Goal: Task Accomplishment & Management: Use online tool/utility

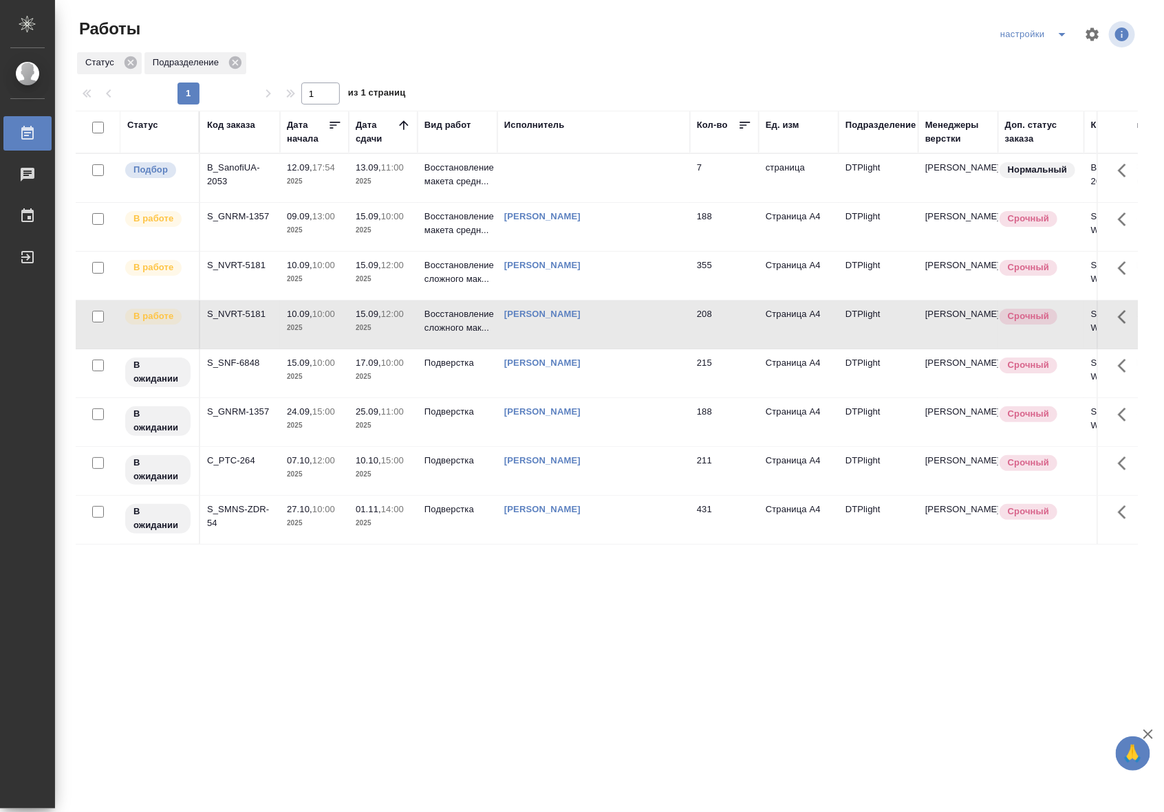
click at [391, 229] on p "2025" at bounding box center [383, 231] width 55 height 14
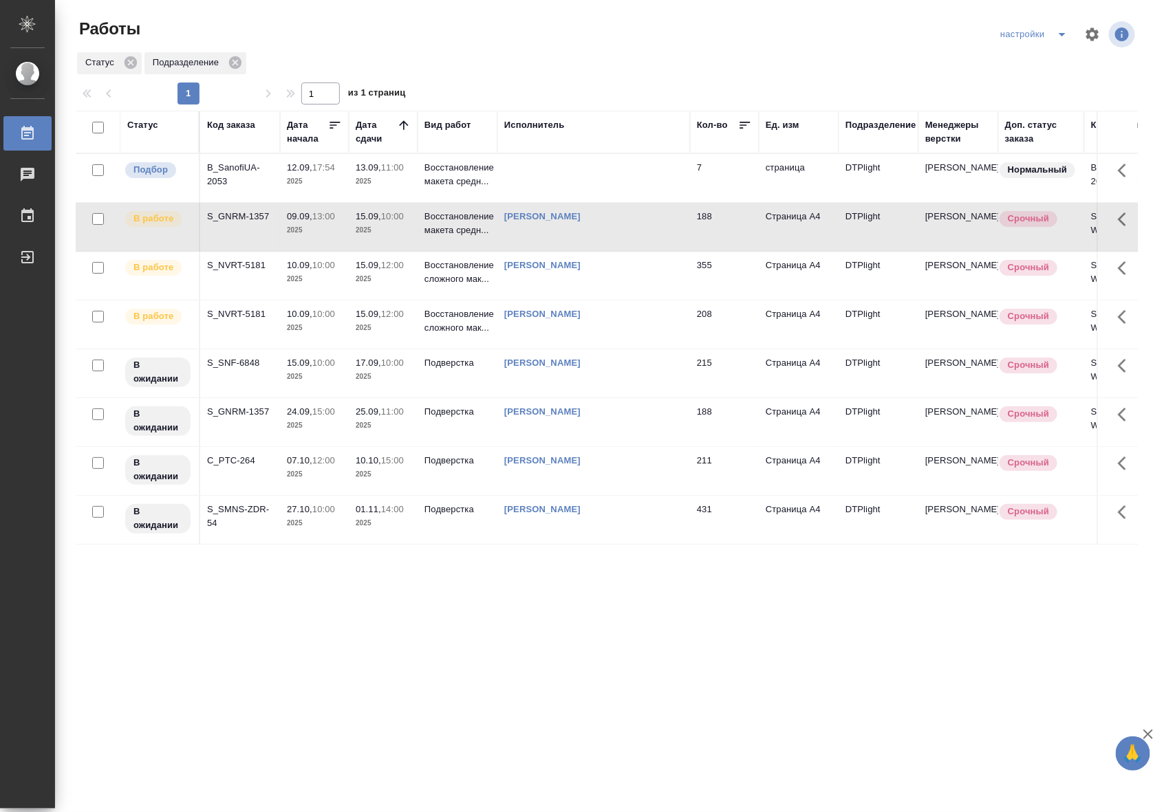
click at [391, 229] on p "2025" at bounding box center [383, 231] width 55 height 14
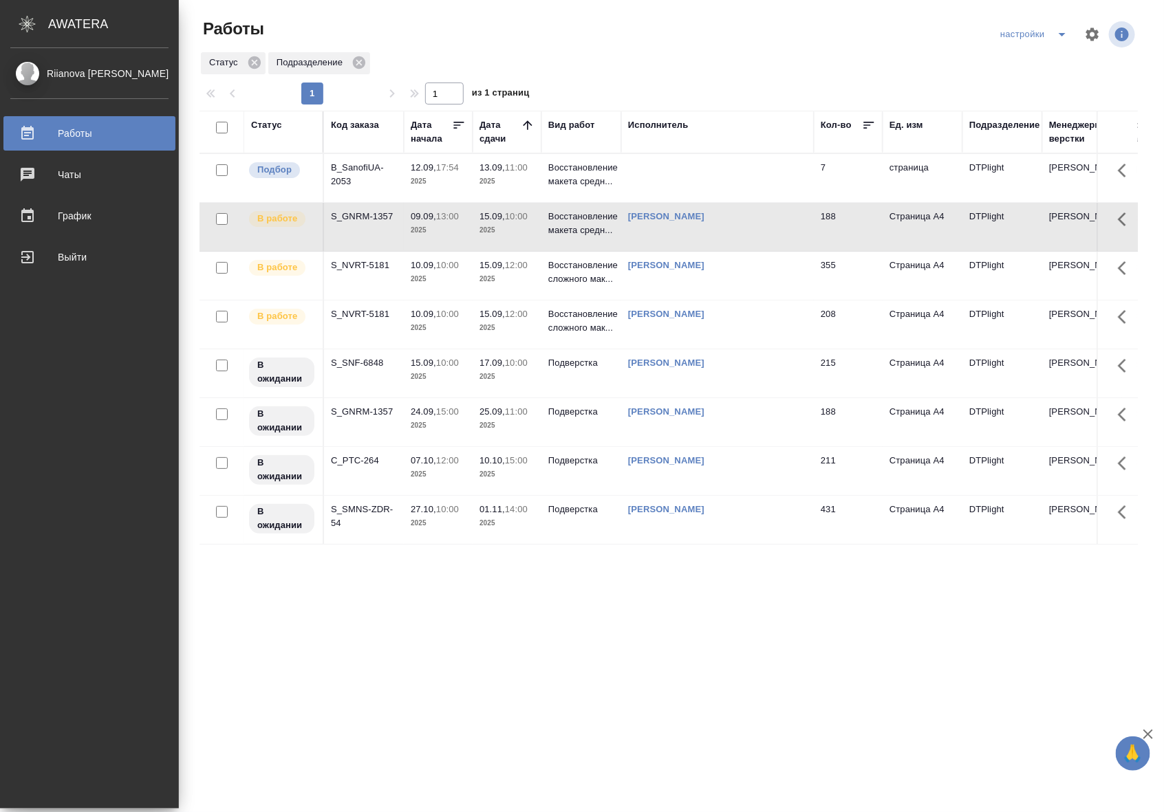
click at [22, 73] on div "Riianova [PERSON_NAME]" at bounding box center [89, 73] width 158 height 15
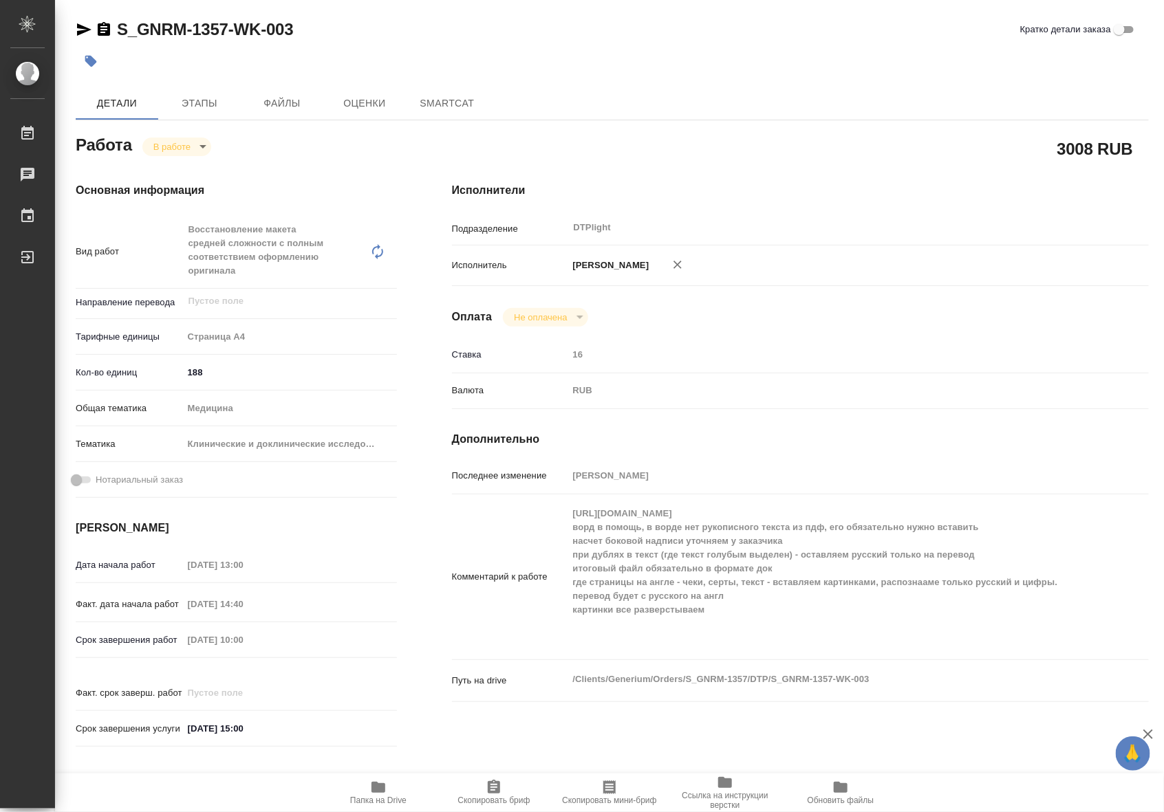
type textarea "x"
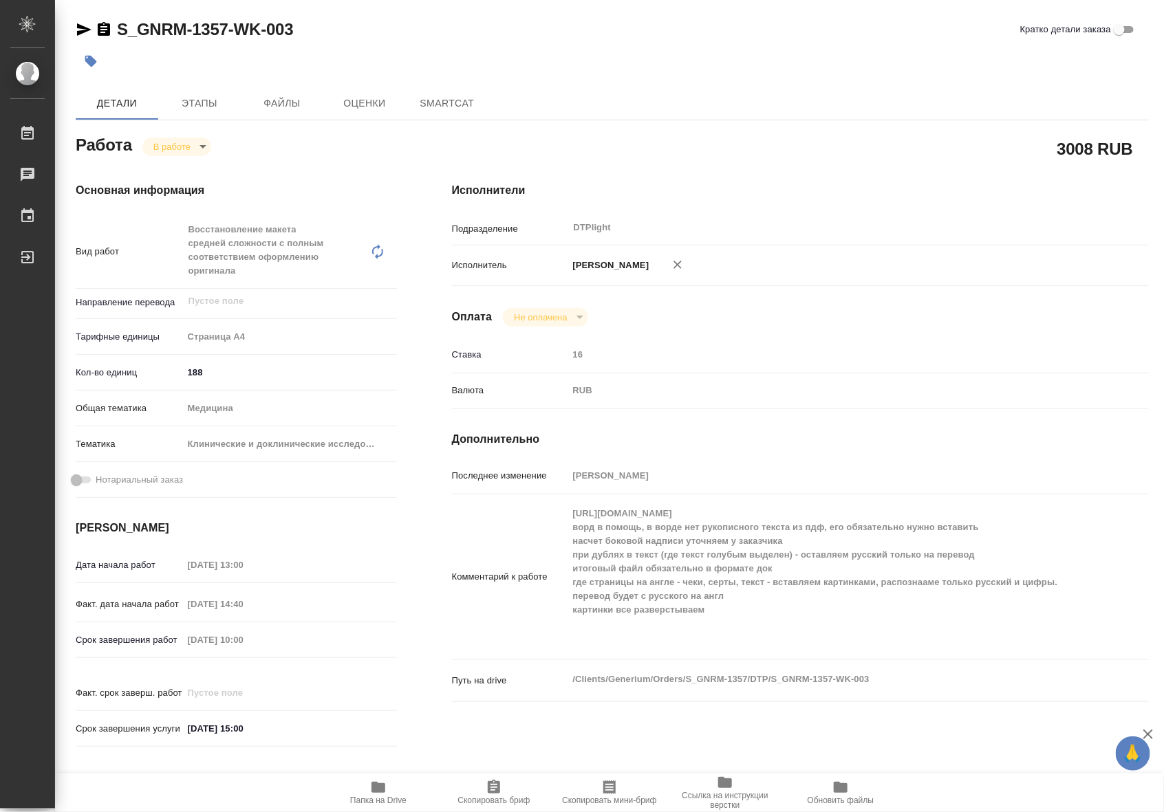
type textarea "x"
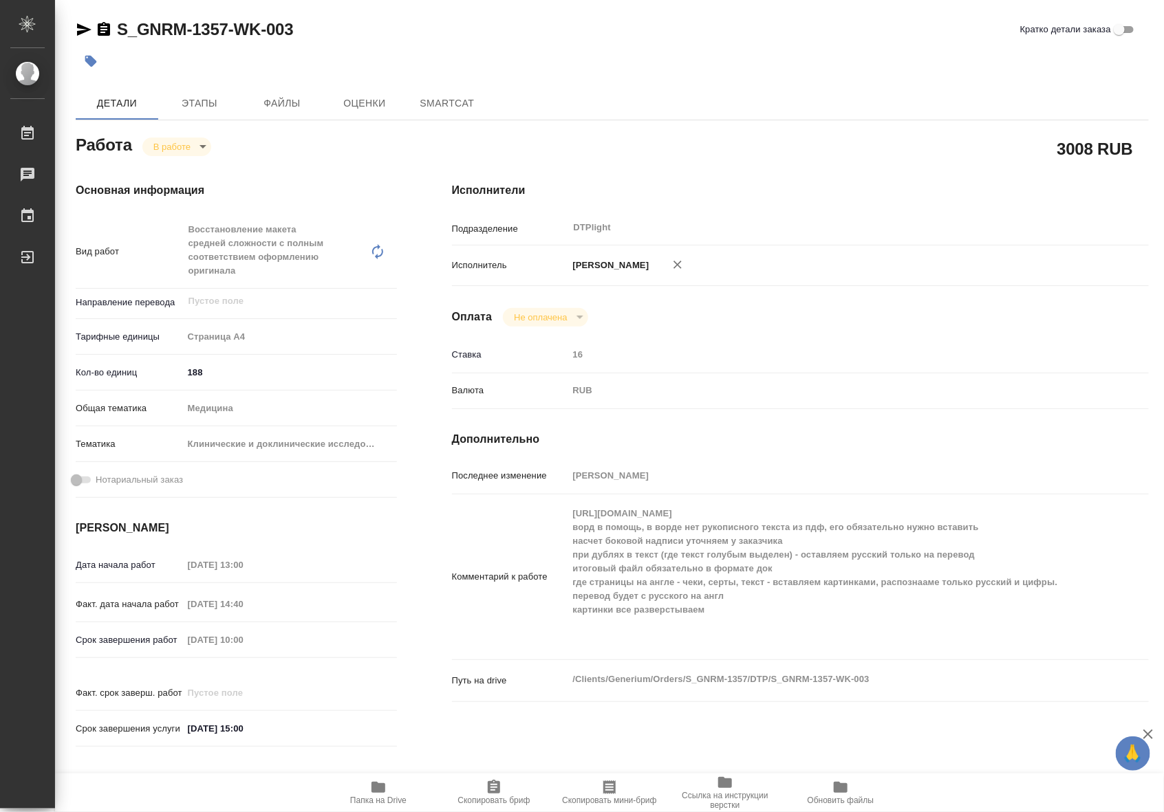
type textarea "x"
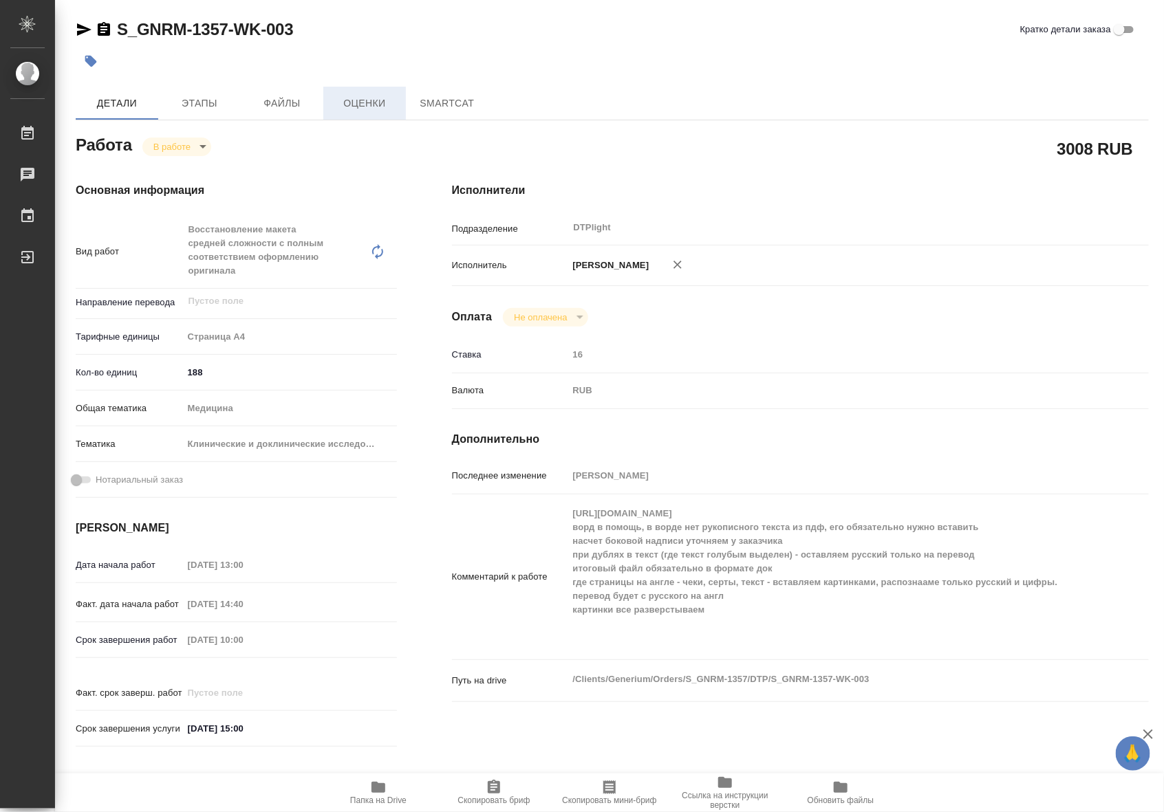
type textarea "x"
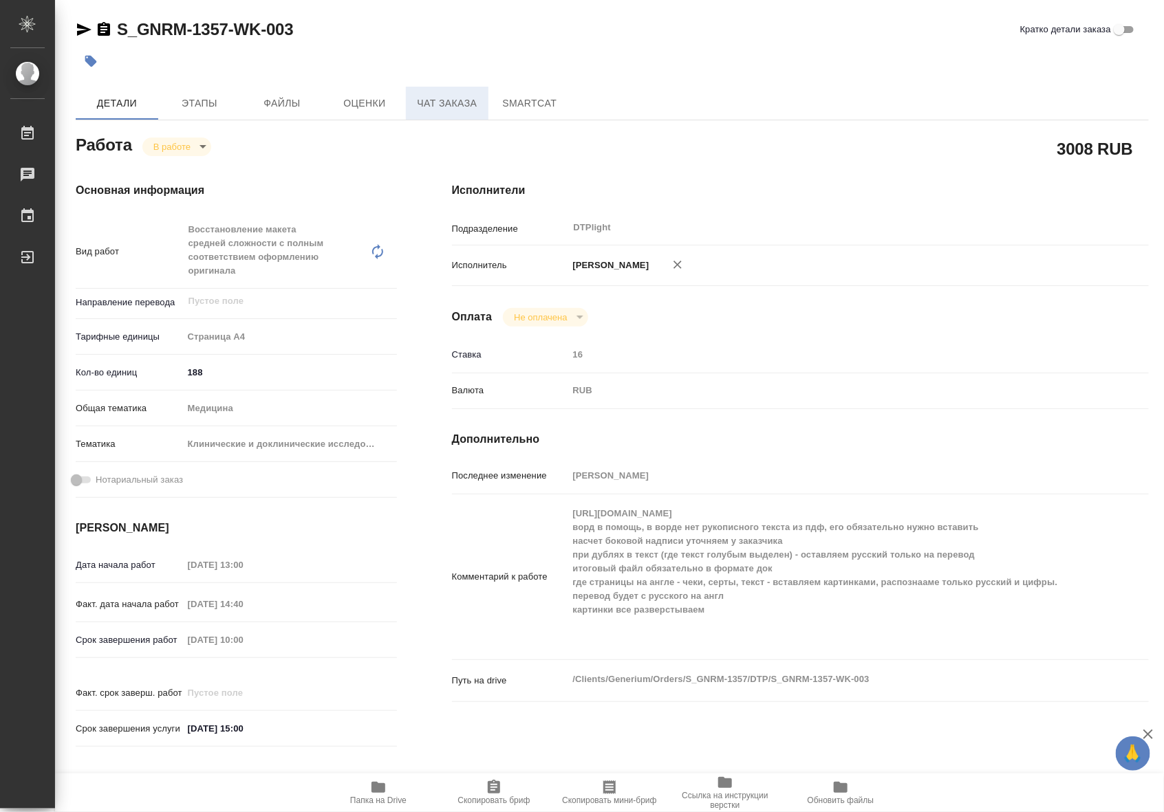
type textarea "x"
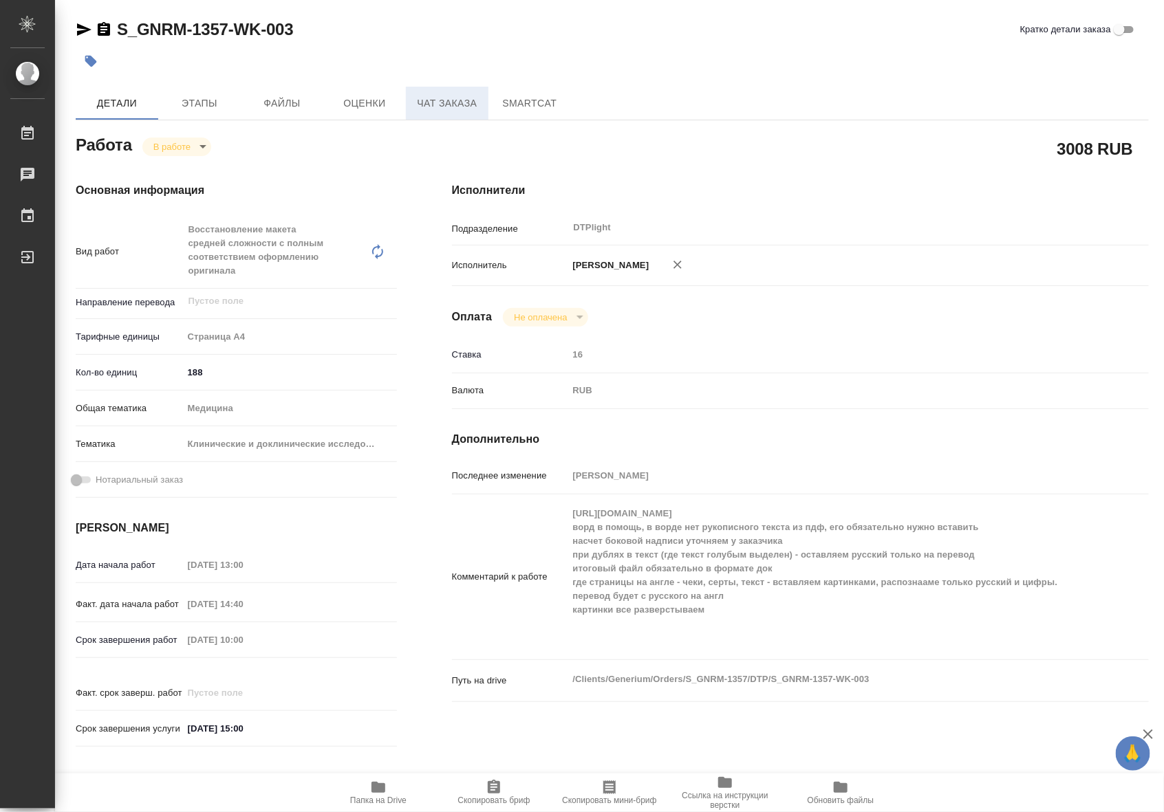
click at [413, 111] on button "Чат заказа" at bounding box center [447, 103] width 83 height 33
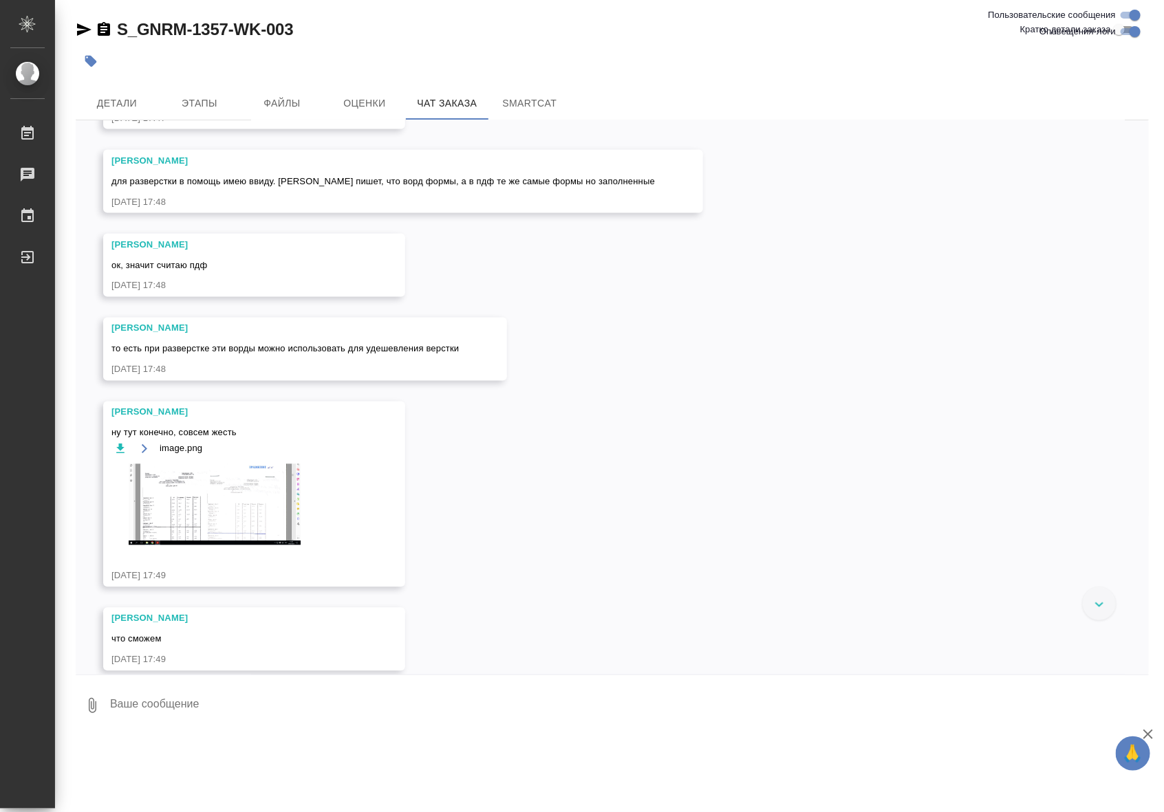
scroll to position [1204, 0]
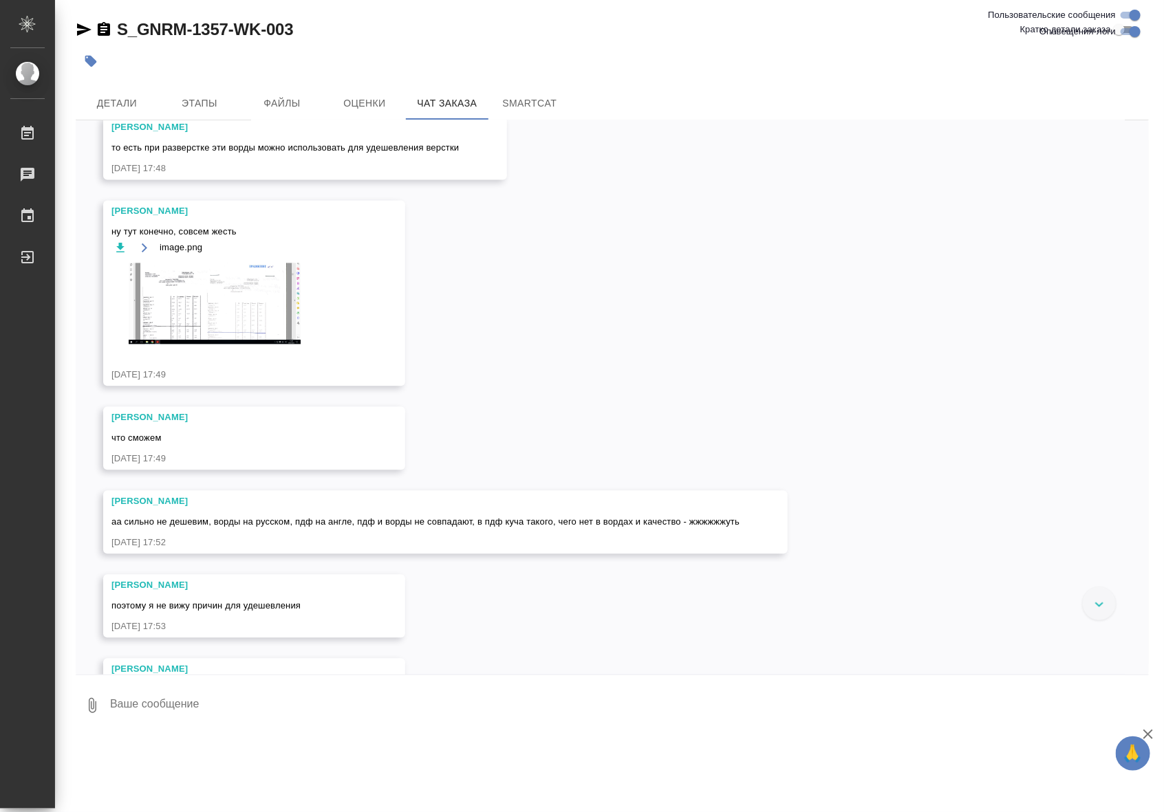
click at [263, 345] on img at bounding box center [214, 303] width 206 height 81
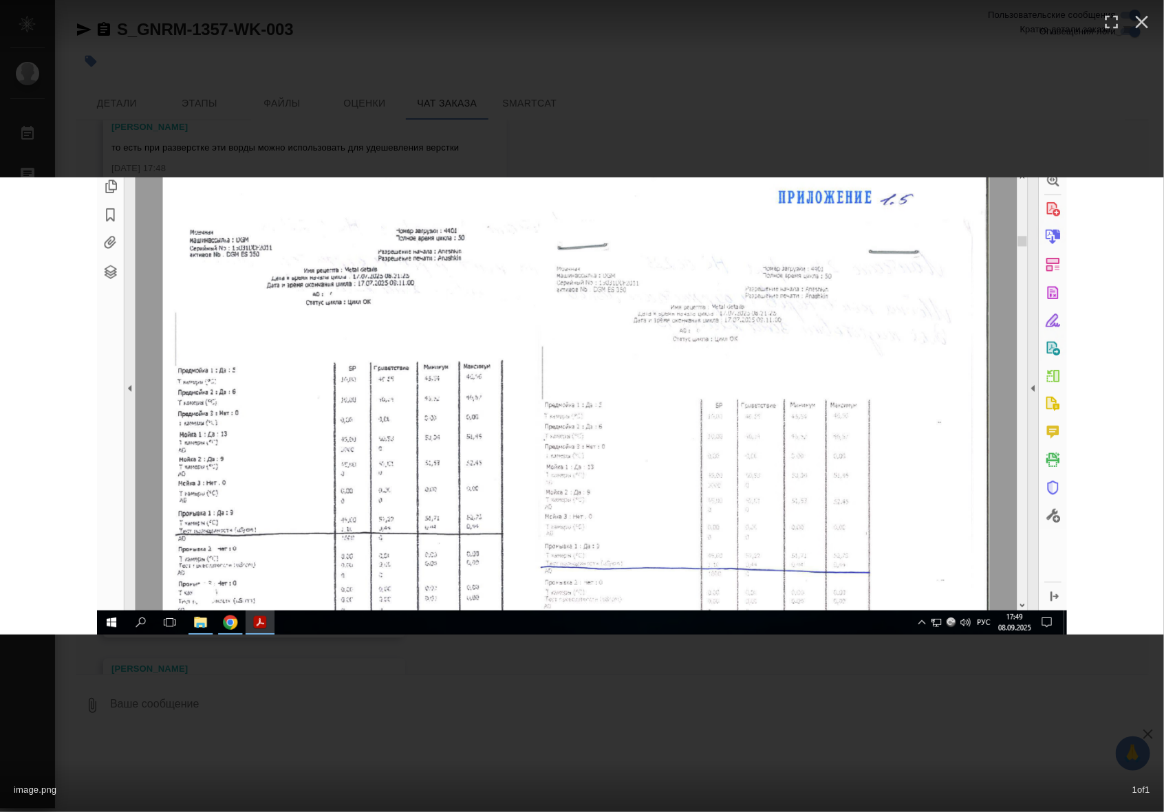
click at [545, 662] on div "image.png 1 of 1" at bounding box center [582, 406] width 1164 height 812
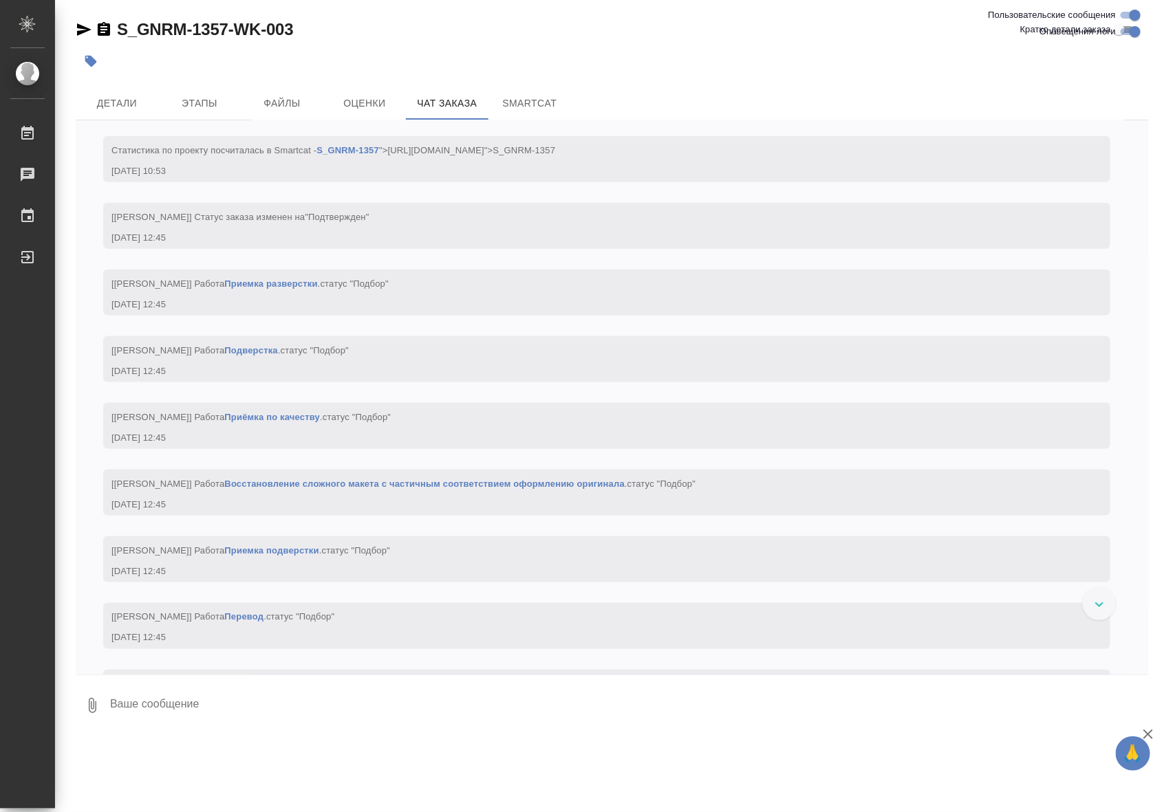
scroll to position [3209, 0]
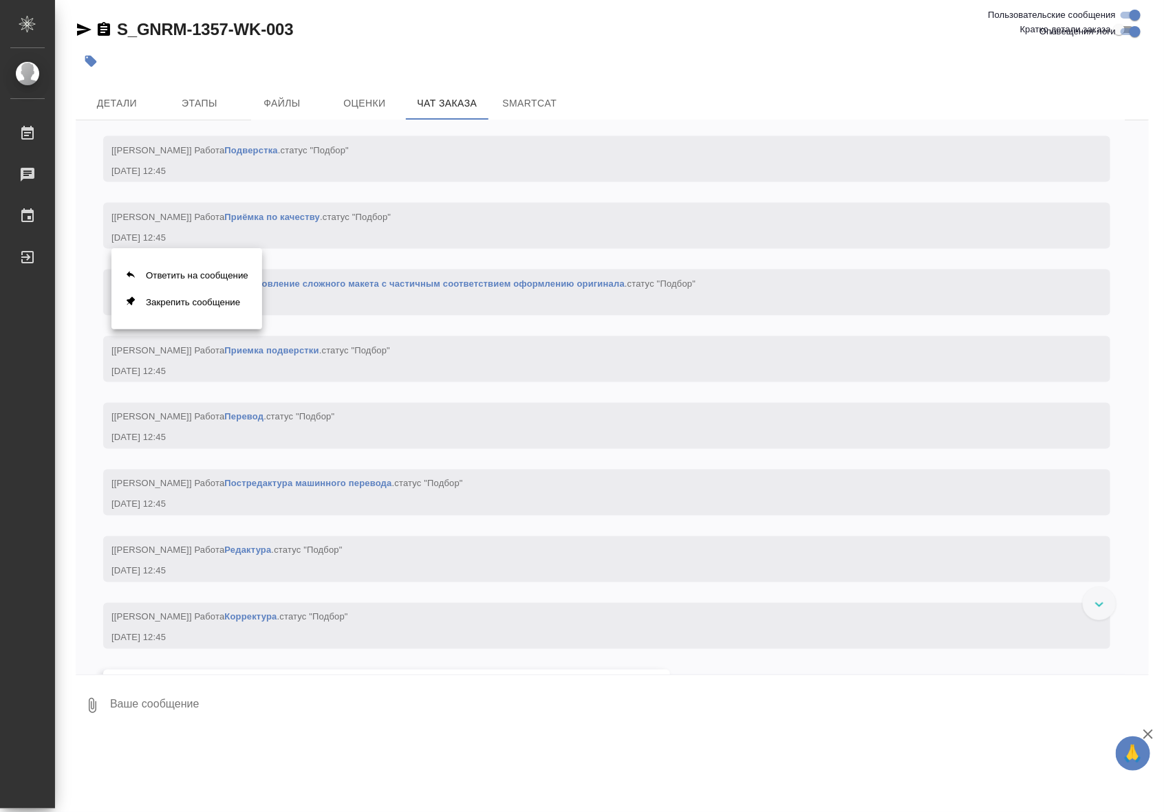
click at [314, 334] on div at bounding box center [582, 406] width 1164 height 812
click at [328, 289] on link "Восстановление сложного макета с частичным соответствием оформлению оригинала" at bounding box center [424, 284] width 400 height 10
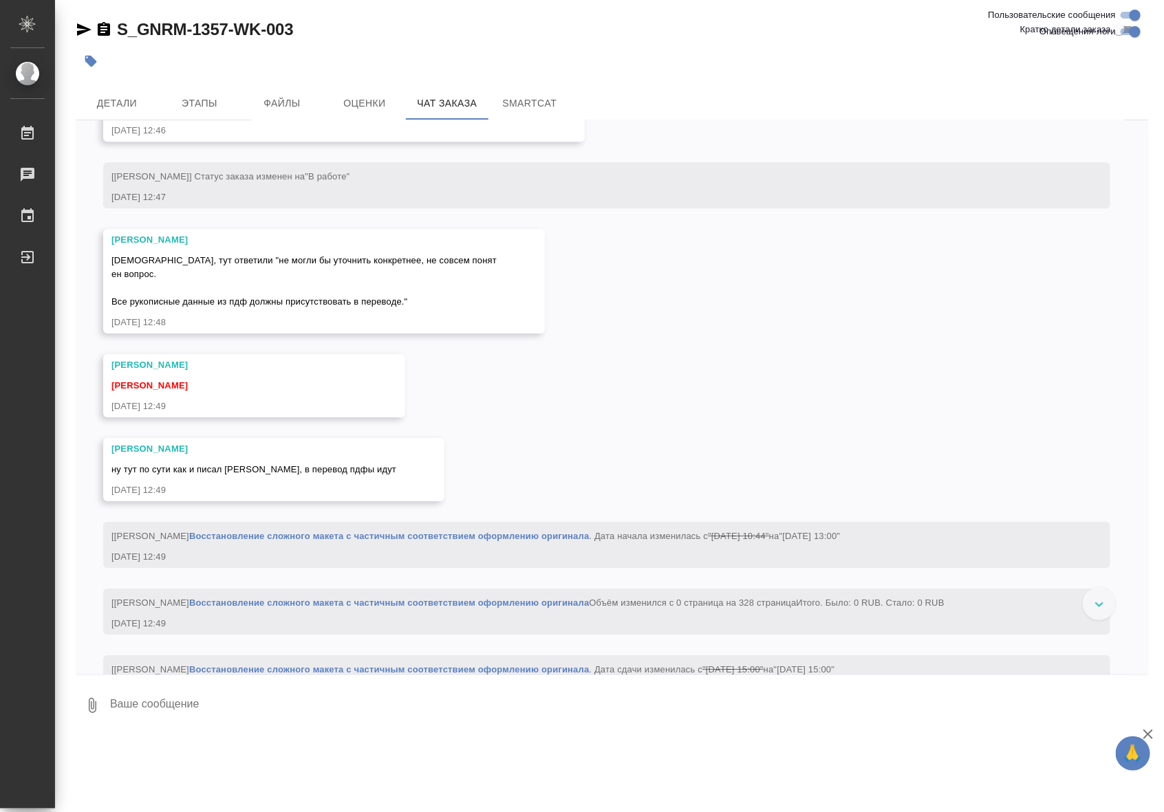
scroll to position [4212, 0]
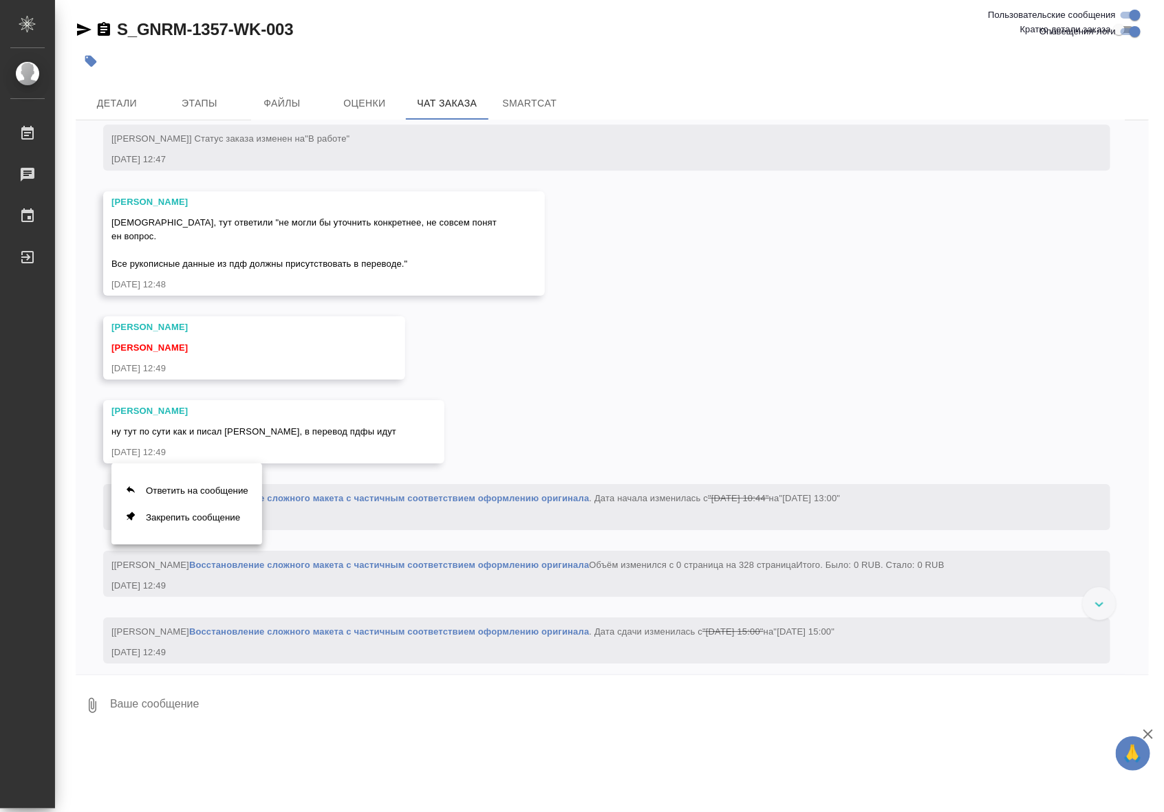
click at [372, 554] on div at bounding box center [582, 406] width 1164 height 812
click at [391, 503] on link "Восстановление сложного макета с частичным соответствием оформлению оригинала" at bounding box center [389, 498] width 400 height 10
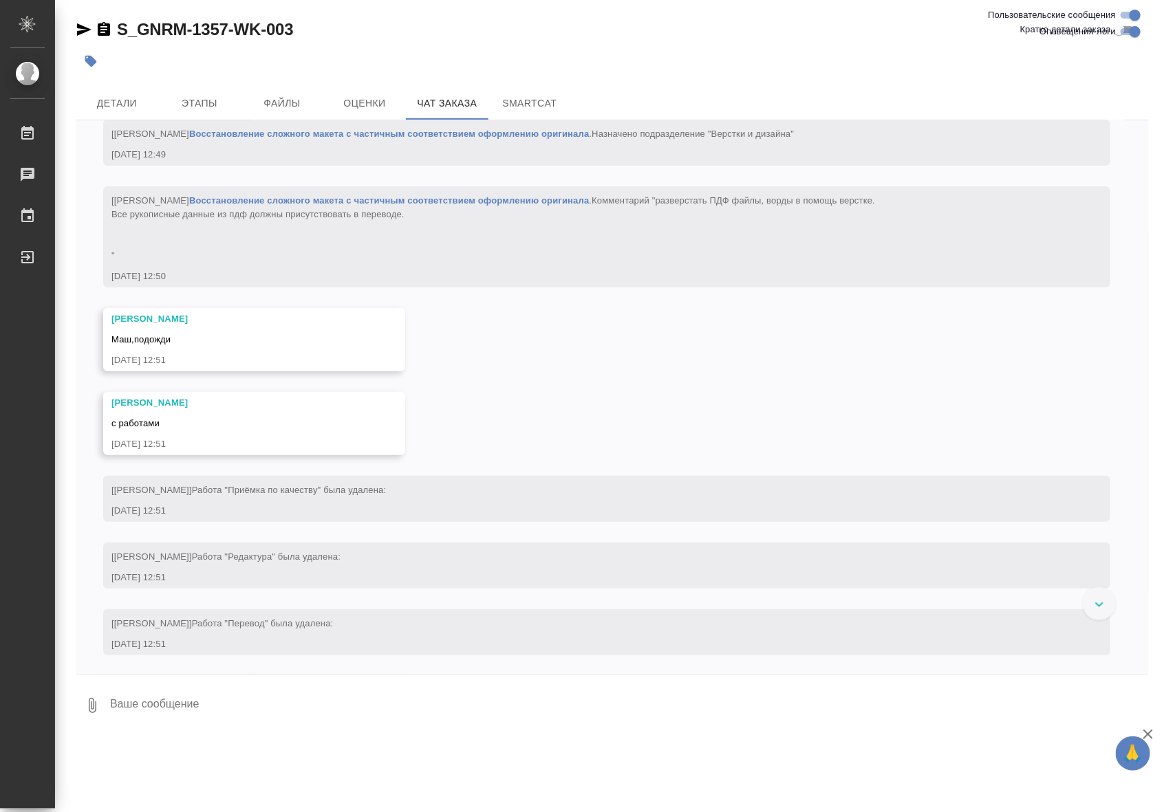
scroll to position [4814, 0]
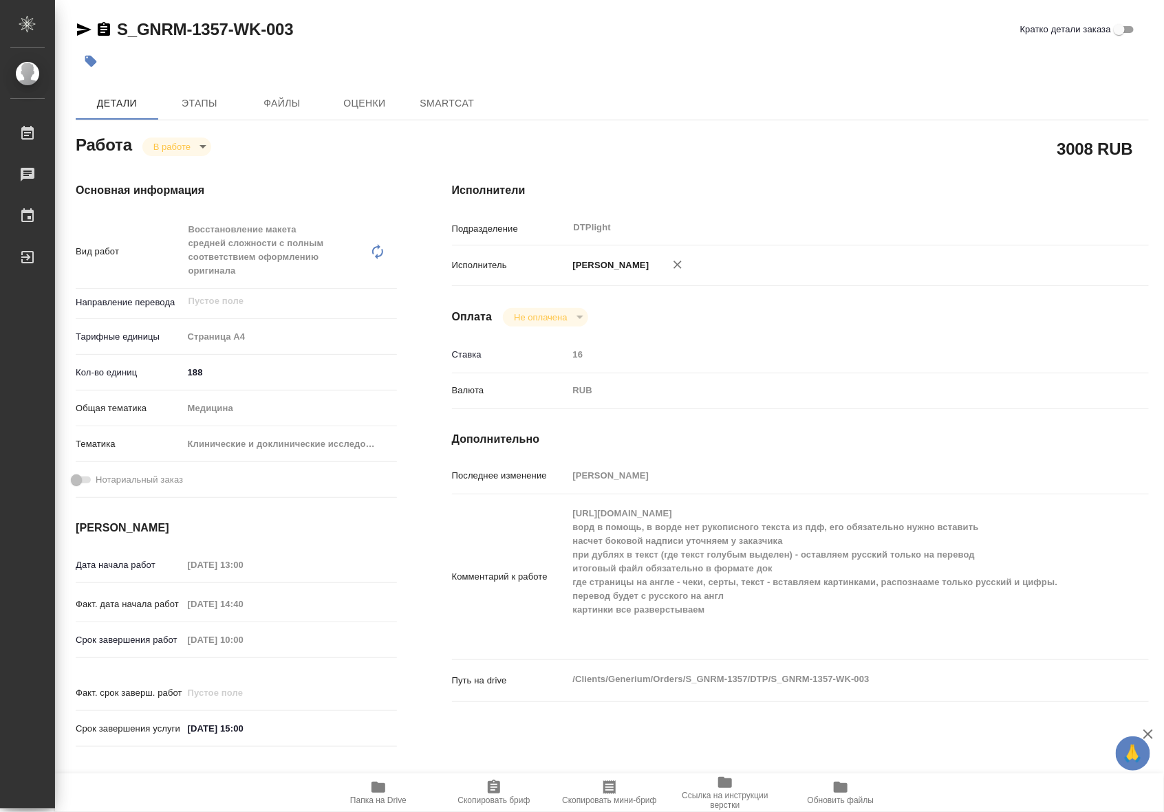
type textarea "x"
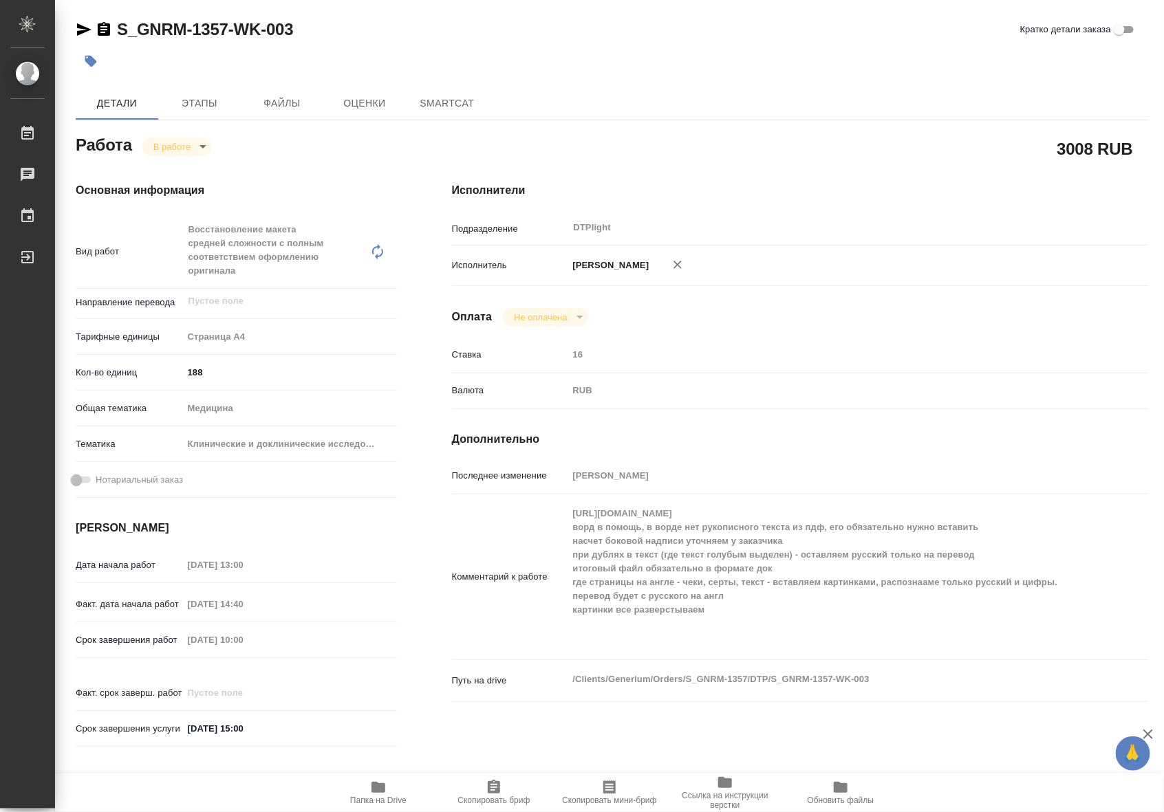
type textarea "x"
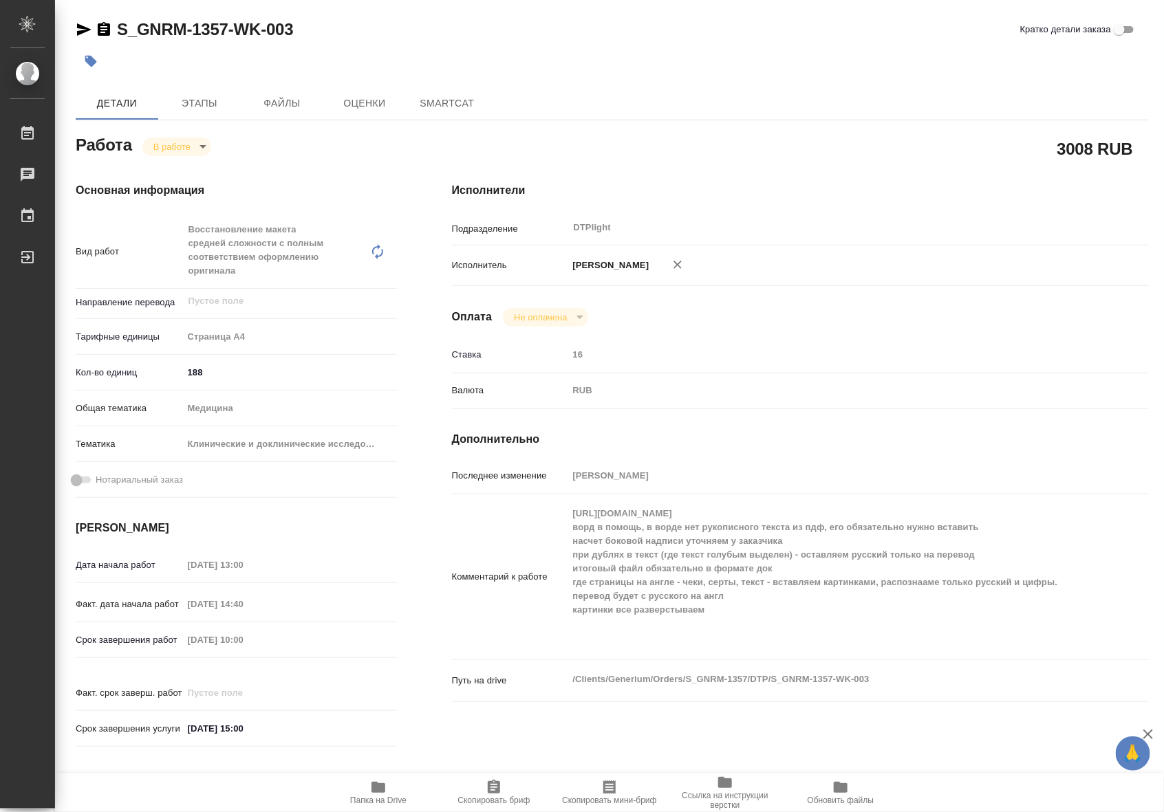
type textarea "x"
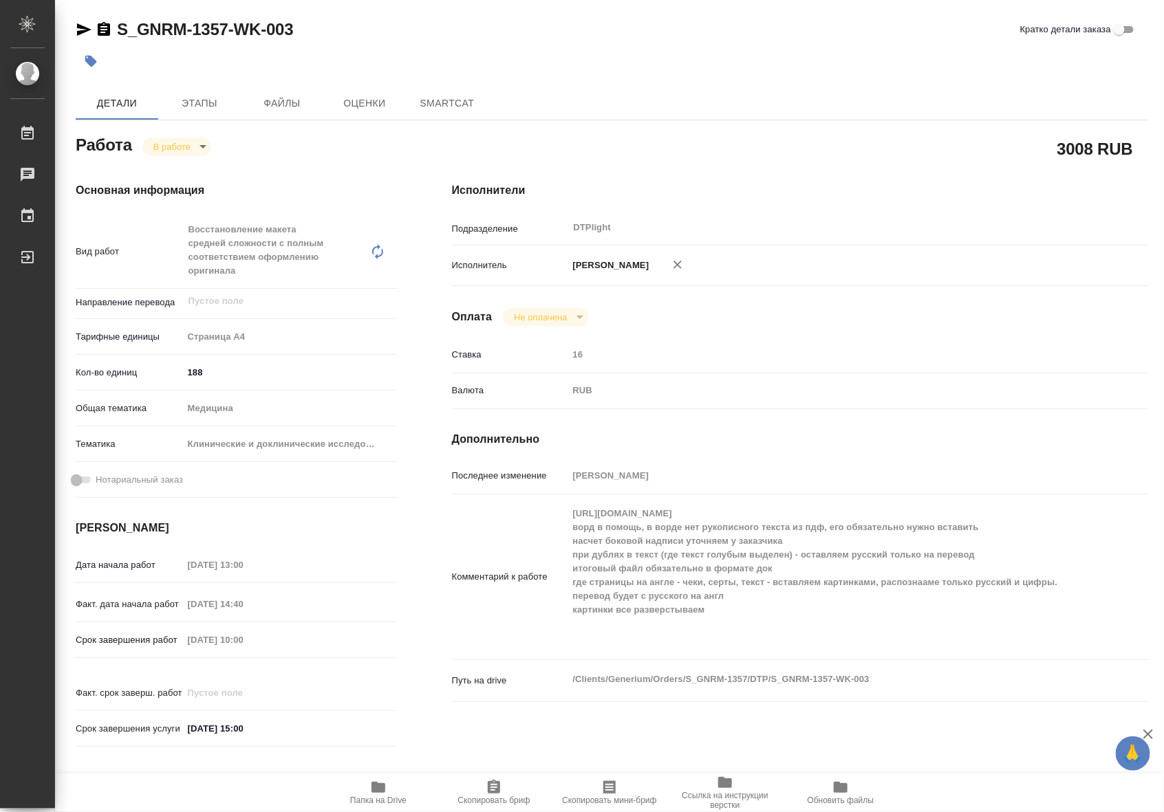
type textarea "x"
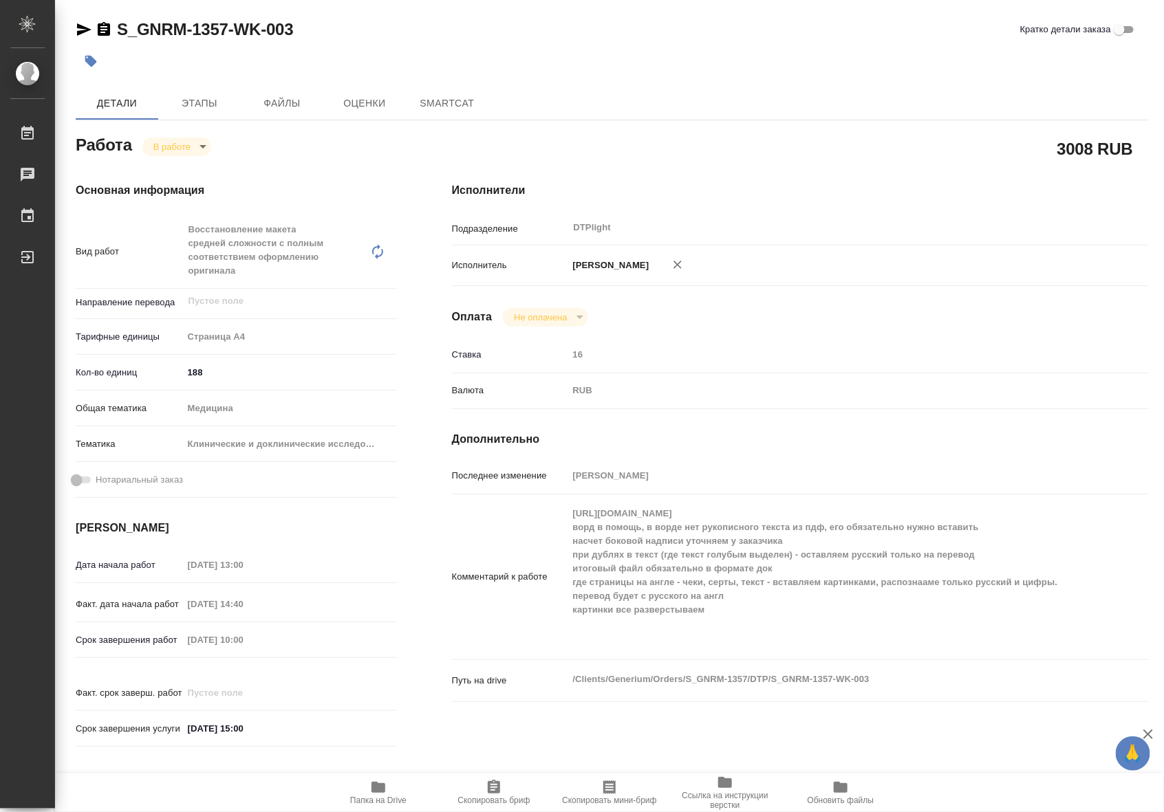
type textarea "x"
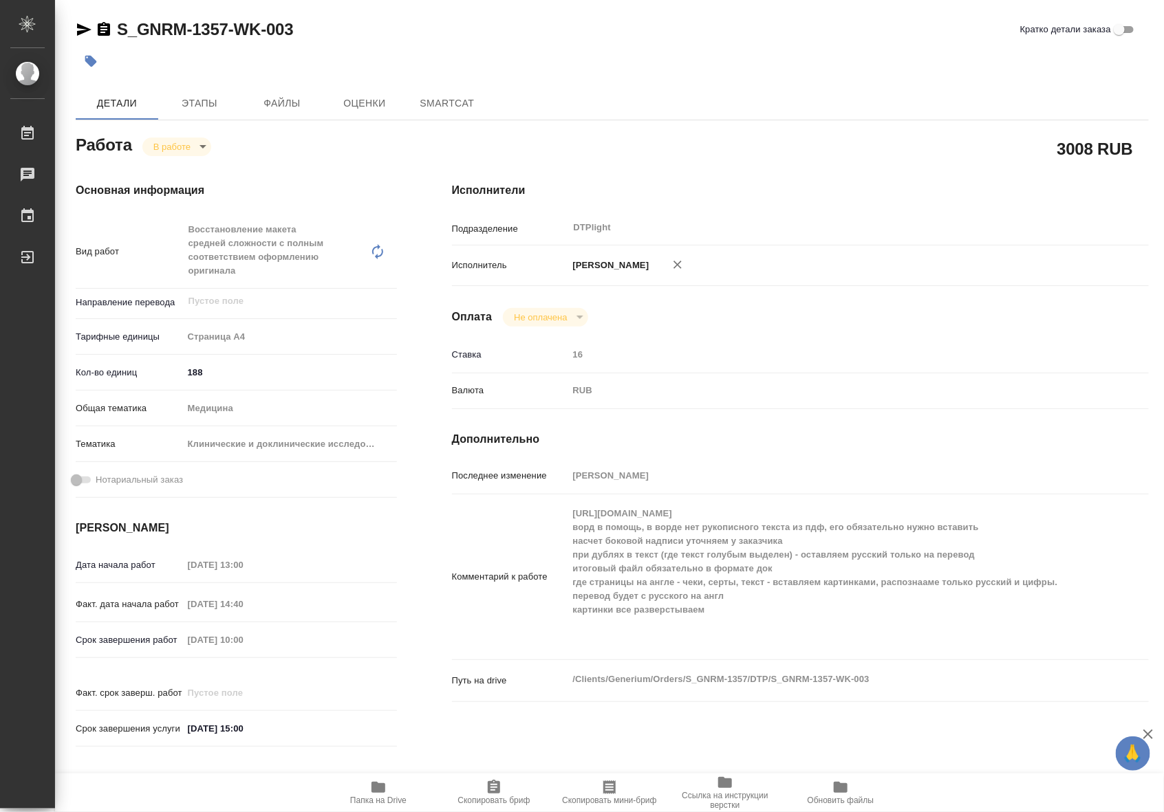
type textarea "x"
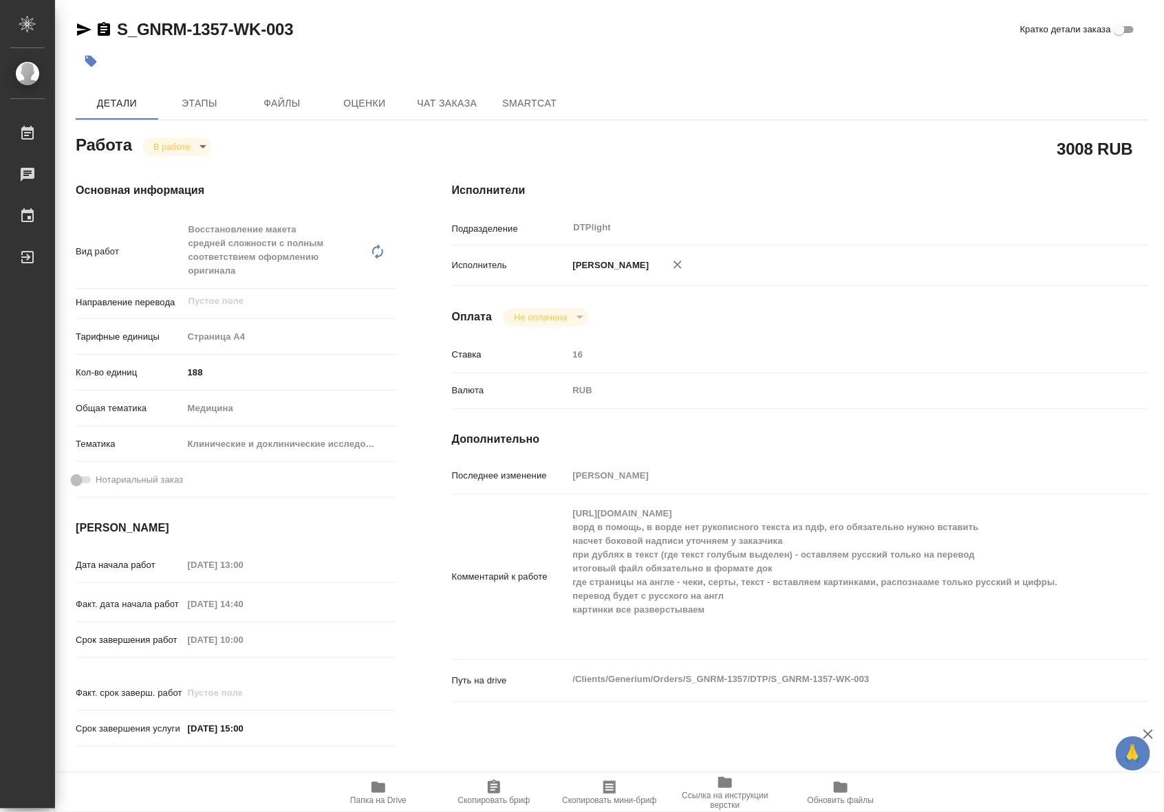
type textarea "x"
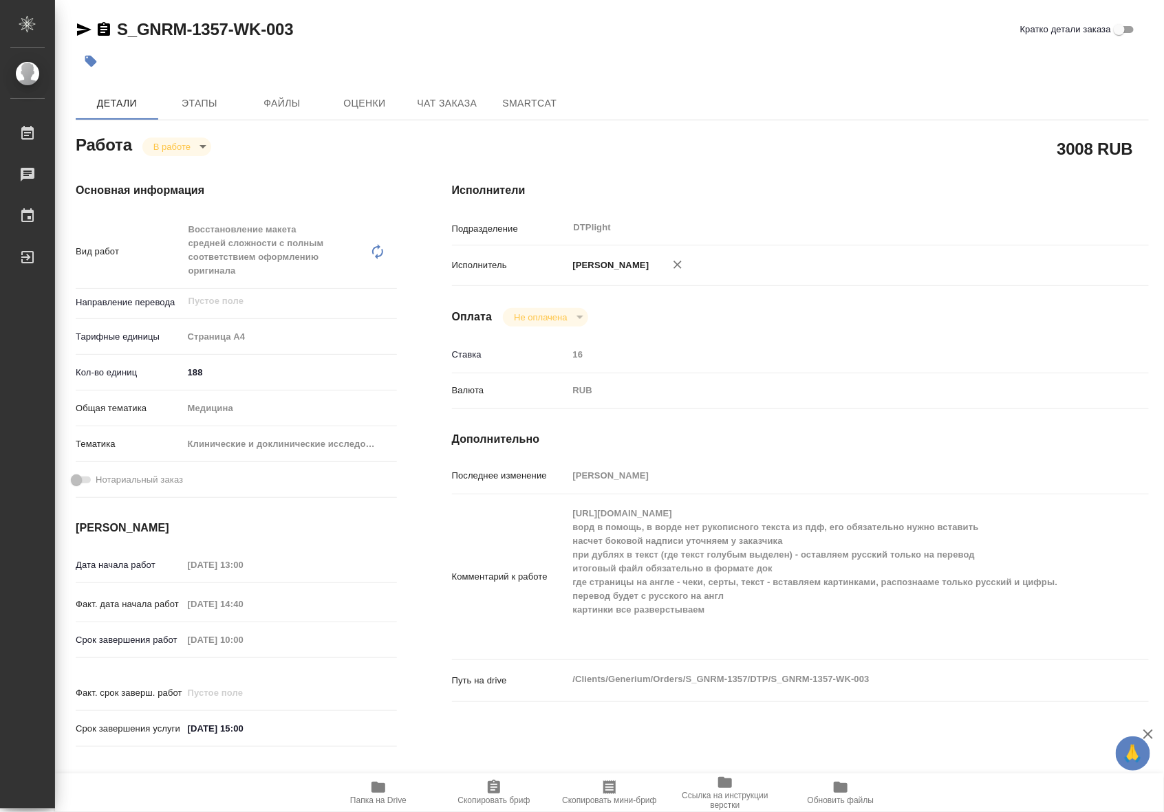
type textarea "x"
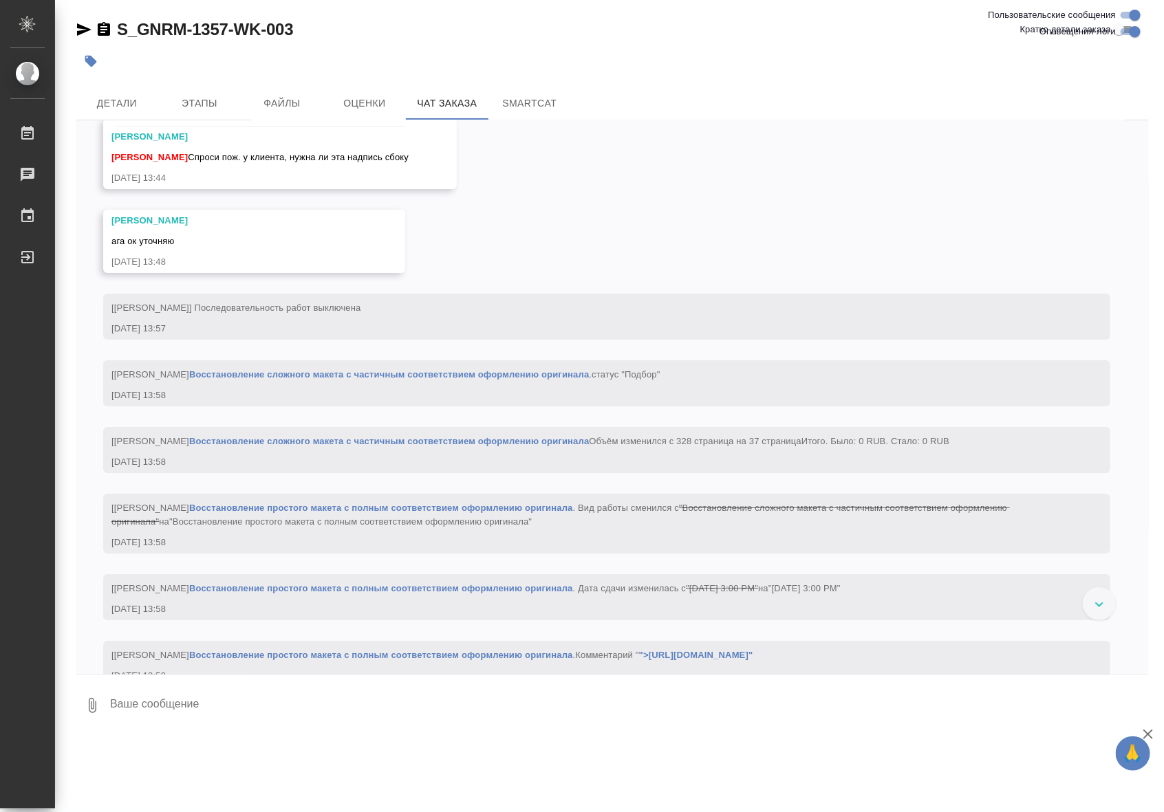
scroll to position [9227, 0]
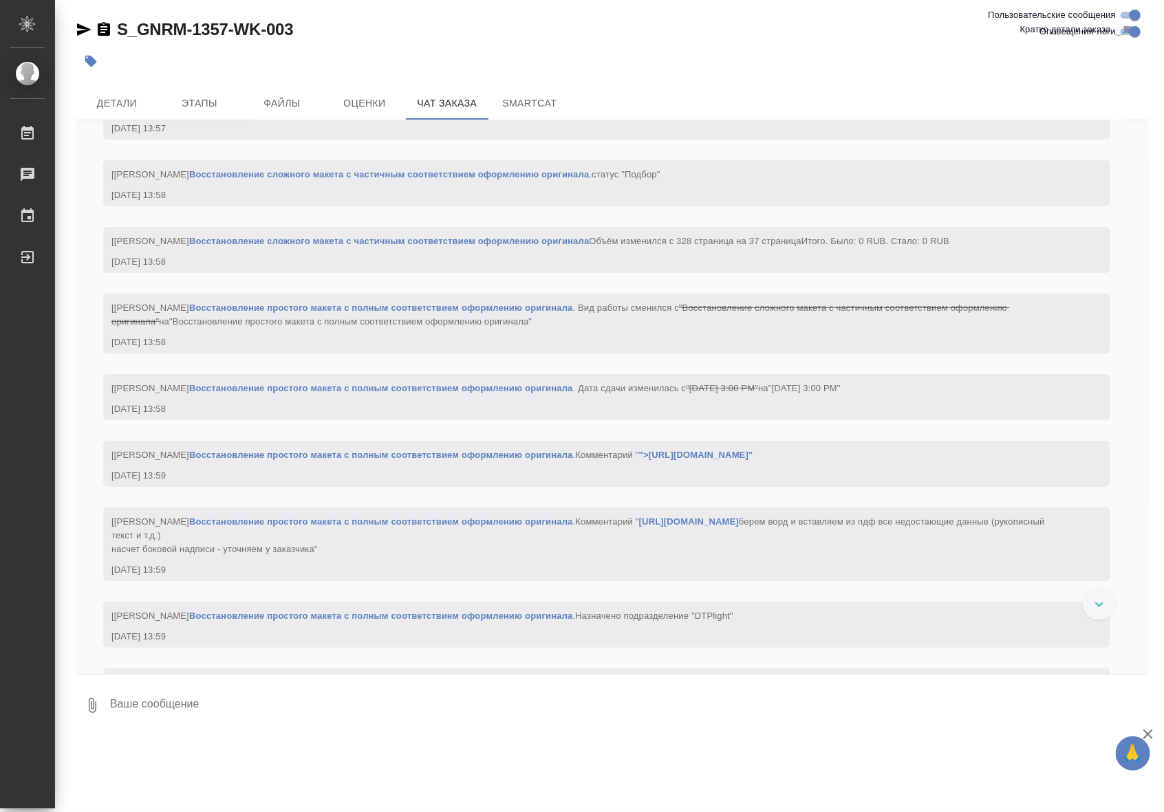
click at [569, 179] on link "Восстановление сложного макета с частичным соответствием оформлению оригинала" at bounding box center [389, 174] width 400 height 10
click at [235, 313] on link "Восстановление простого макета с полным соответствием оформлению оригинала" at bounding box center [381, 308] width 384 height 10
click at [545, 349] on div "09.09.25, 13:58" at bounding box center [586, 343] width 950 height 14
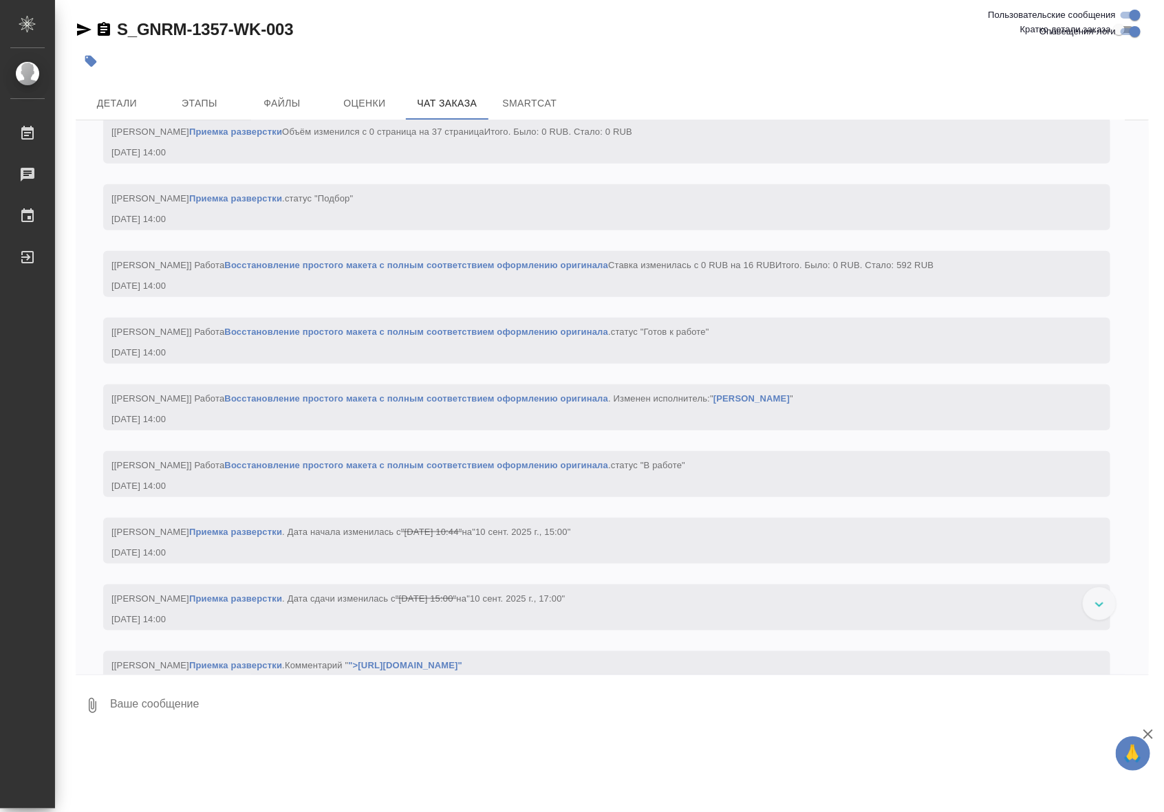
scroll to position [9828, 0]
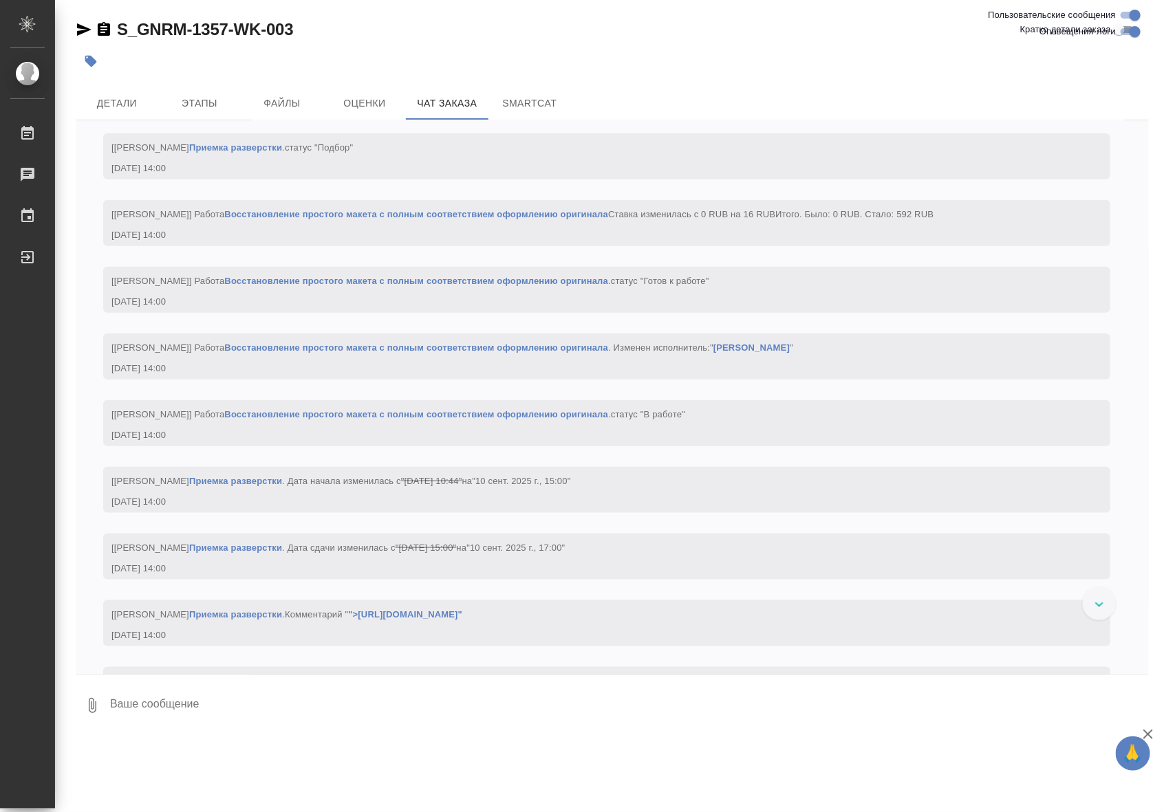
click at [511, 286] on link "Восстановление простого макета с полным соответствием оформлению оригинала" at bounding box center [416, 281] width 384 height 10
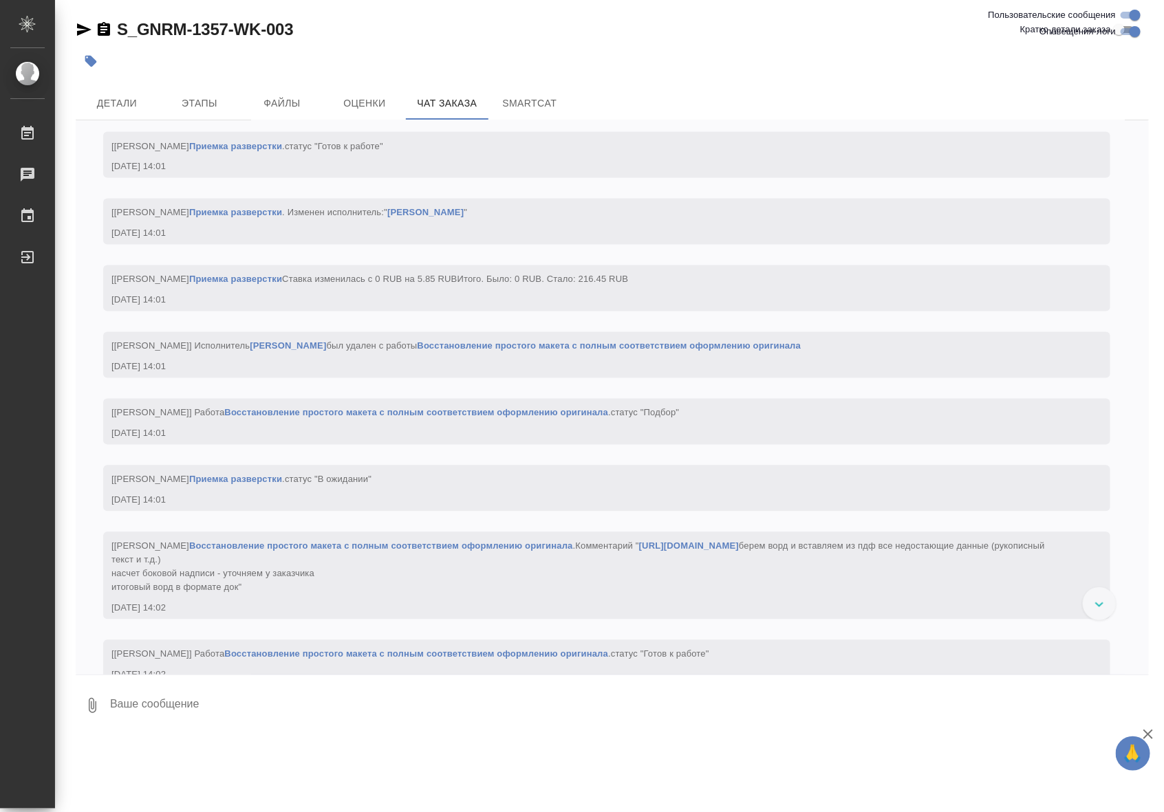
scroll to position [10631, 0]
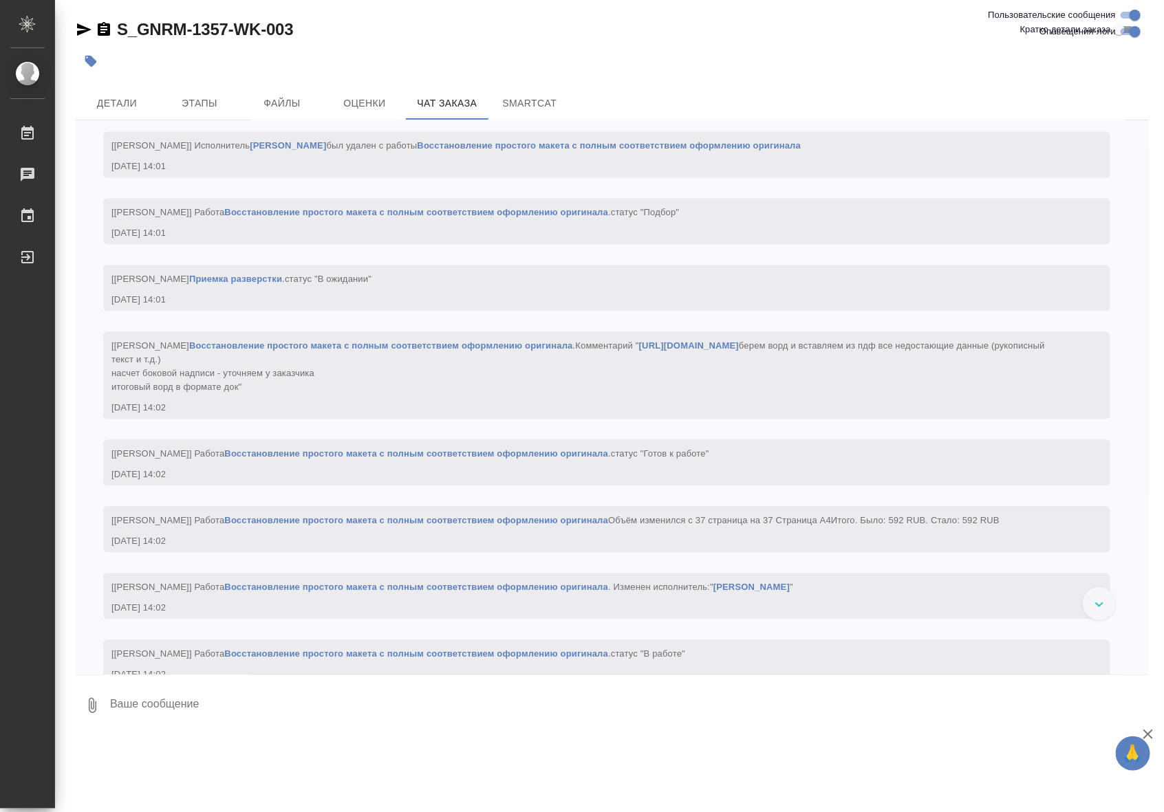
click at [573, 351] on link "Восстановление простого макета с полным соответствием оформлению оригинала" at bounding box center [381, 345] width 384 height 10
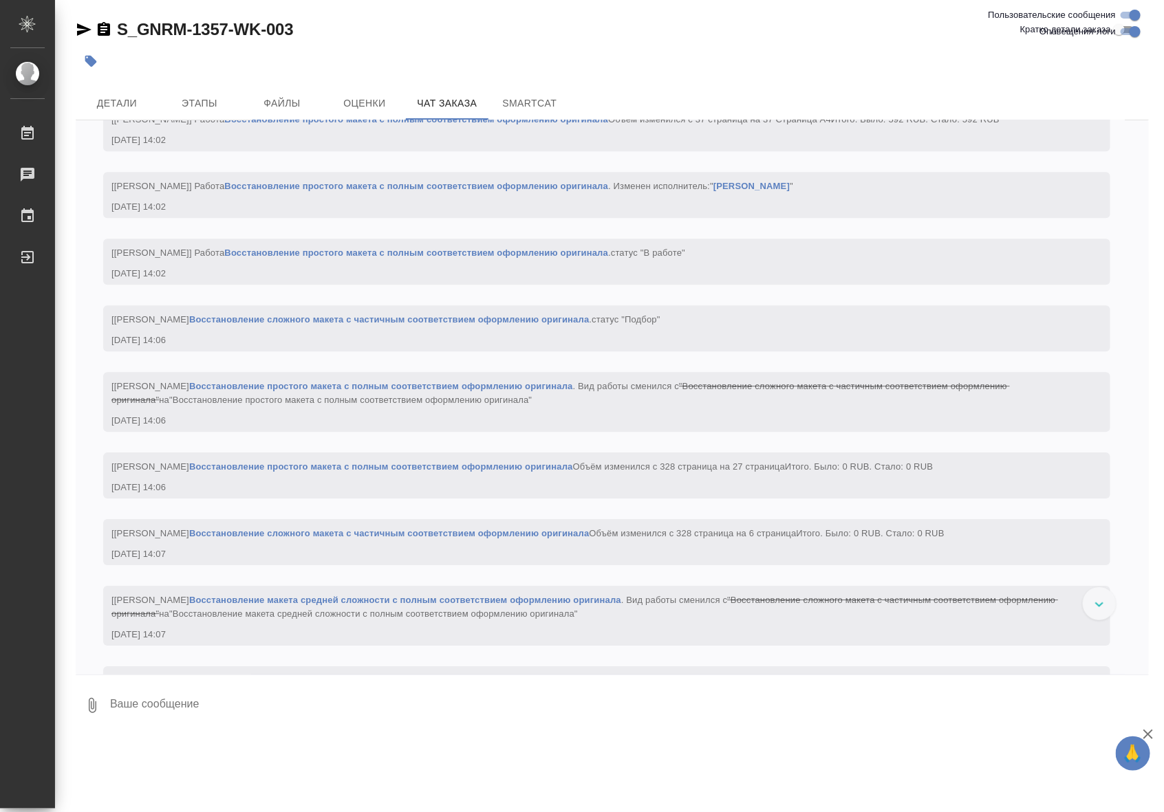
scroll to position [11233, 0]
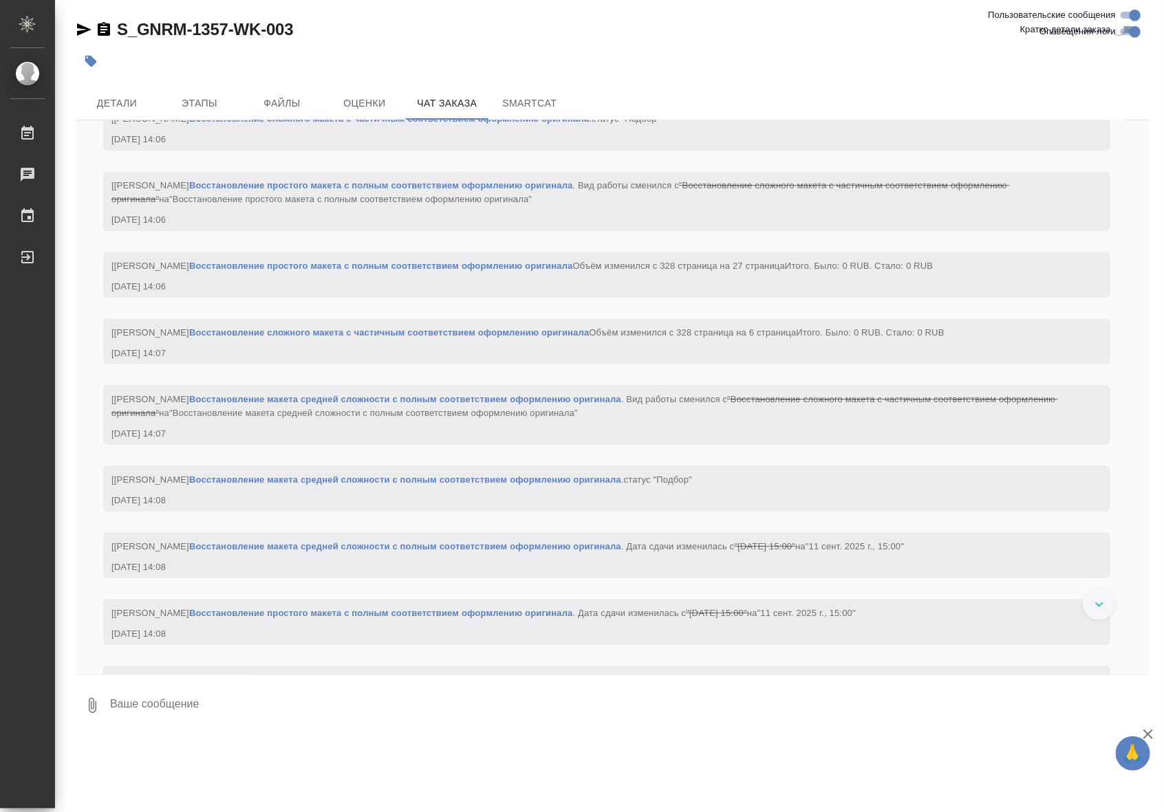
click at [589, 338] on link "Восстановление сложного макета с частичным соответствием оформлению оригинала" at bounding box center [389, 332] width 400 height 10
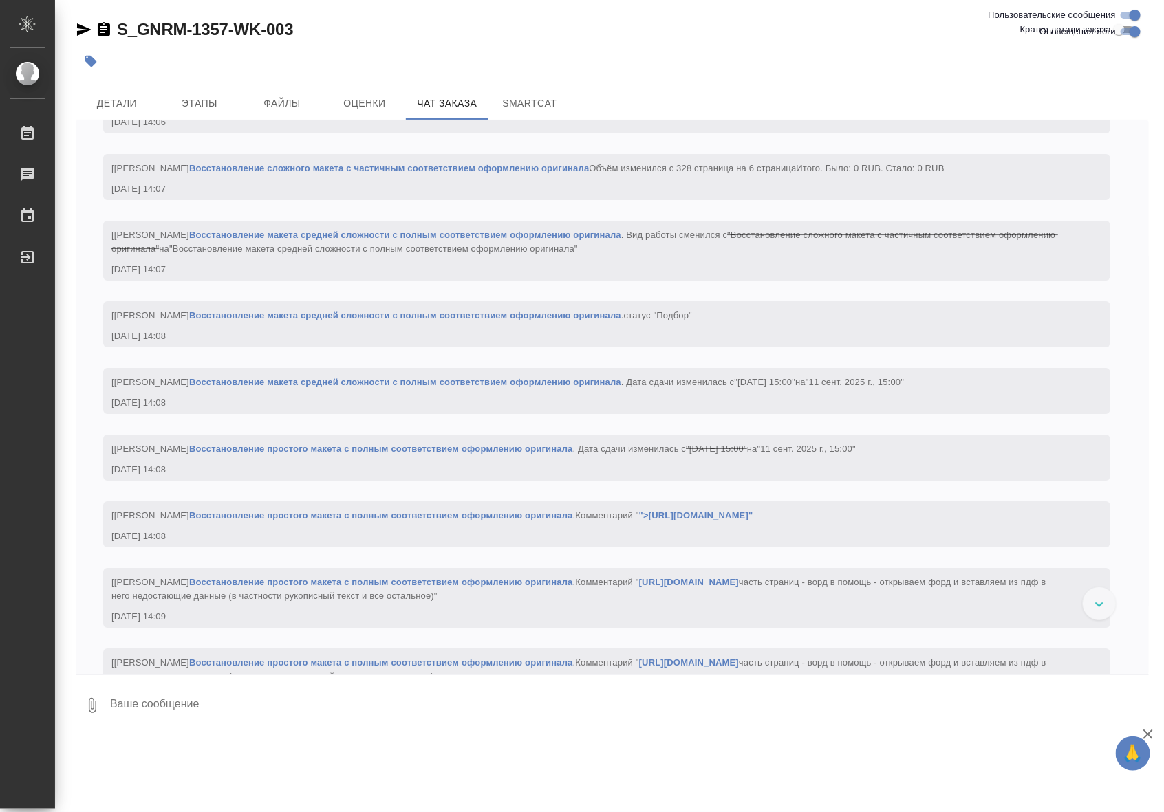
scroll to position [11433, 0]
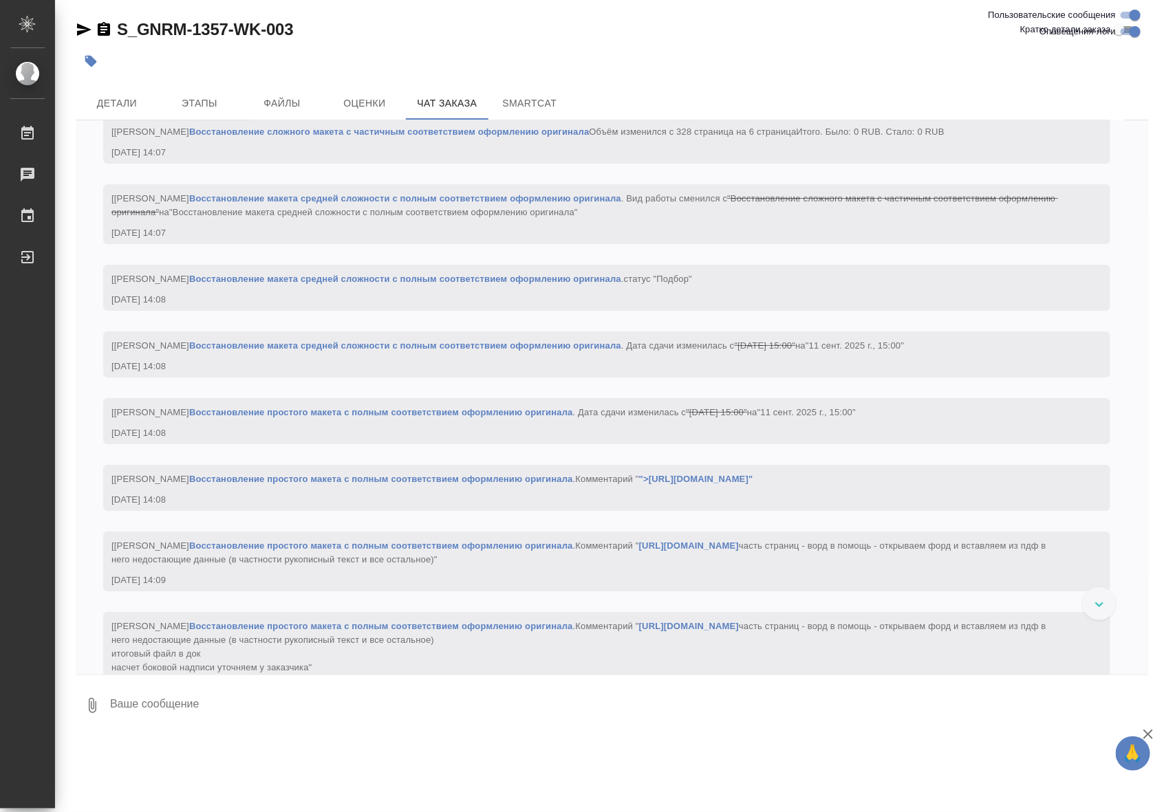
click at [568, 204] on link "Восстановление макета средней сложности с полным соответствием оформлению ориги…" at bounding box center [405, 198] width 432 height 10
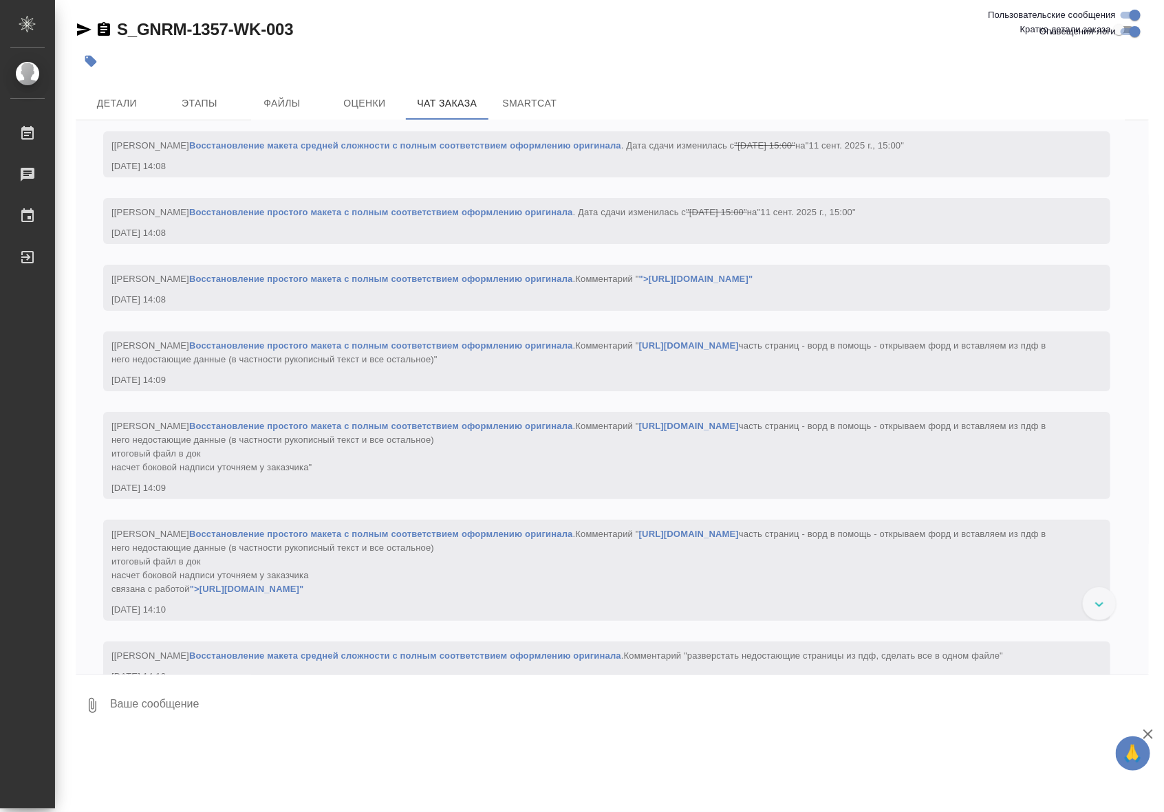
click at [502, 217] on link "Восстановление простого макета с полным соответствием оформлению оригинала" at bounding box center [381, 212] width 384 height 10
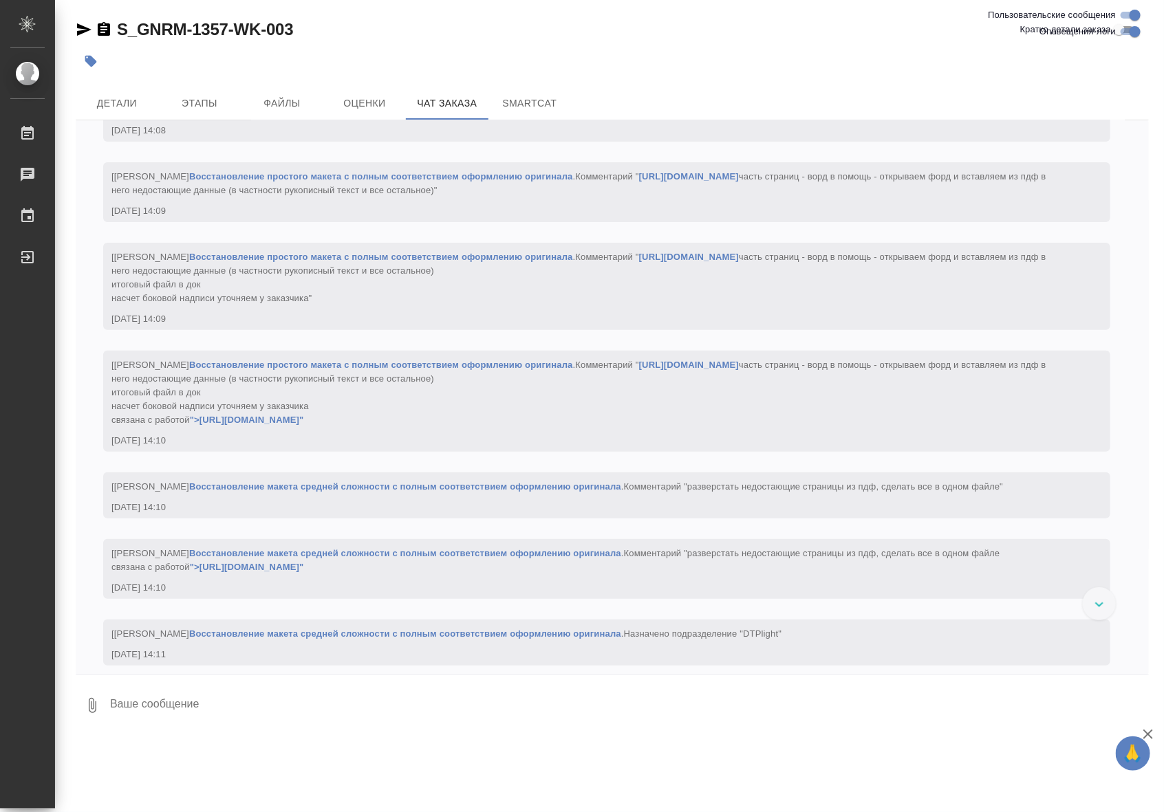
scroll to position [11834, 0]
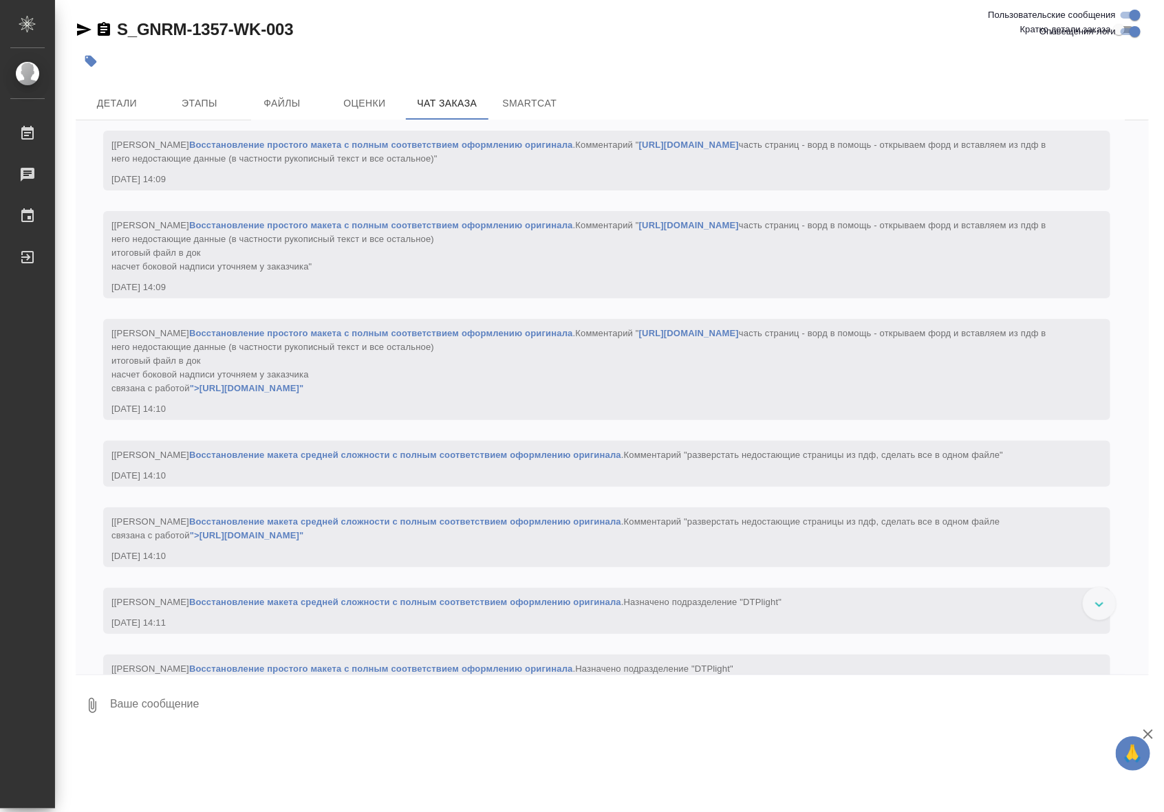
click at [758, 166] on div "[Оксютович Ирина] Работа Восстановление простого макета с полным соответствием …" at bounding box center [586, 150] width 950 height 31
click at [739, 150] on link "https://drive.awatera.com/s/MR6KkfG66wRdd6B" at bounding box center [689, 145] width 100 height 10
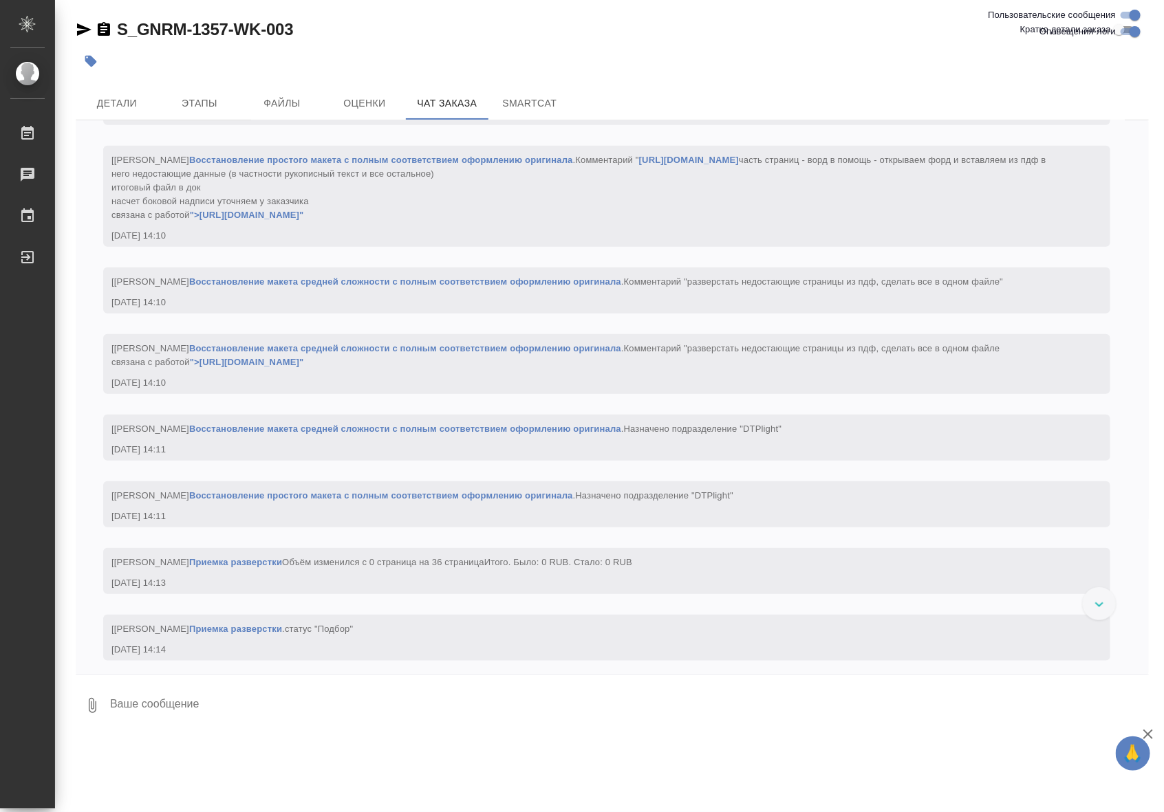
scroll to position [12035, 0]
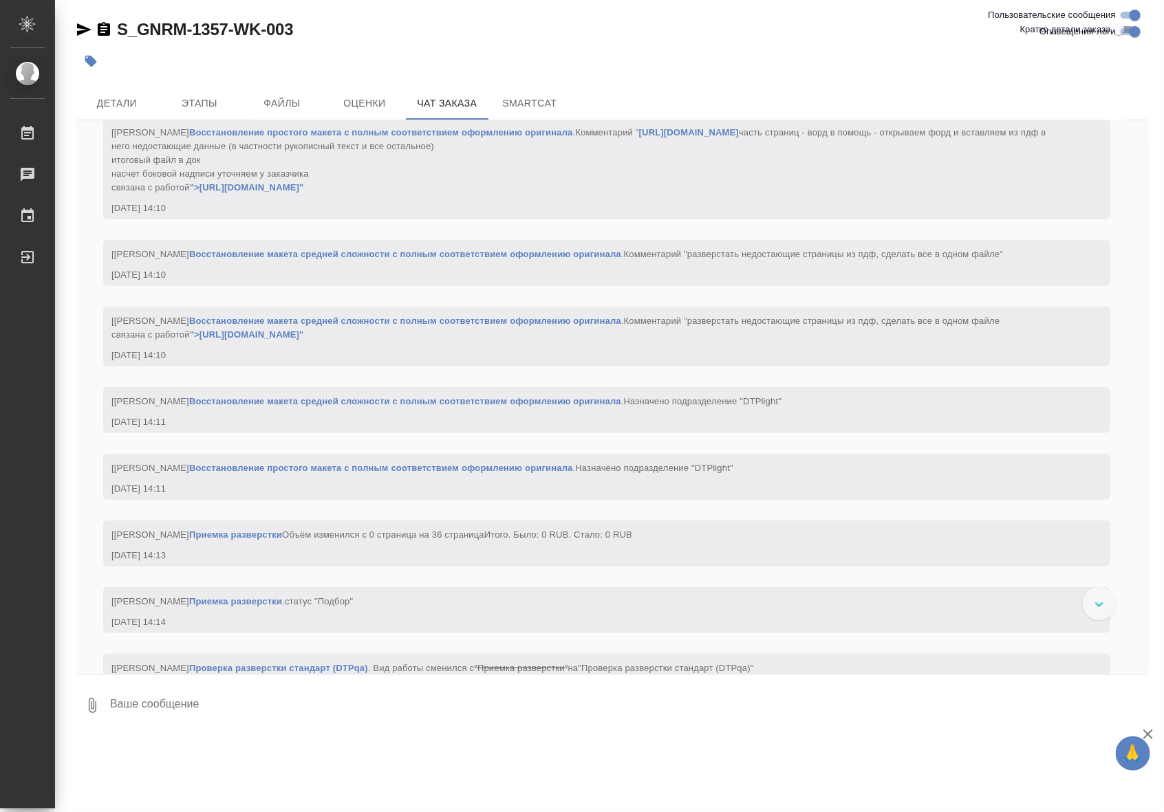
click at [609, 259] on link "Восстановление макета средней сложности с полным соответствием оформлению ориги…" at bounding box center [405, 254] width 432 height 10
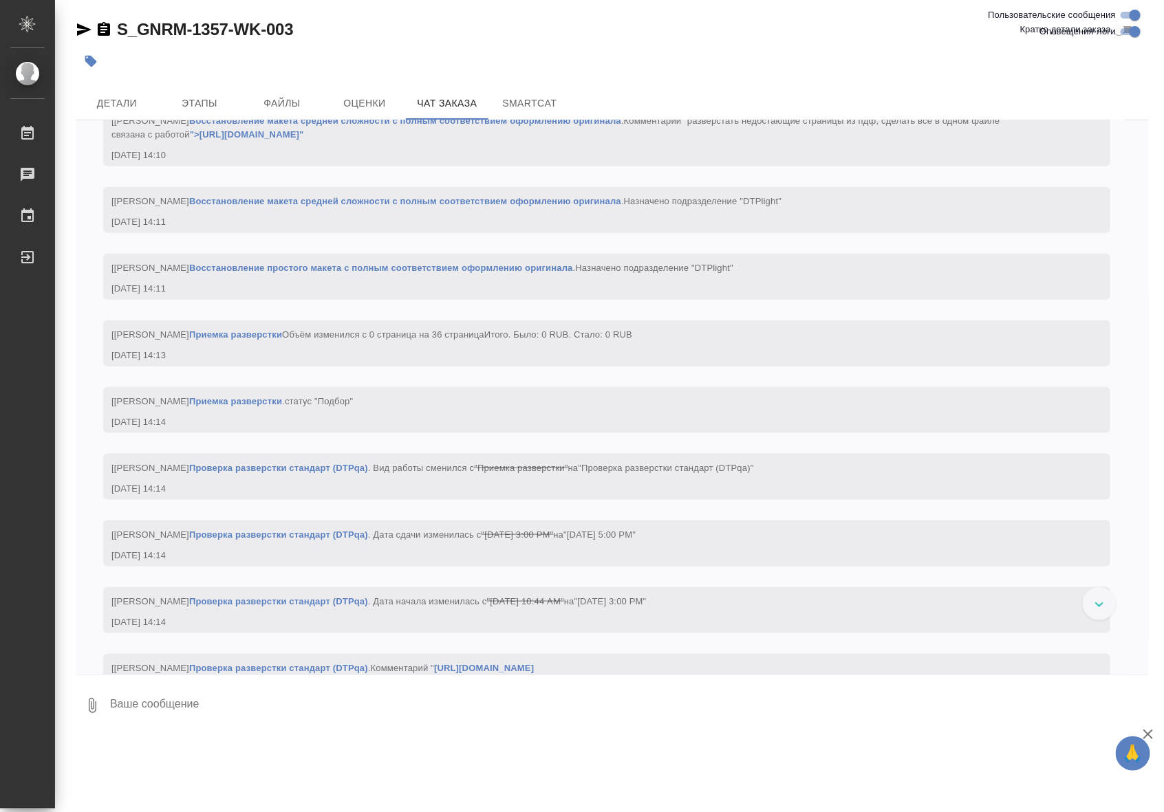
click at [583, 206] on link "Восстановление макета средней сложности с полным соответствием оформлению ориги…" at bounding box center [405, 201] width 432 height 10
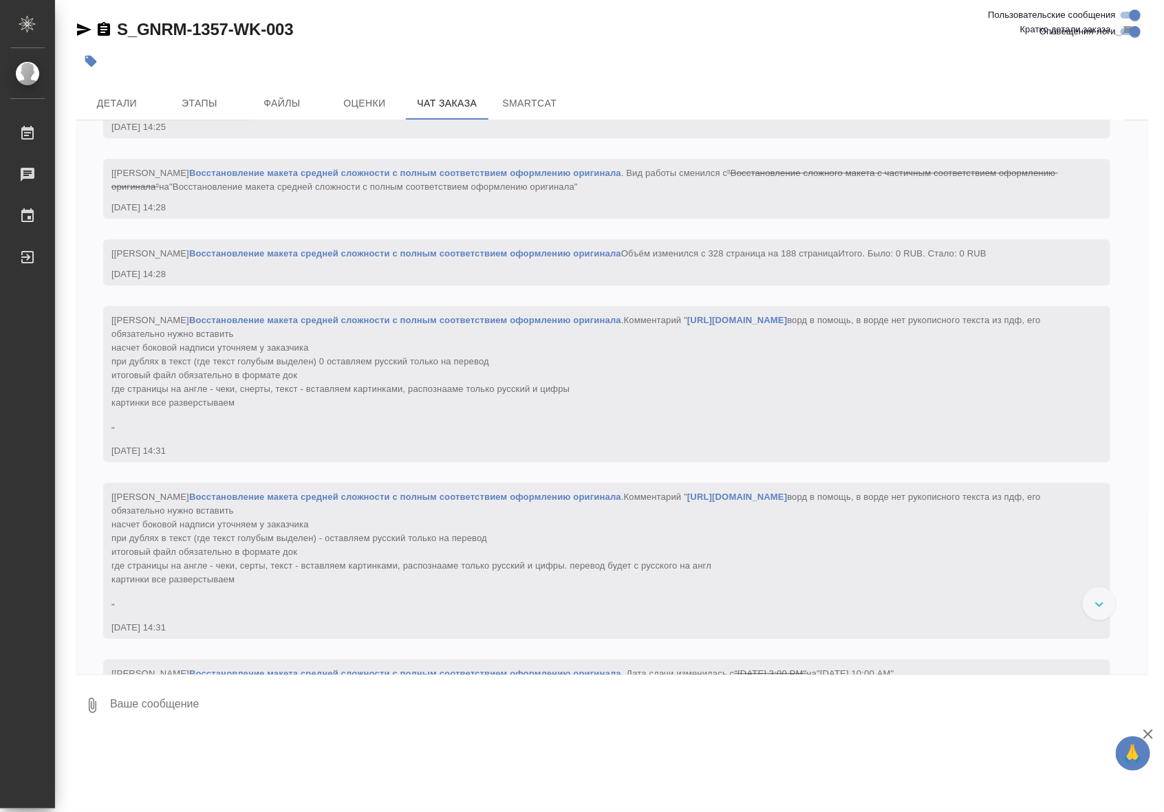
scroll to position [13439, 0]
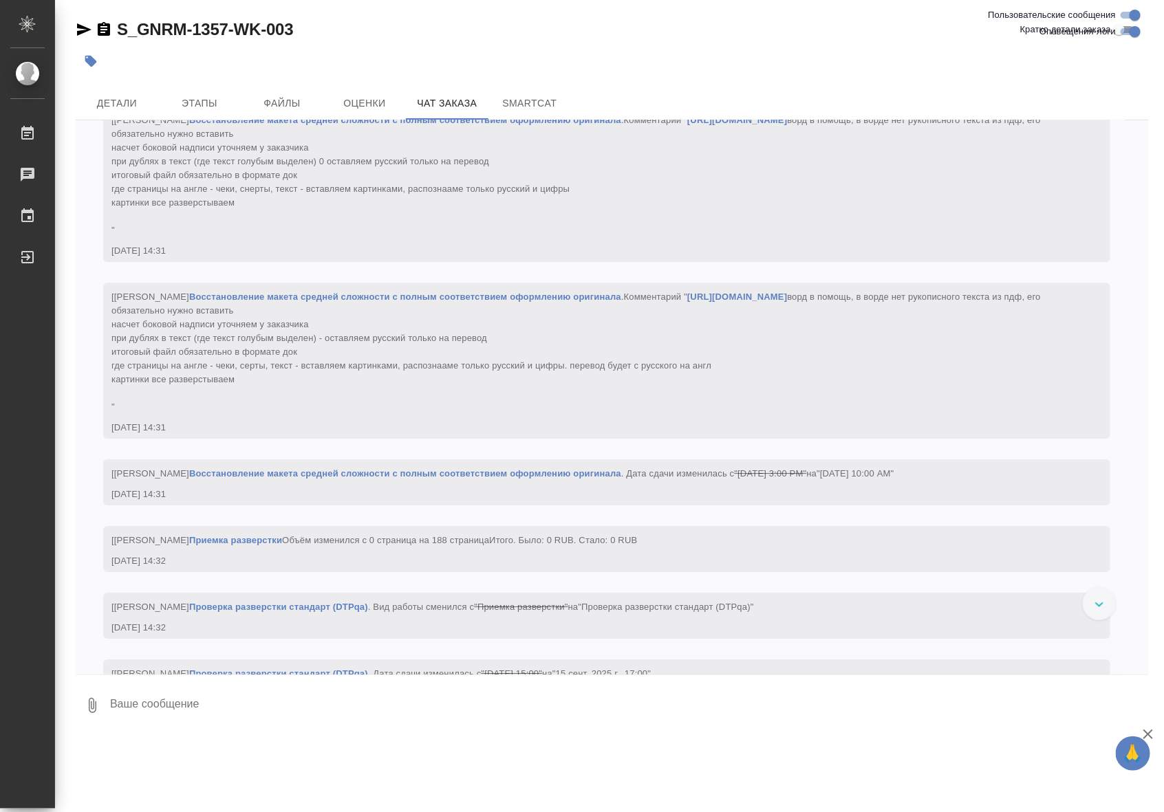
click at [607, 125] on link "Восстановление макета средней сложности с полным соответствием оформлению ориги…" at bounding box center [405, 120] width 432 height 10
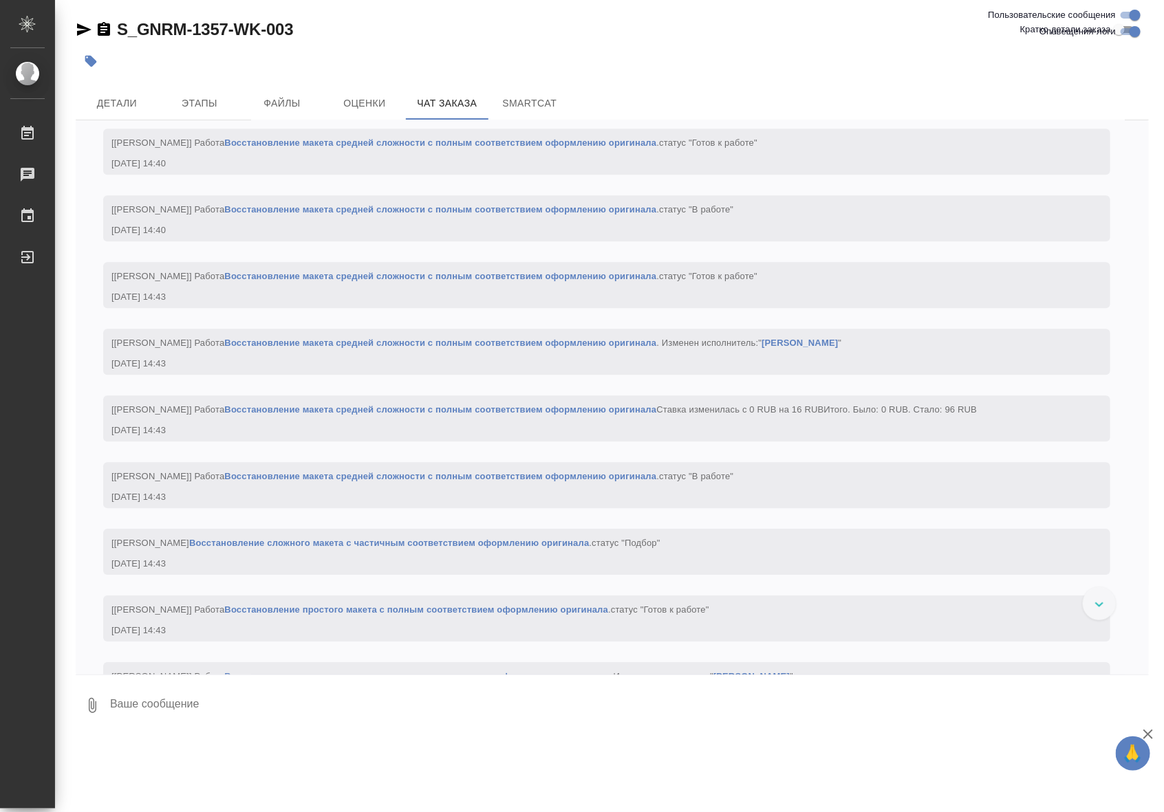
scroll to position [15646, 0]
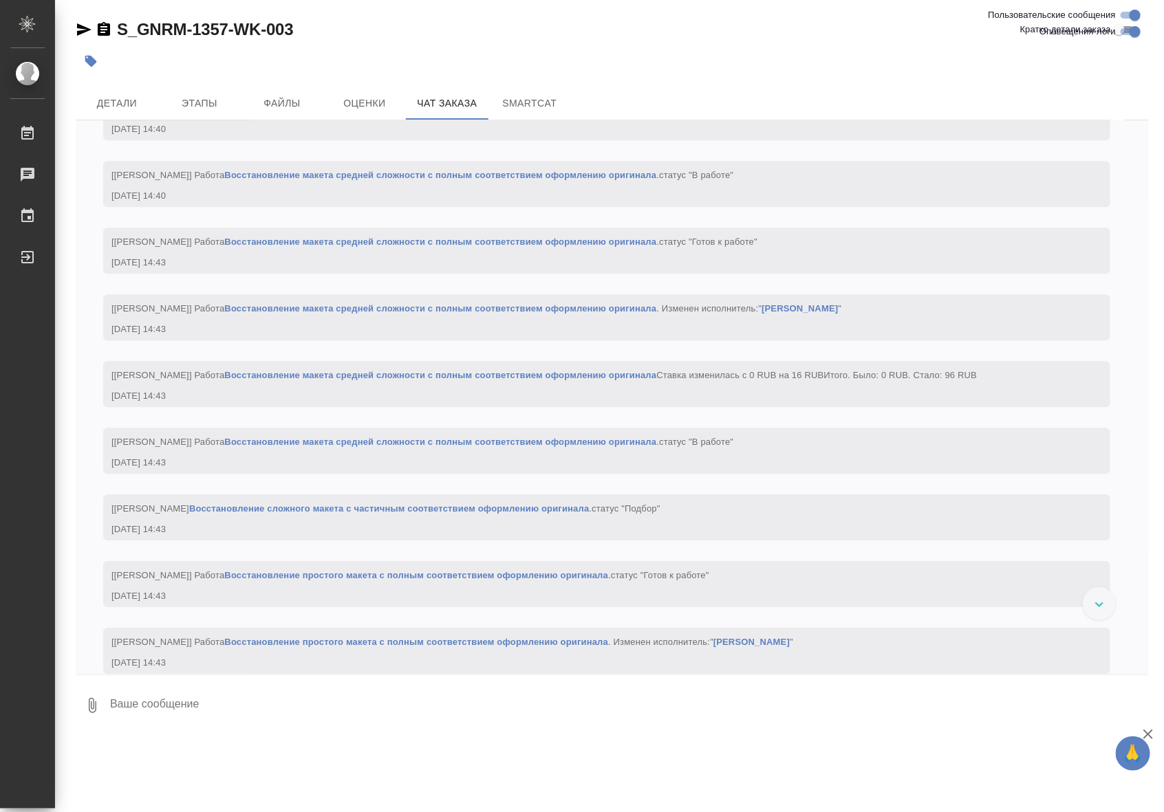
click at [483, 247] on link "Восстановление макета средней сложности с полным соответствием оформлению ориги…" at bounding box center [440, 242] width 432 height 10
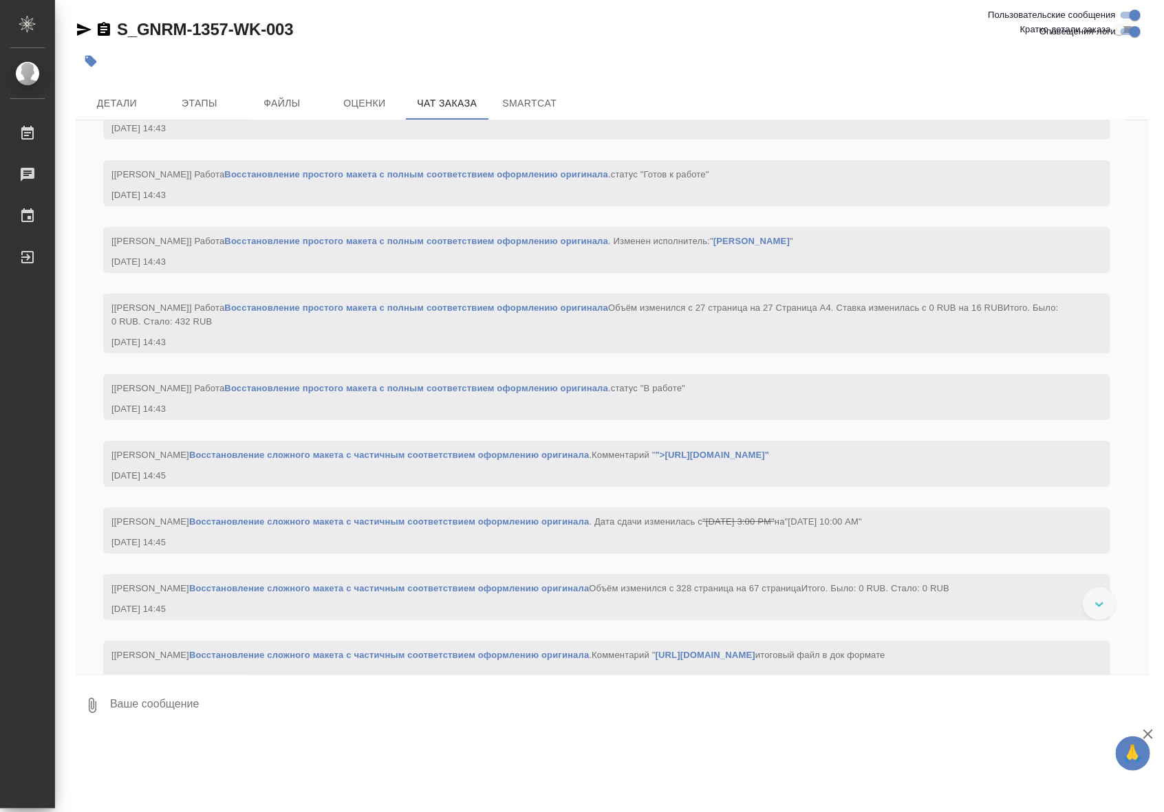
scroll to position [16248, 0]
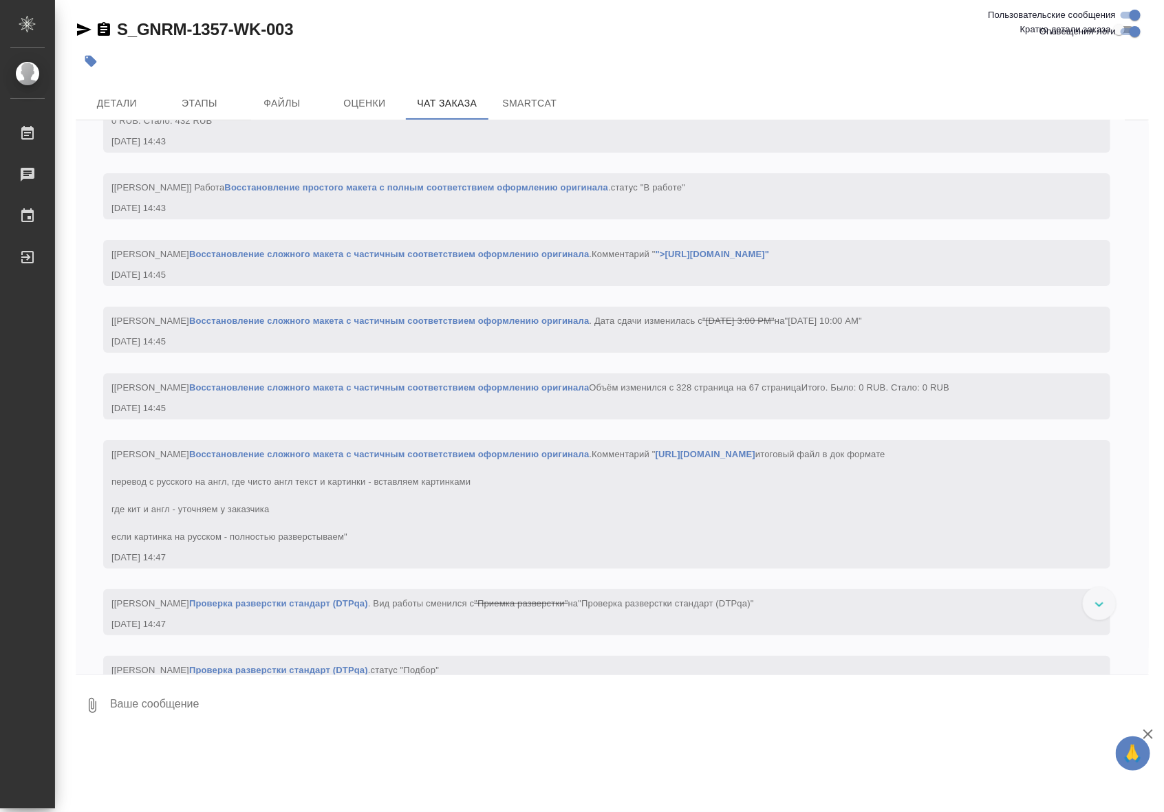
click at [585, 112] on link "Восстановление простого макета с полным соответствием оформлению оригинала" at bounding box center [416, 107] width 384 height 10
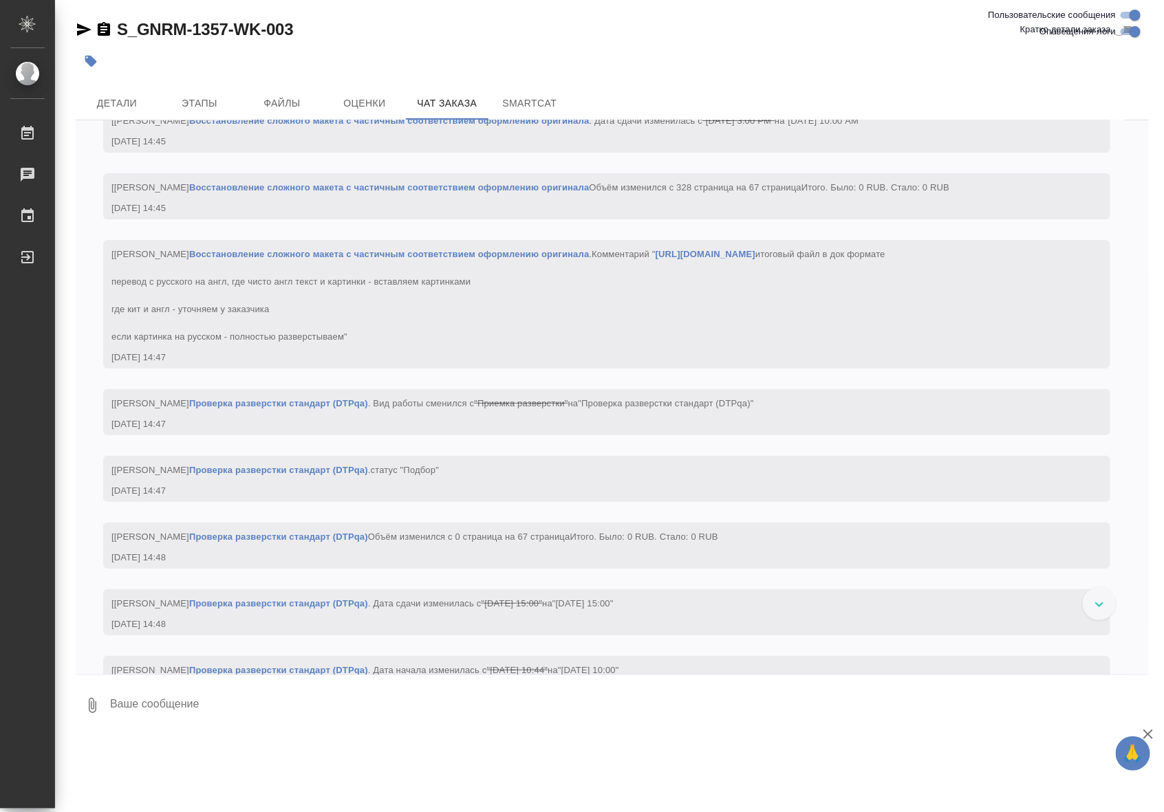
scroll to position [16649, 0]
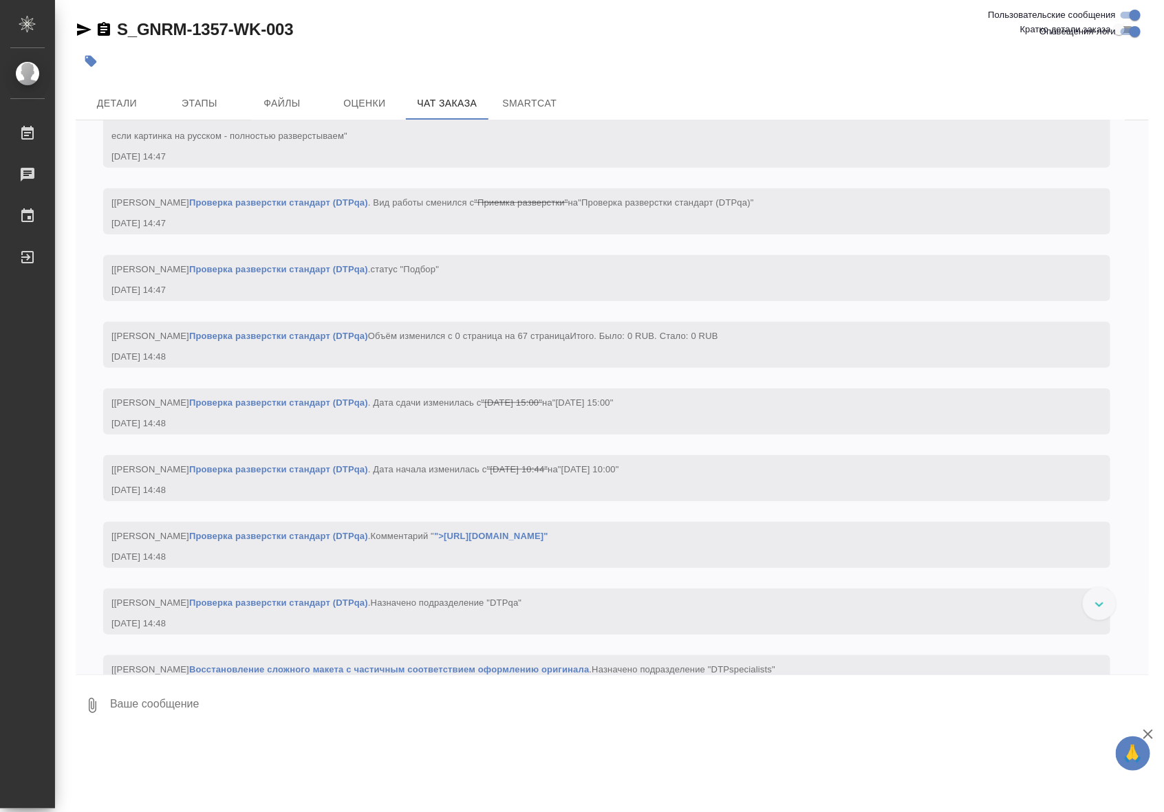
click at [525, 143] on div "[Оксютович Ирина] Работа Восстановление сложного макета с частичным соответстви…" at bounding box center [586, 93] width 950 height 100
click at [518, 58] on link "Восстановление сложного макета с частичным соответствием оформлению оригинала" at bounding box center [389, 53] width 400 height 10
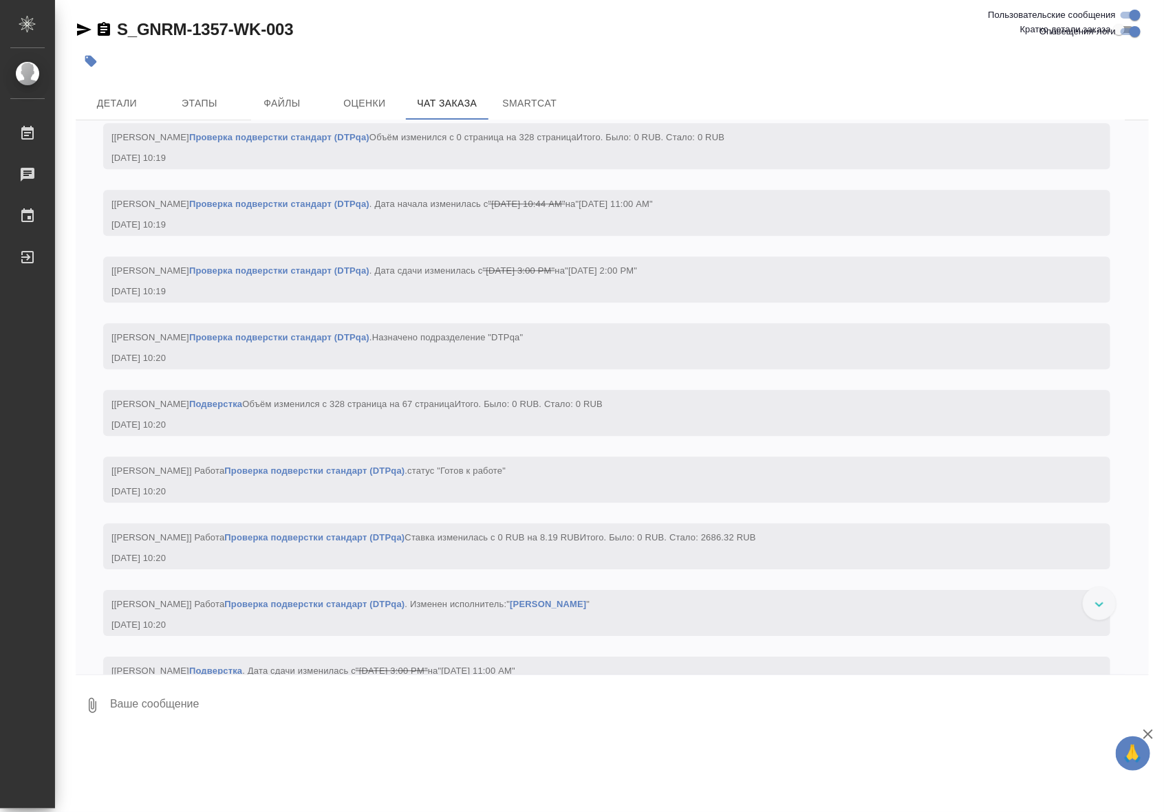
scroll to position [20259, 0]
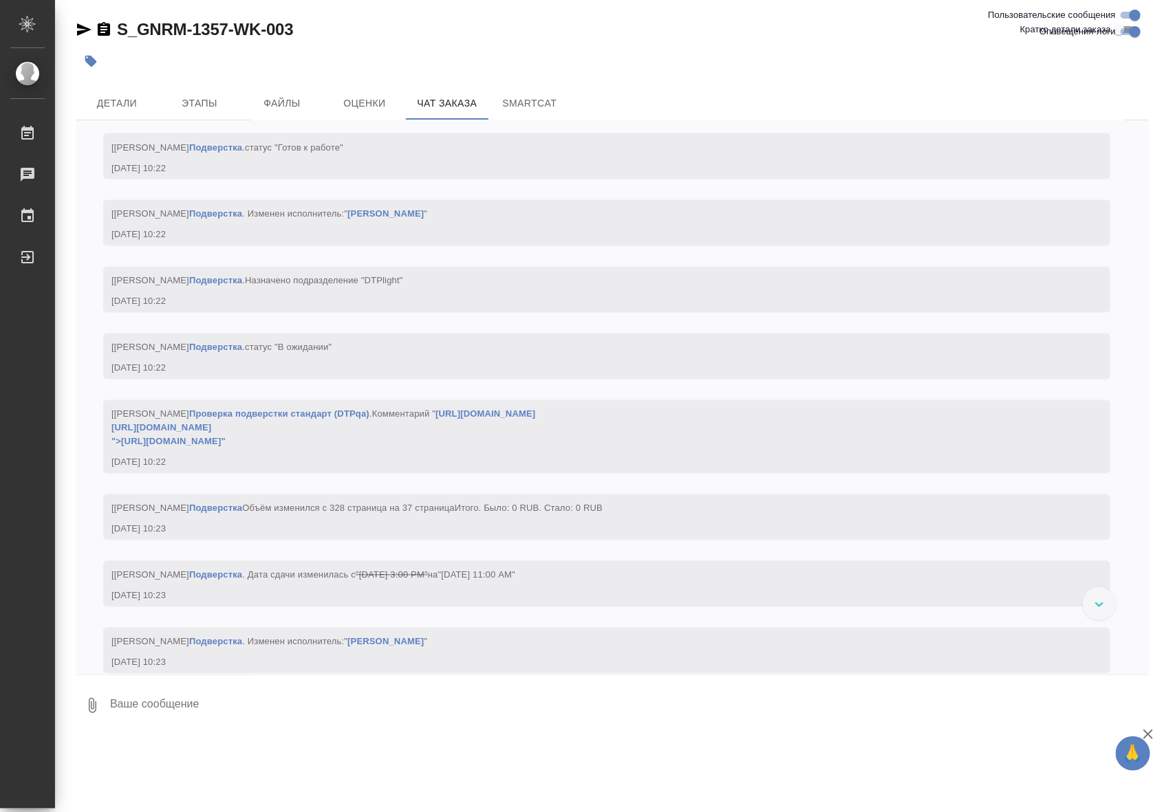
scroll to position [22064, 0]
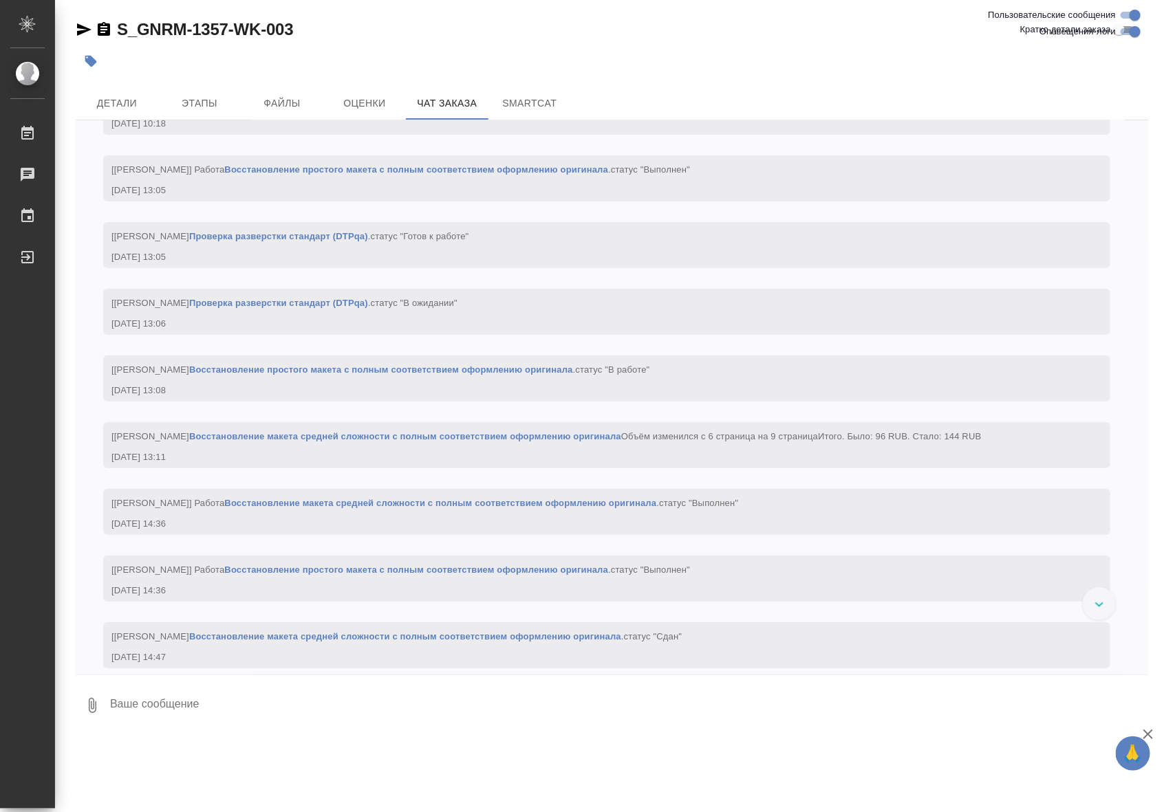
scroll to position [23669, 0]
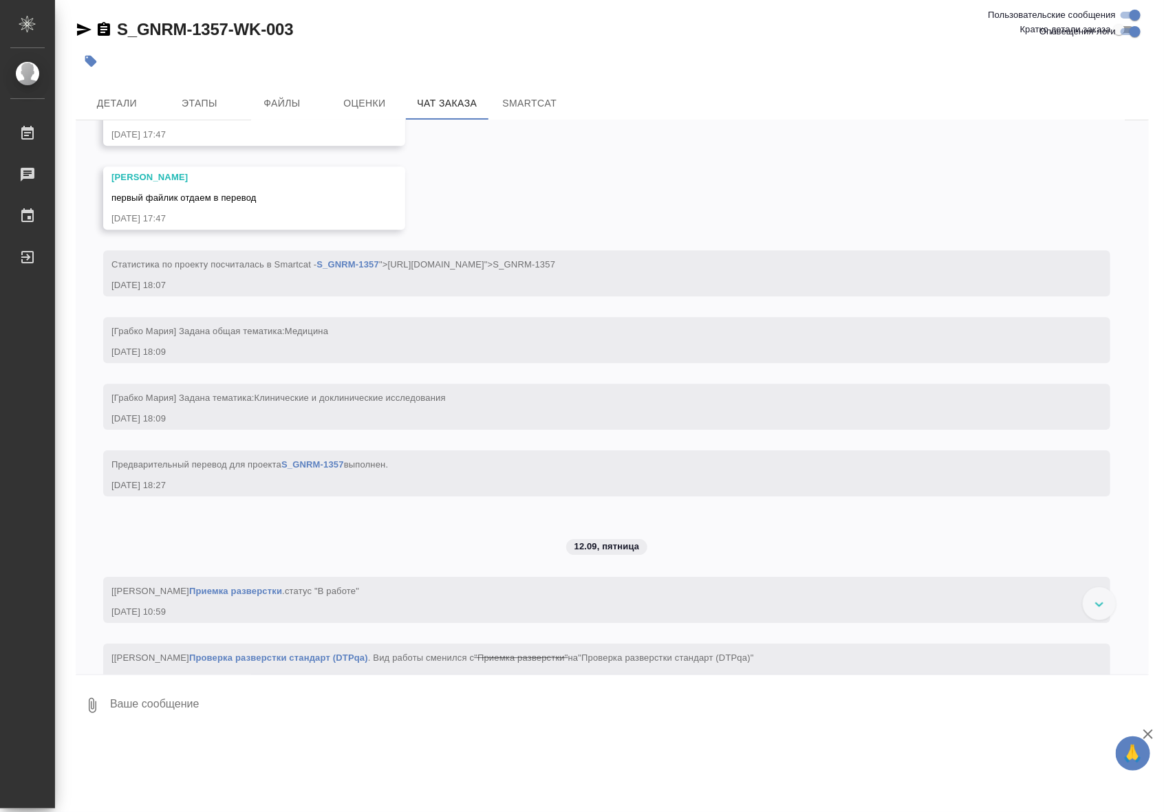
scroll to position [25073, 0]
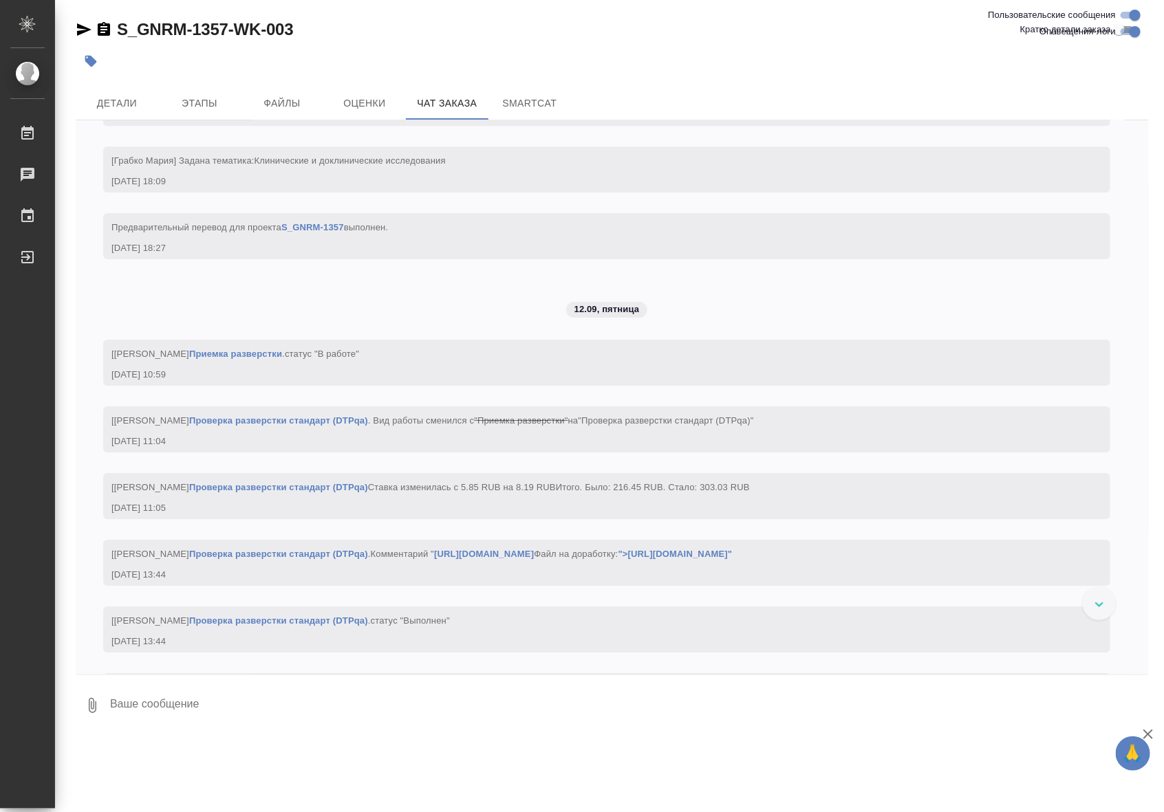
scroll to position [25474, 0]
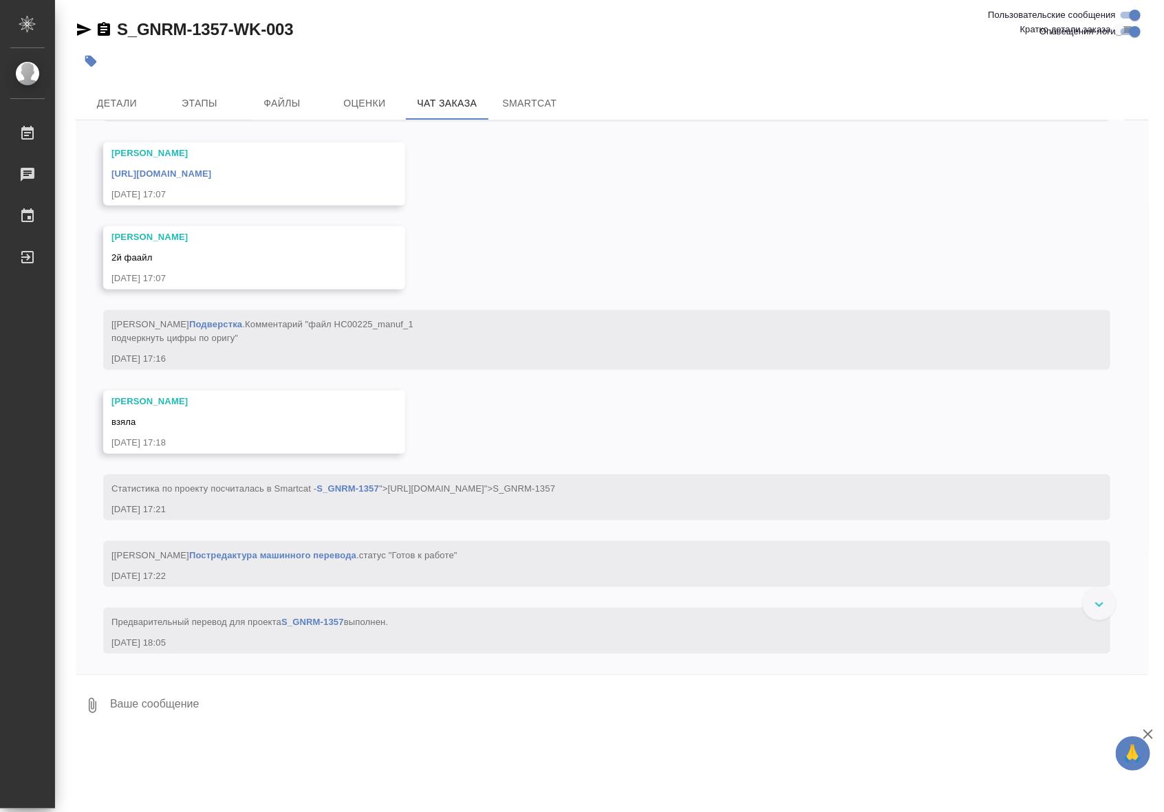
scroll to position [26478, 0]
click at [234, 81] on link "Подверстка" at bounding box center [215, 76] width 53 height 10
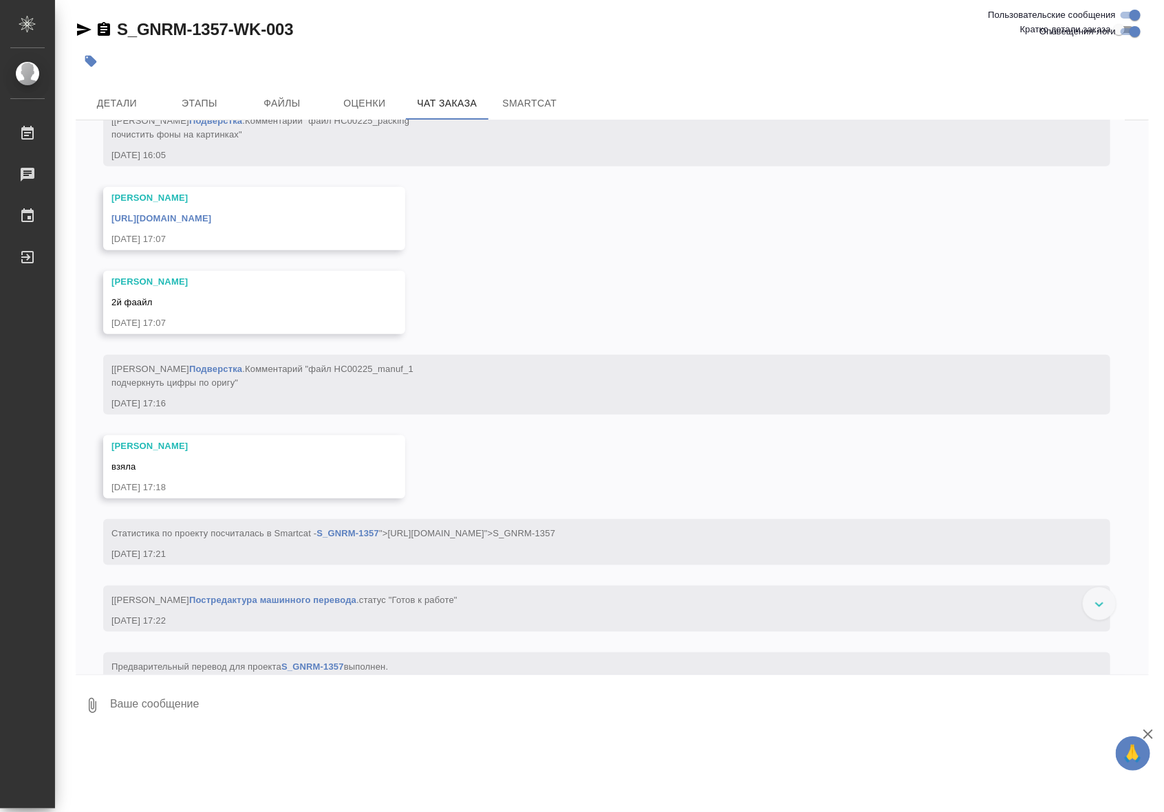
scroll to position [25480, 0]
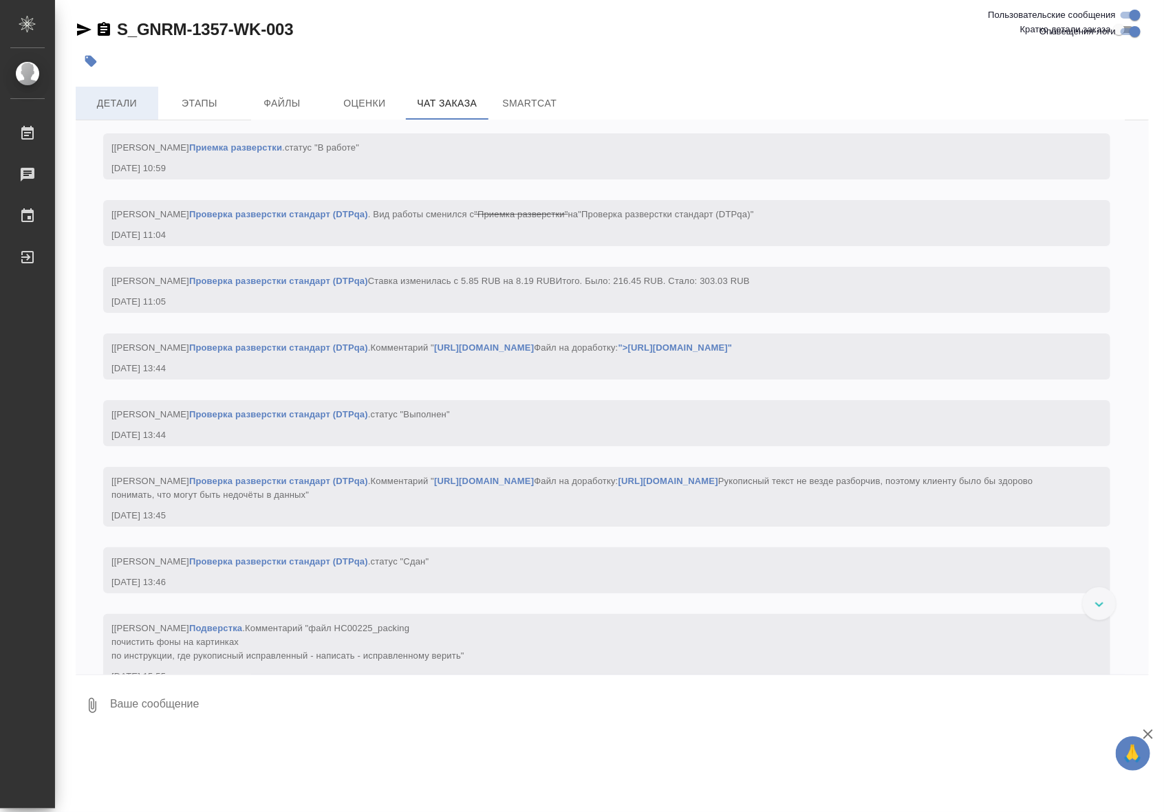
click at [128, 100] on span "Детали" at bounding box center [117, 103] width 66 height 17
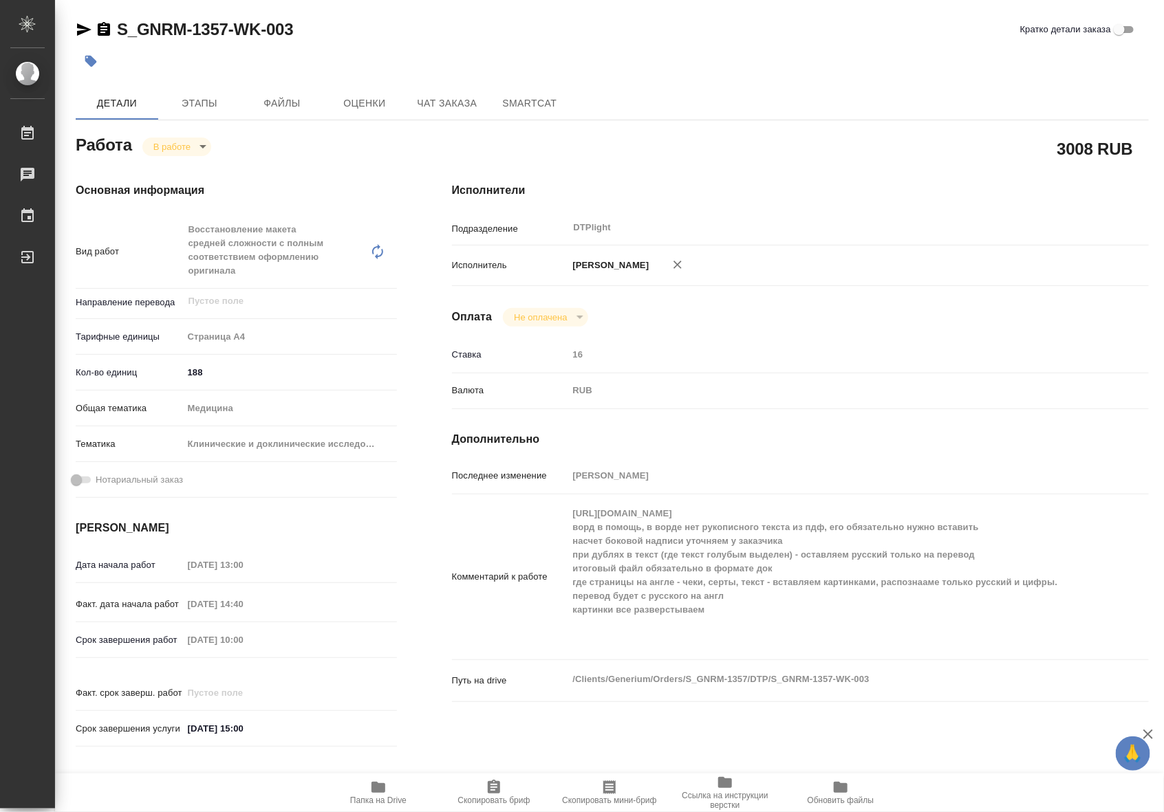
type textarea "x"
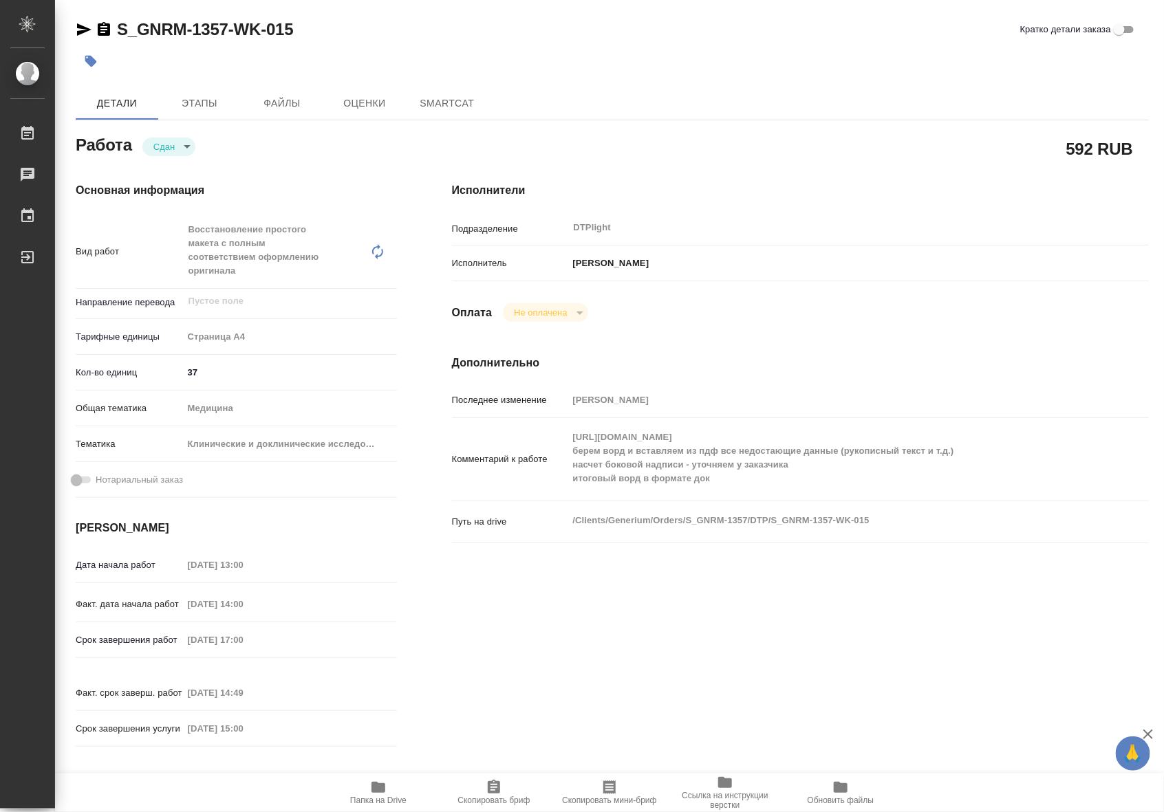
type textarea "x"
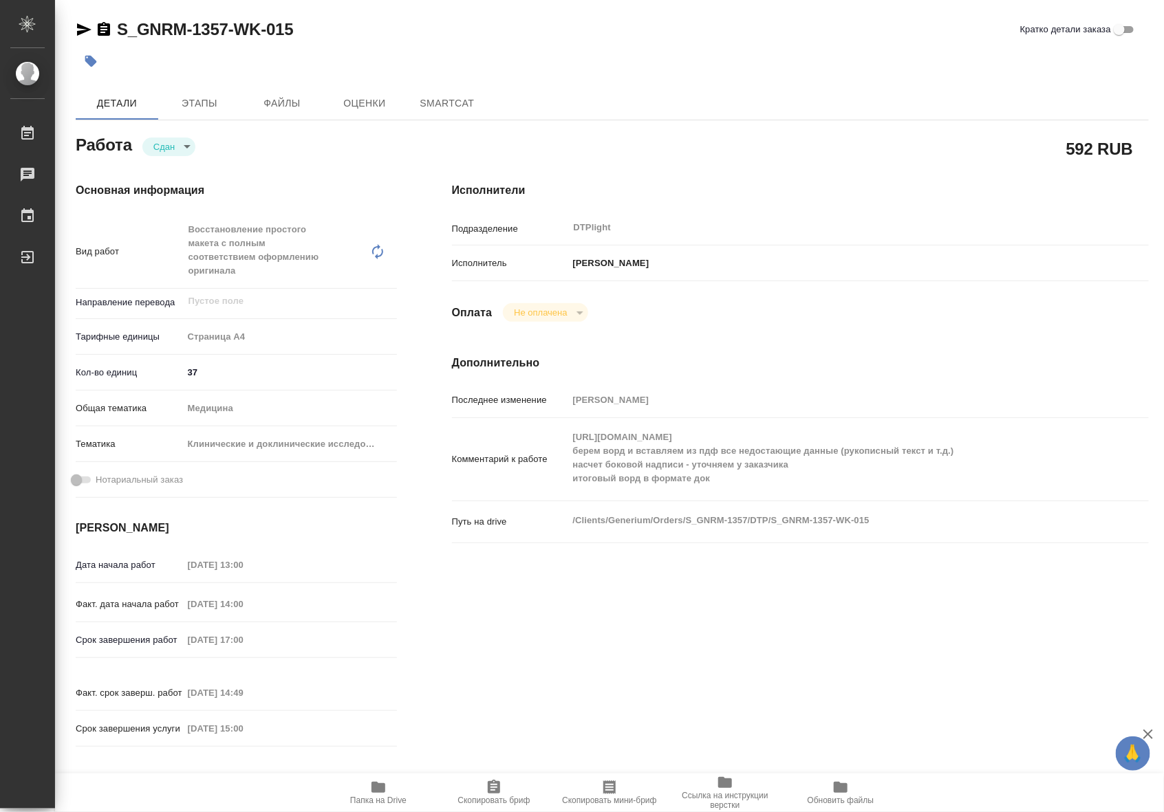
type textarea "x"
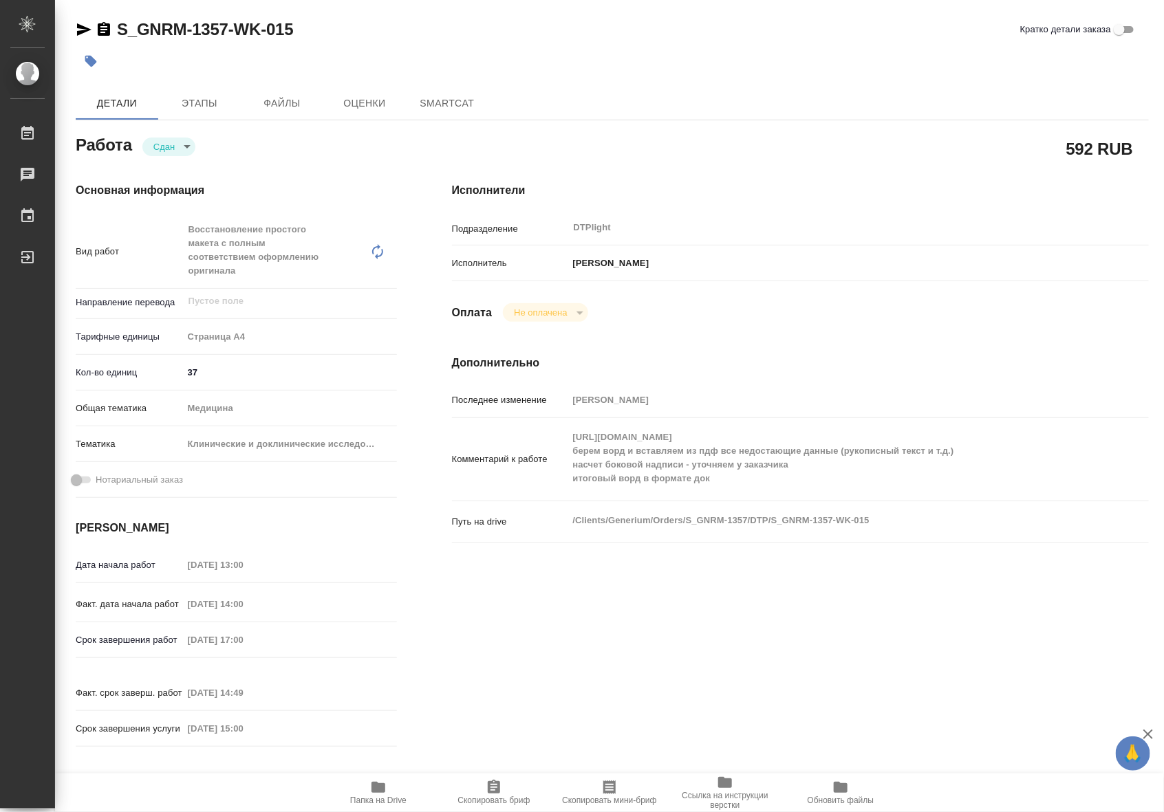
type textarea "x"
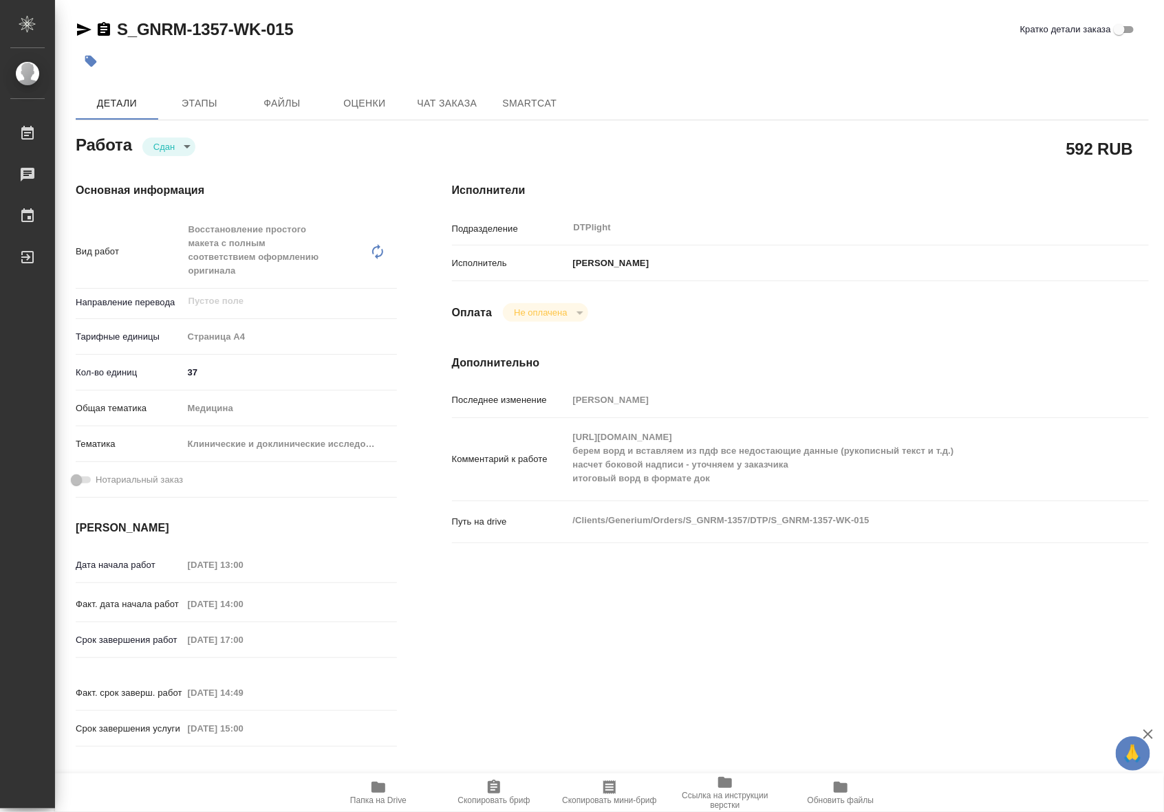
type textarea "x"
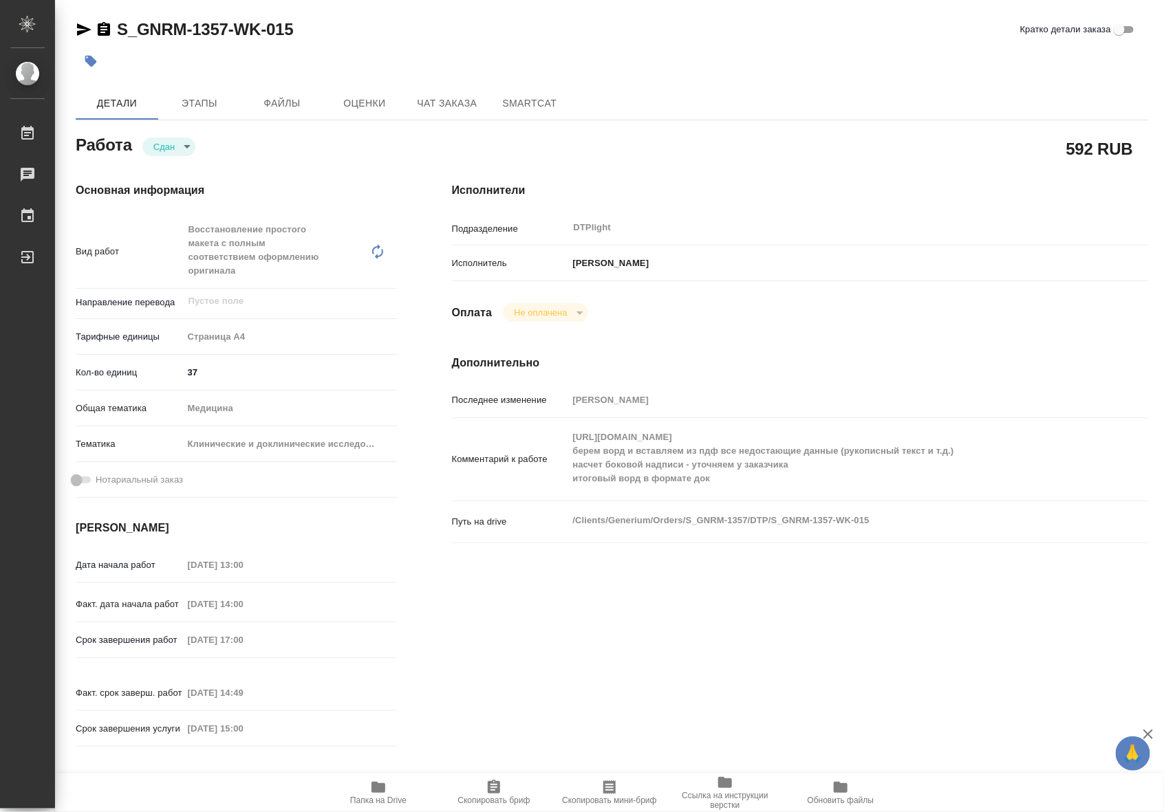
type textarea "x"
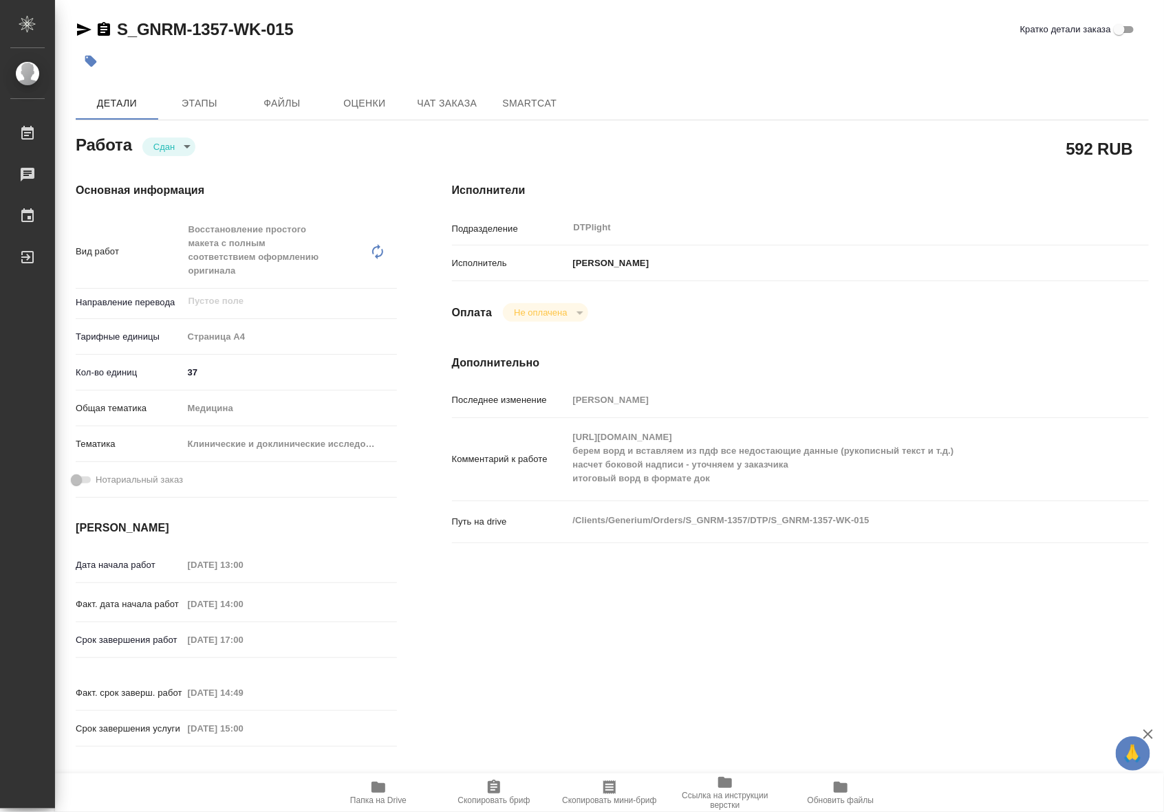
click at [378, 792] on icon "button" at bounding box center [378, 787] width 14 height 11
click at [389, 786] on span "Папка на Drive" at bounding box center [378, 792] width 99 height 26
click at [382, 794] on icon "button" at bounding box center [378, 787] width 17 height 17
click at [382, 796] on span "Папка на Drive" at bounding box center [378, 801] width 56 height 10
type textarea "x"
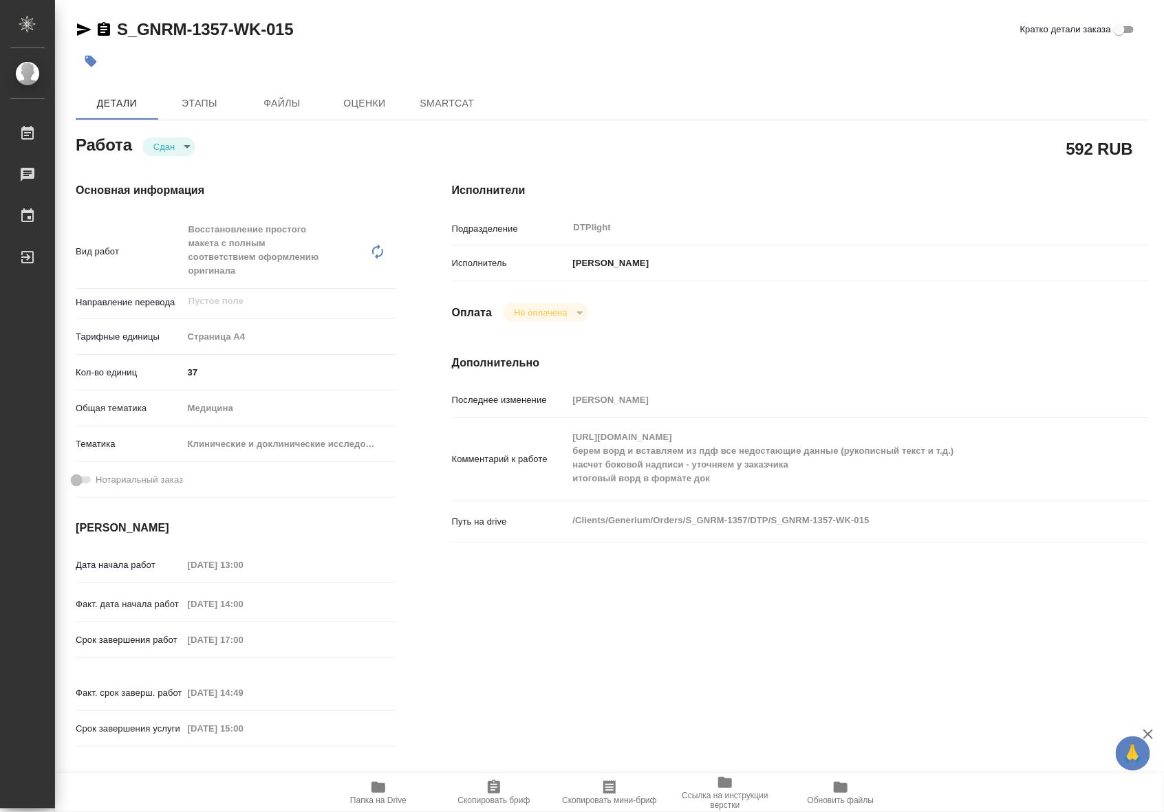
type textarea "x"
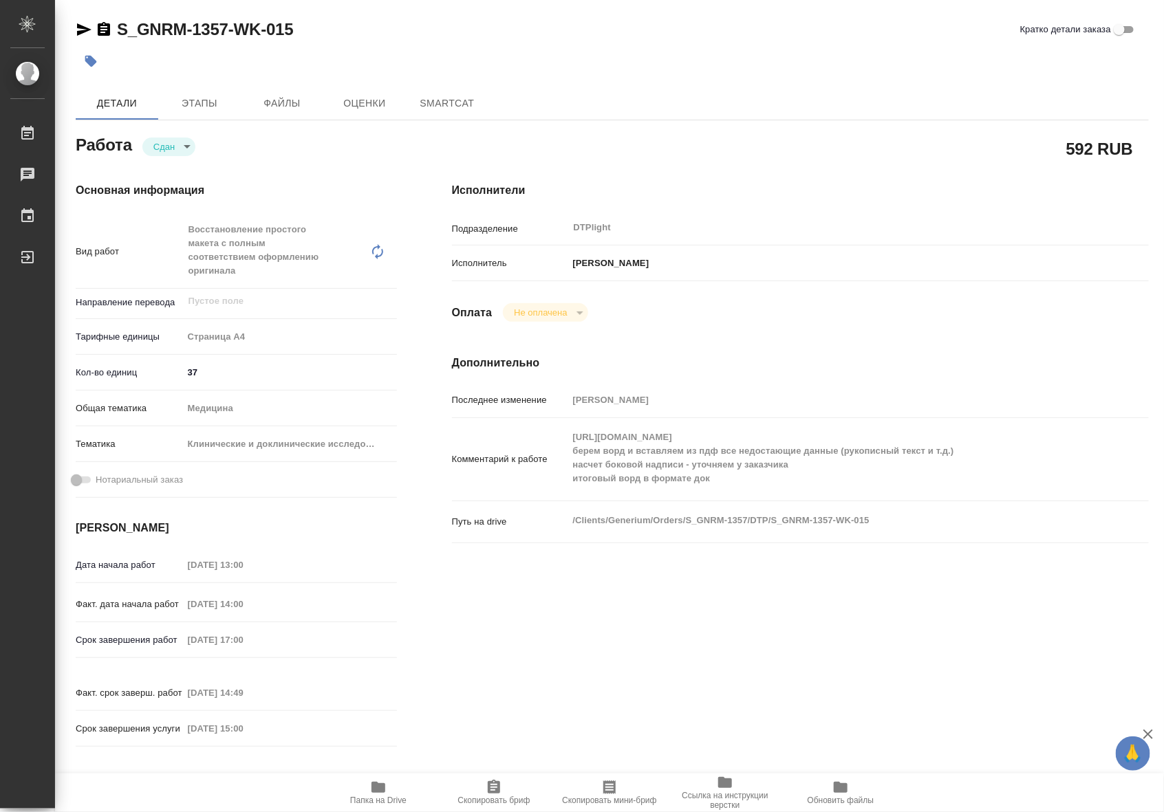
type textarea "x"
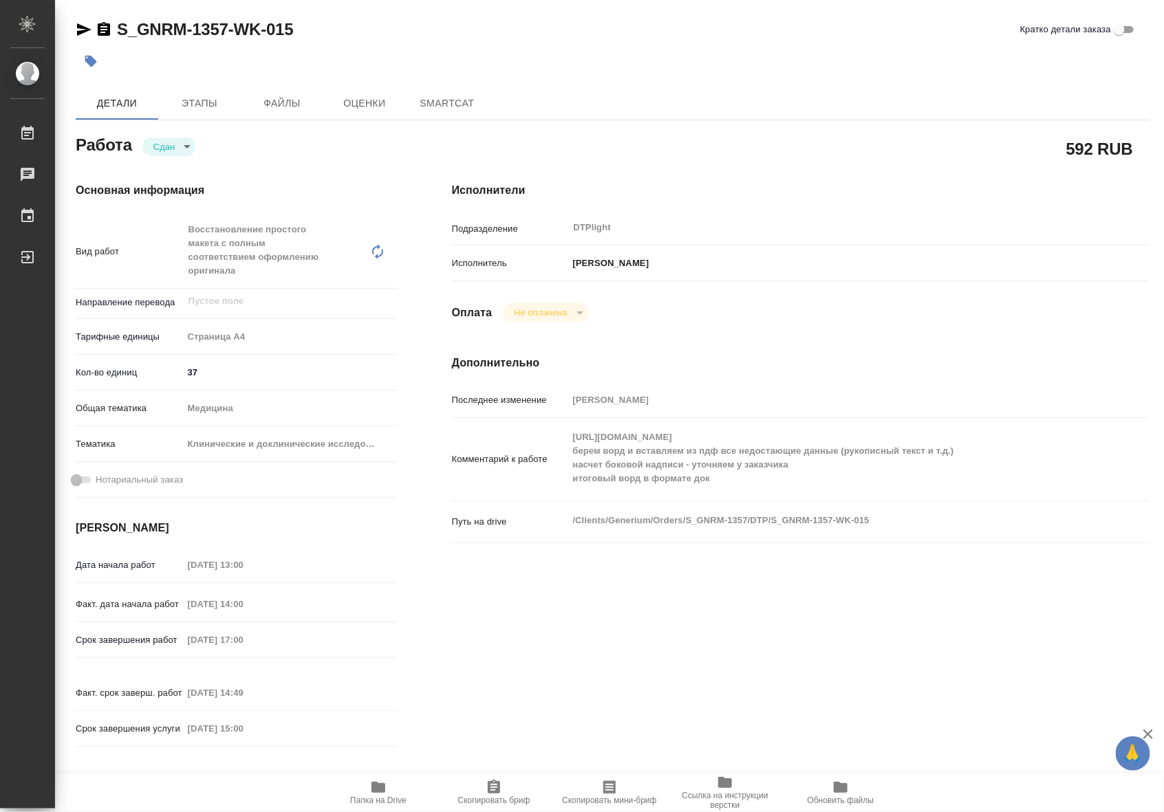
type textarea "x"
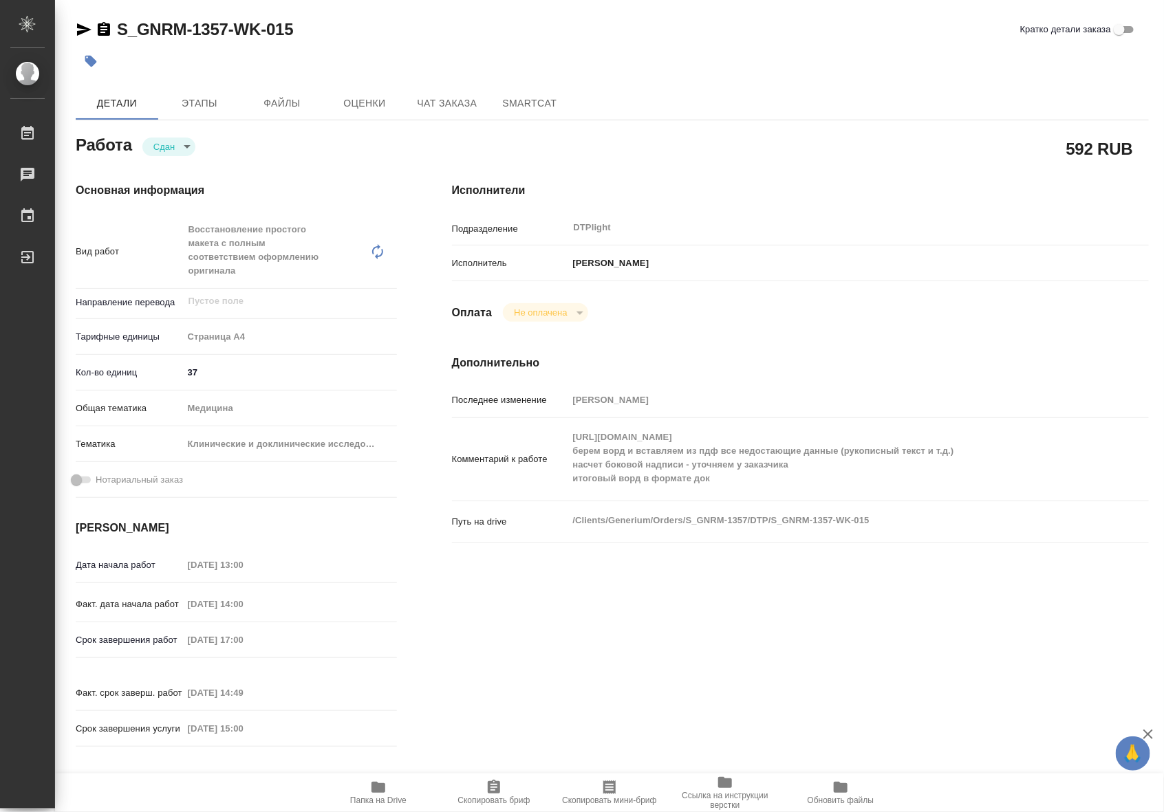
type textarea "x"
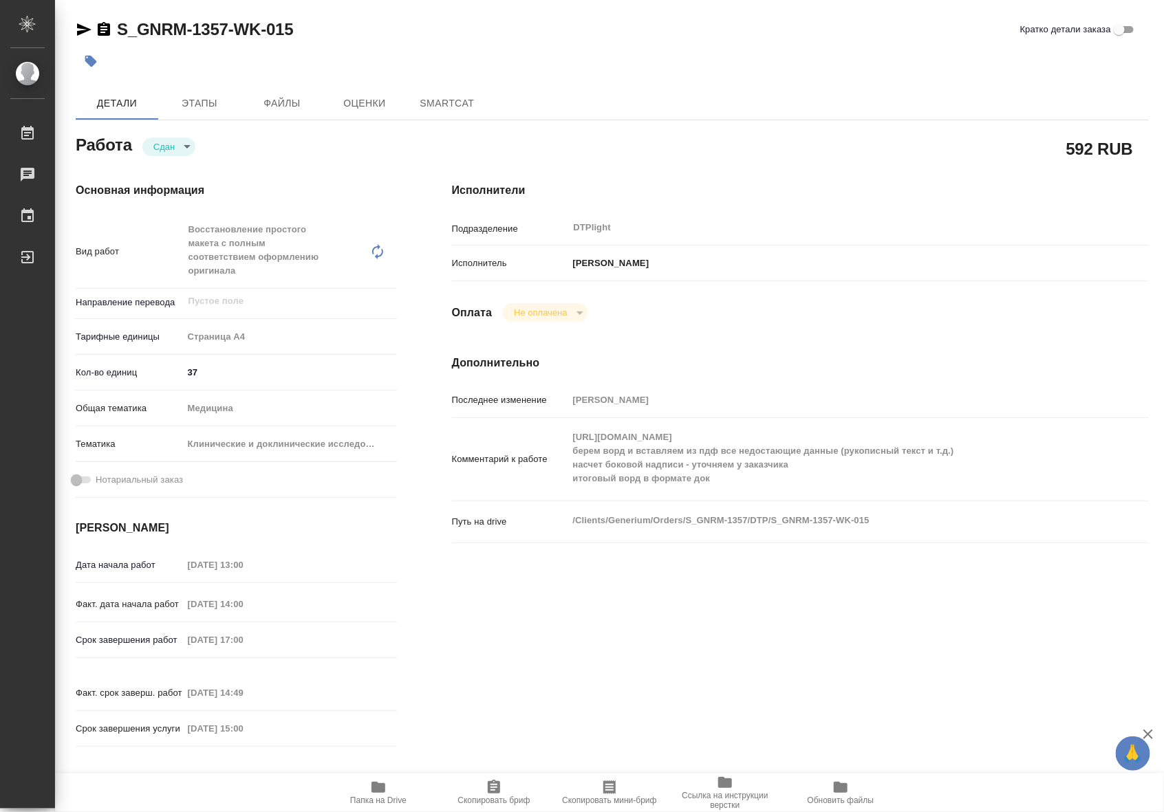
type textarea "x"
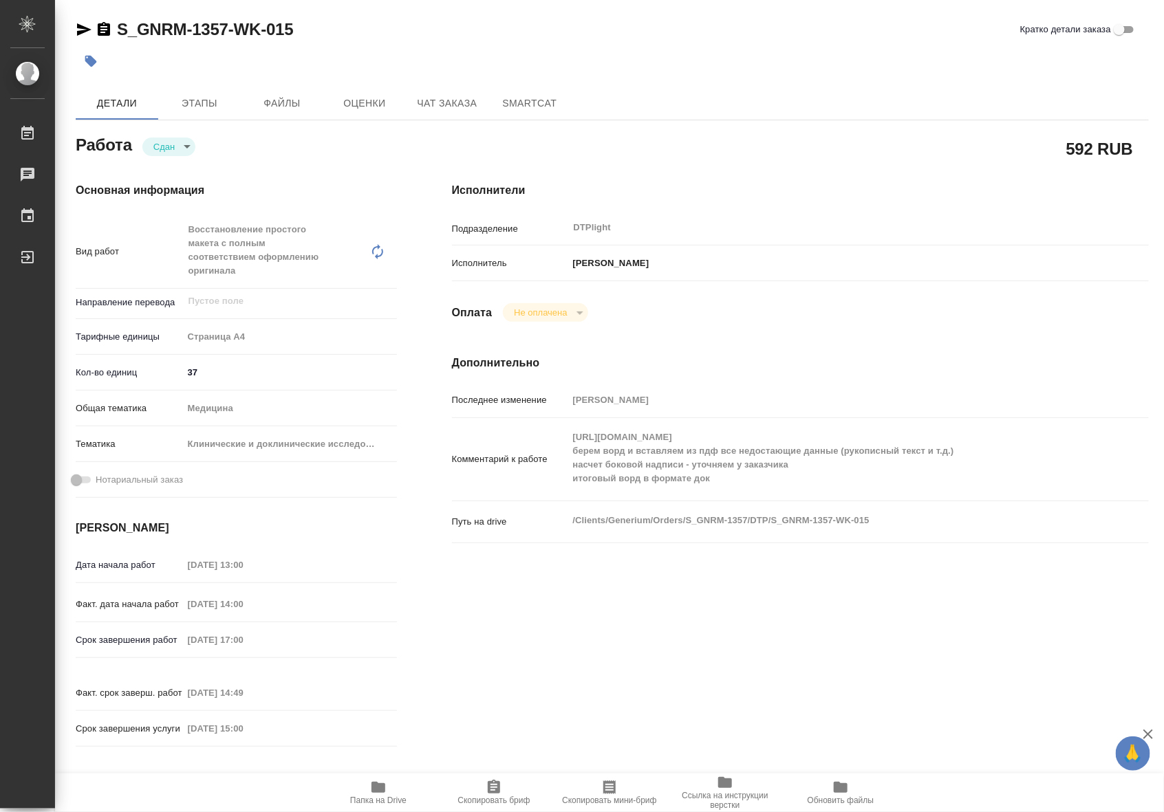
type textarea "x"
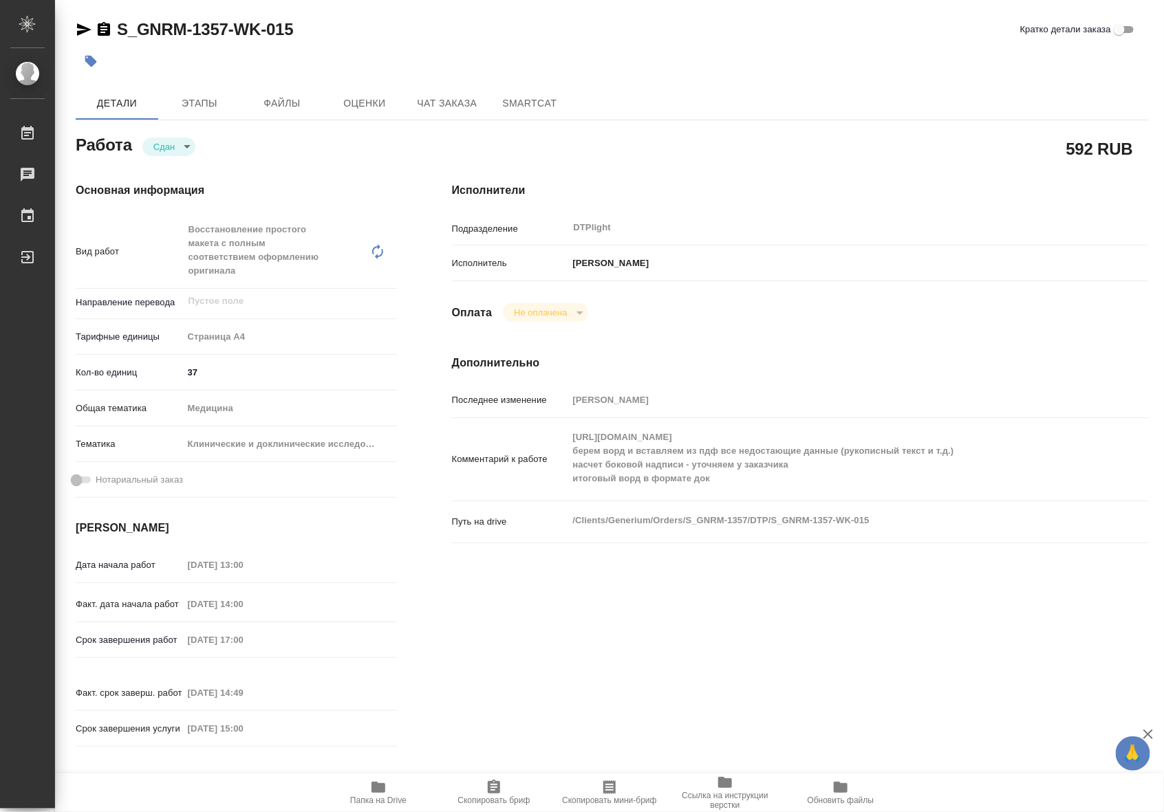
type textarea "x"
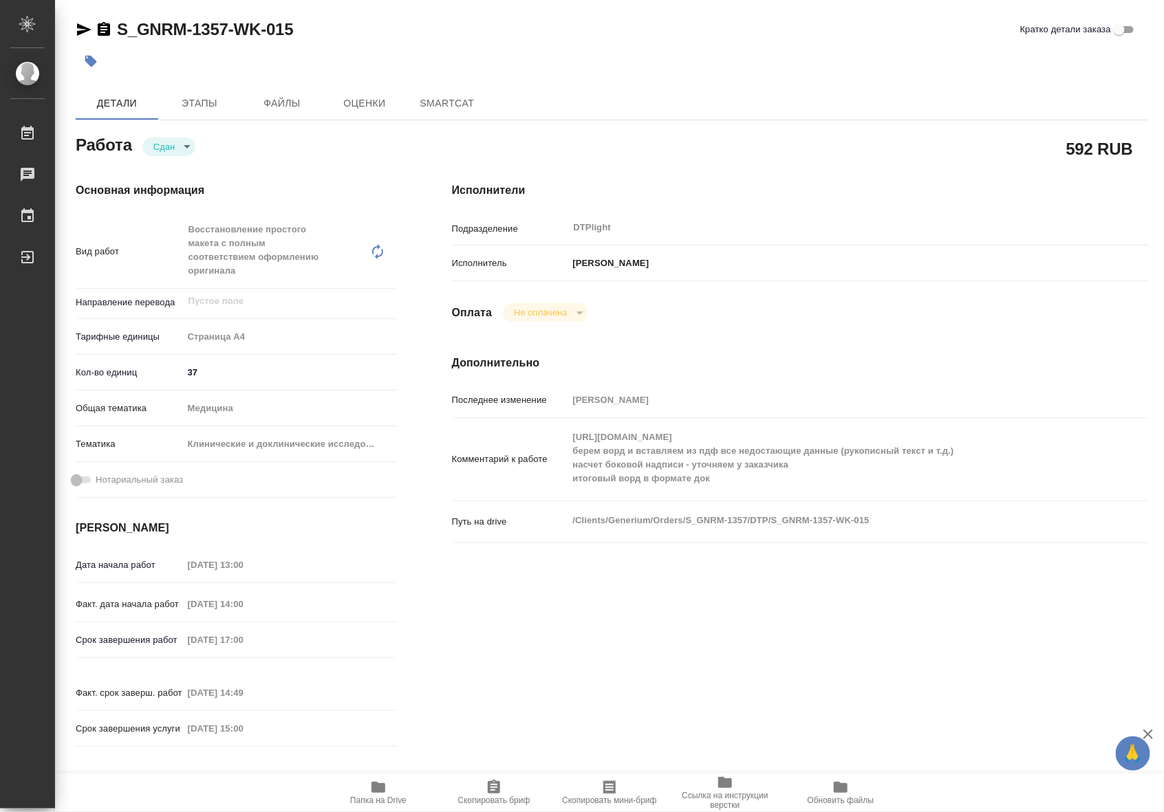
type textarea "x"
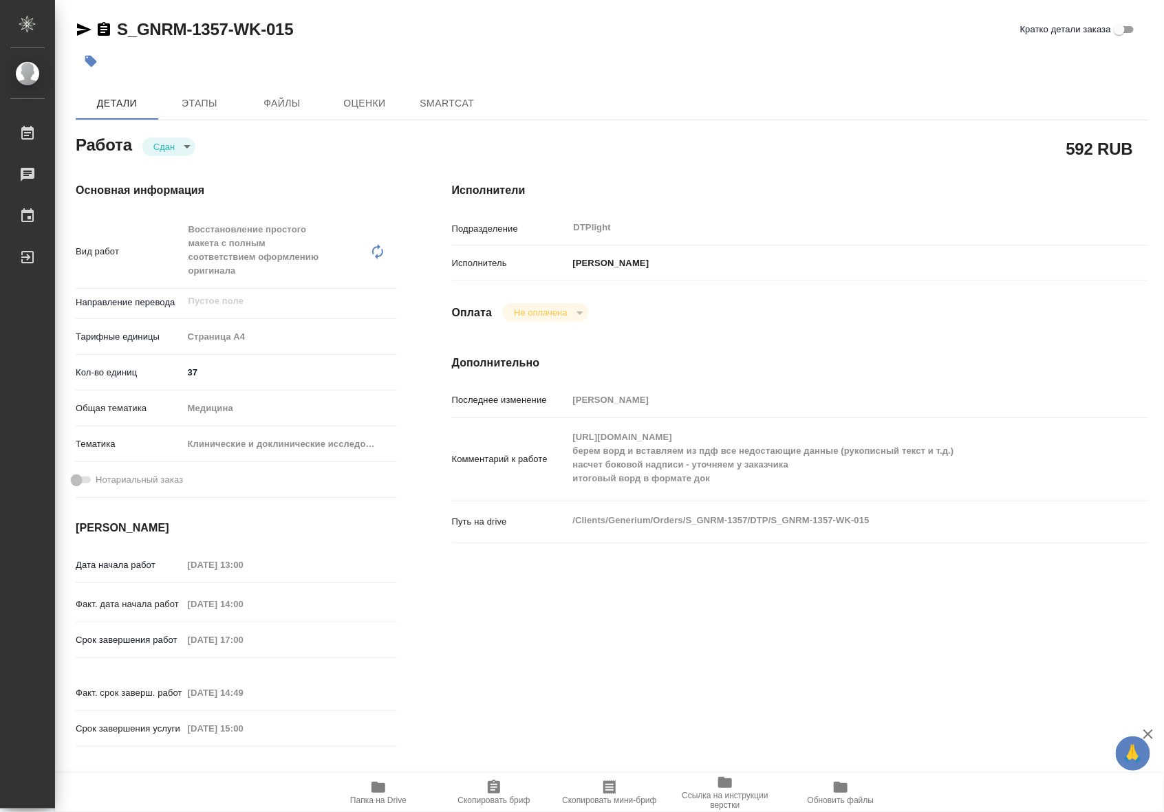
type textarea "x"
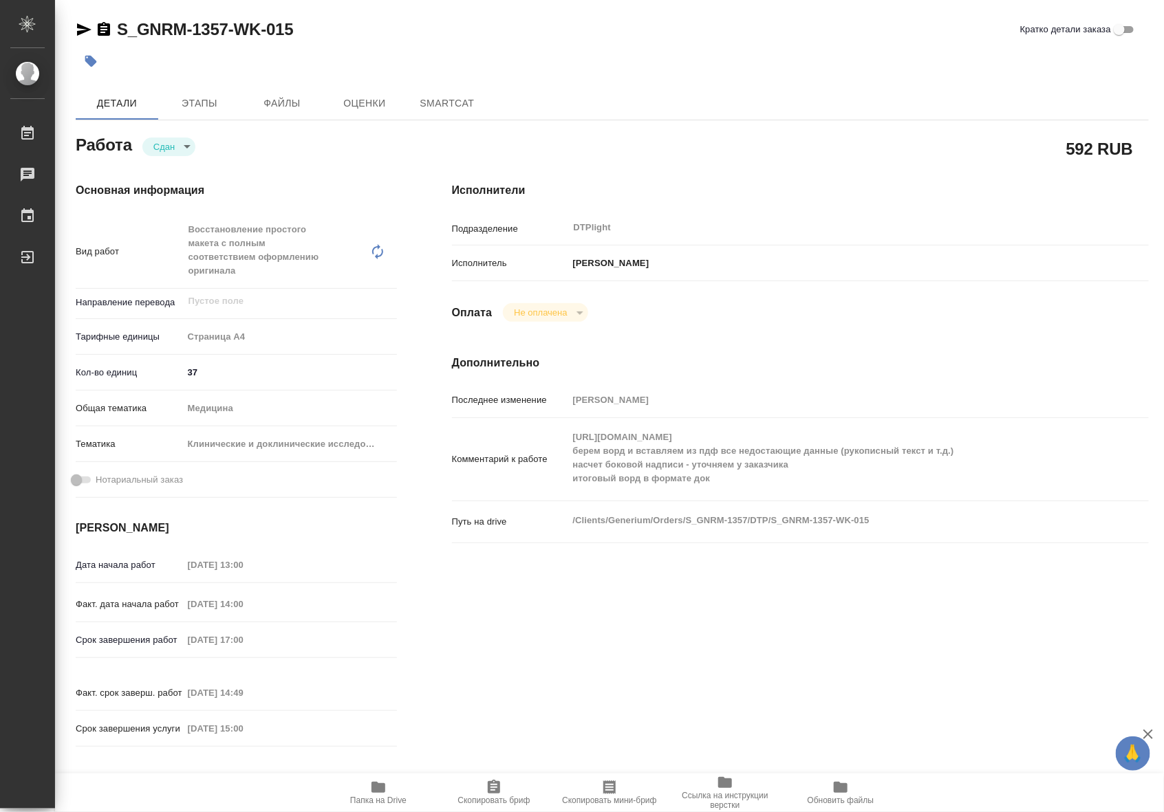
type textarea "x"
click at [370, 792] on icon "button" at bounding box center [378, 787] width 17 height 17
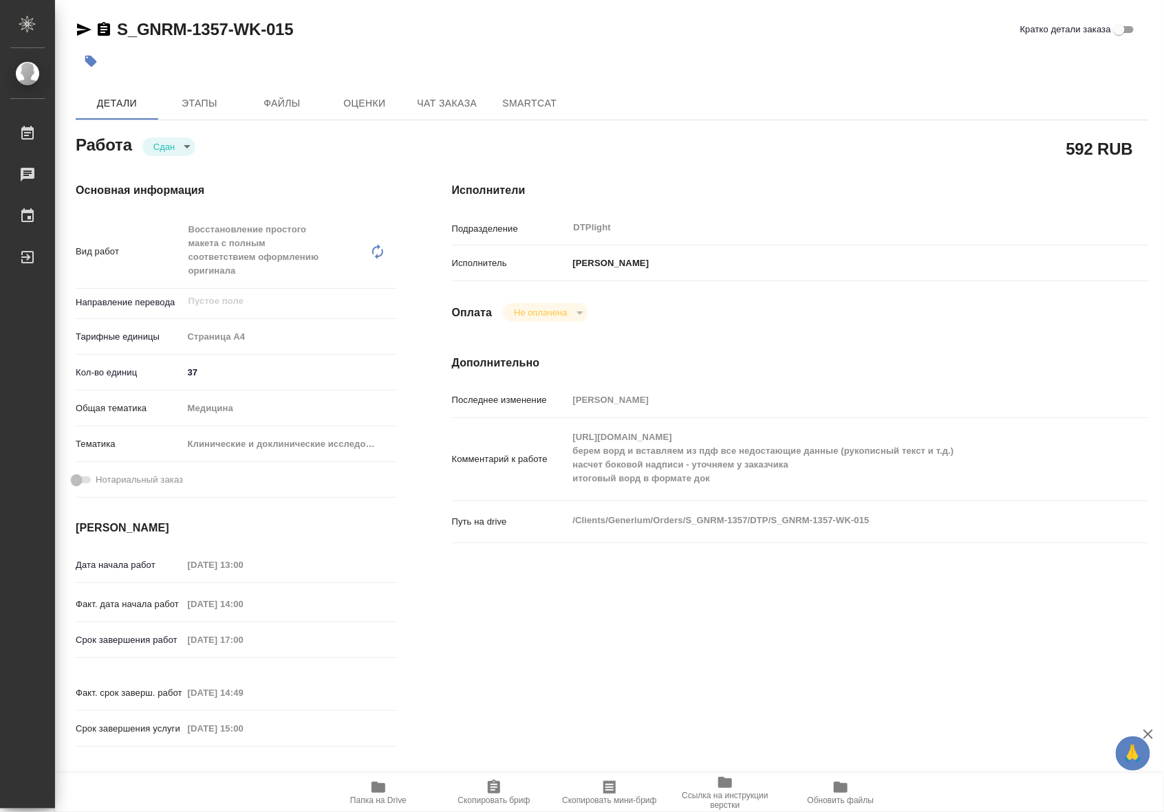
type textarea "x"
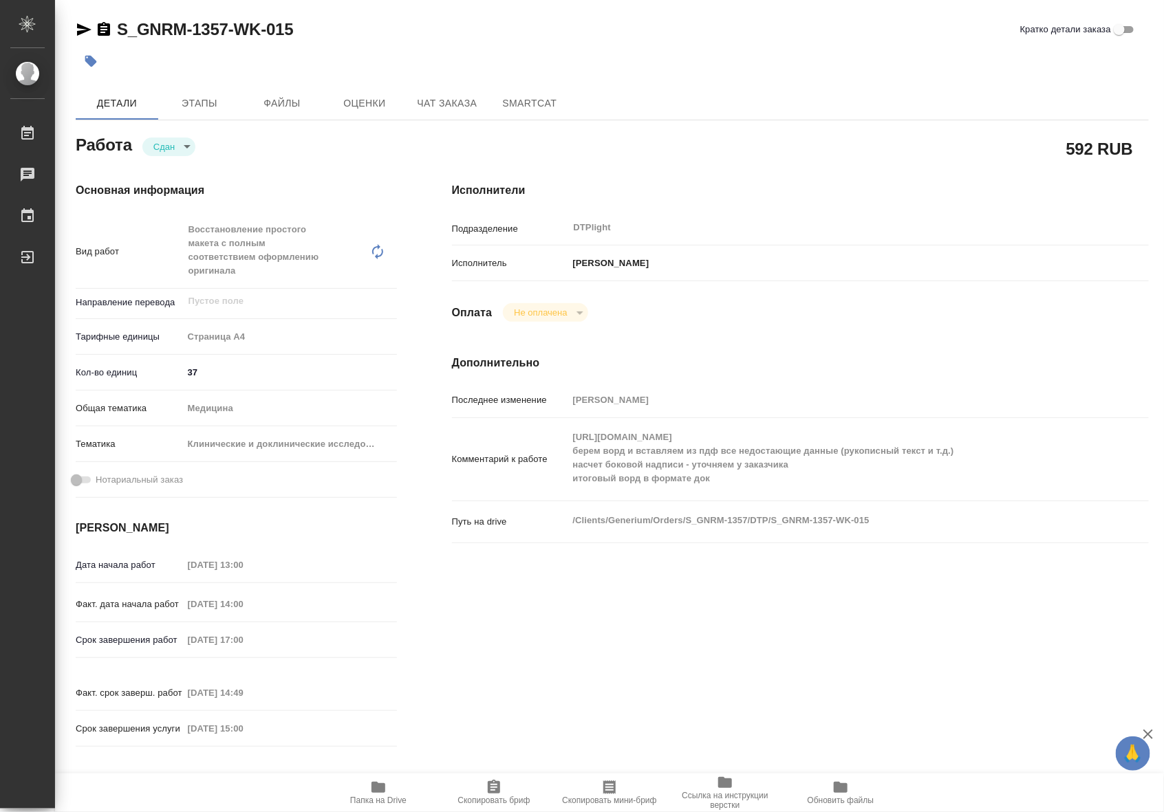
type textarea "x"
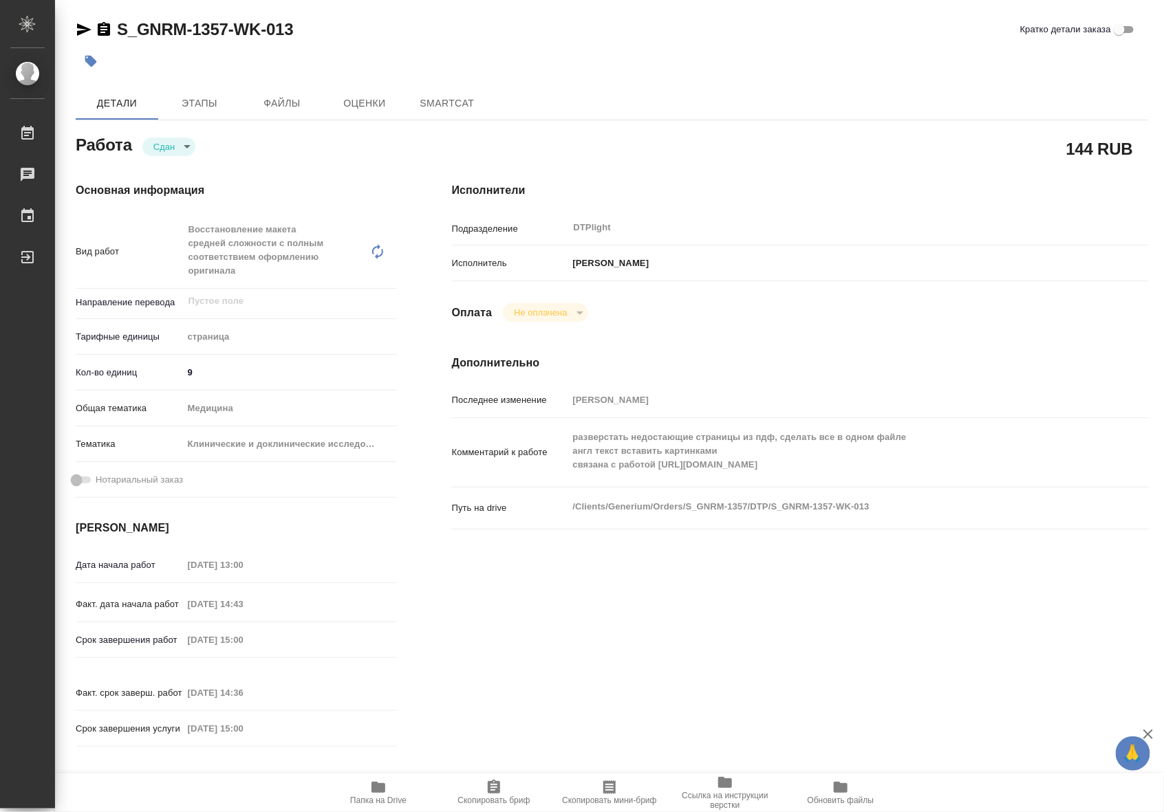
type textarea "x"
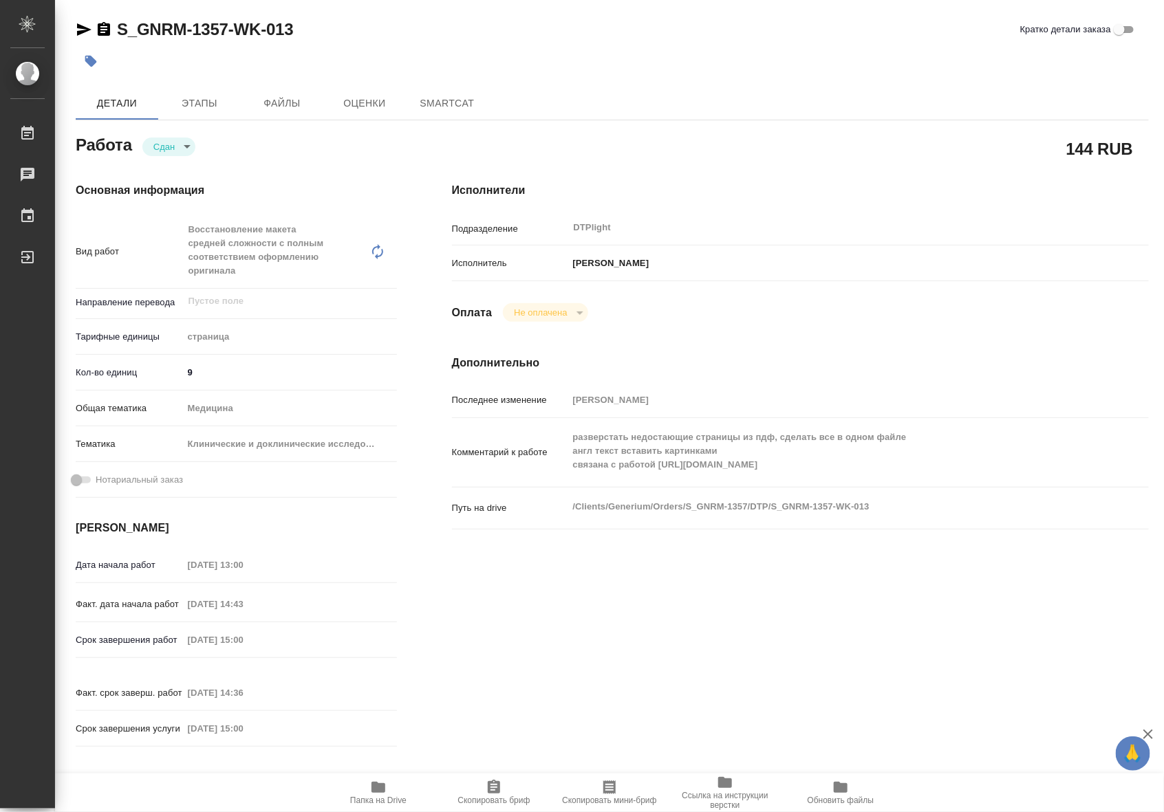
type textarea "x"
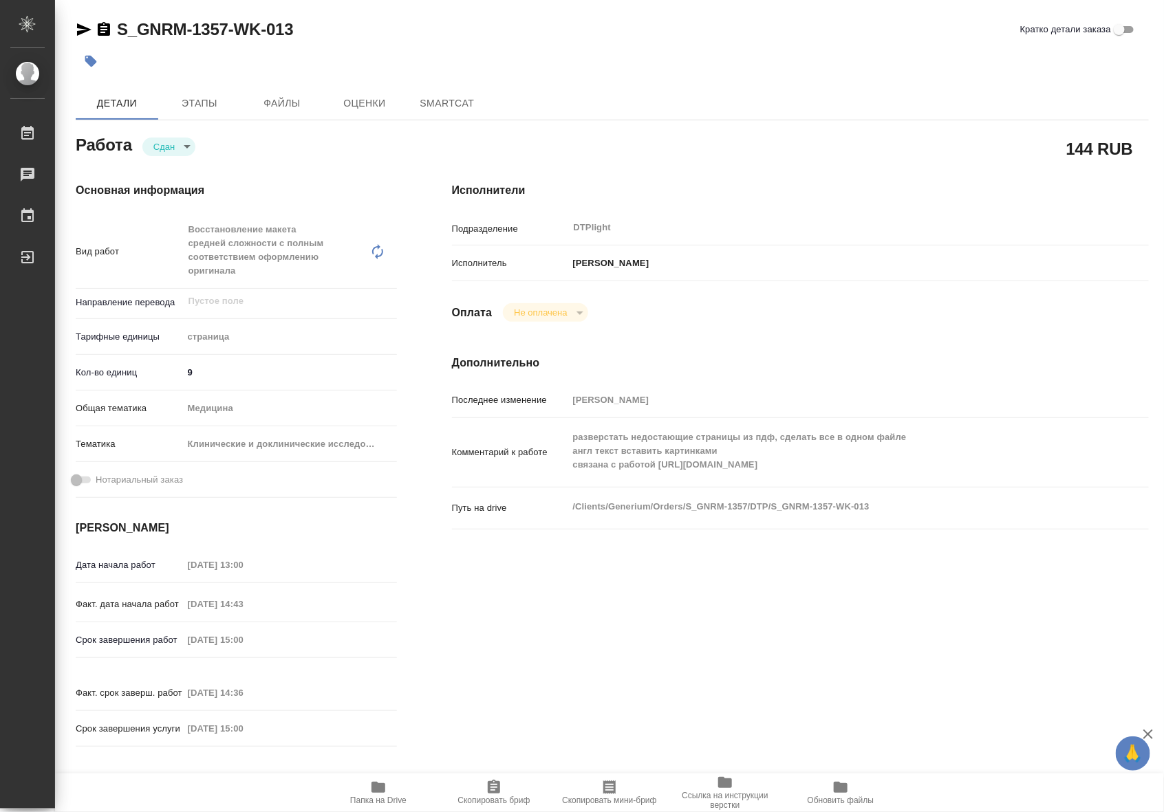
type textarea "x"
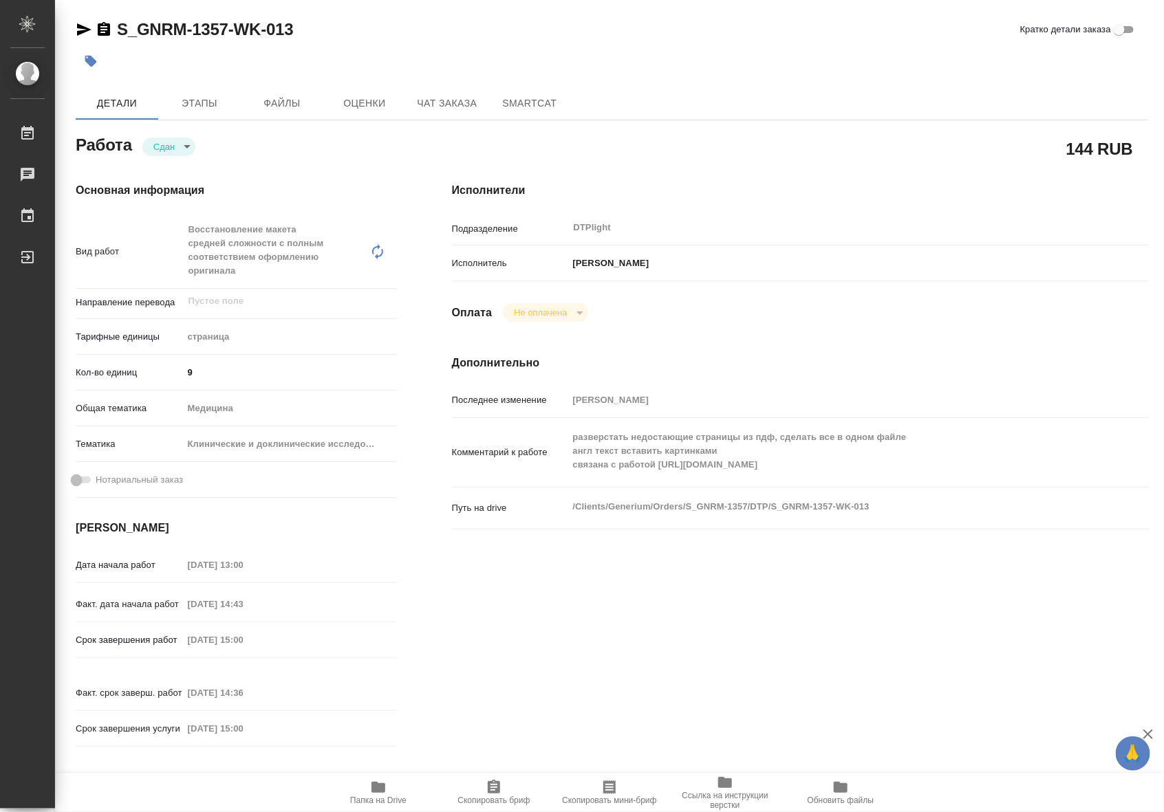
type textarea "x"
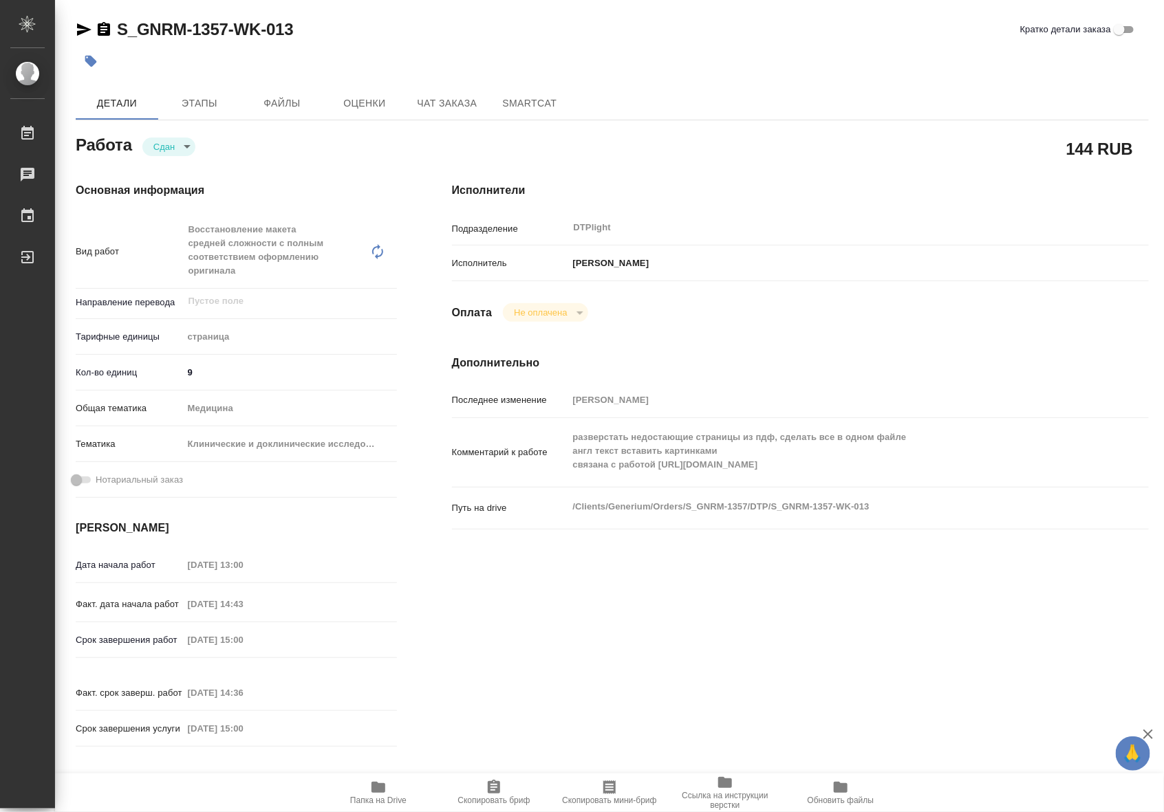
type textarea "x"
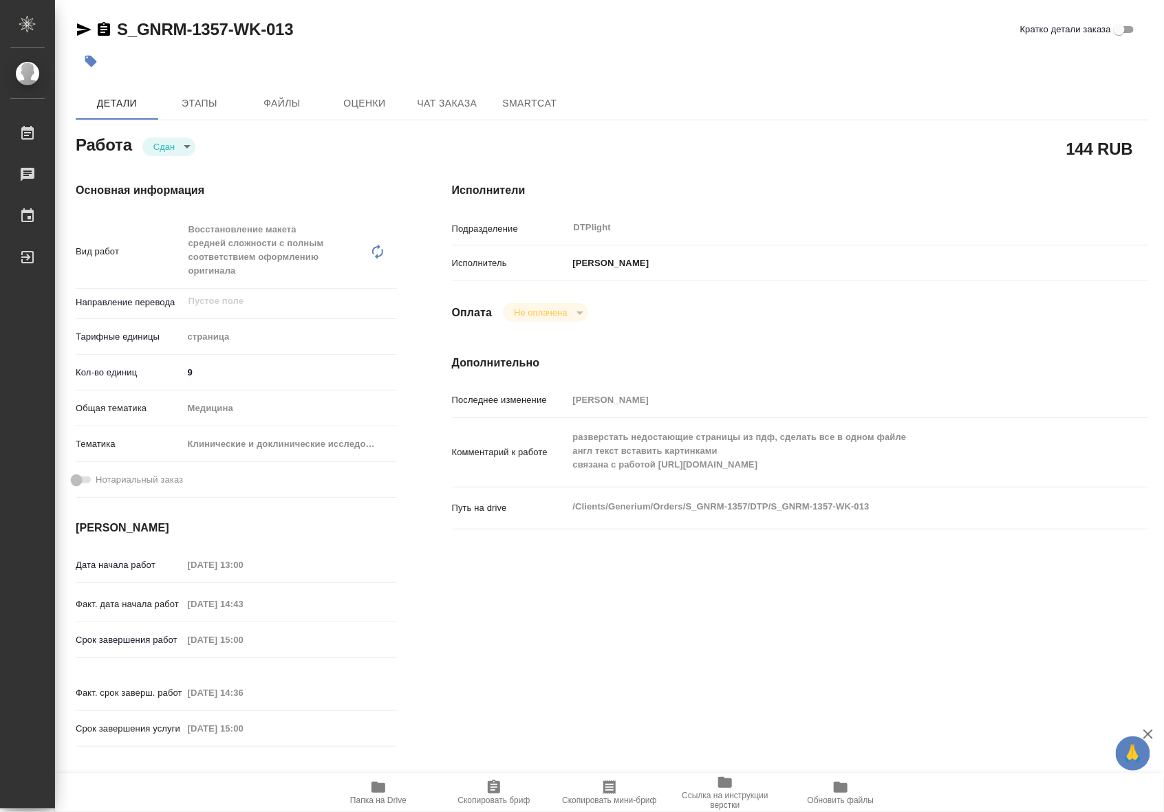
click at [370, 785] on icon "button" at bounding box center [378, 787] width 17 height 17
type textarea "x"
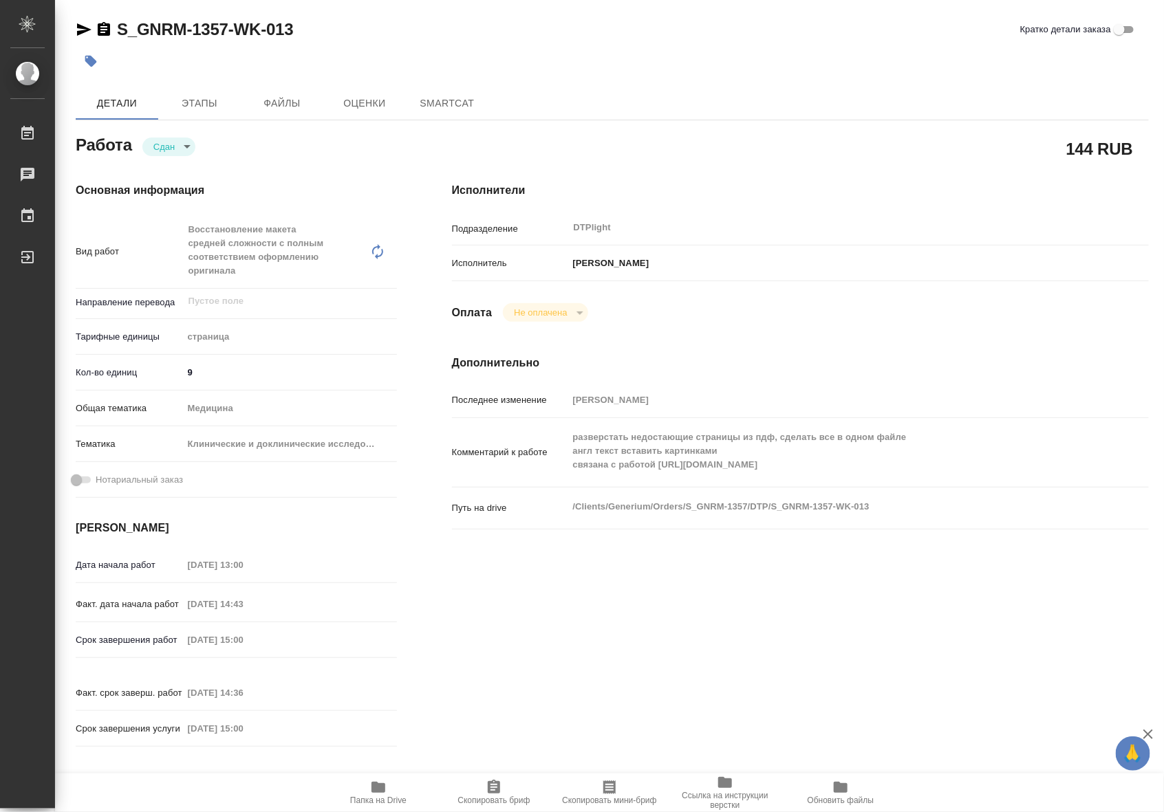
type textarea "x"
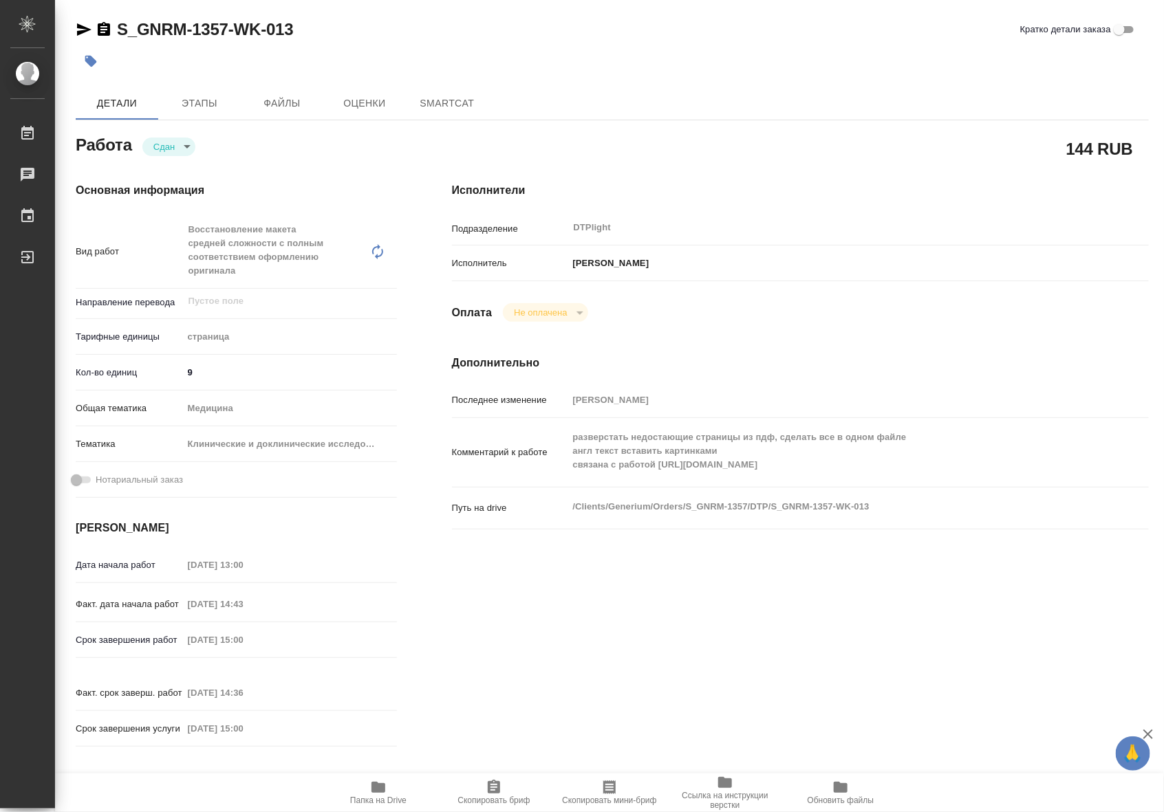
type textarea "x"
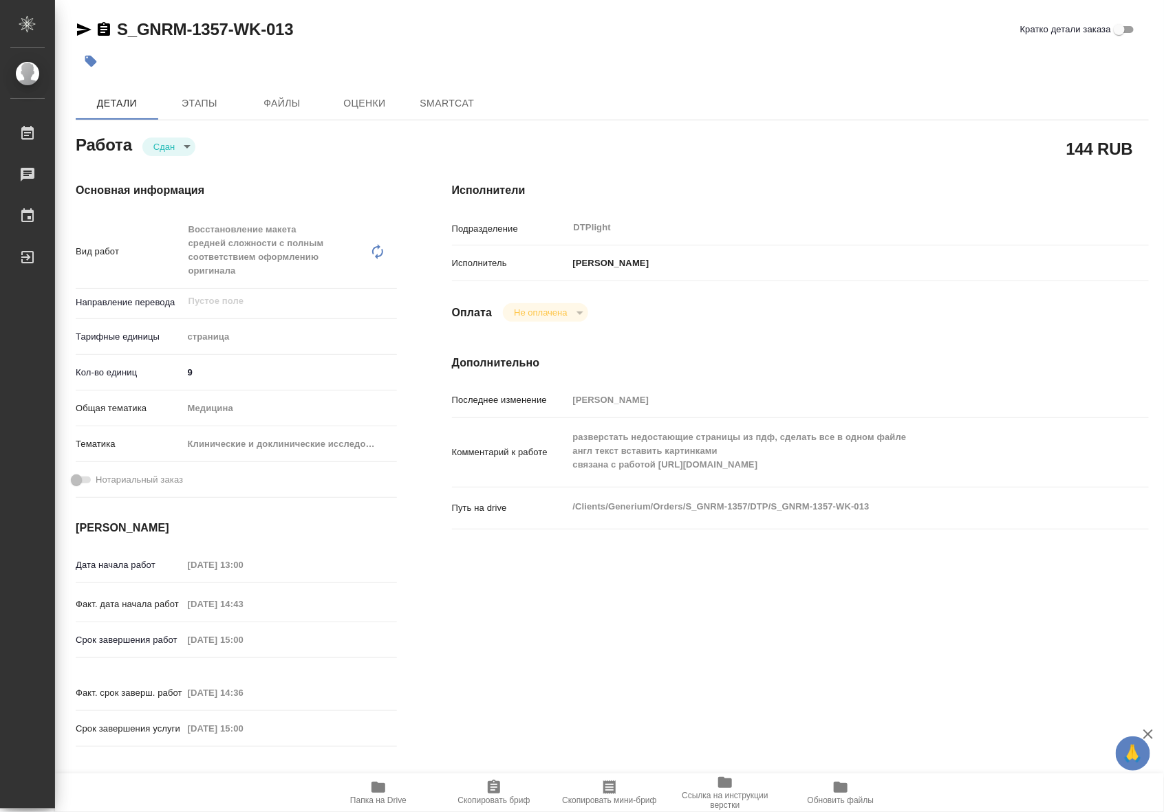
type textarea "x"
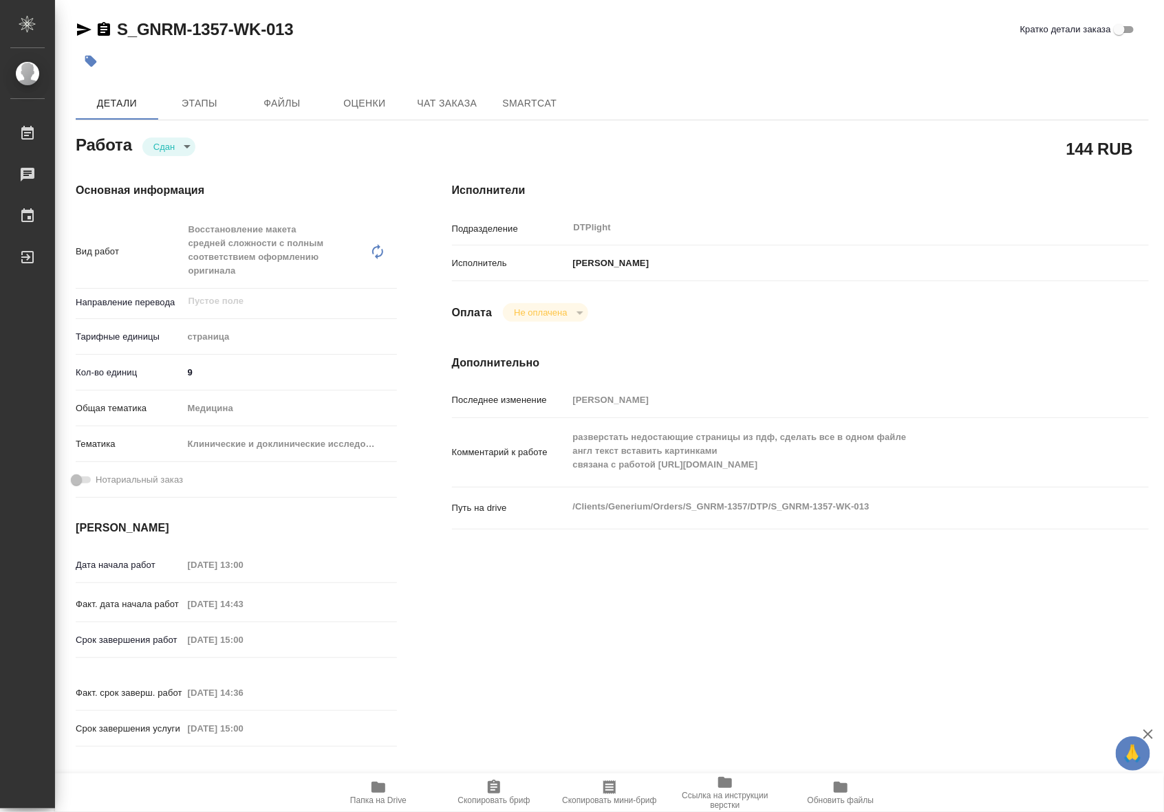
type textarea "x"
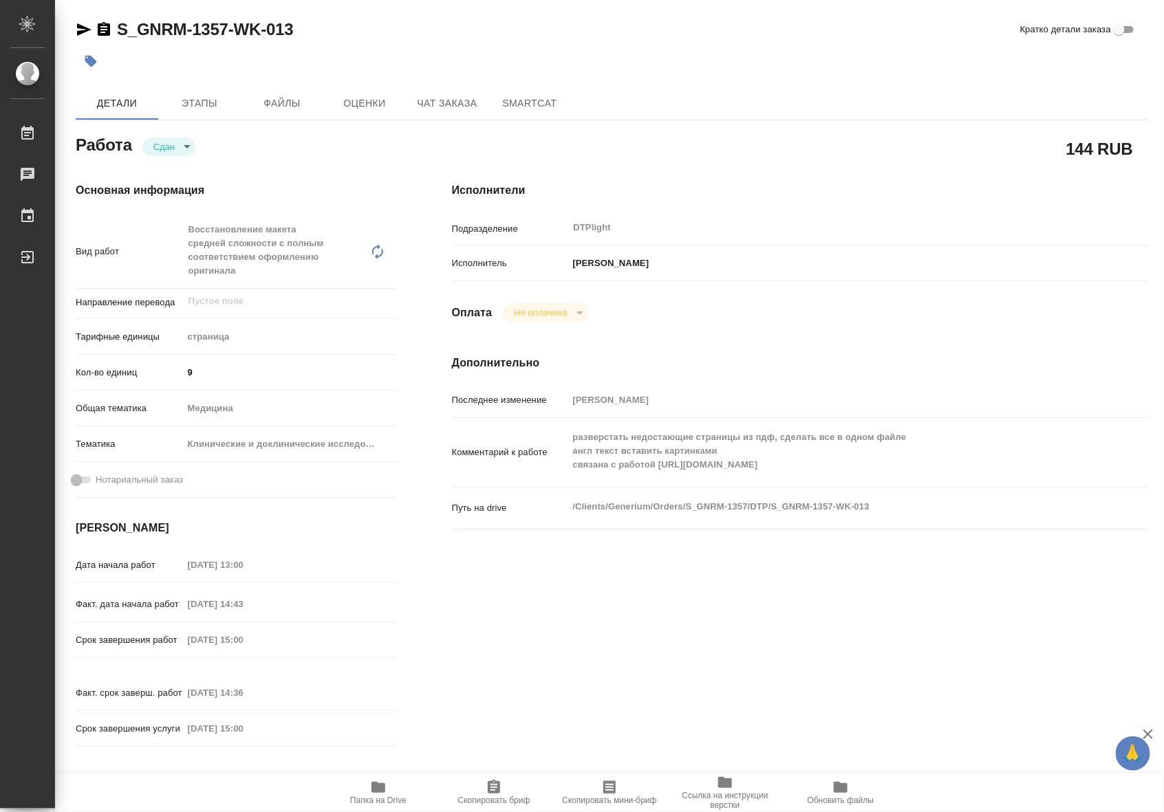
type textarea "x"
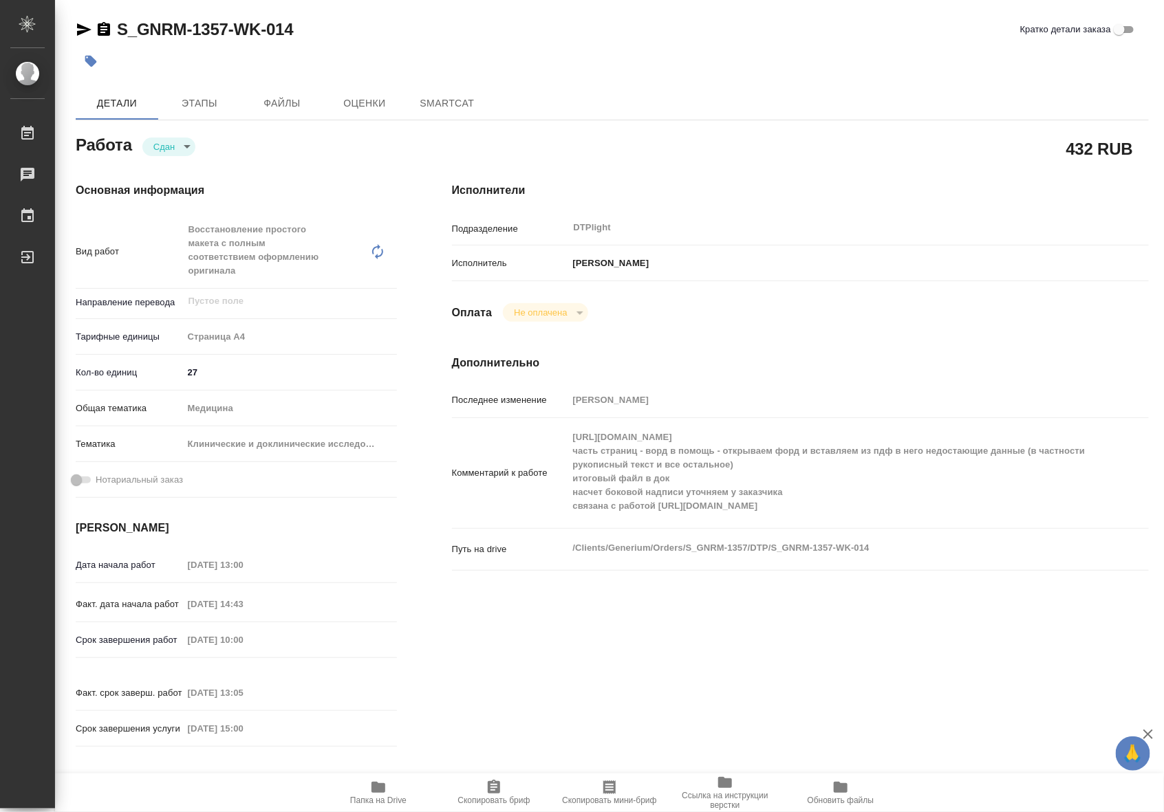
type textarea "x"
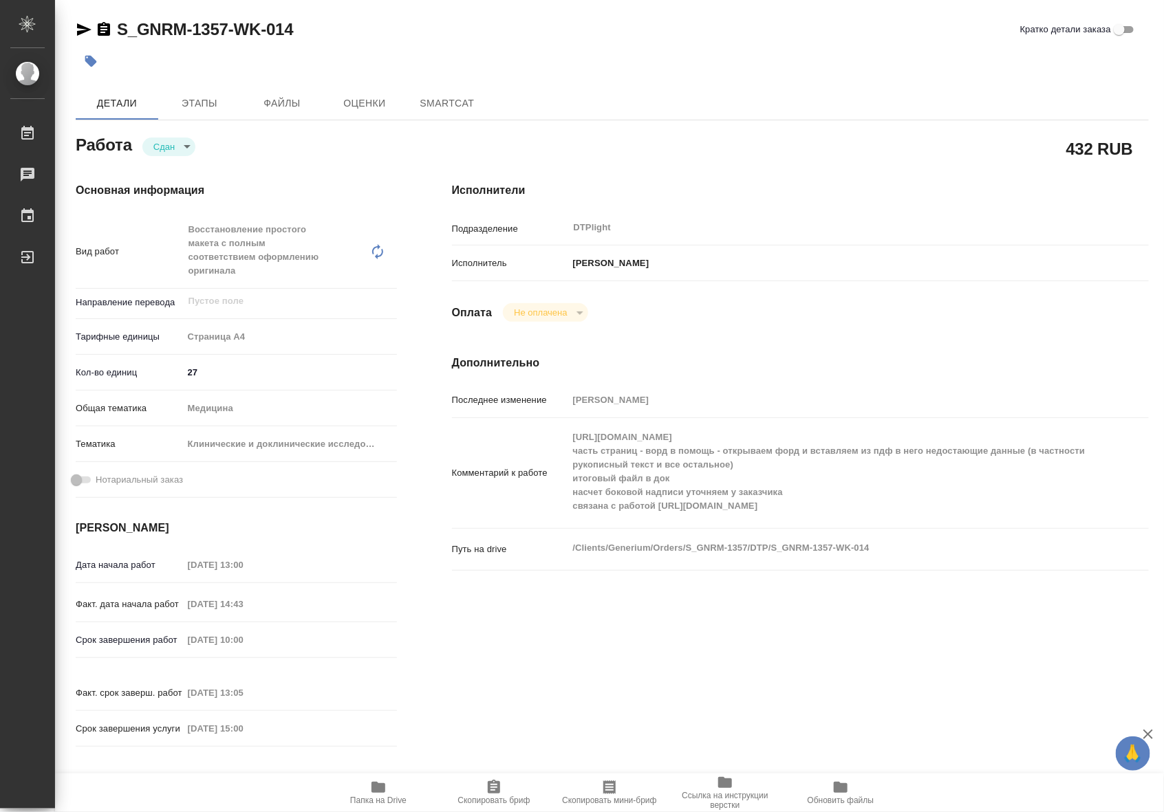
type textarea "x"
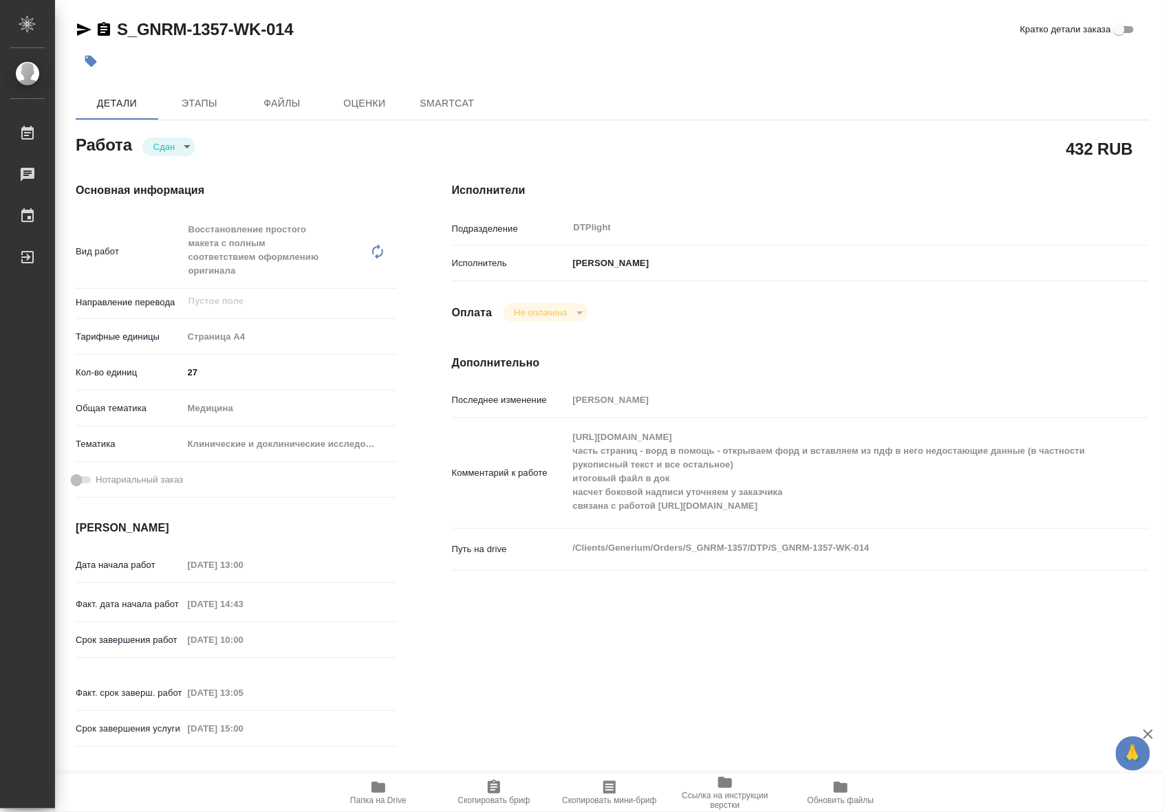
type textarea "x"
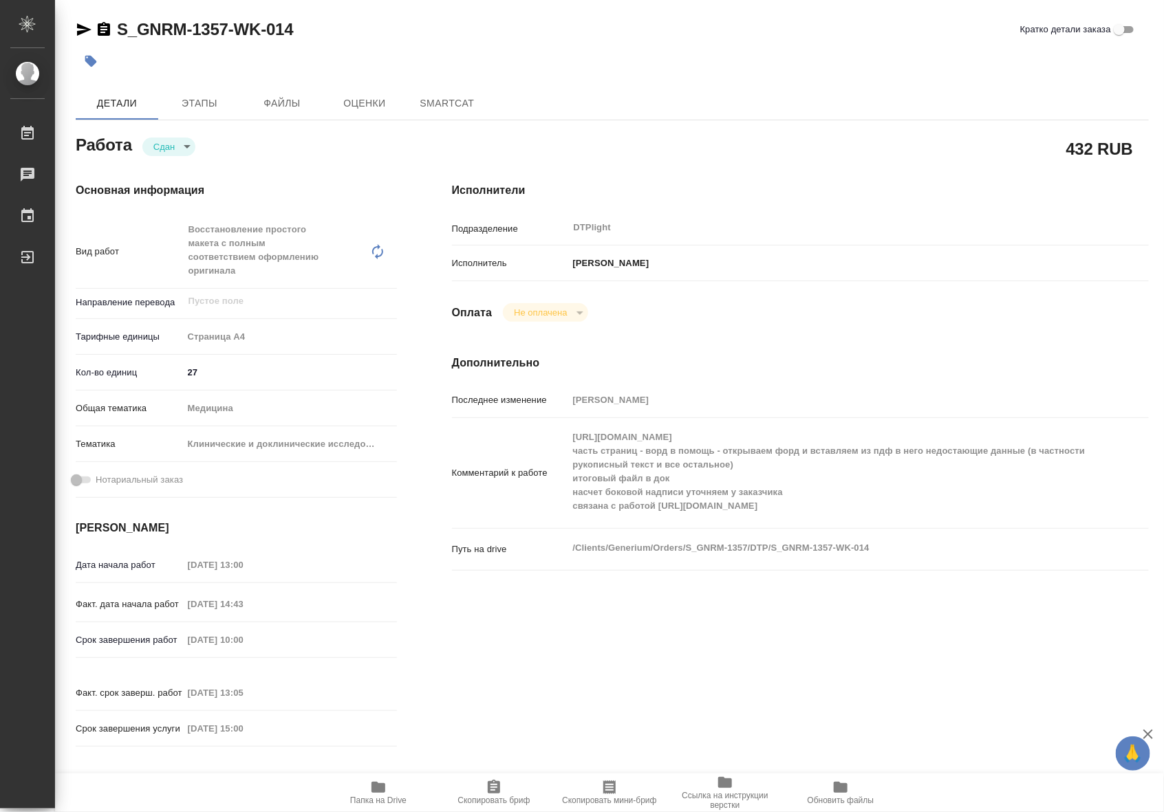
type textarea "x"
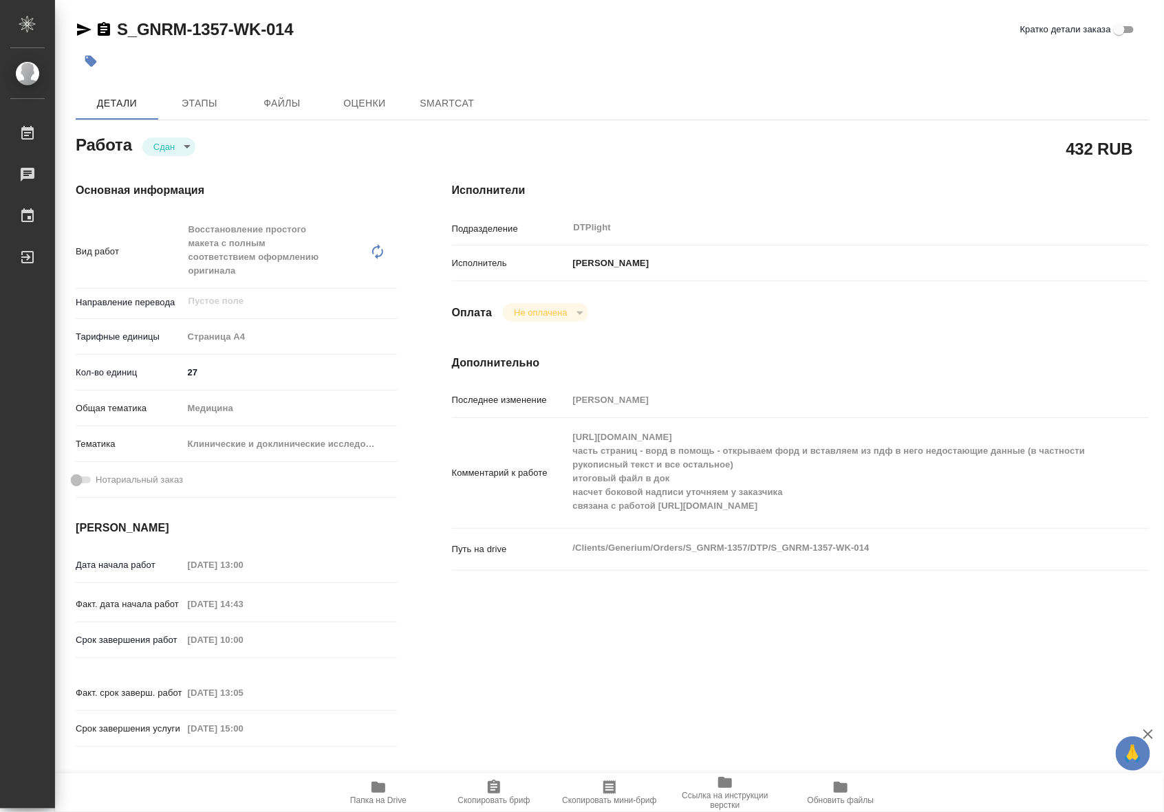
type textarea "x"
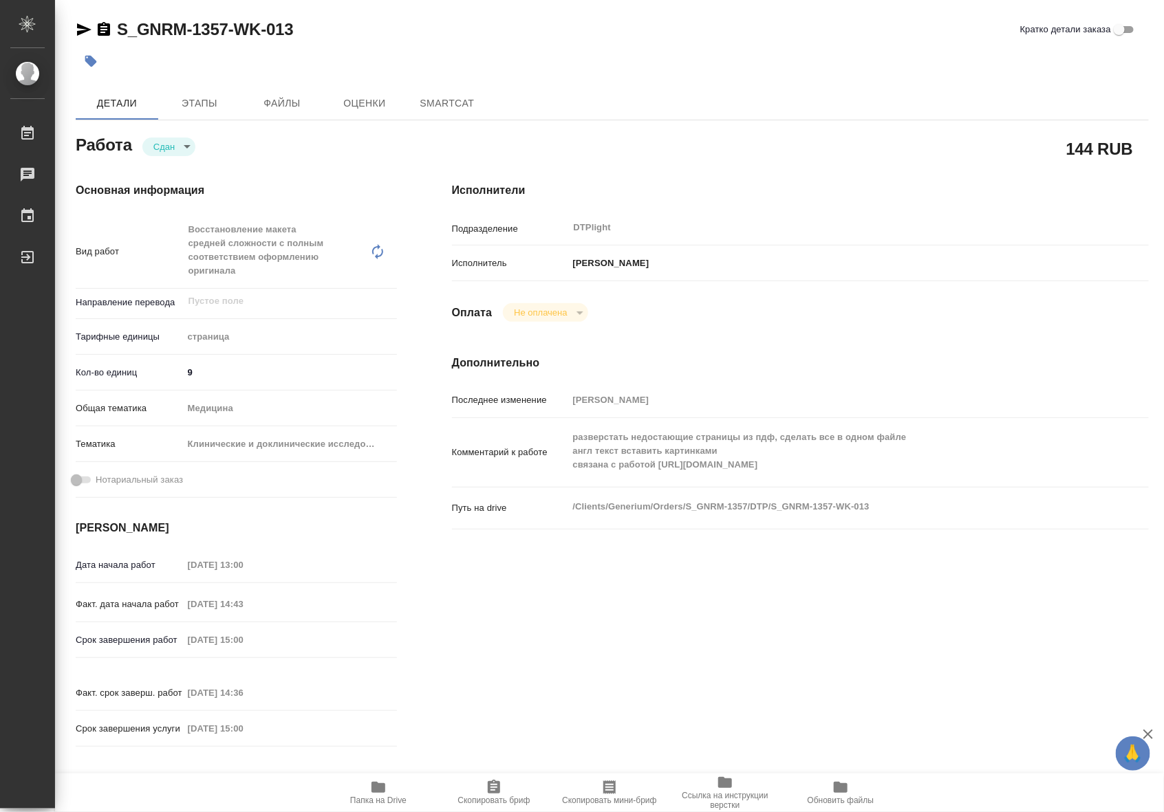
type textarea "x"
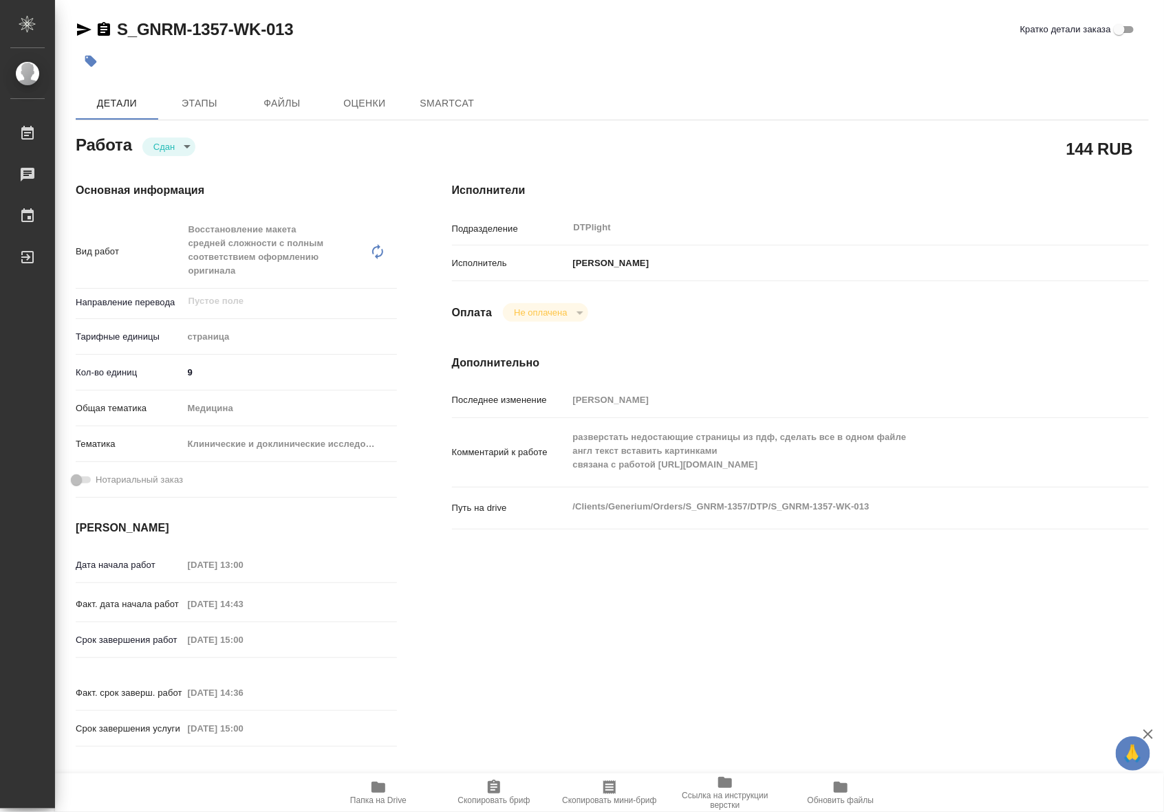
type textarea "x"
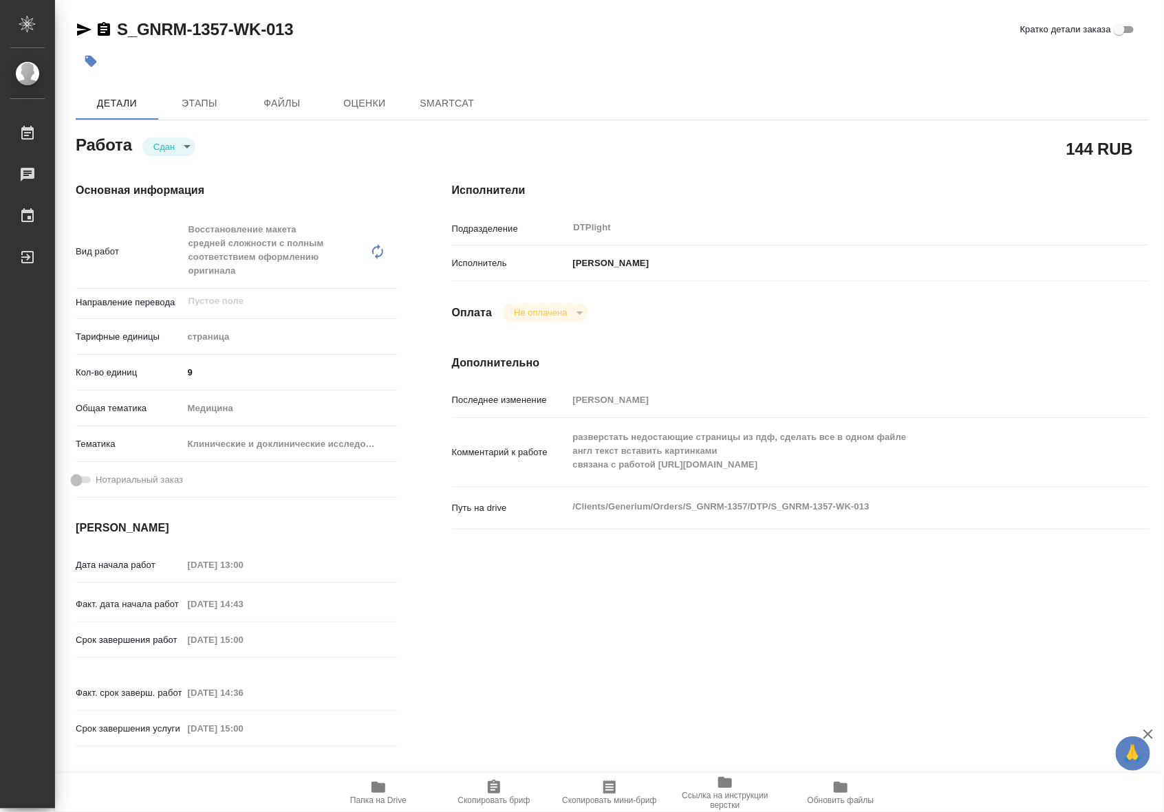
type textarea "x"
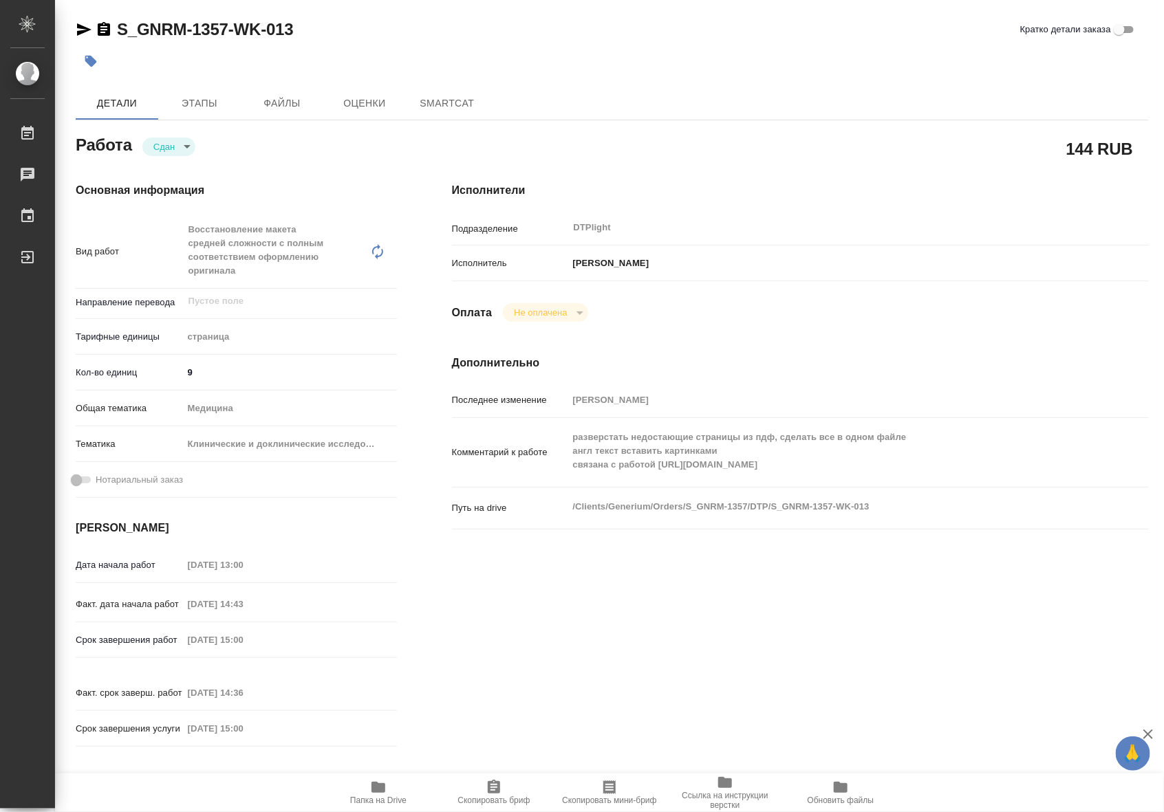
type textarea "x"
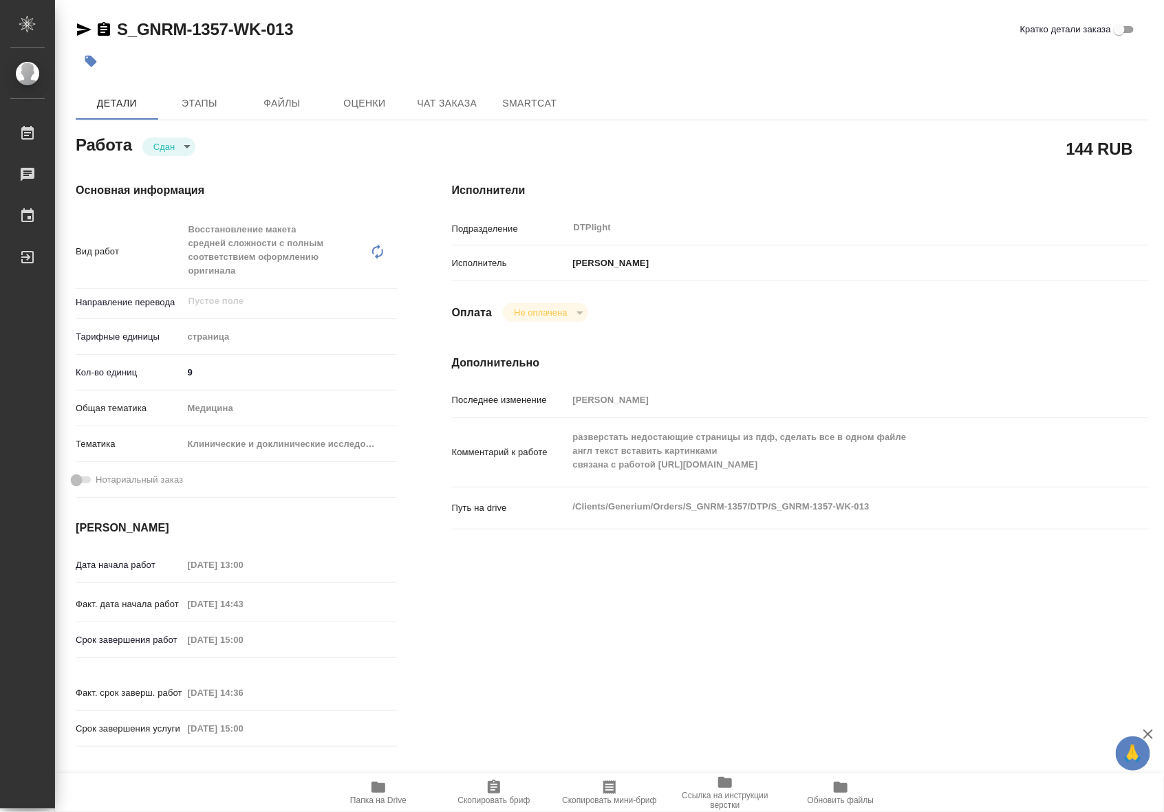
type textarea "x"
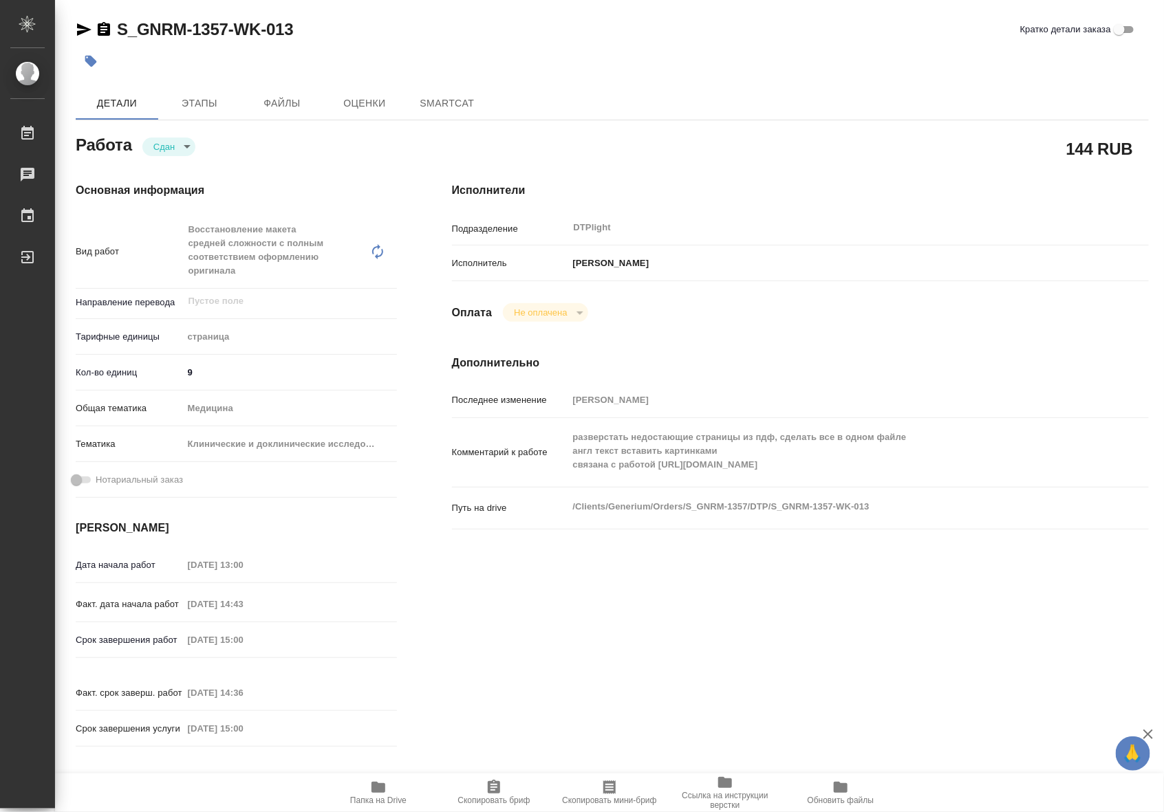
type textarea "x"
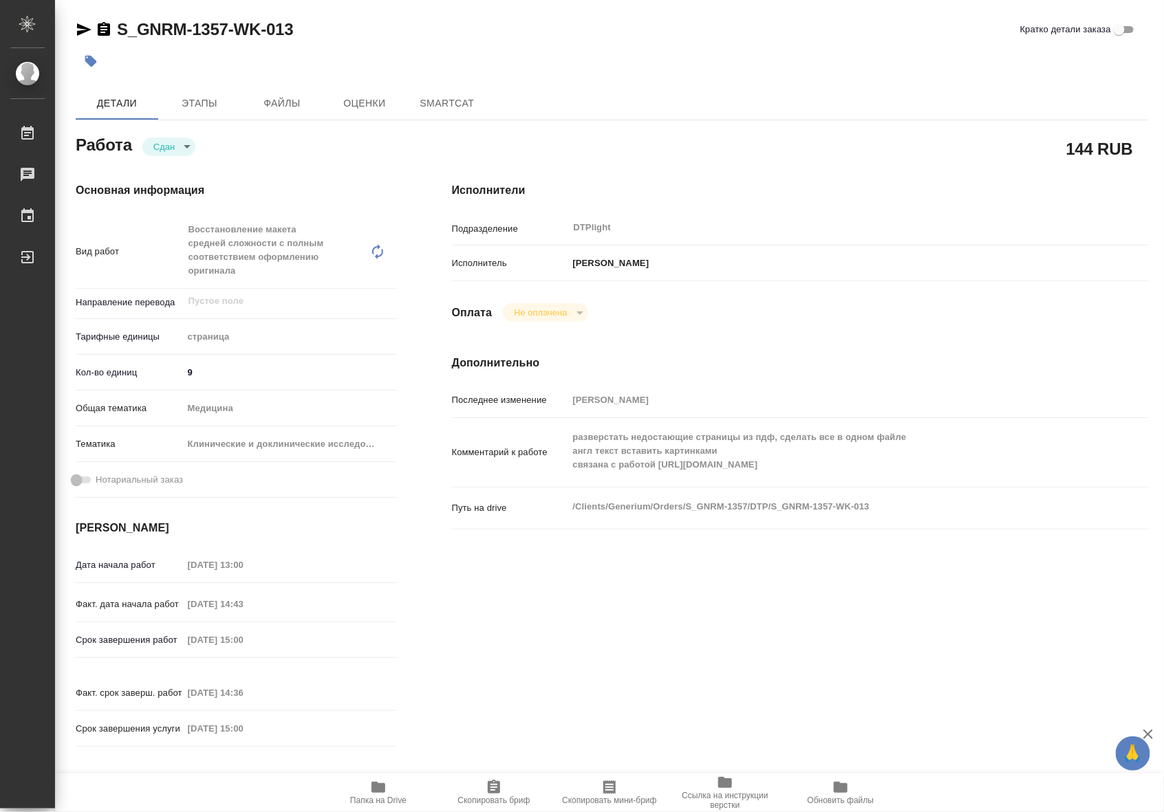
type textarea "x"
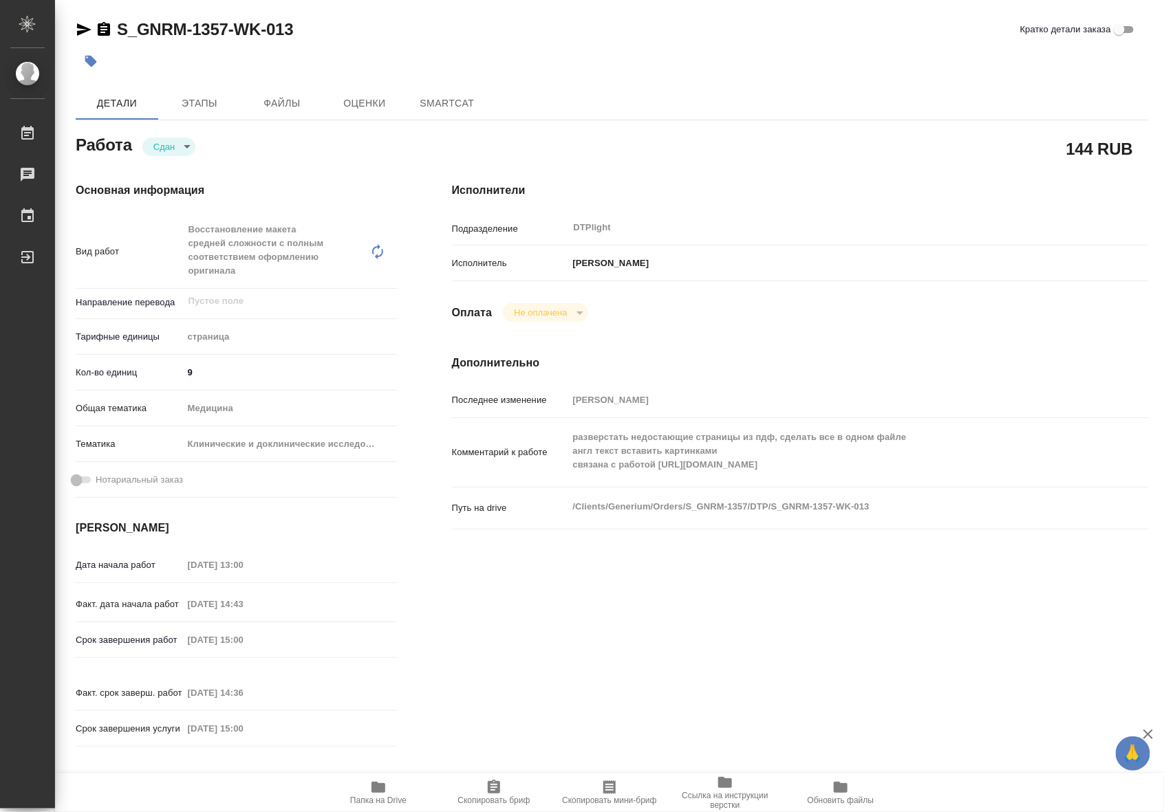
type textarea "x"
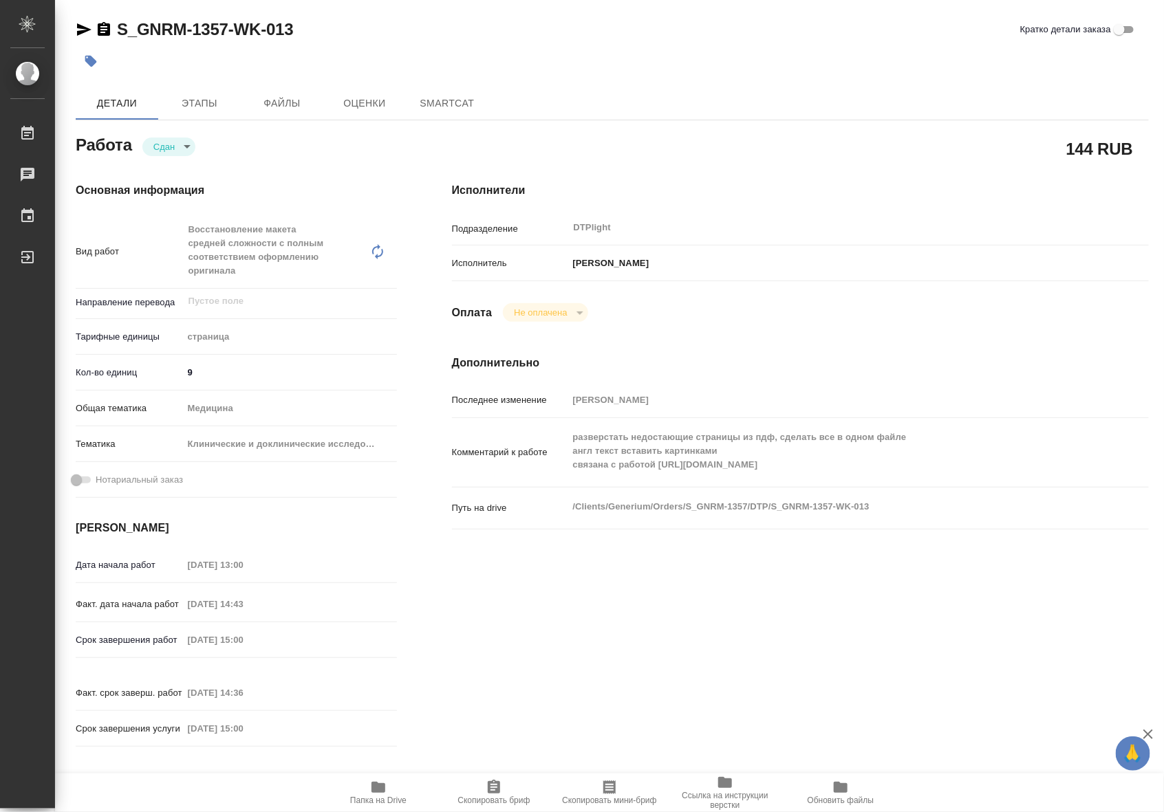
type textarea "x"
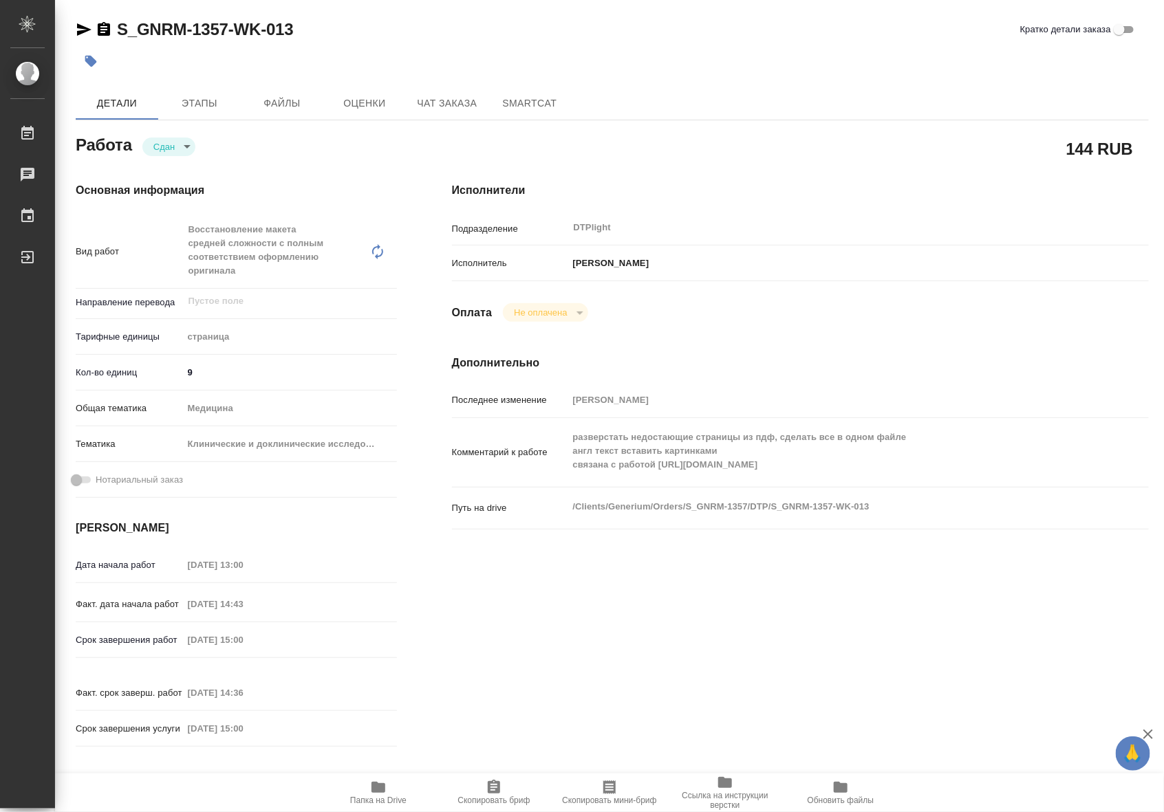
type textarea "x"
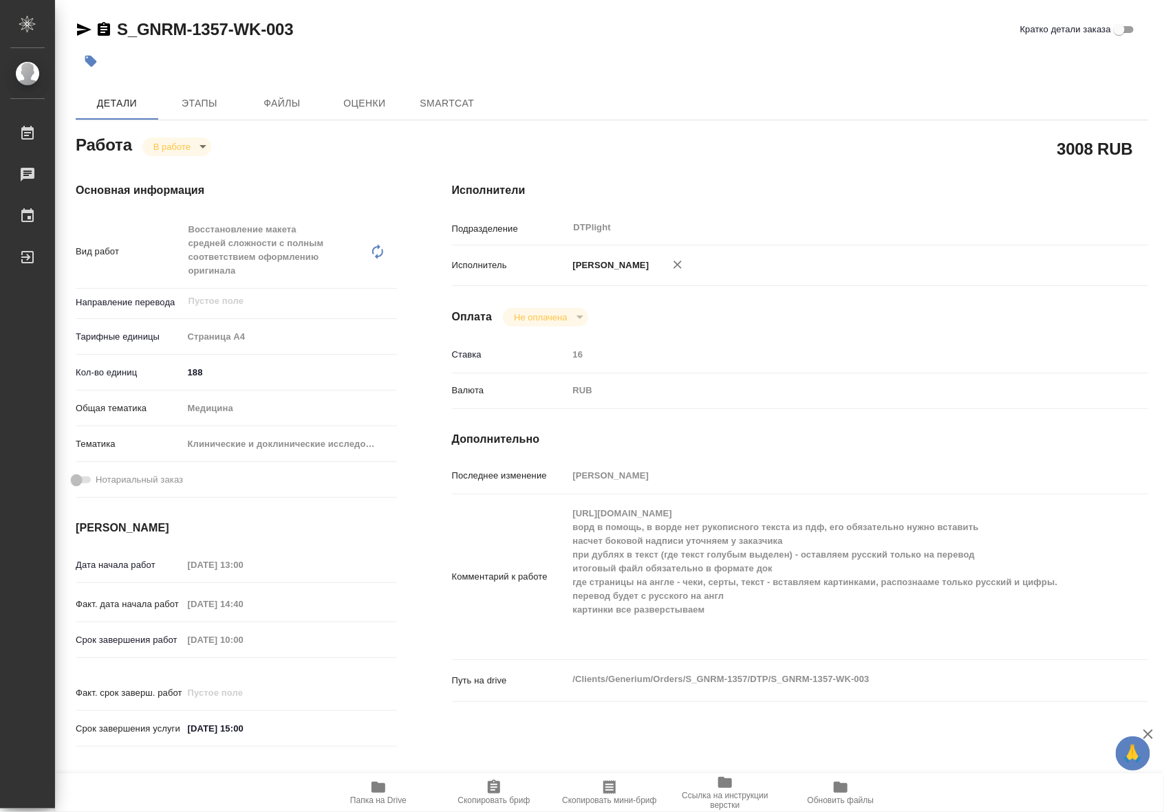
type textarea "x"
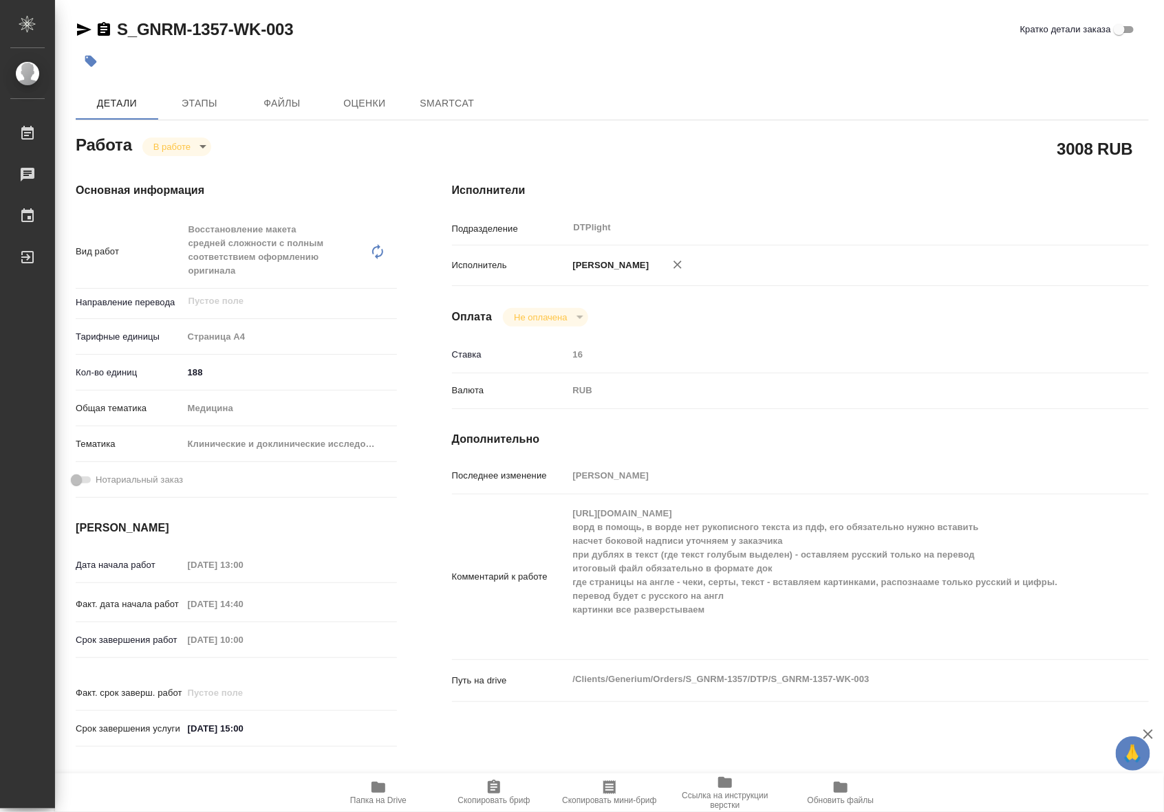
type textarea "x"
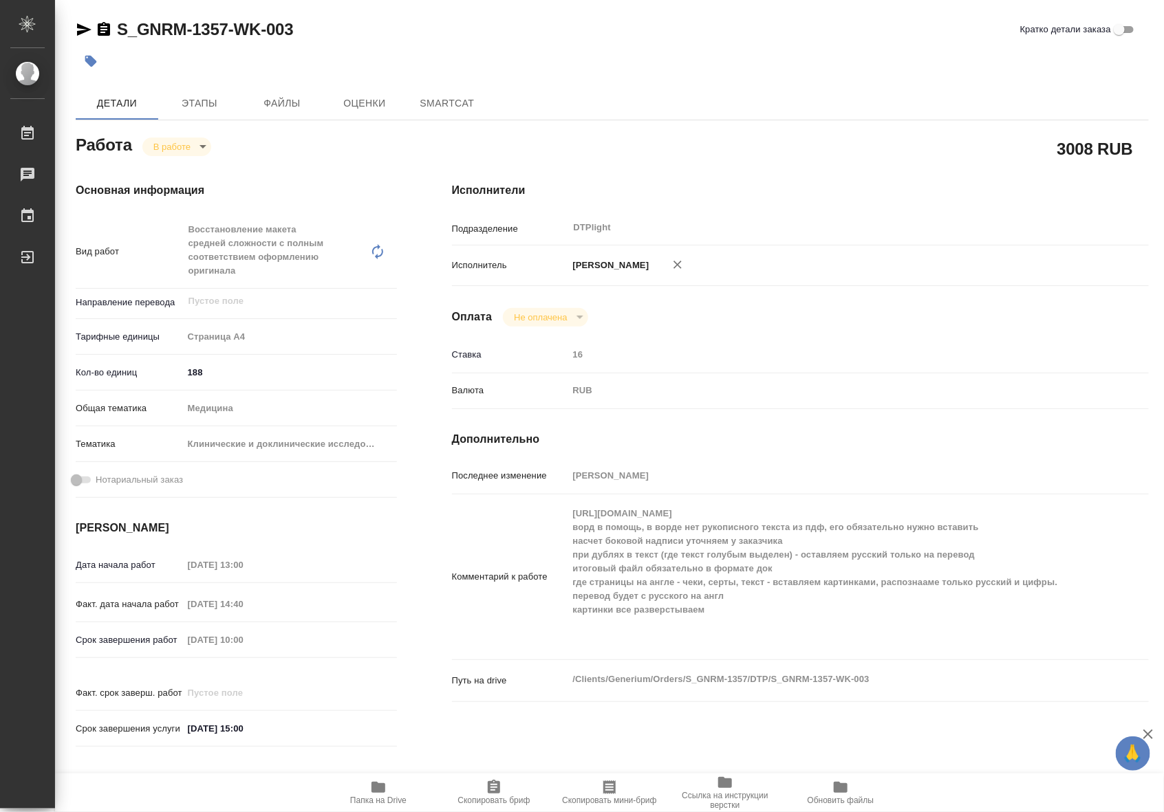
type textarea "x"
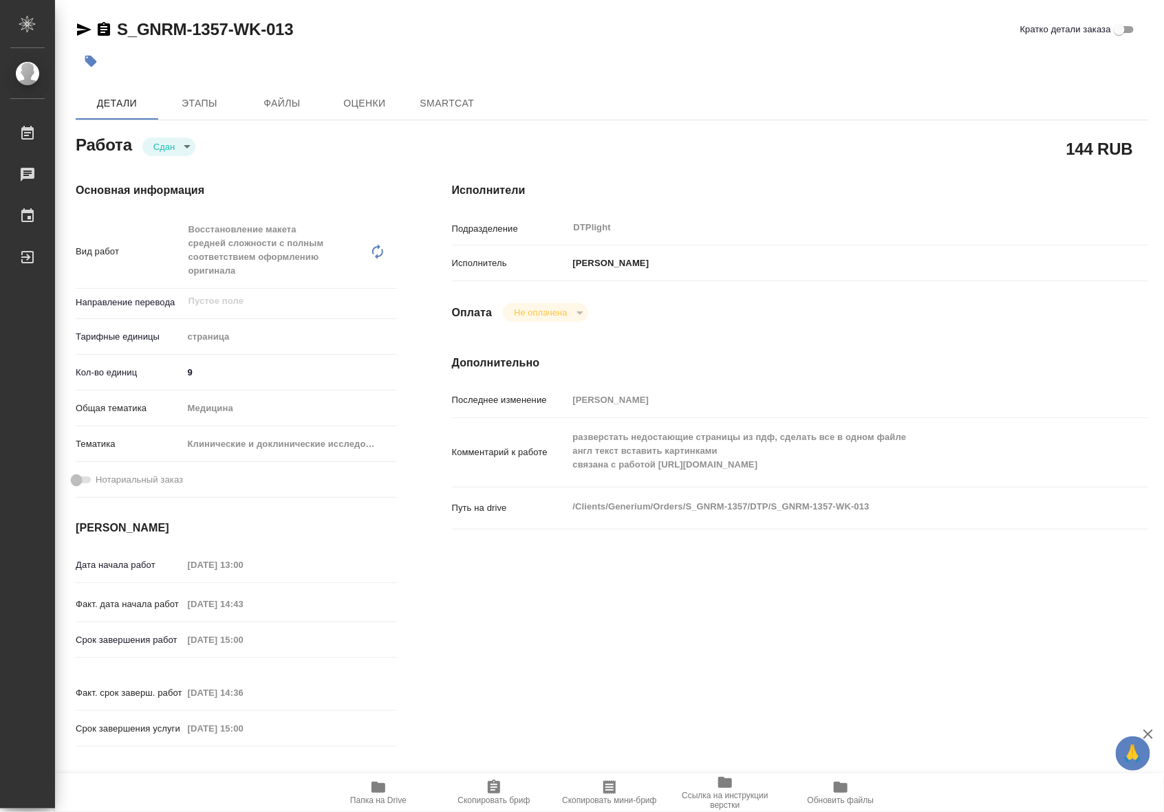
type textarea "x"
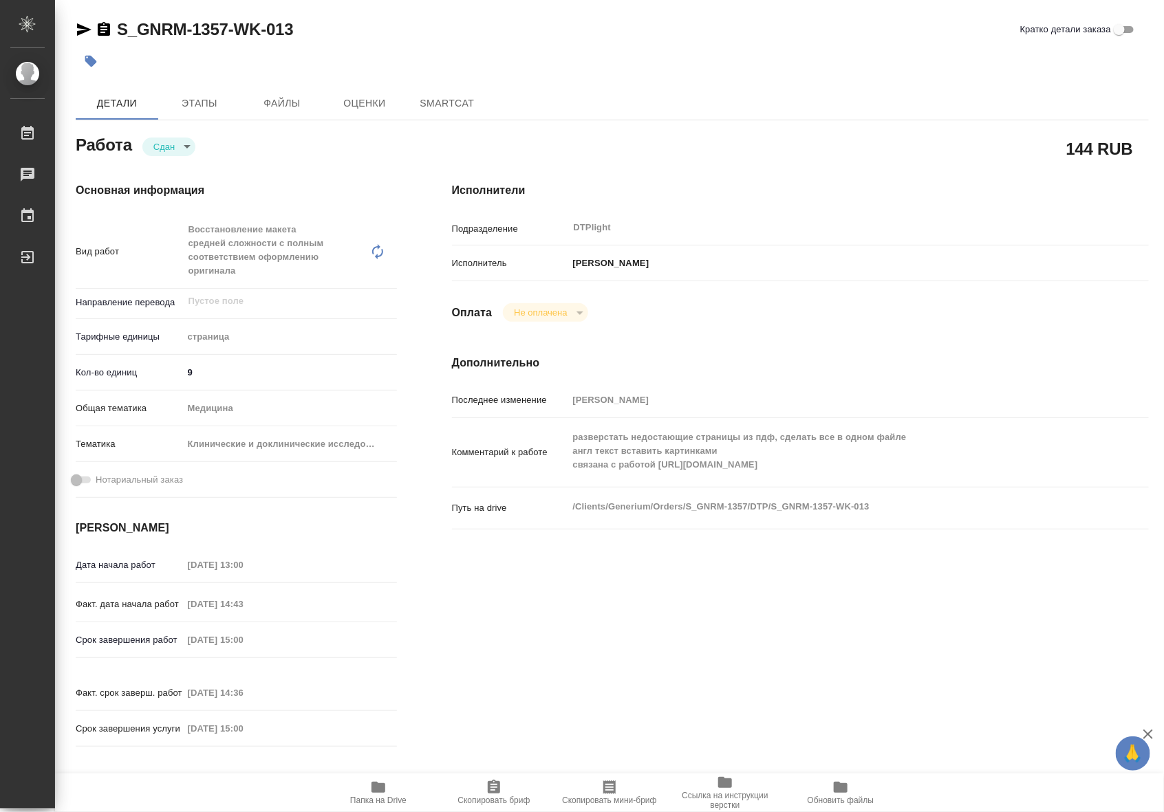
type textarea "x"
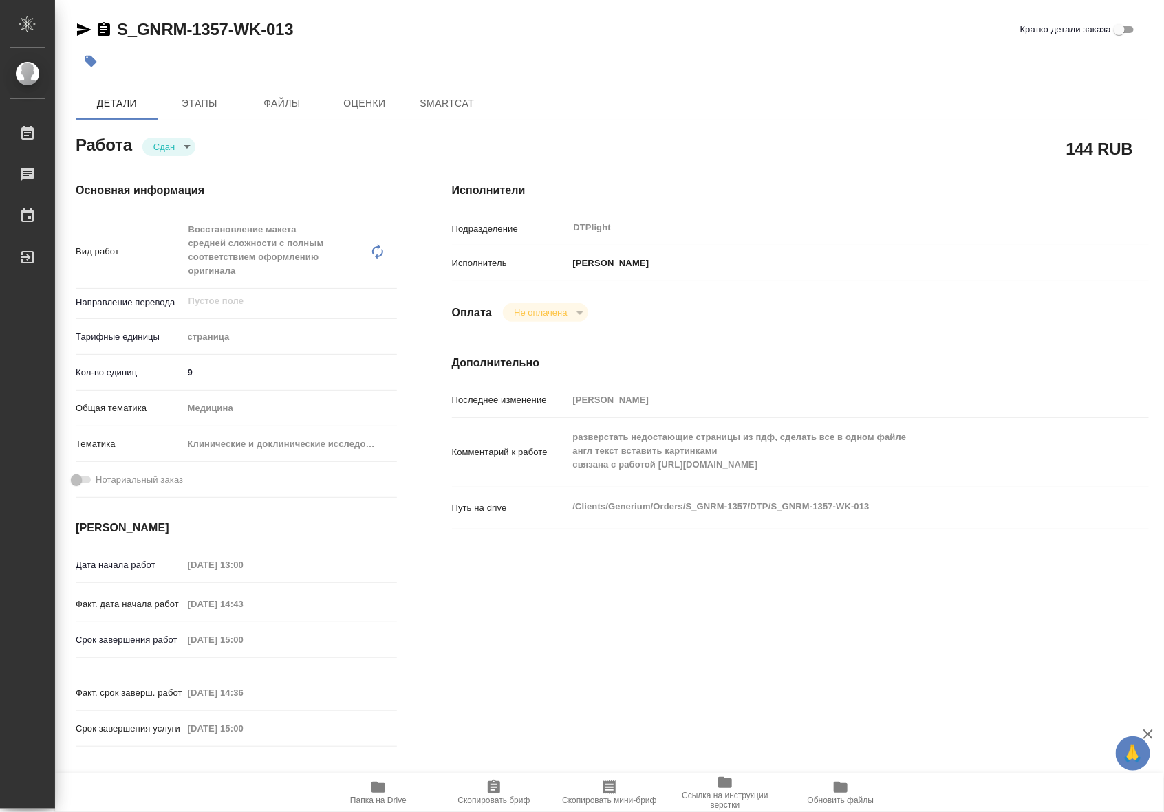
type textarea "x"
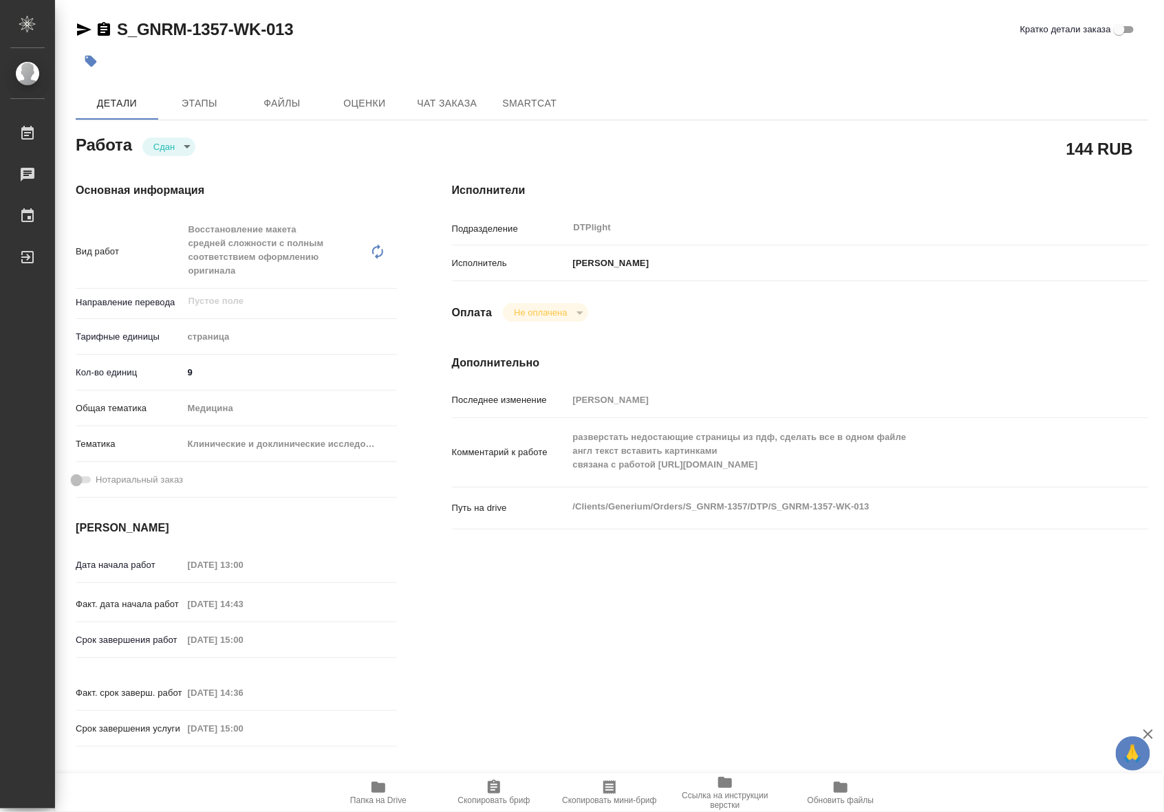
type textarea "x"
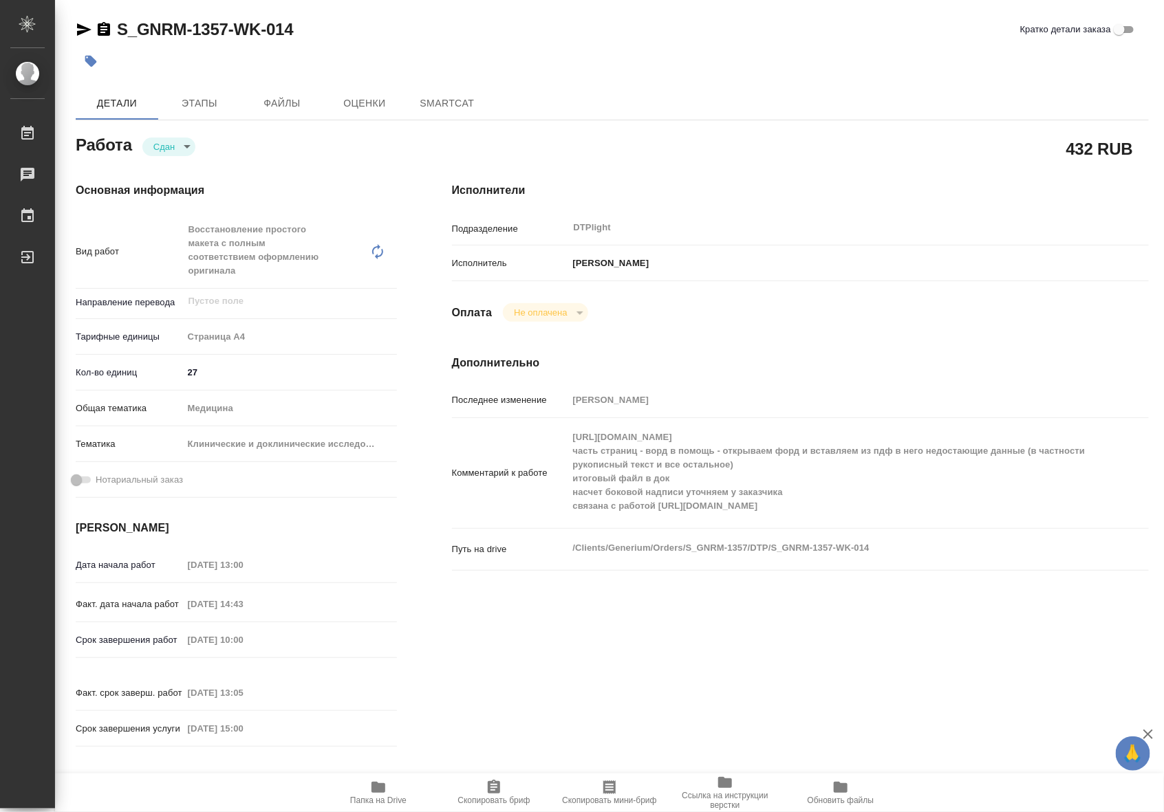
type textarea "x"
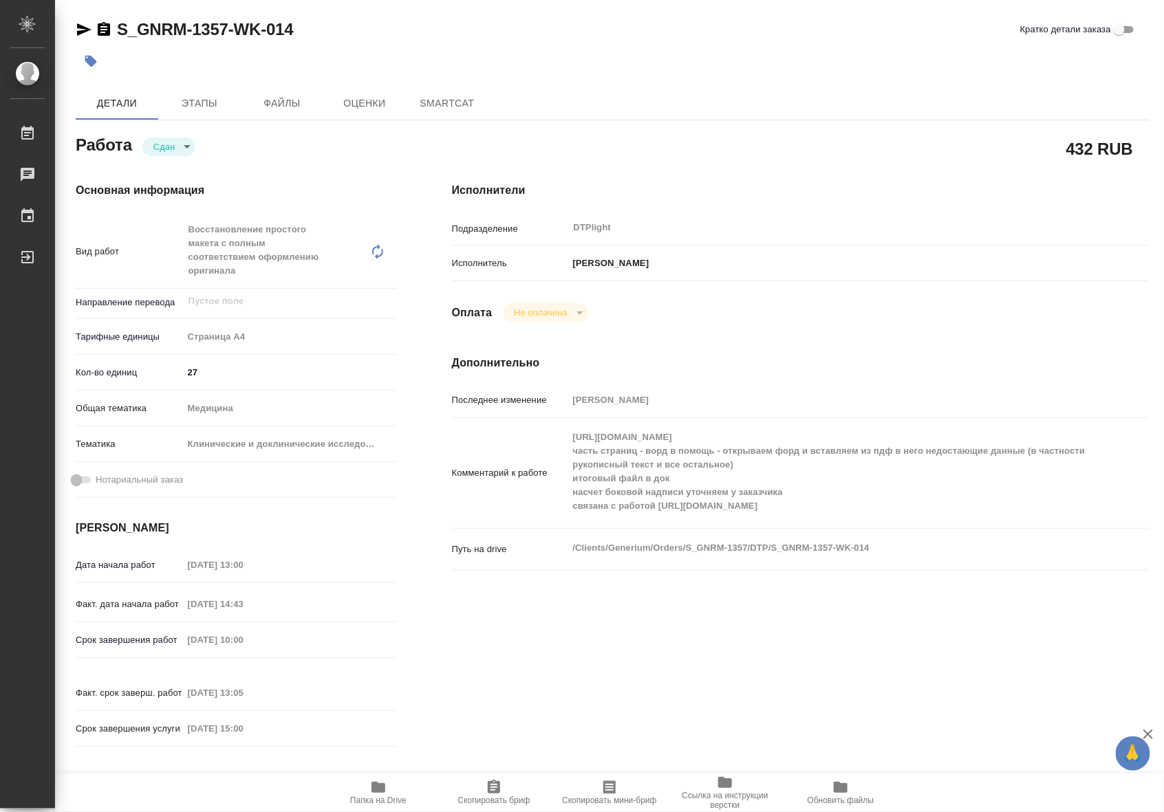
type textarea "x"
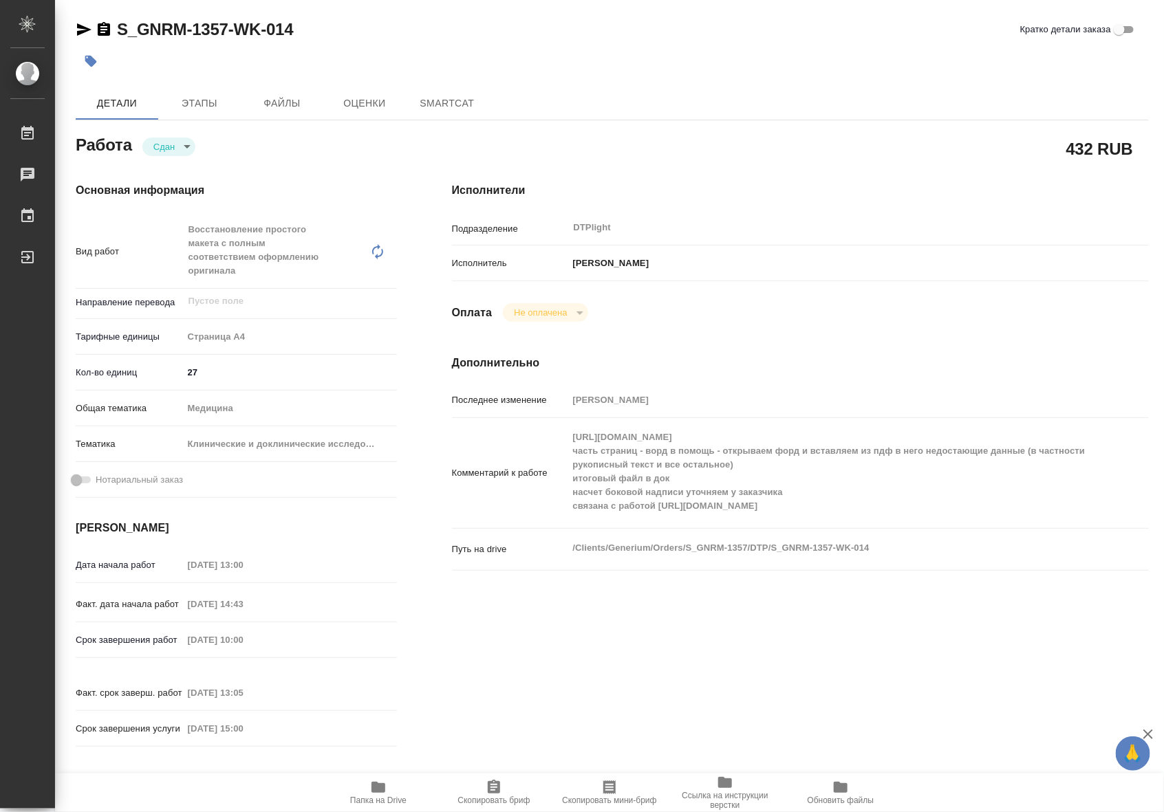
type textarea "x"
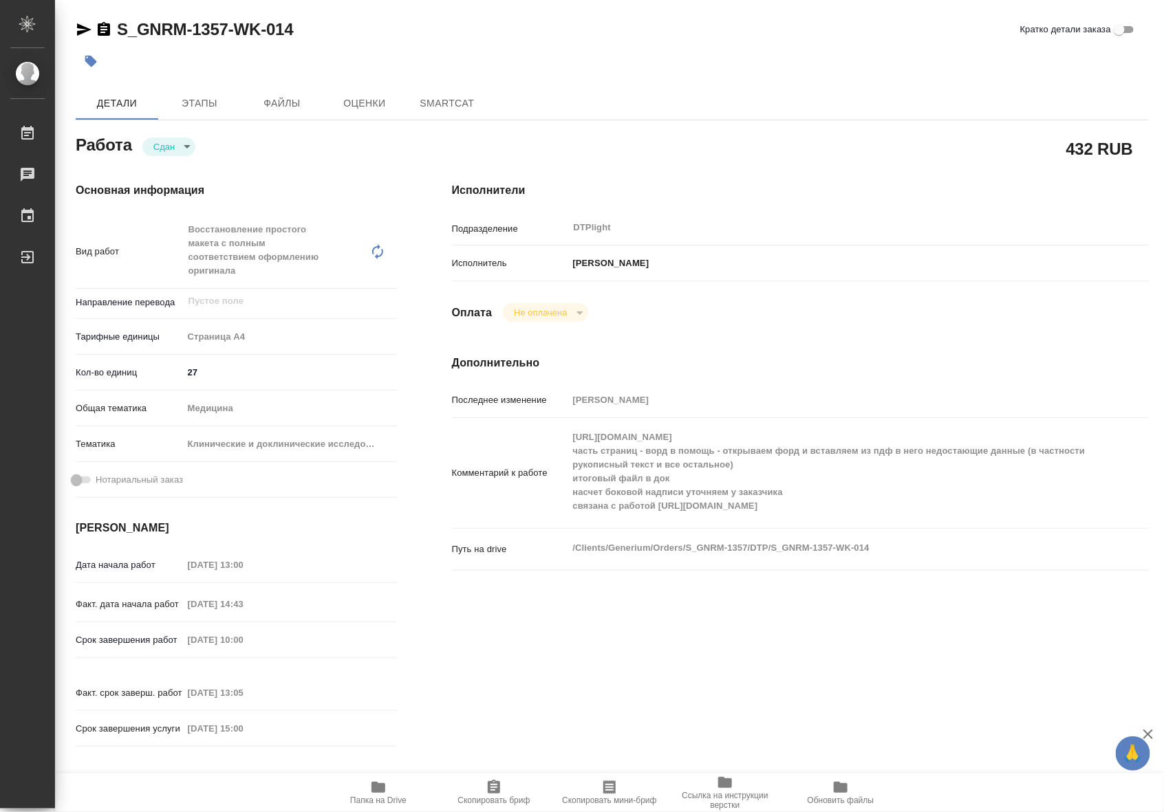
type textarea "x"
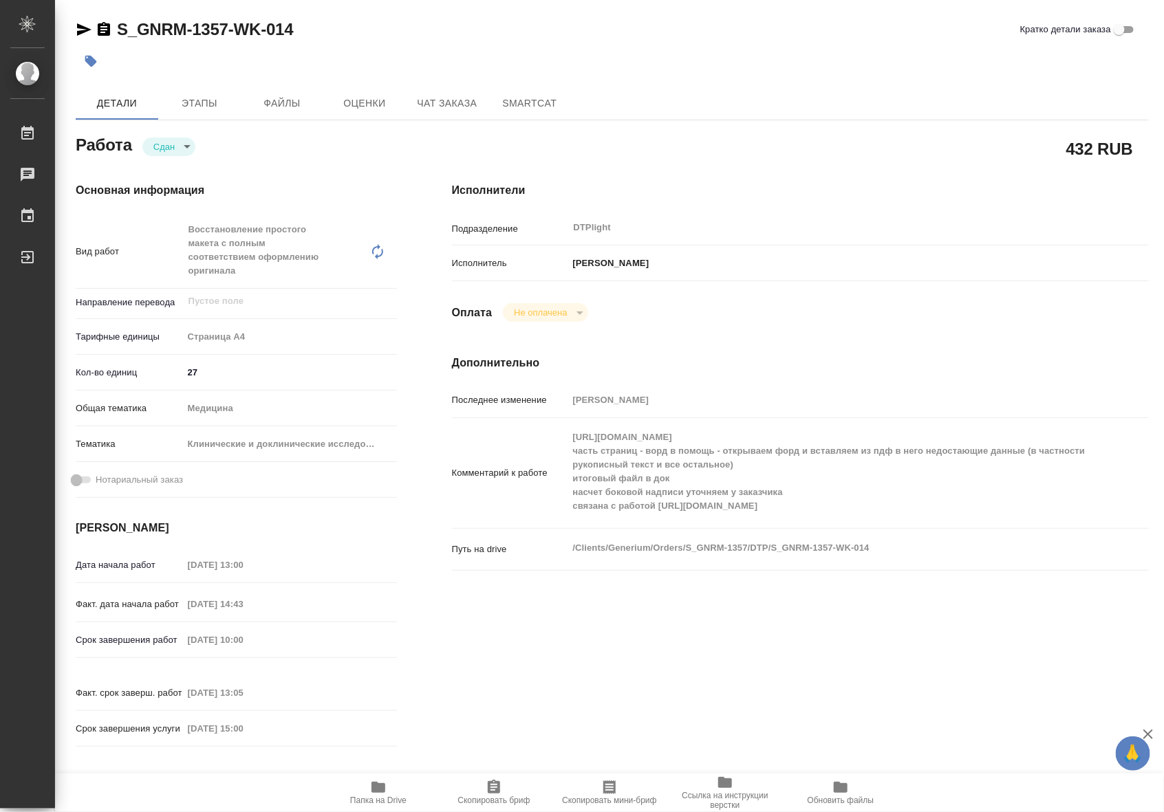
type textarea "x"
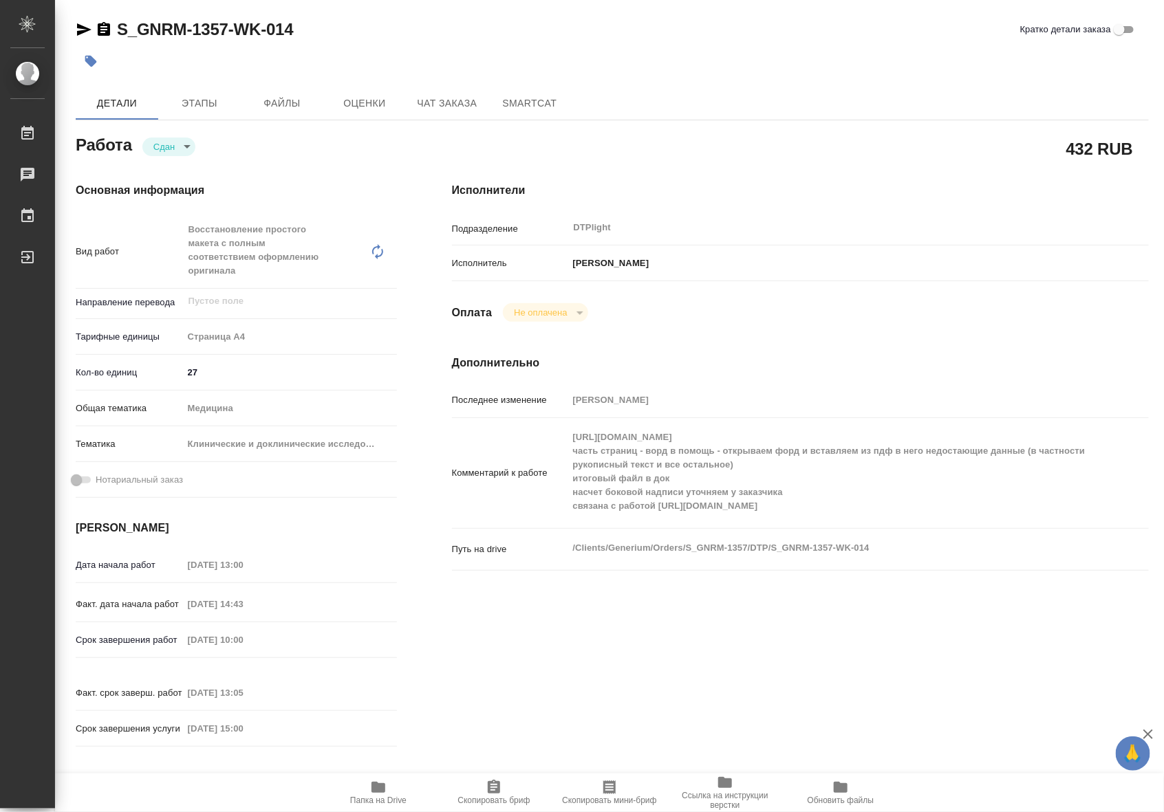
type textarea "x"
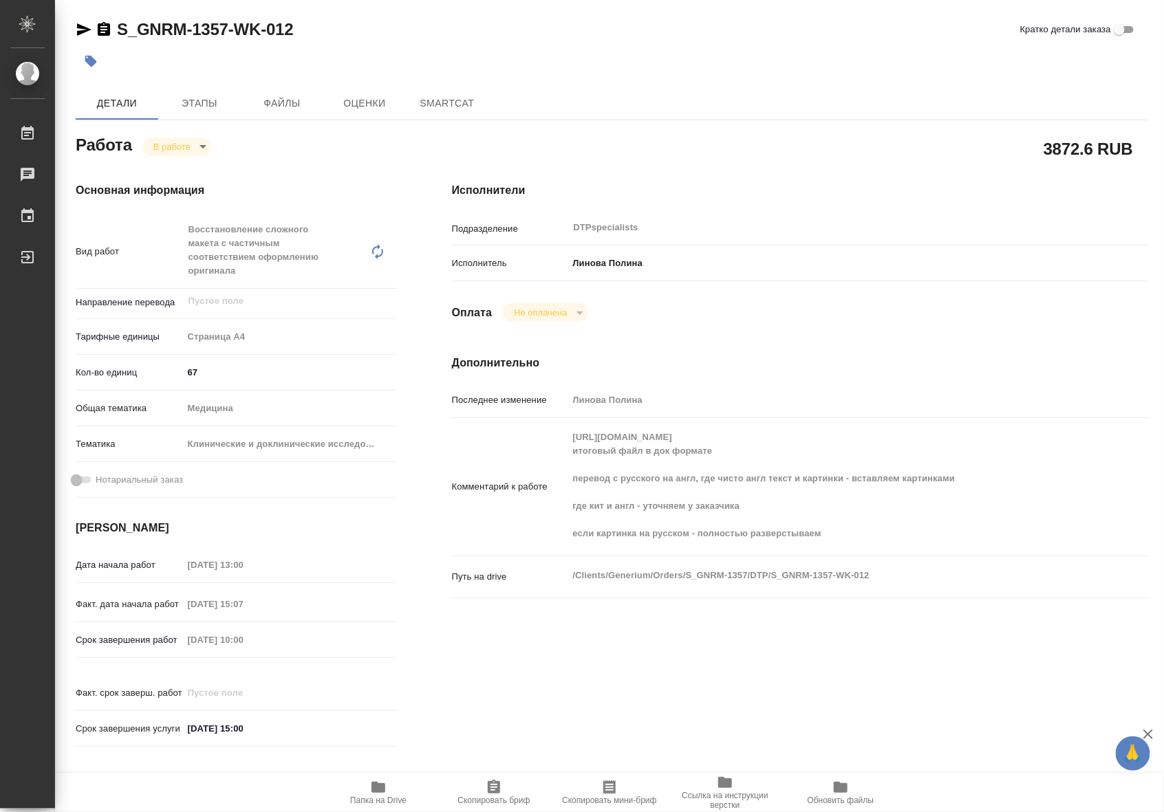
type textarea "x"
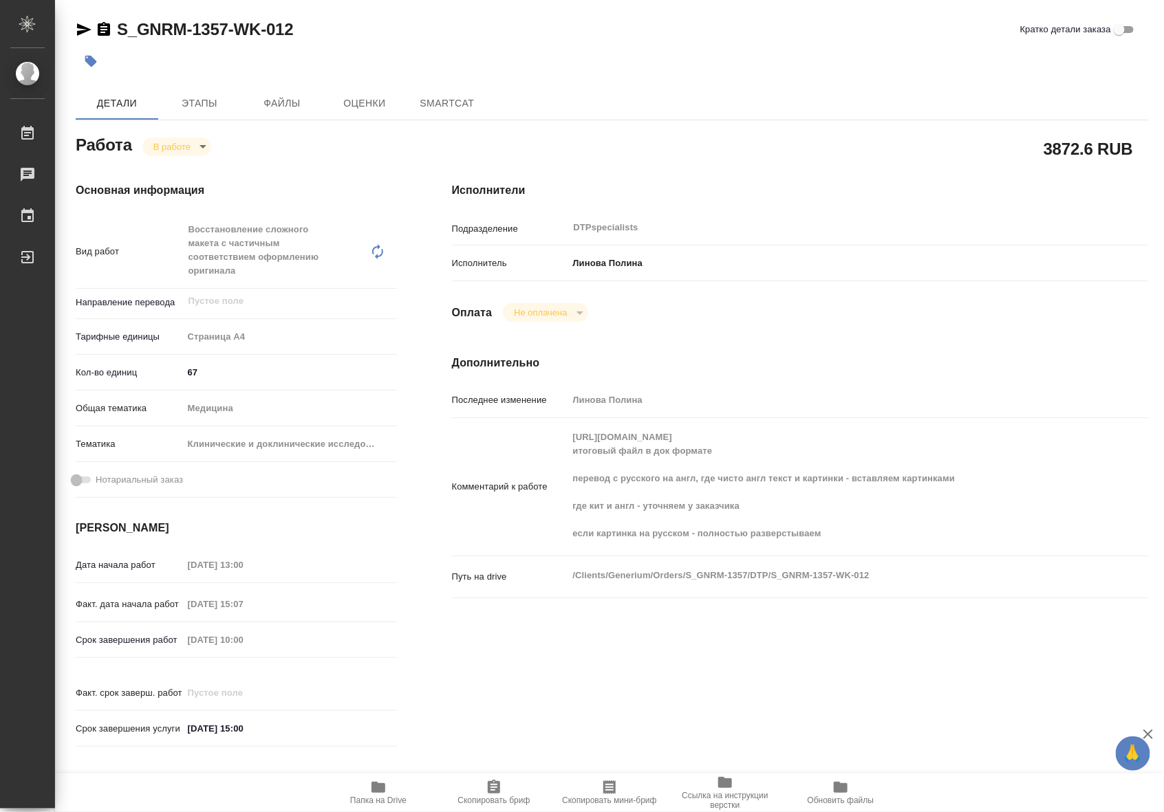
type textarea "x"
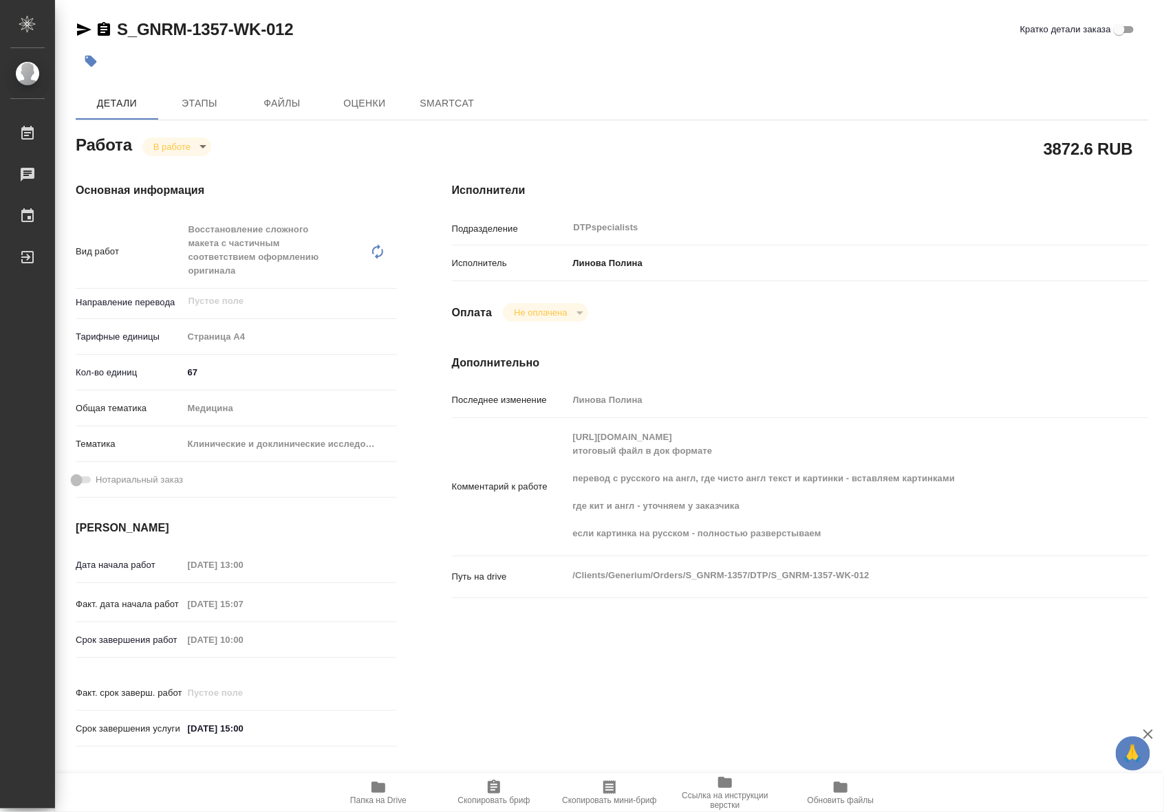
type textarea "x"
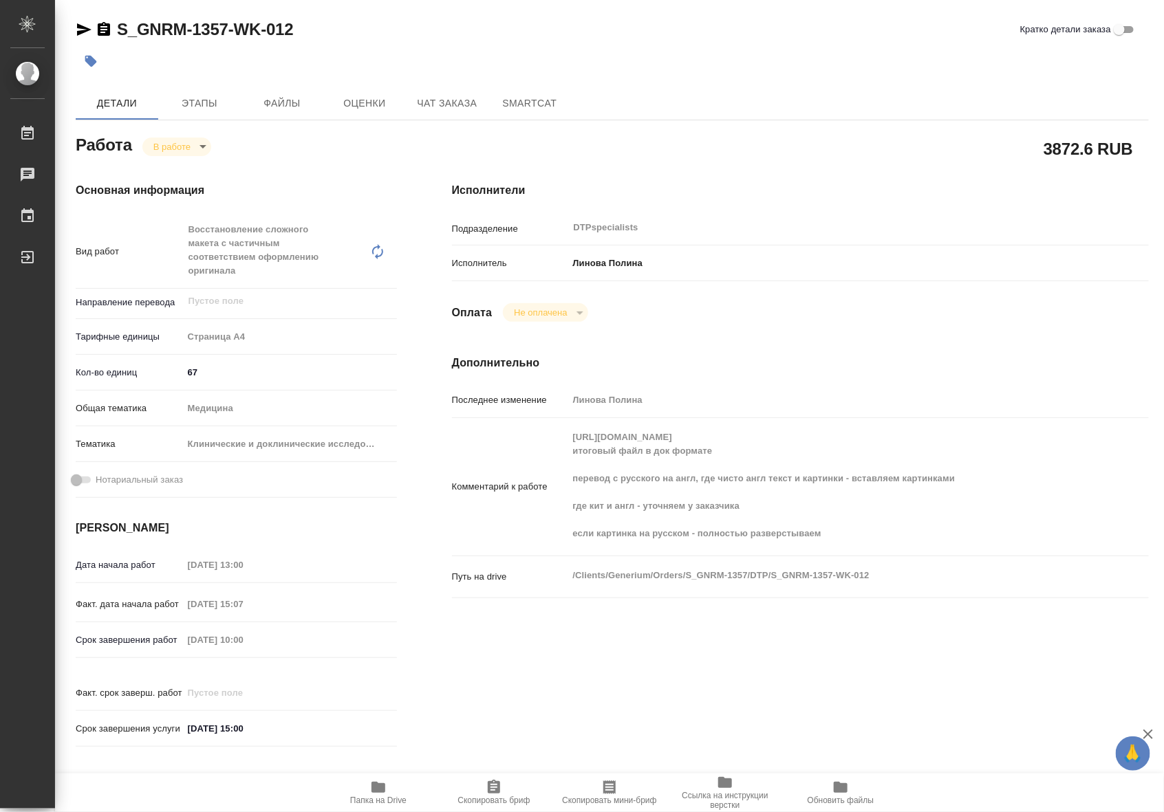
type textarea "x"
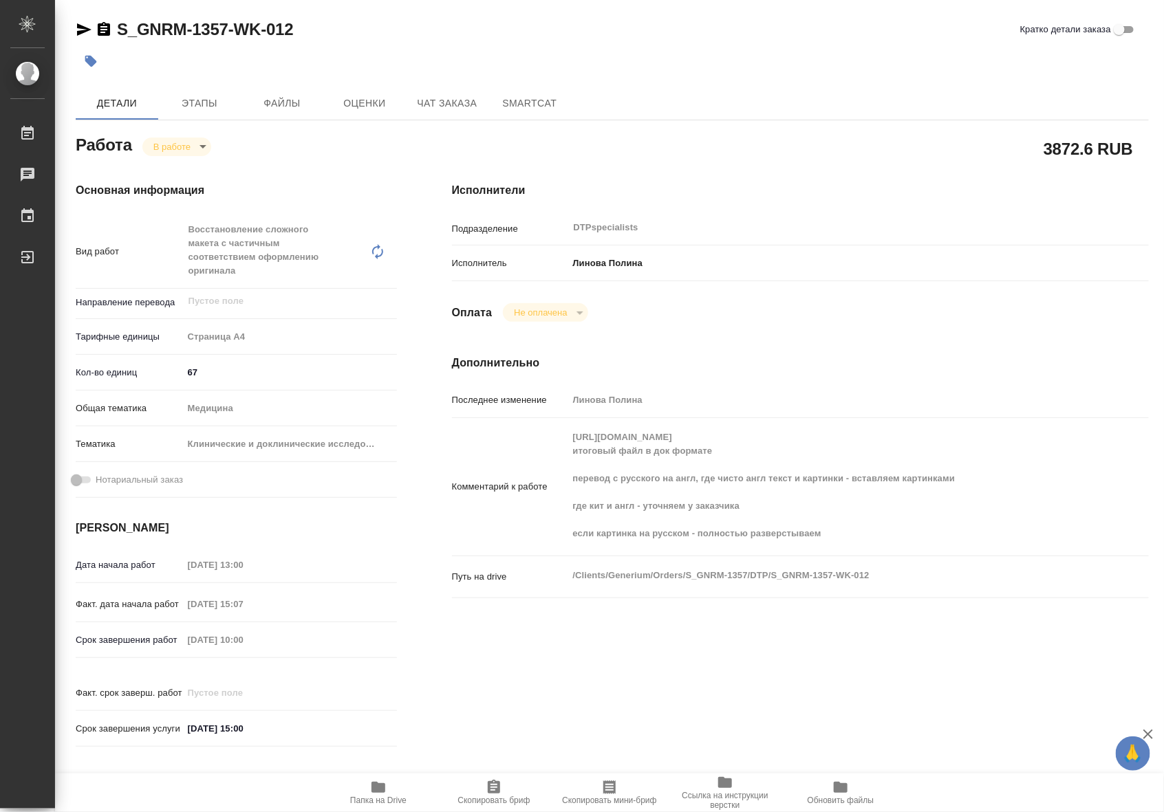
type textarea "x"
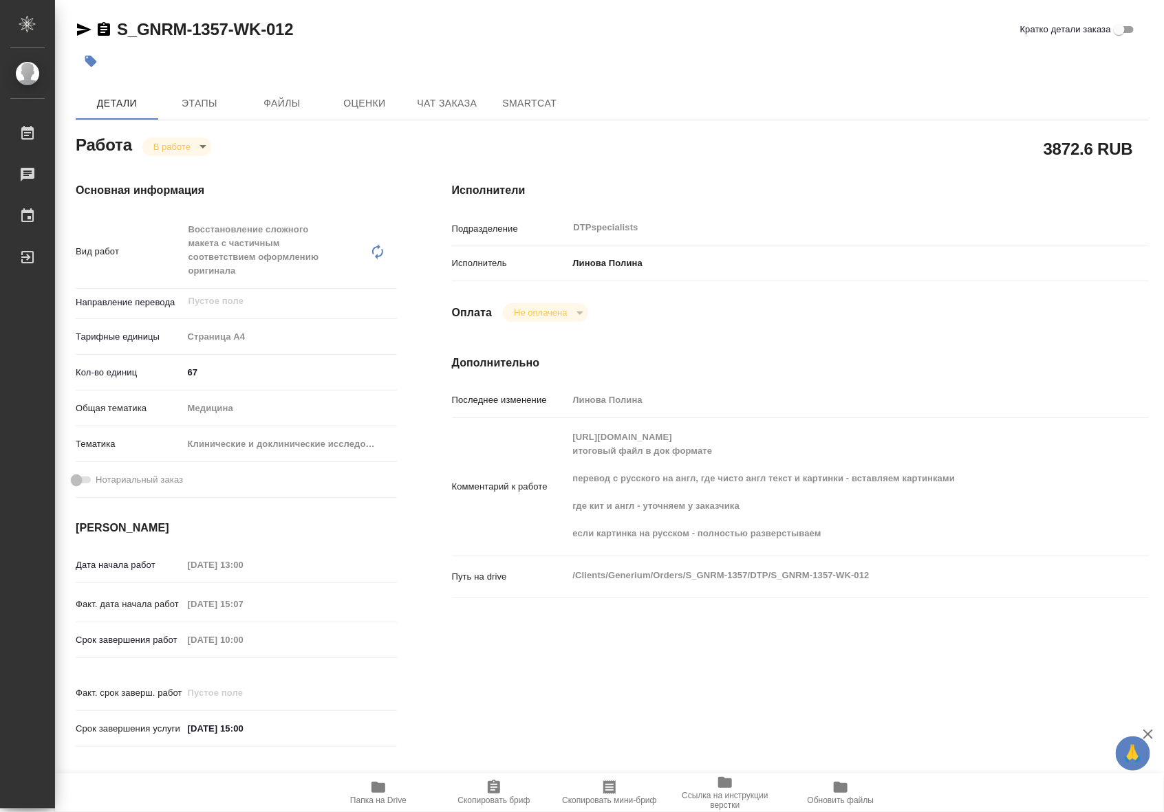
type textarea "x"
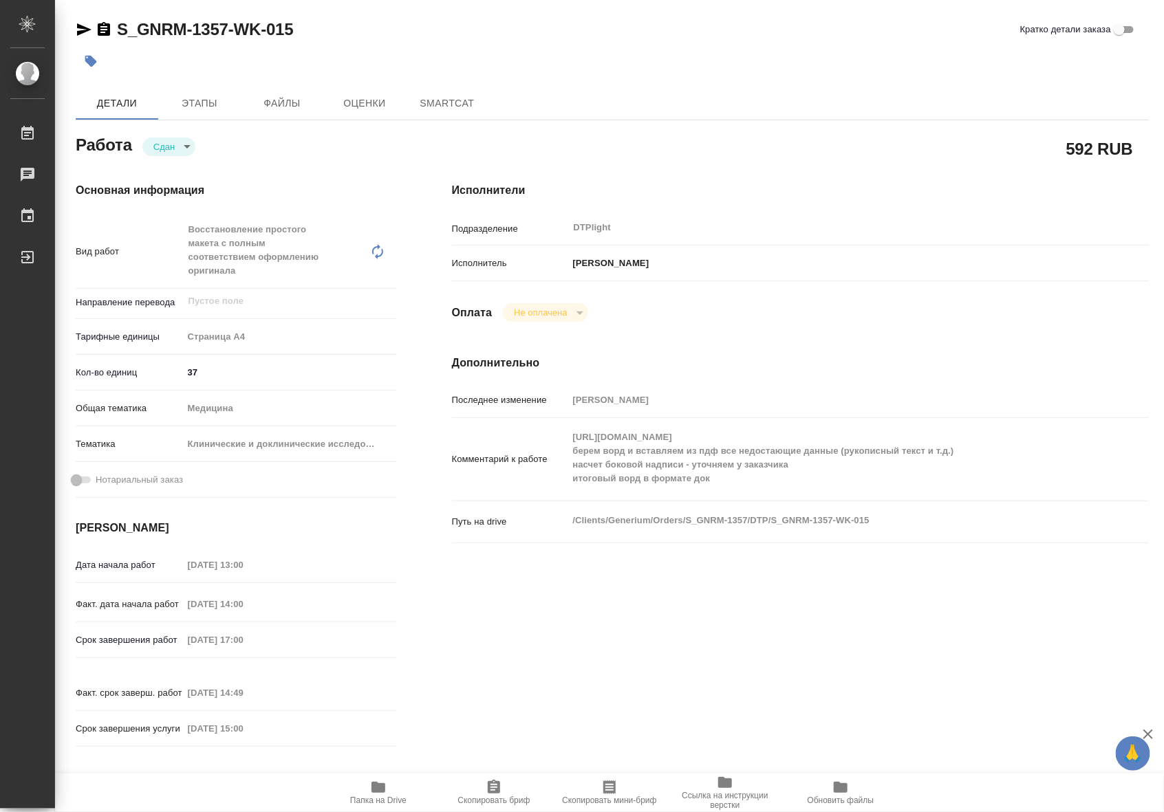
type textarea "x"
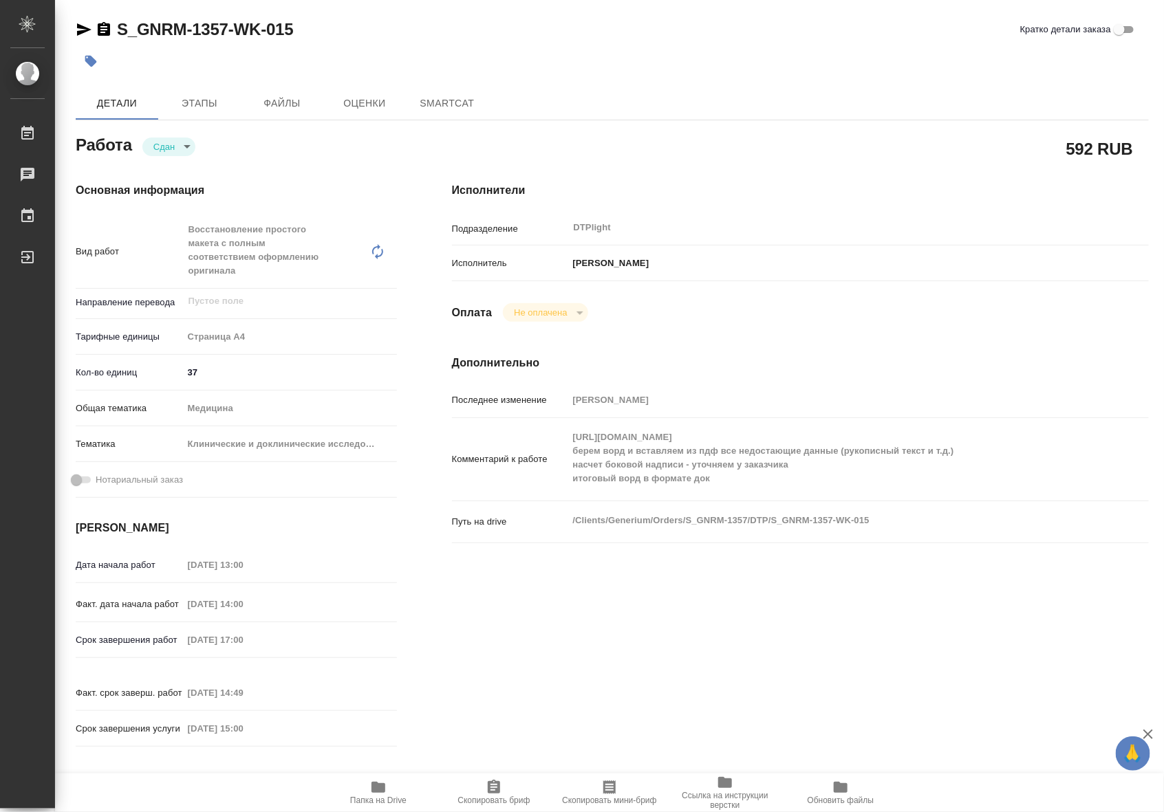
type textarea "x"
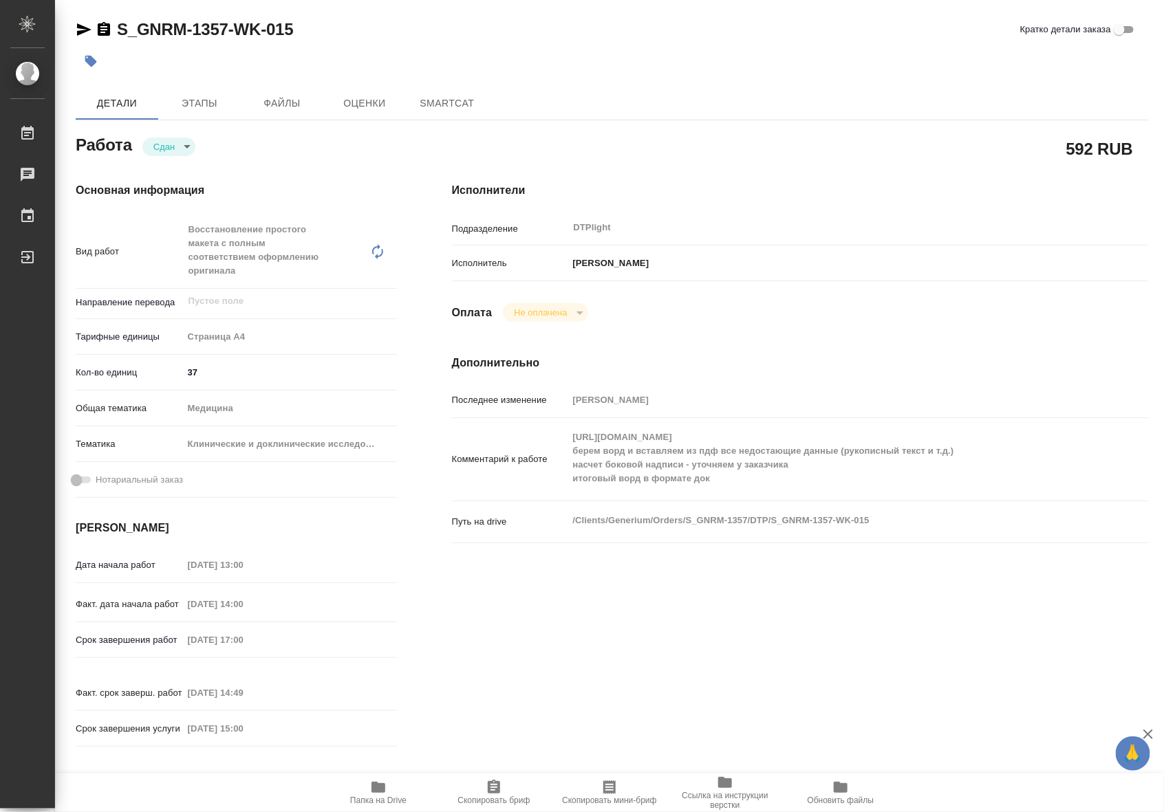
type textarea "x"
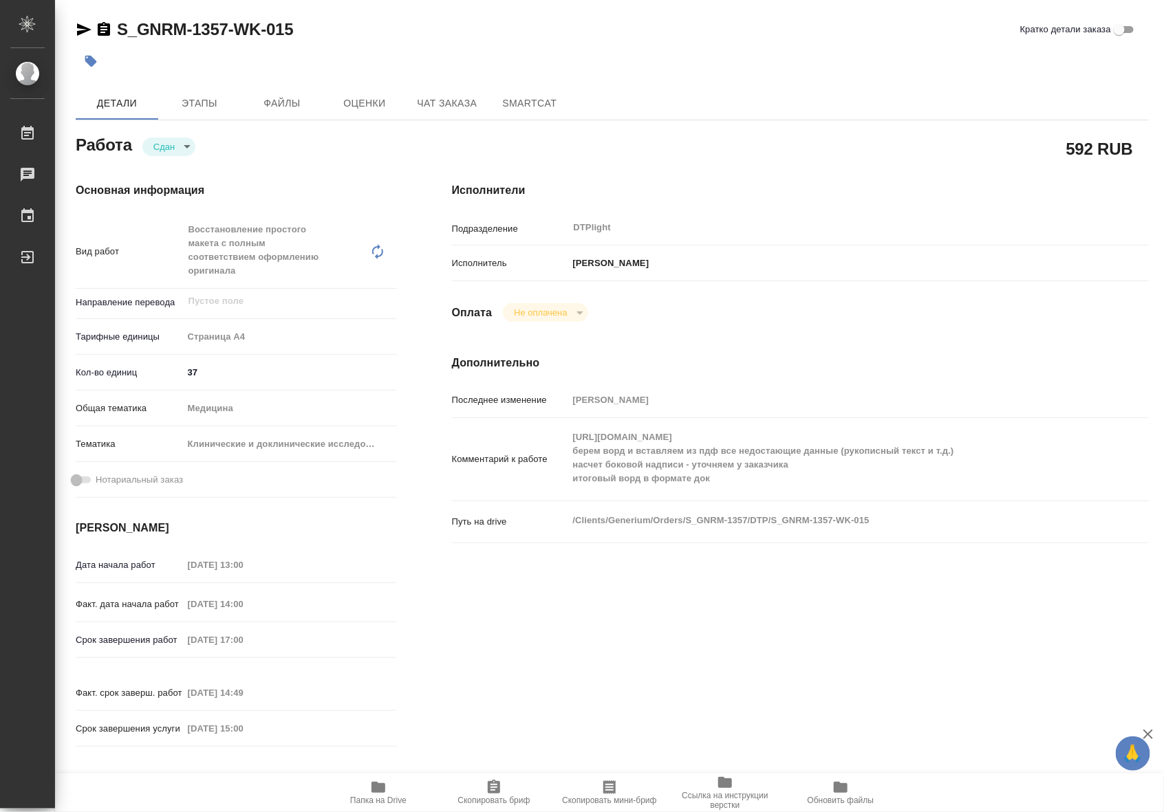
type textarea "x"
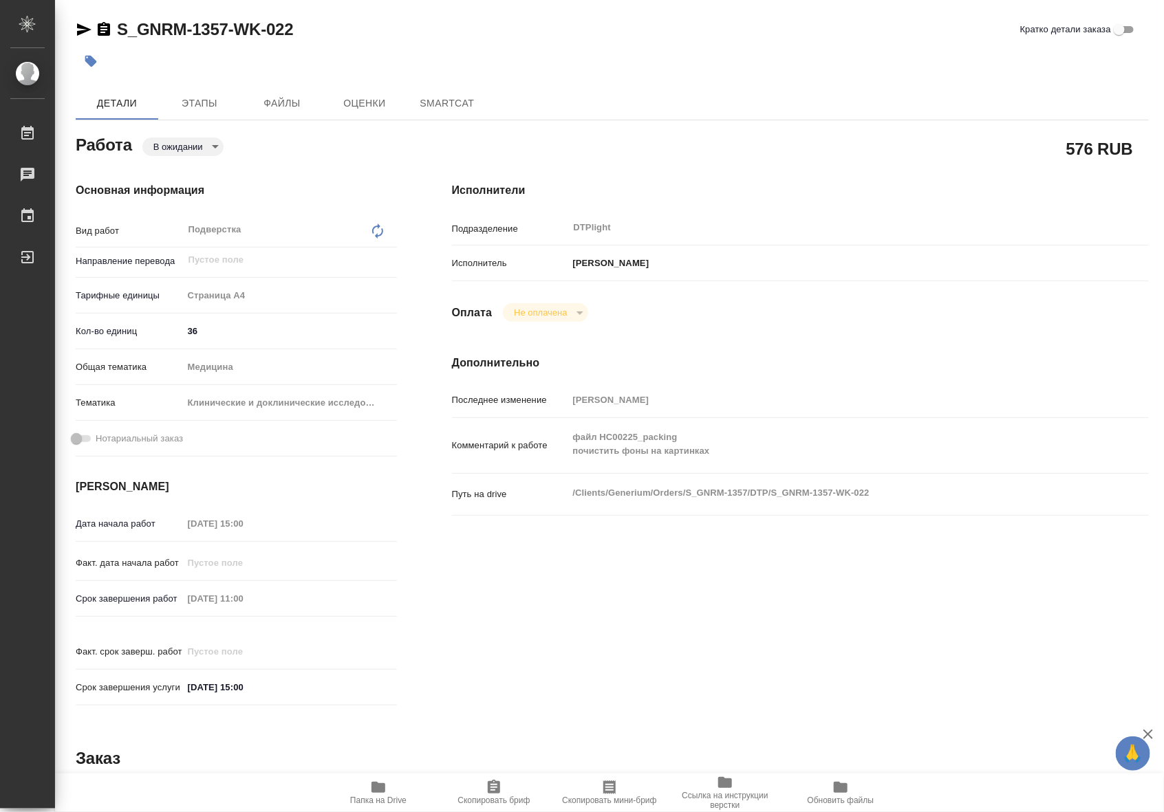
type textarea "x"
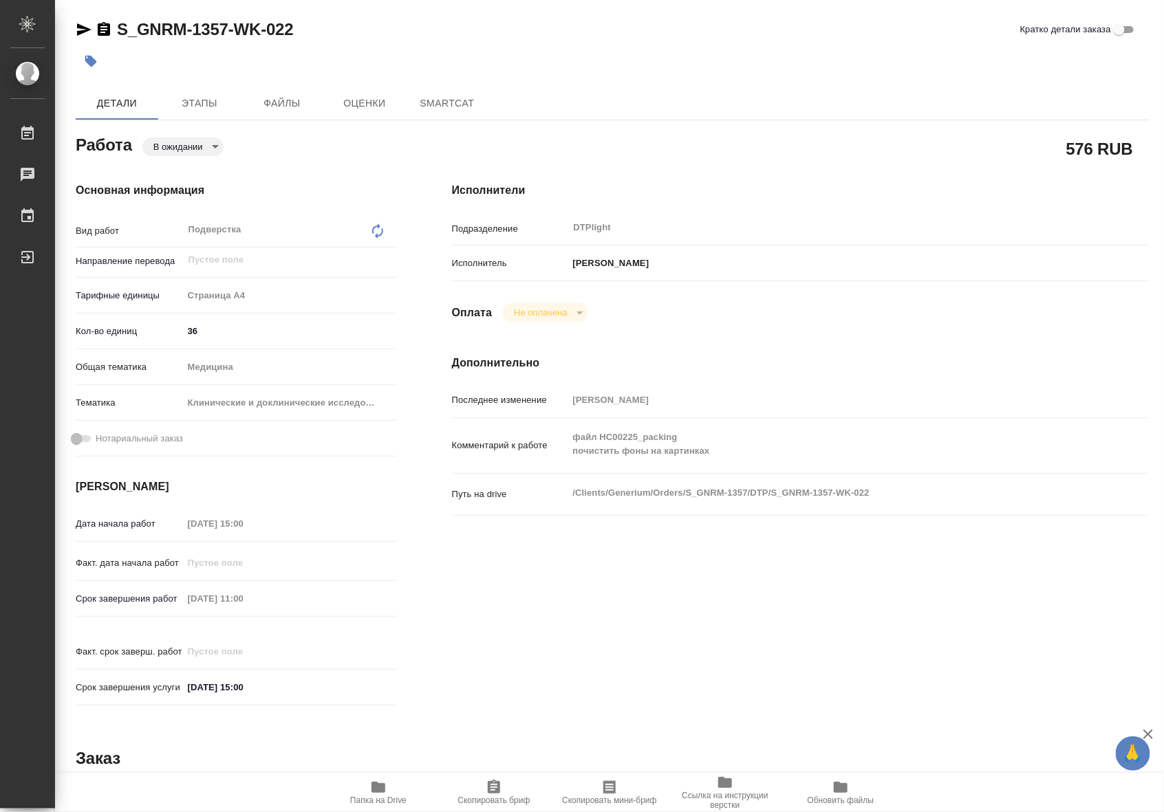
type textarea "x"
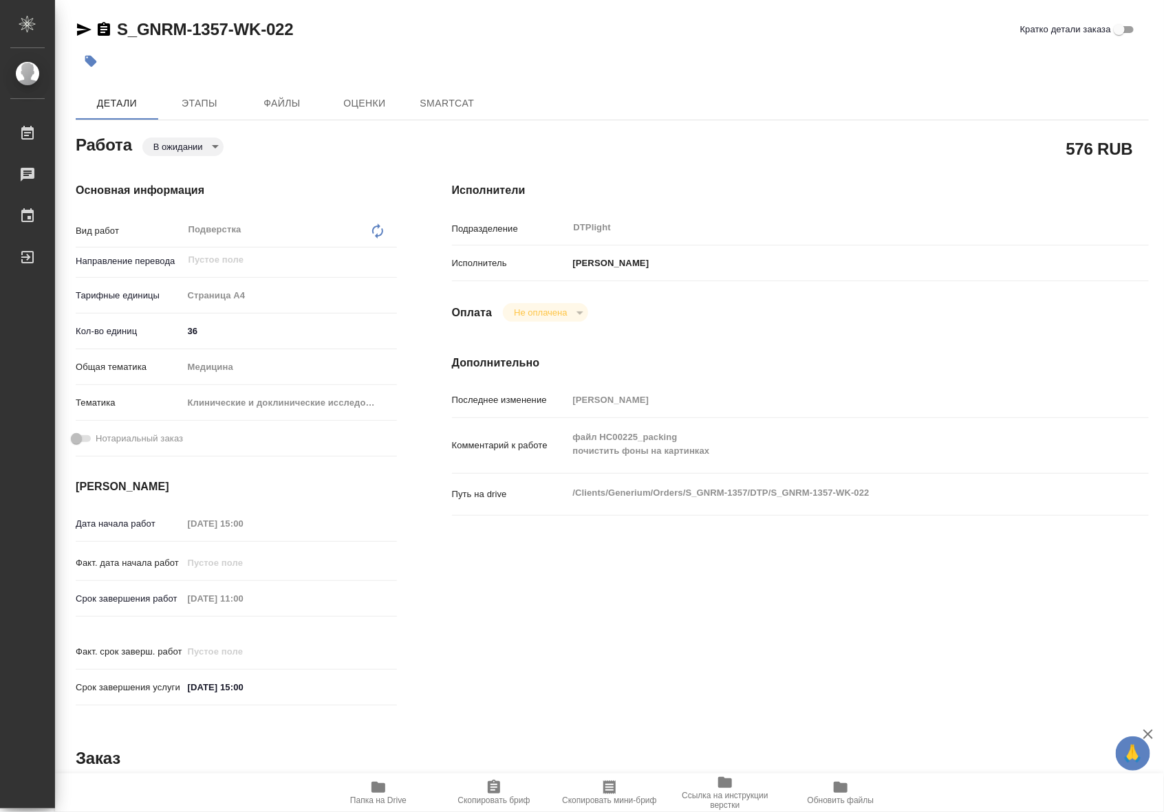
type textarea "x"
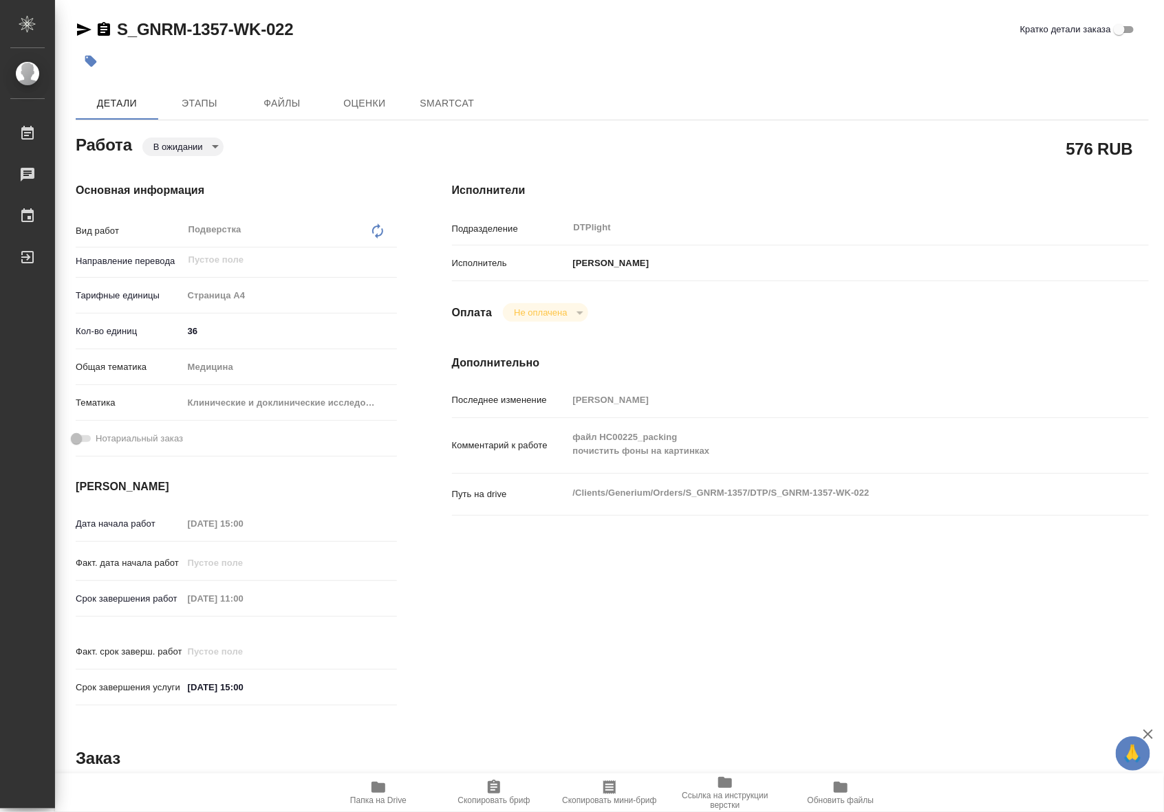
type textarea "x"
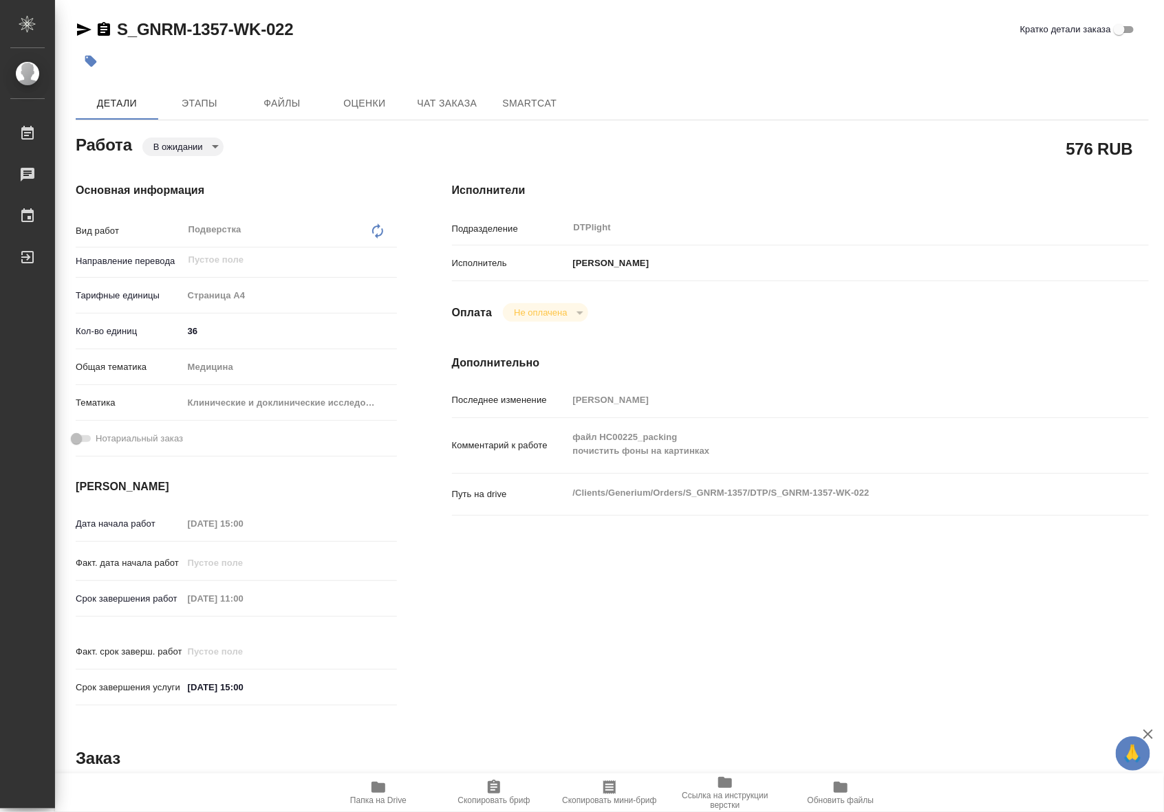
type textarea "x"
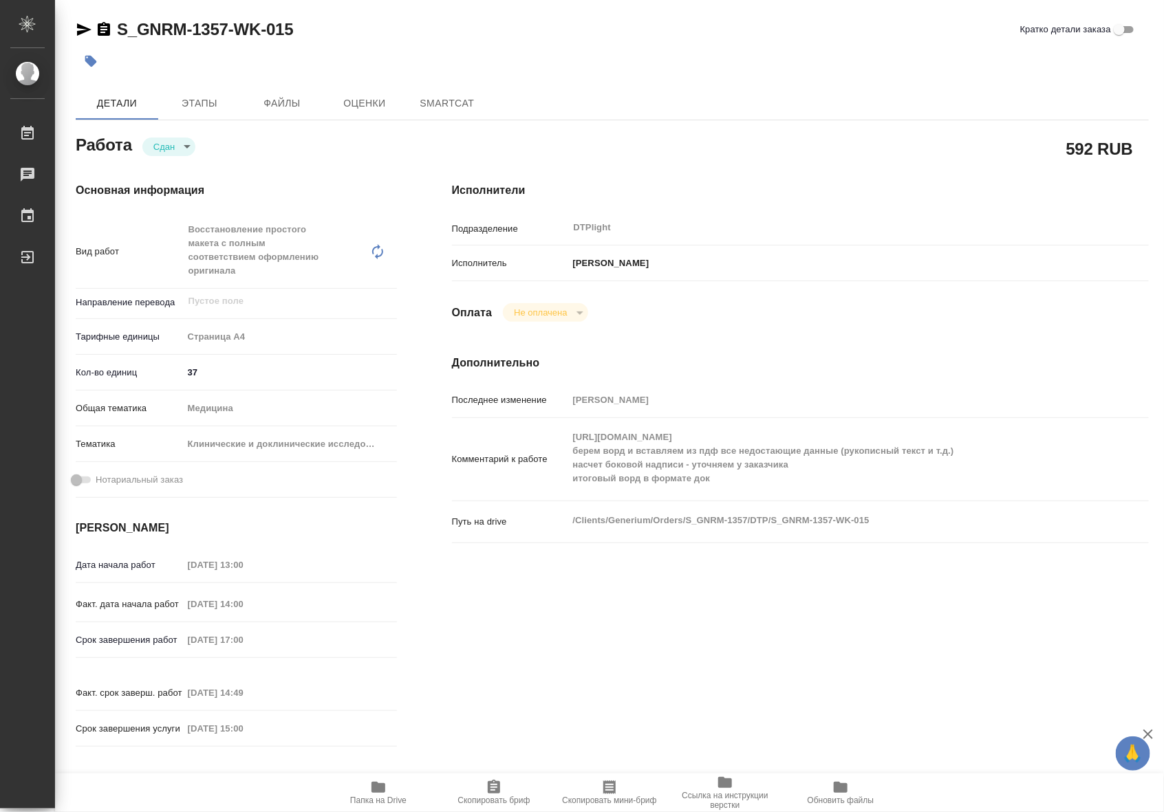
type textarea "x"
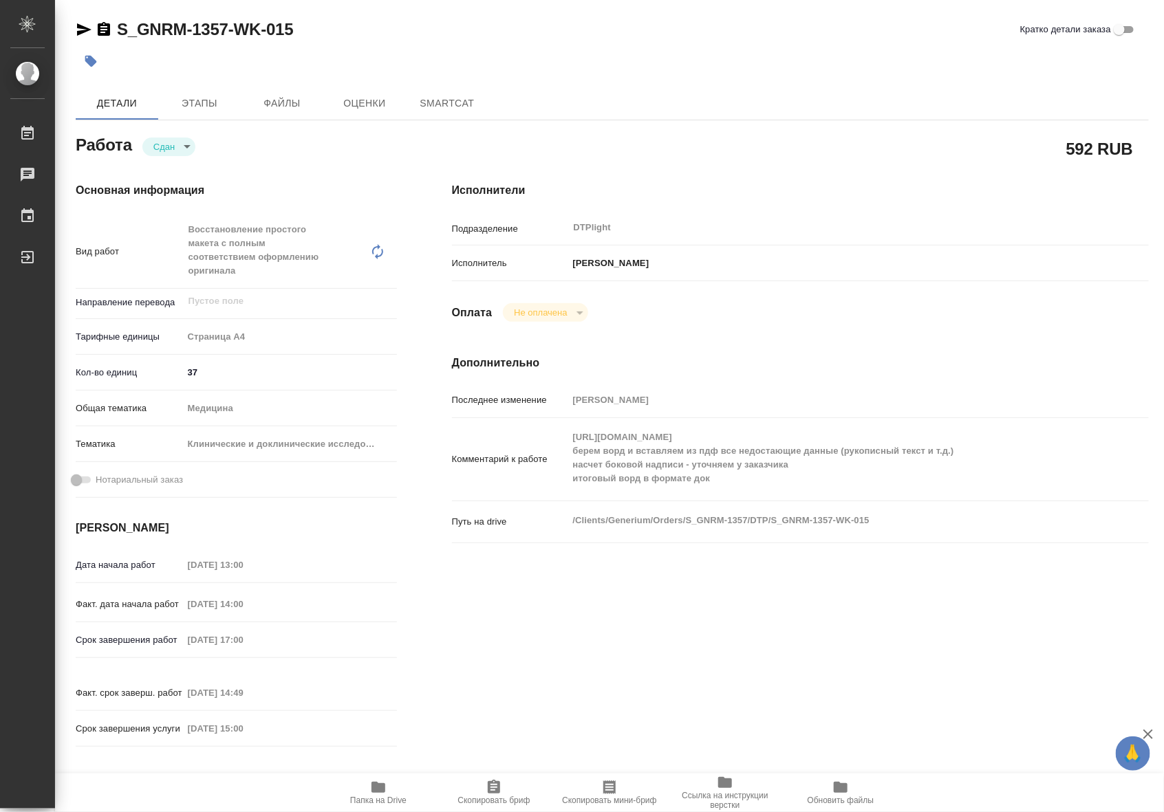
type textarea "x"
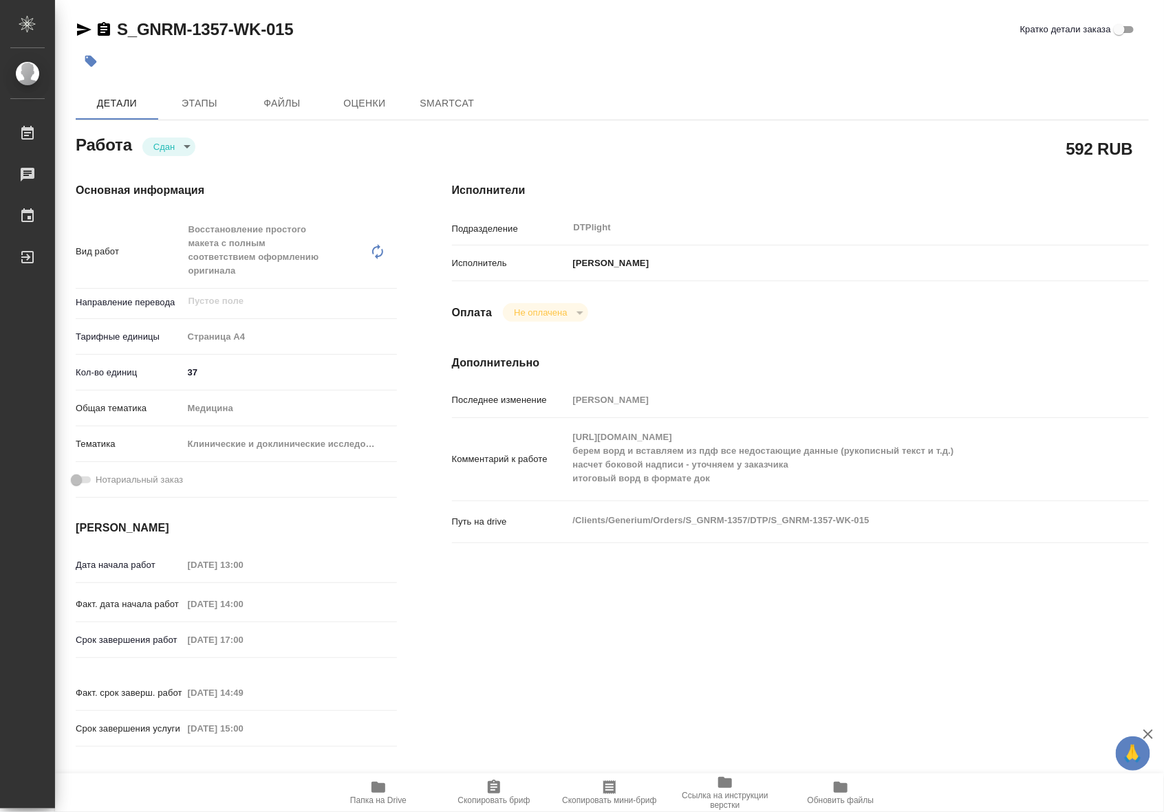
type textarea "x"
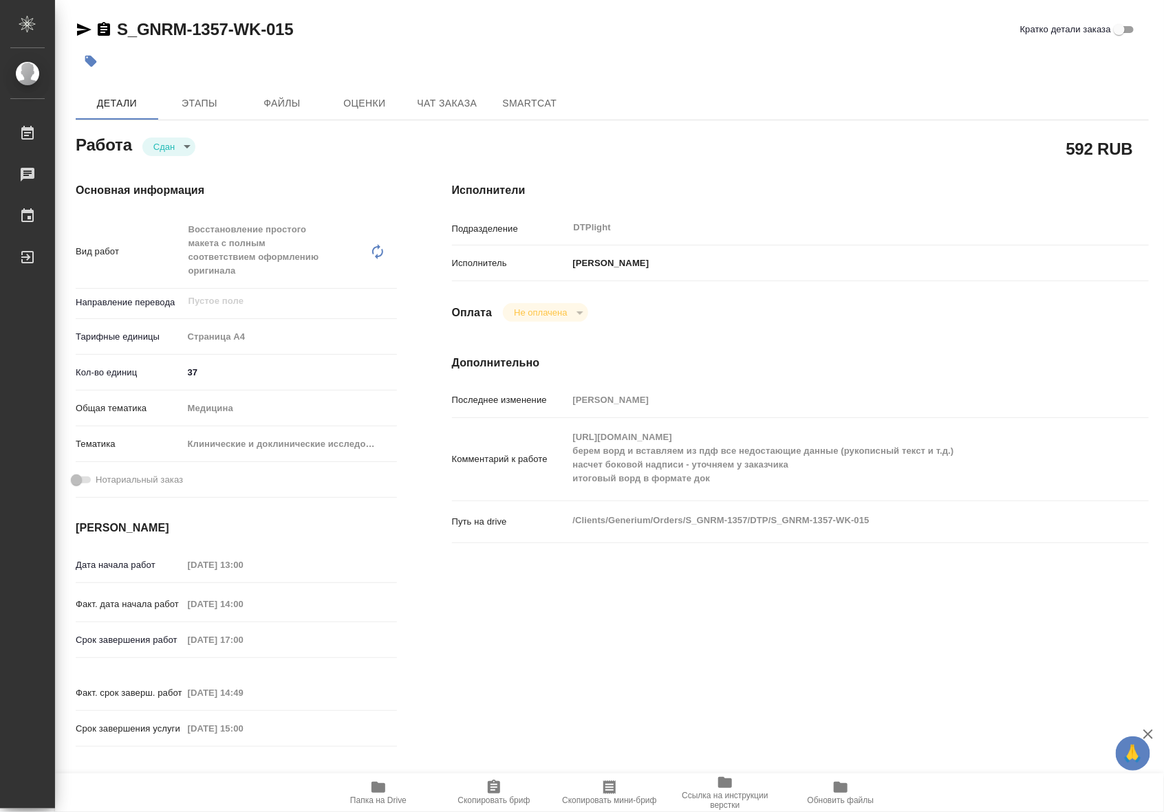
type textarea "x"
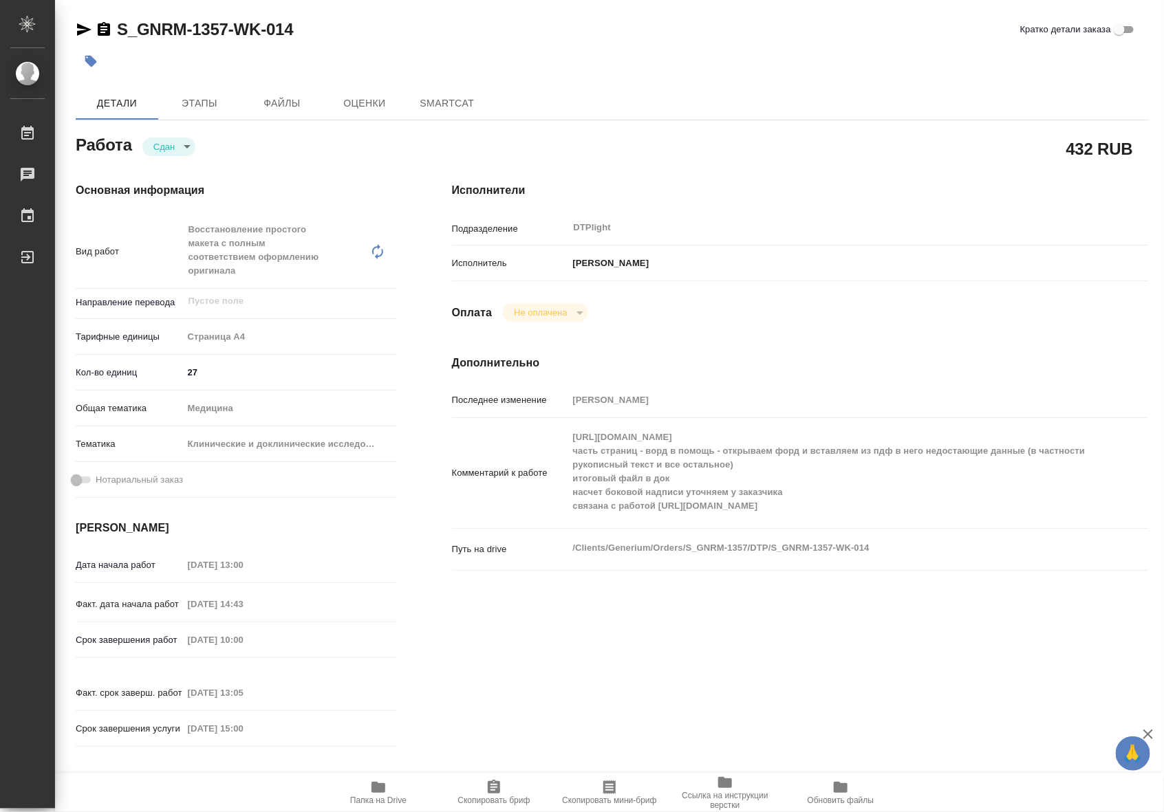
type textarea "x"
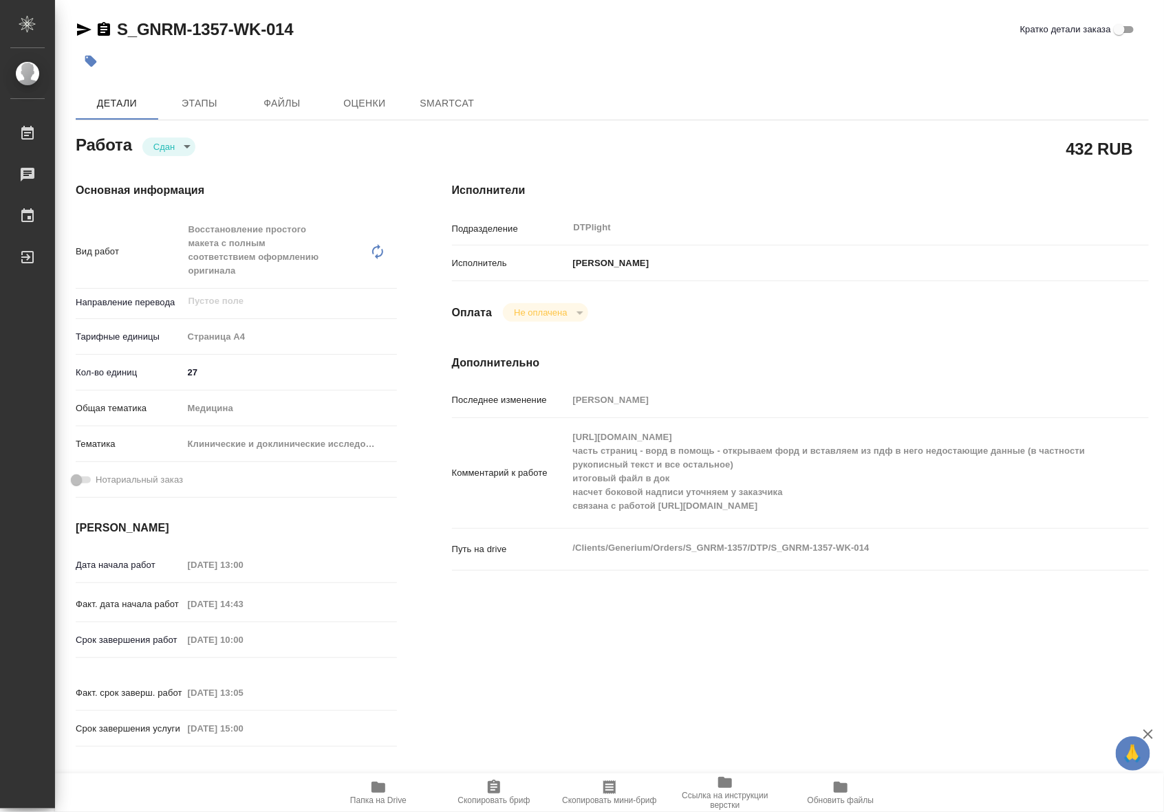
type textarea "x"
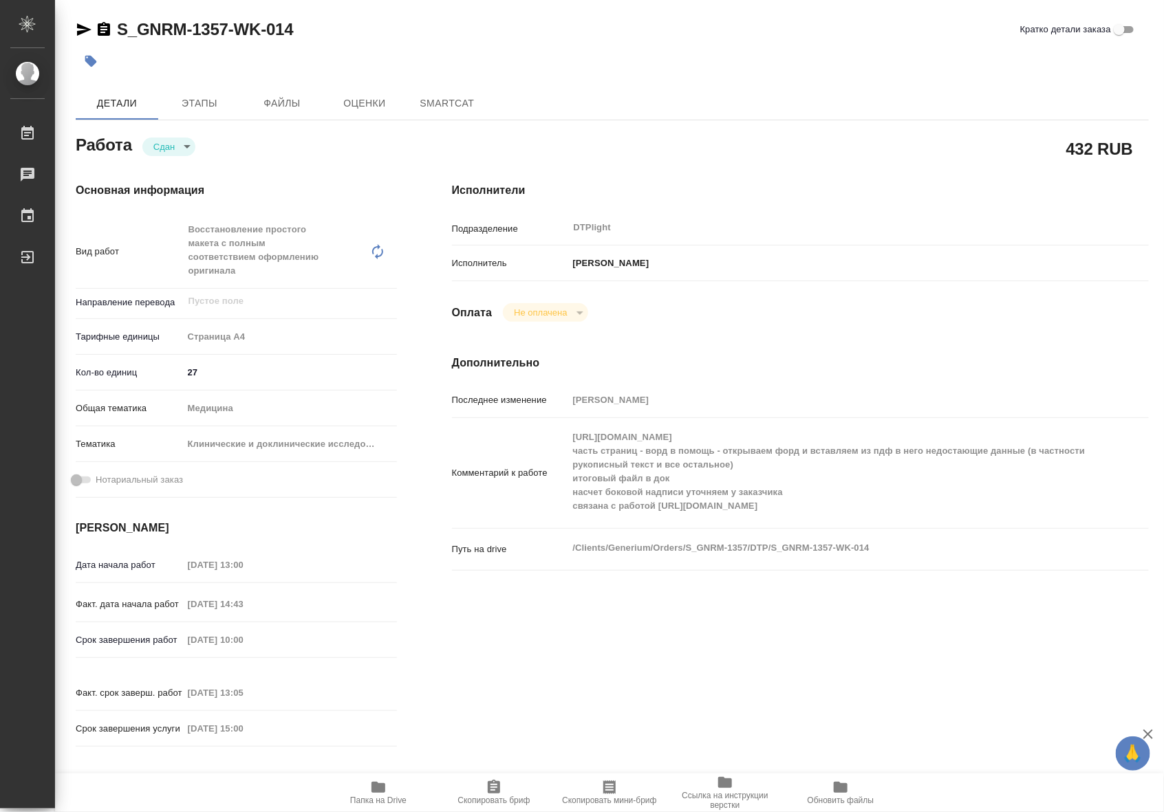
type textarea "x"
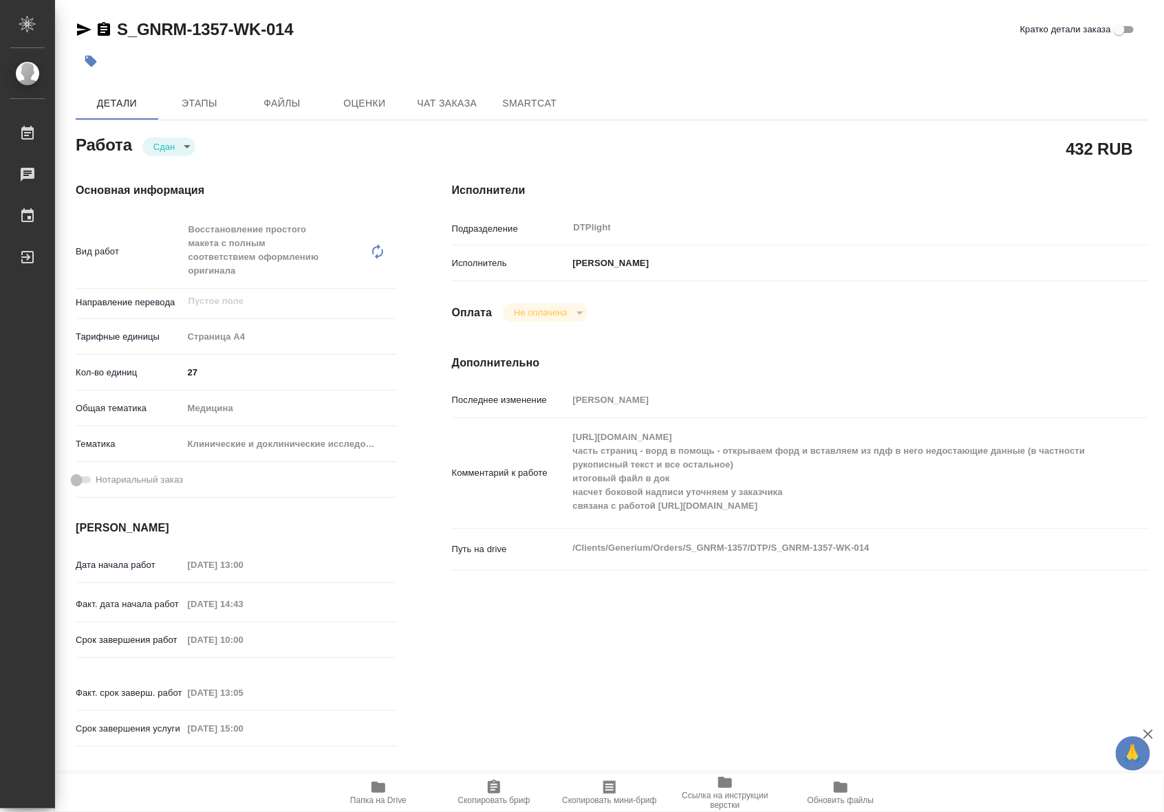
type textarea "x"
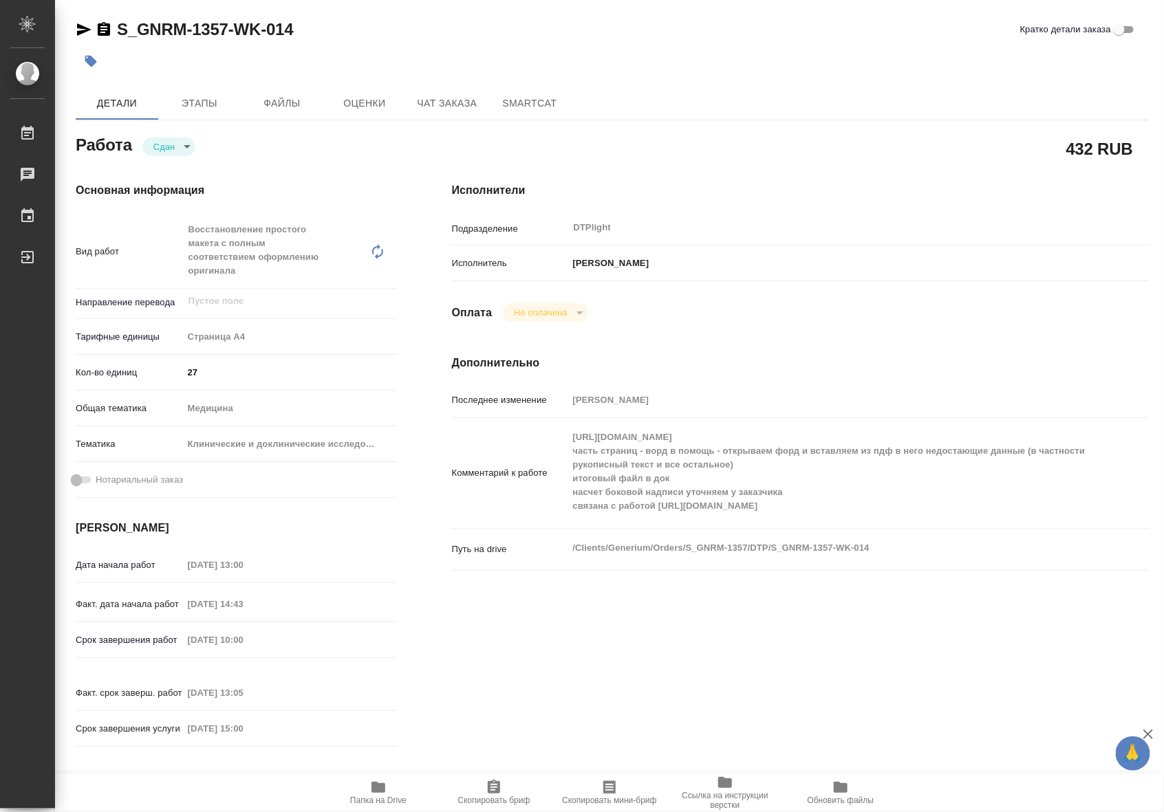
type textarea "x"
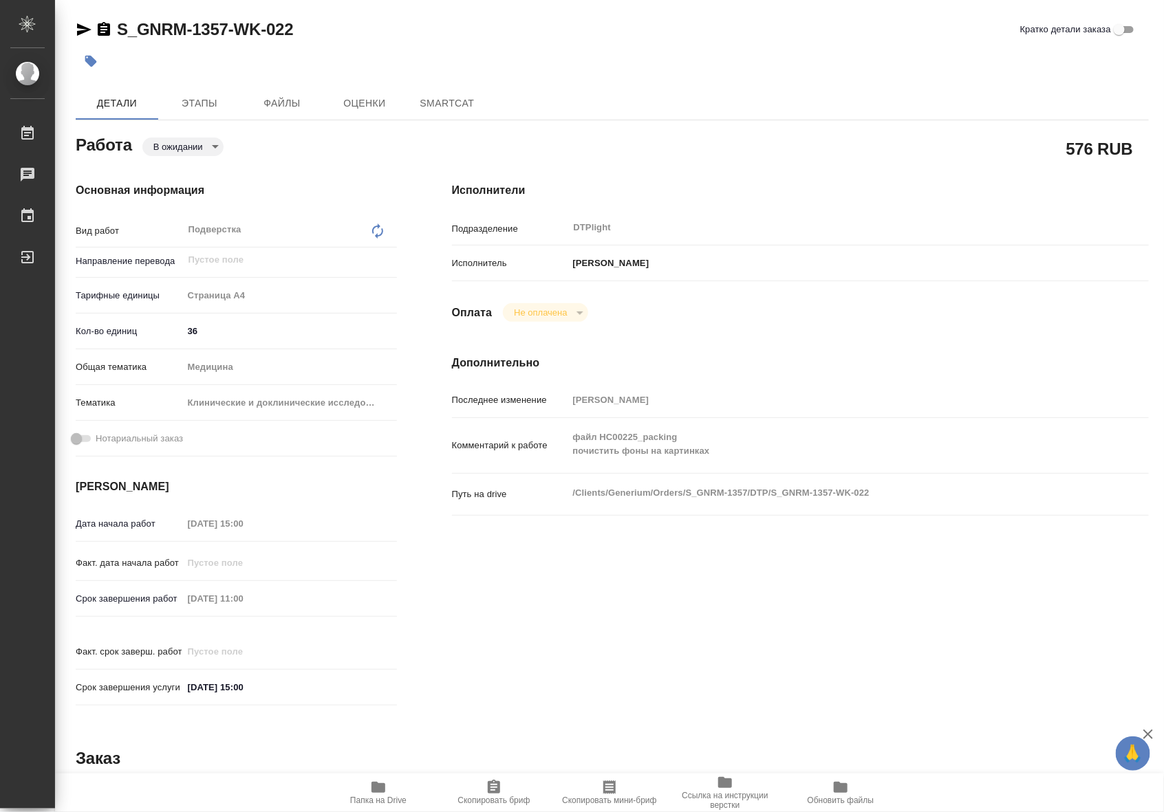
type textarea "x"
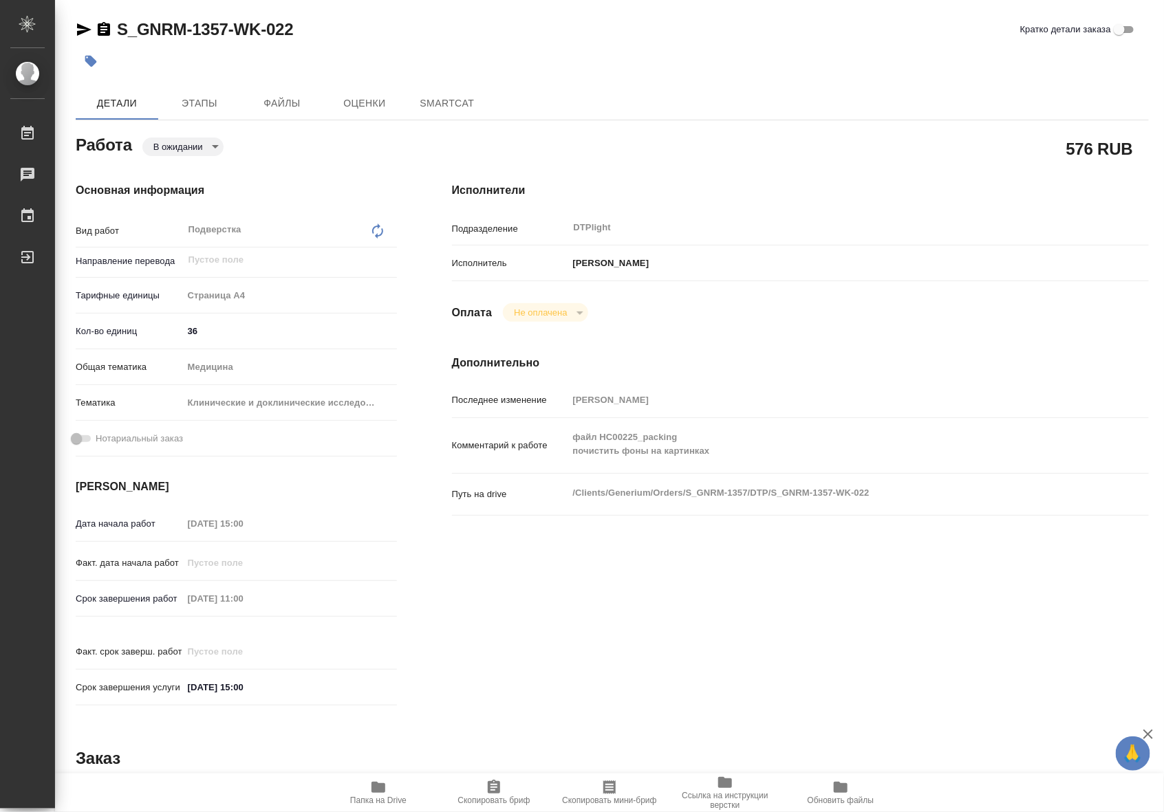
type textarea "x"
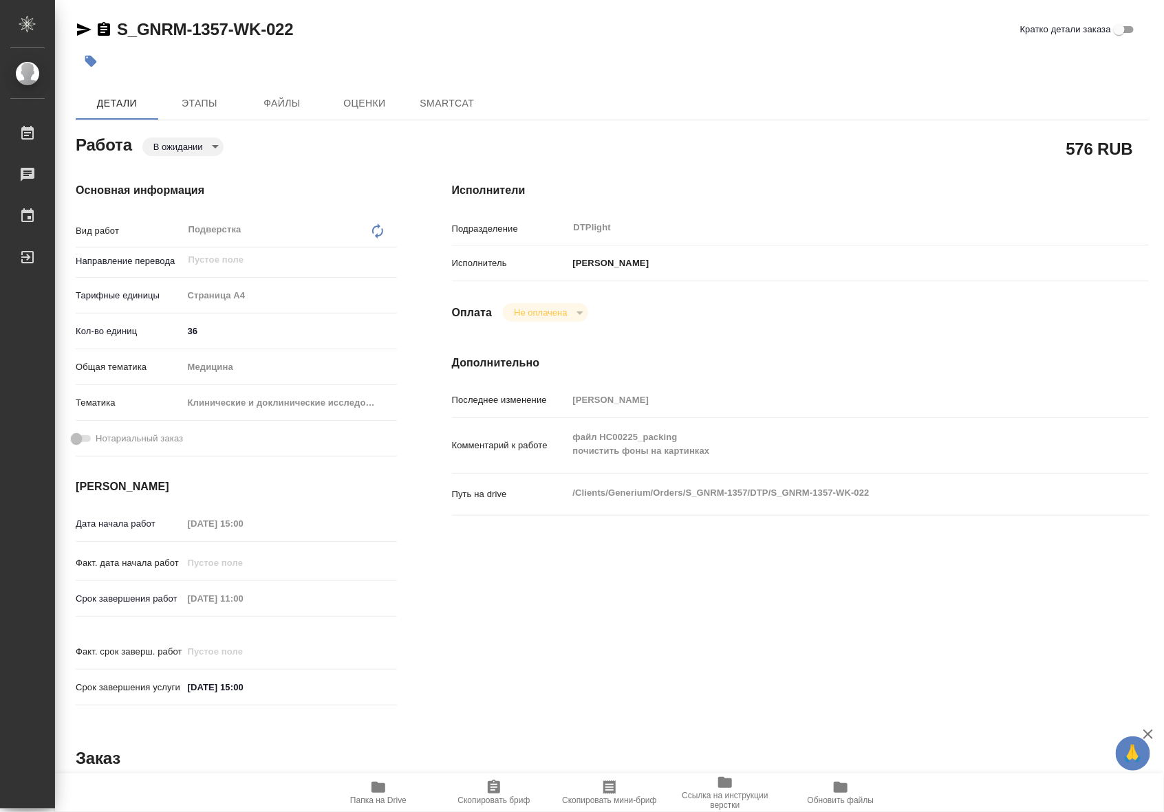
type textarea "x"
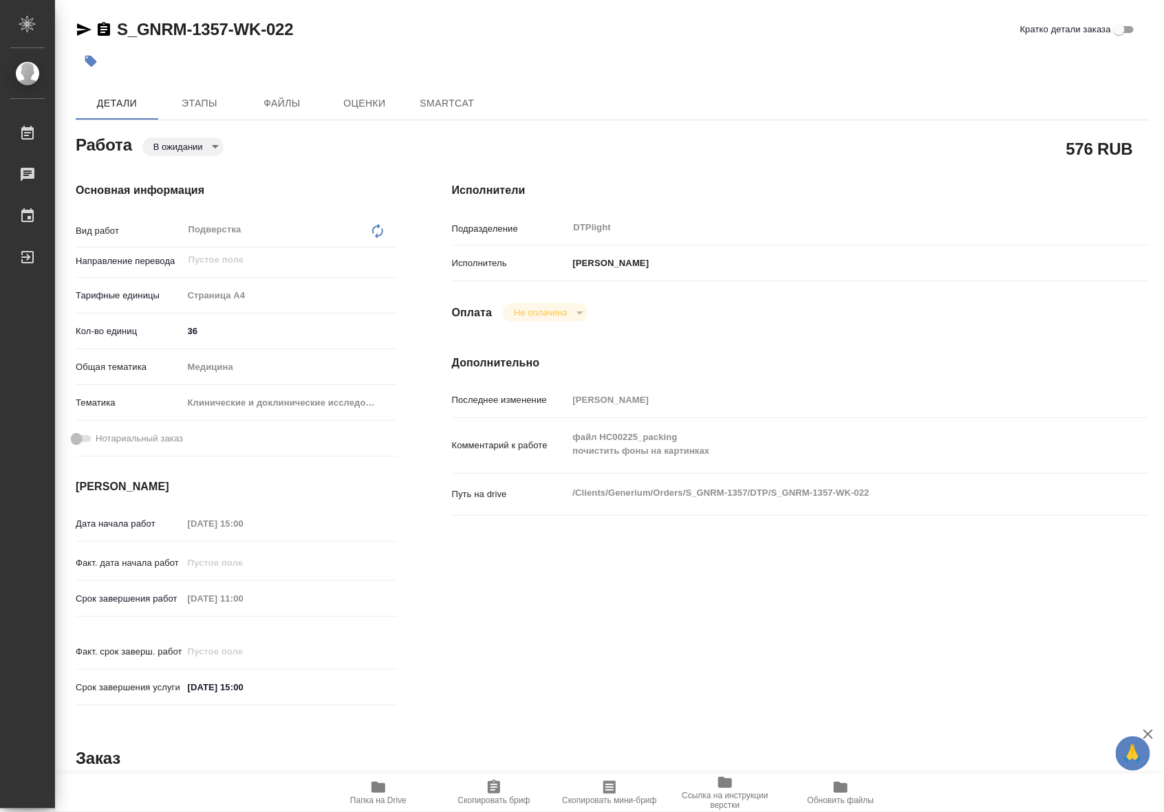
type textarea "x"
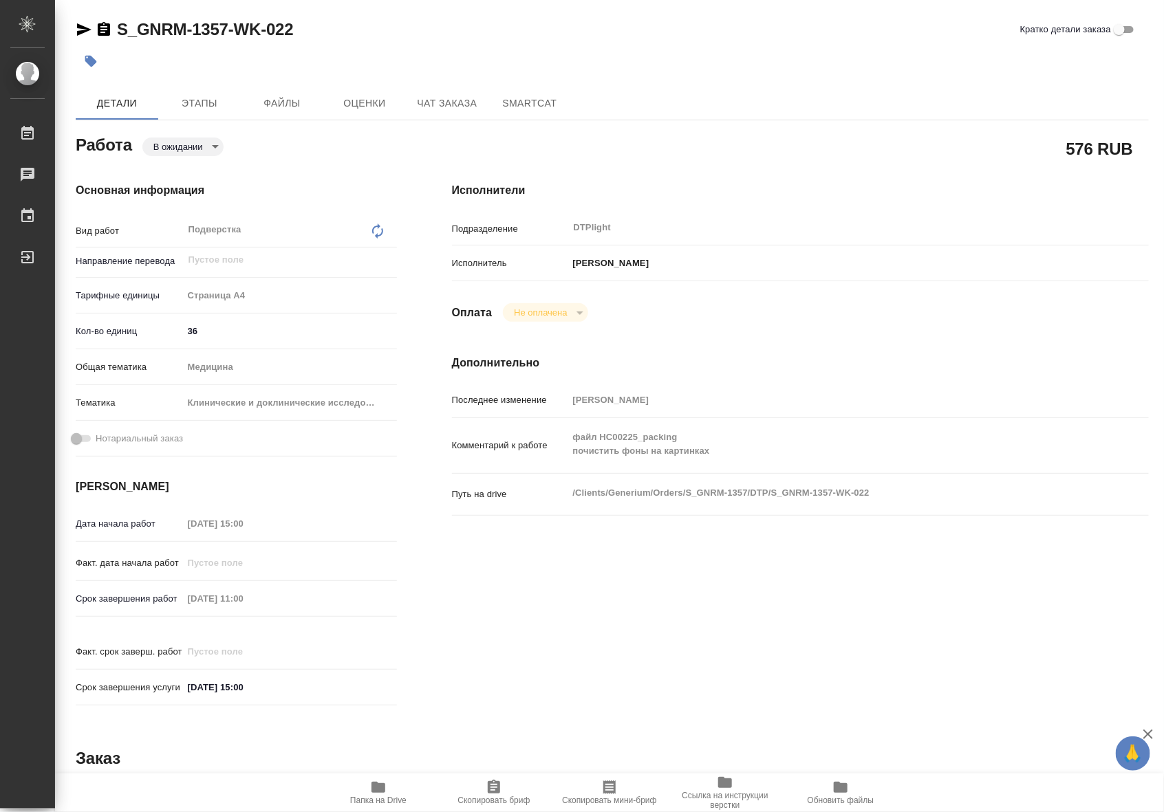
type textarea "x"
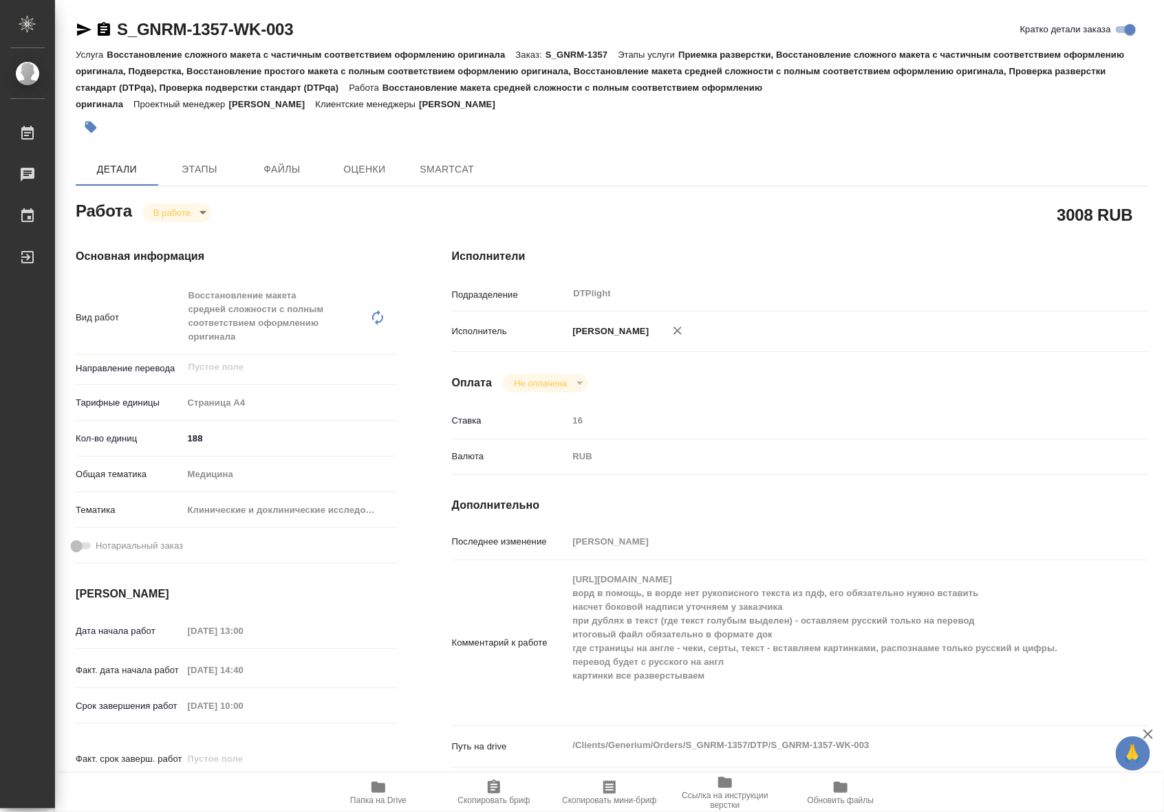
type textarea "x"
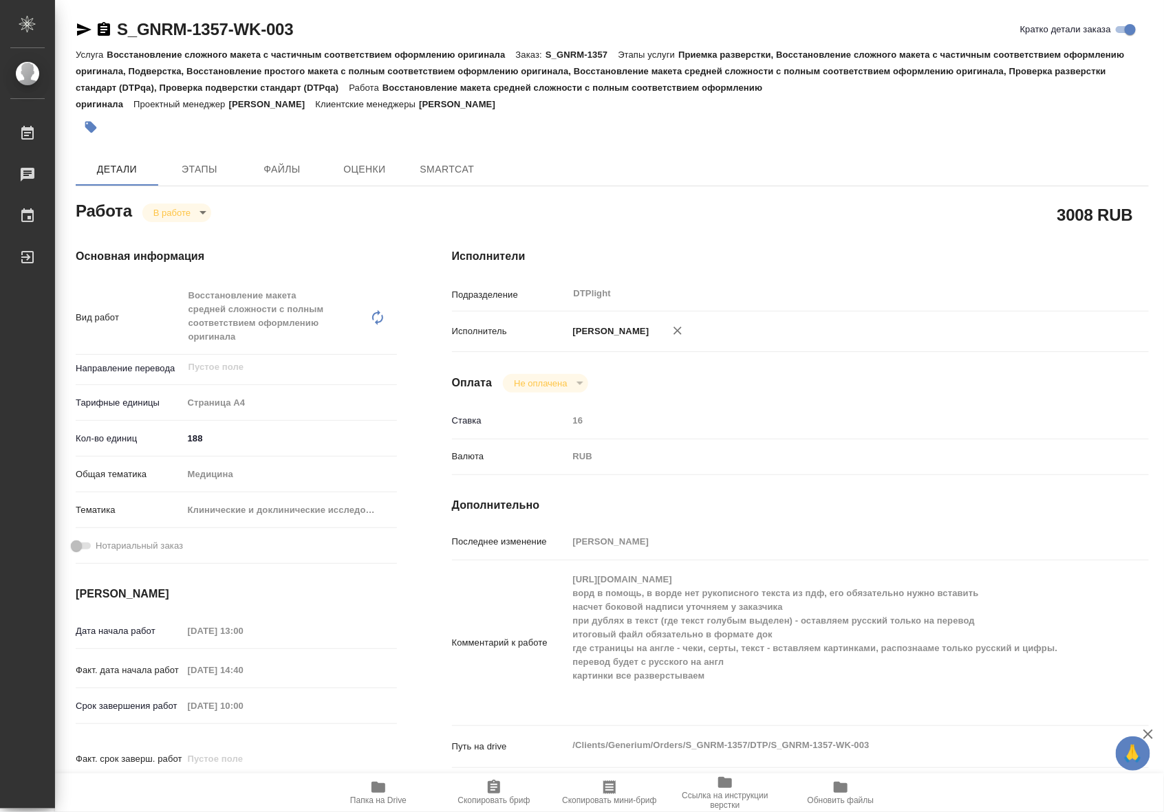
type textarea "x"
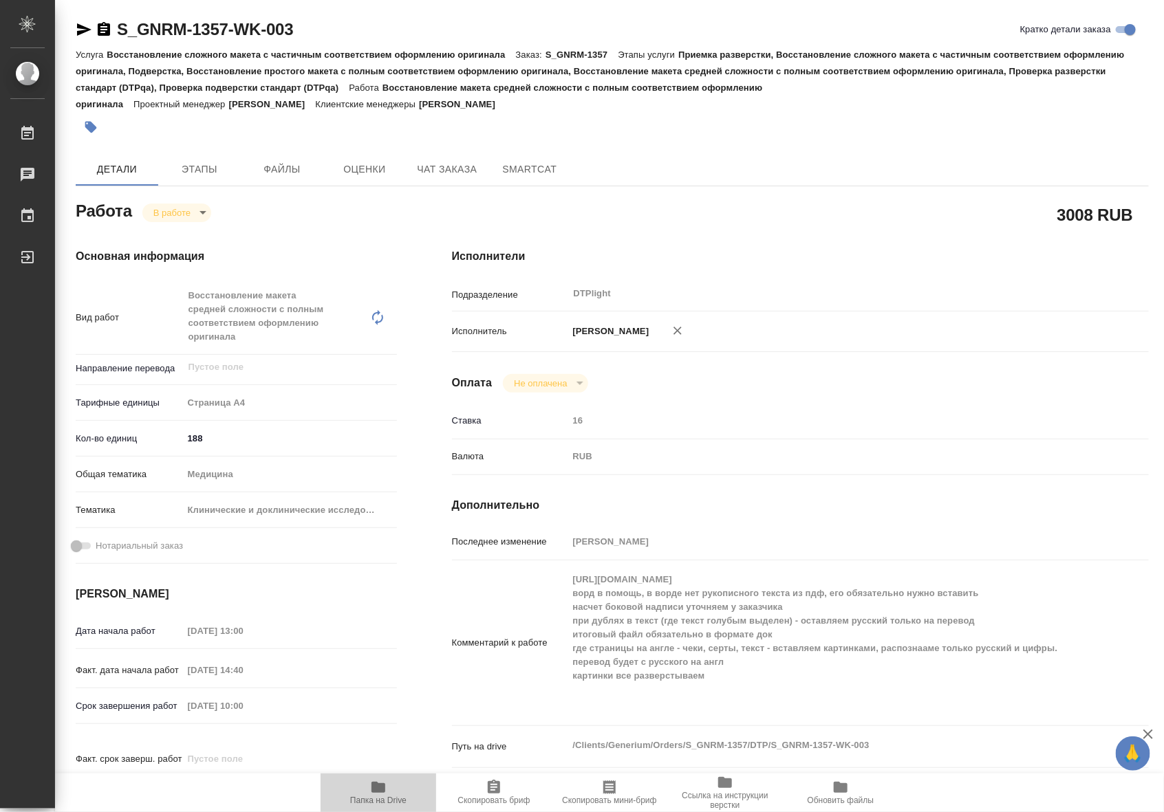
click at [394, 789] on span "Папка на Drive" at bounding box center [378, 792] width 99 height 26
type textarea "x"
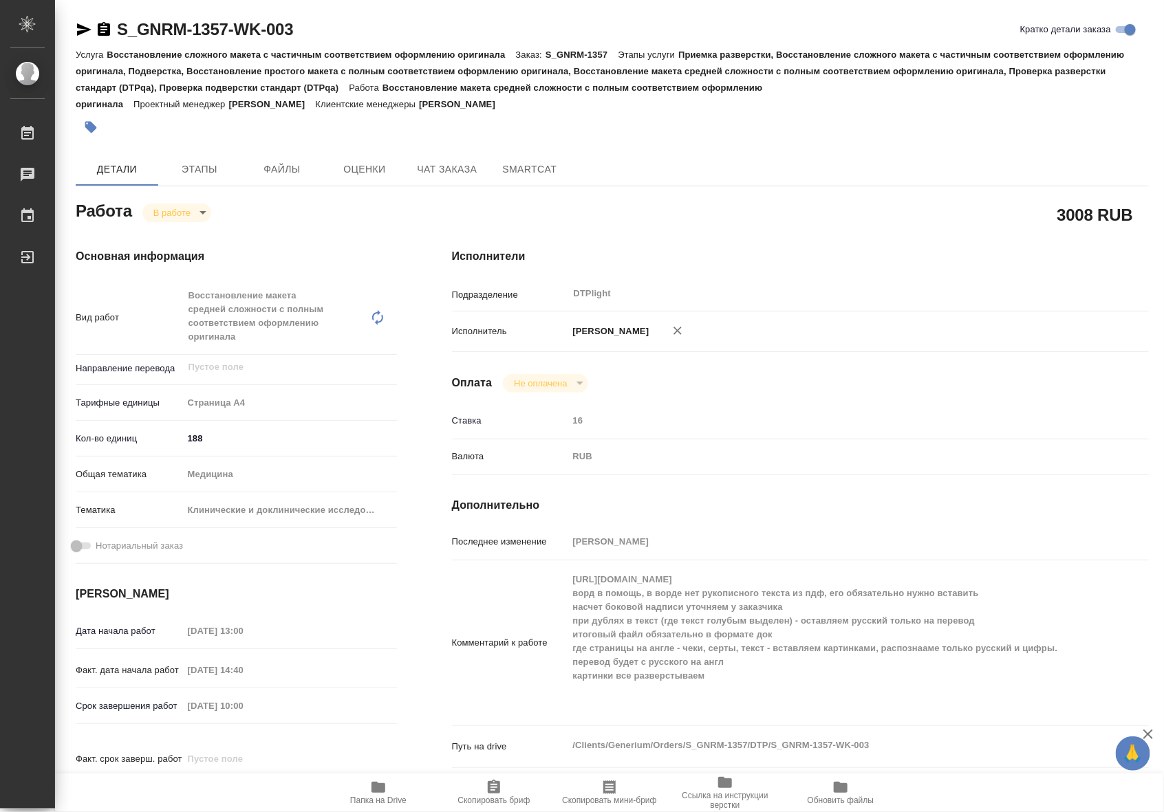
type textarea "x"
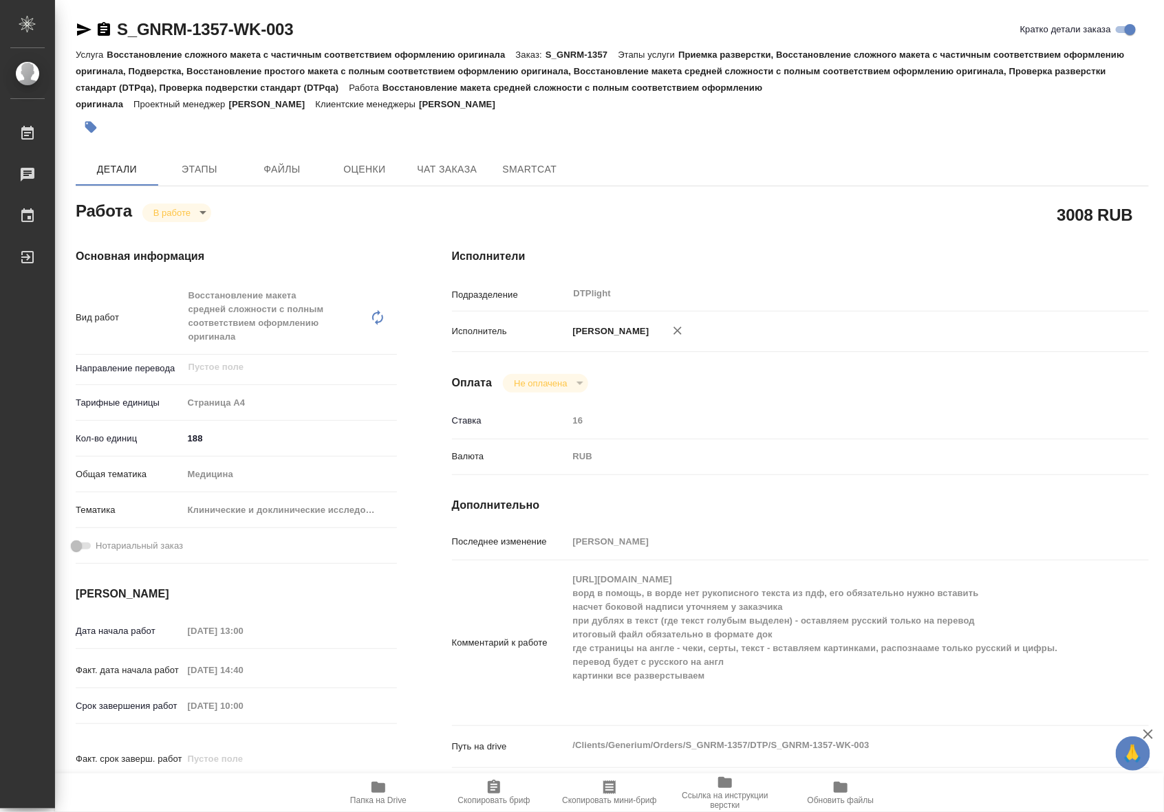
type textarea "x"
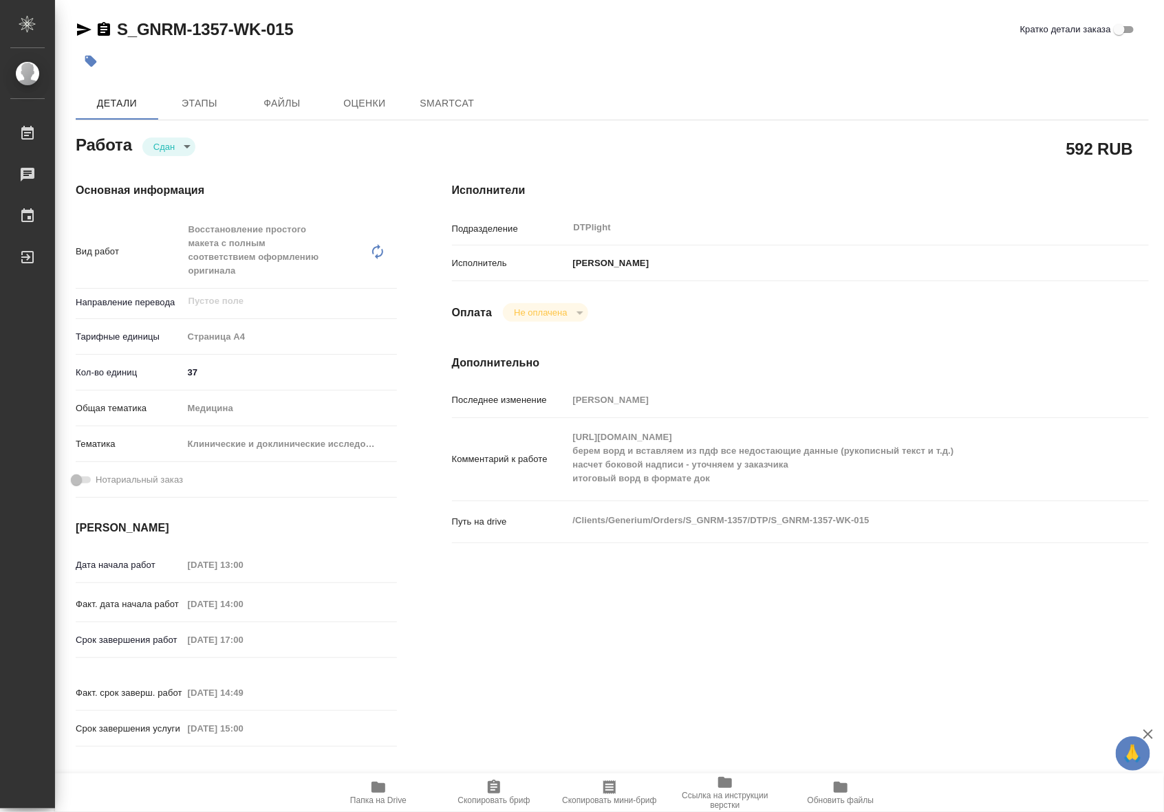
type textarea "x"
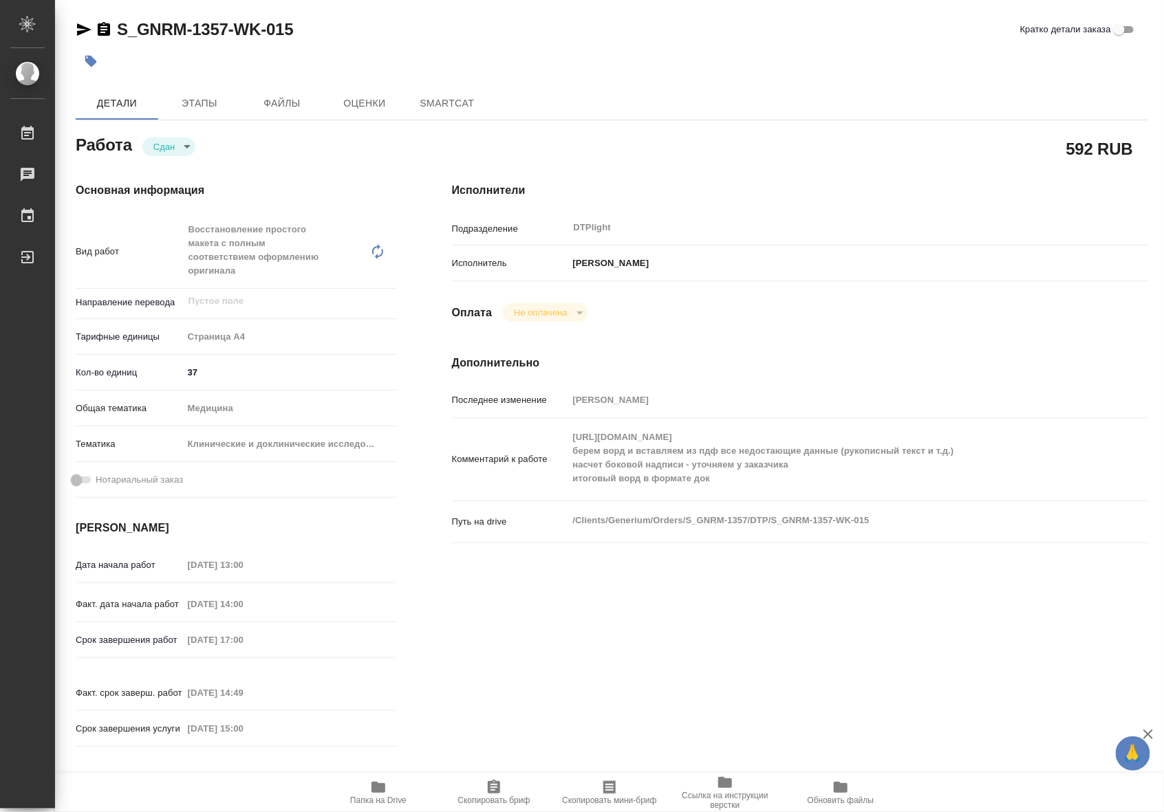
type textarea "x"
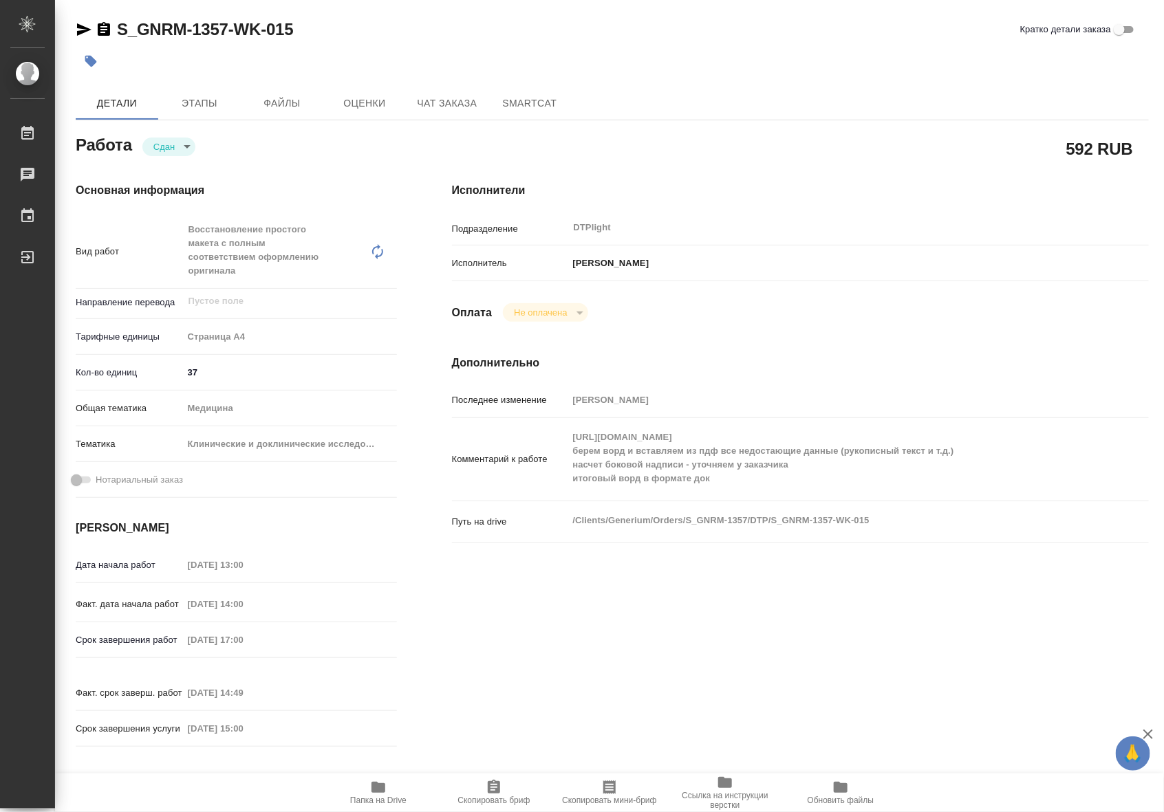
type textarea "x"
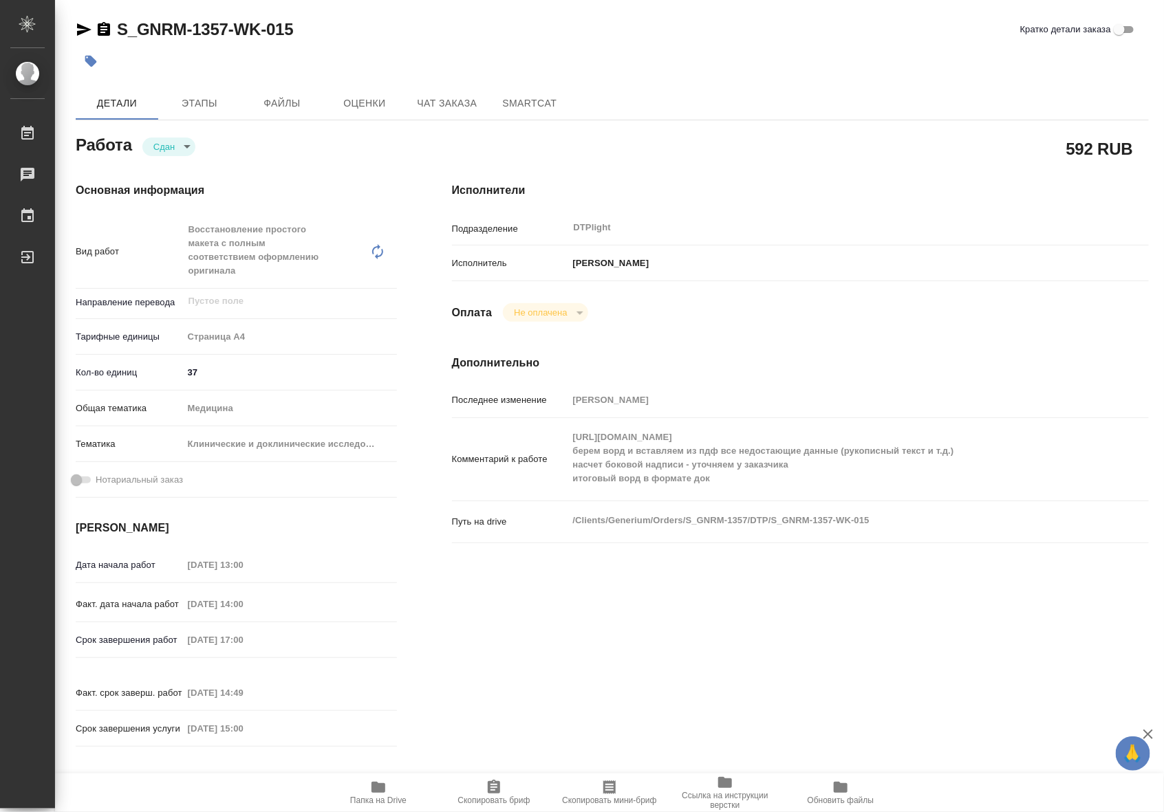
type textarea "x"
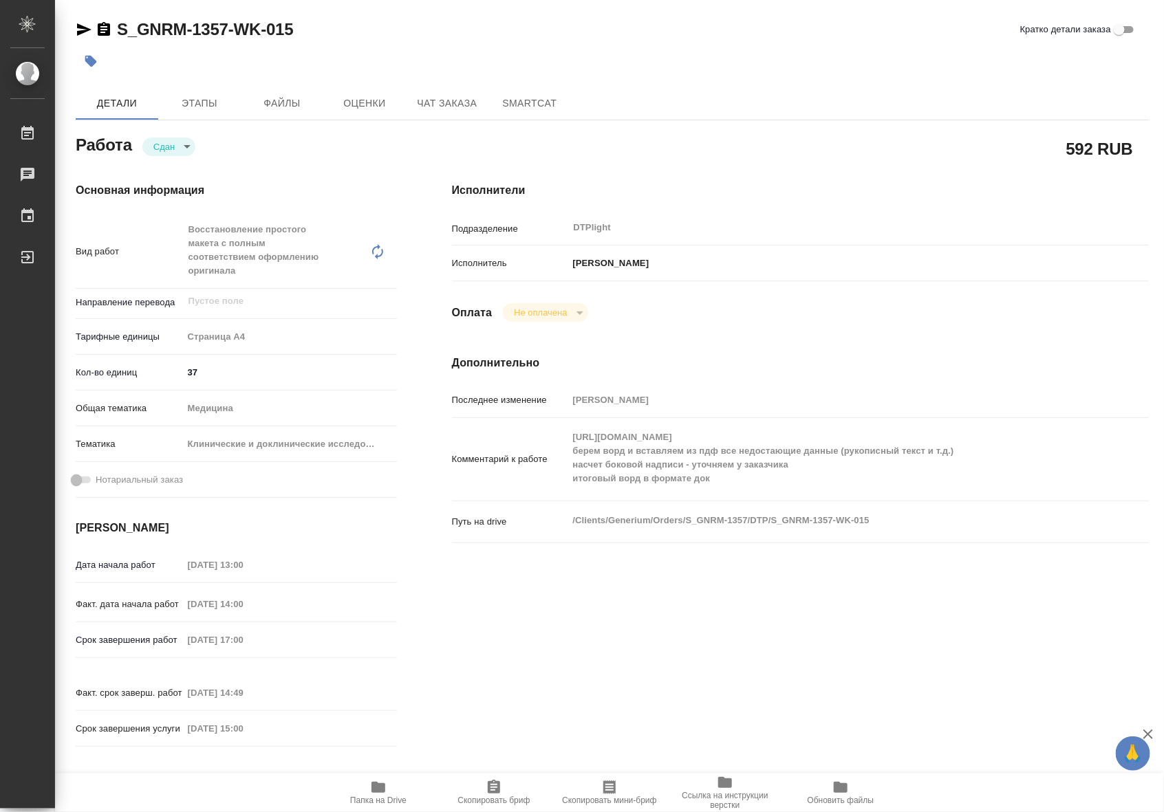
click at [387, 796] on span "Папка на Drive" at bounding box center [378, 801] width 56 height 10
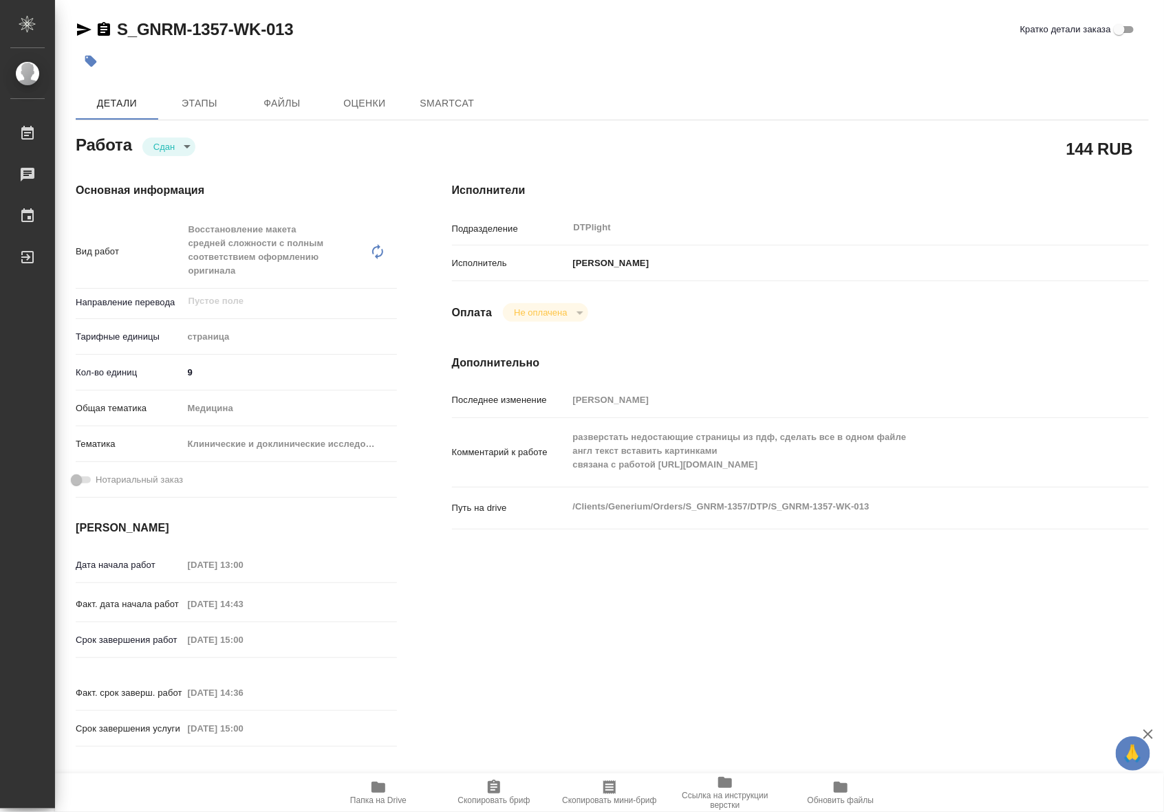
type textarea "x"
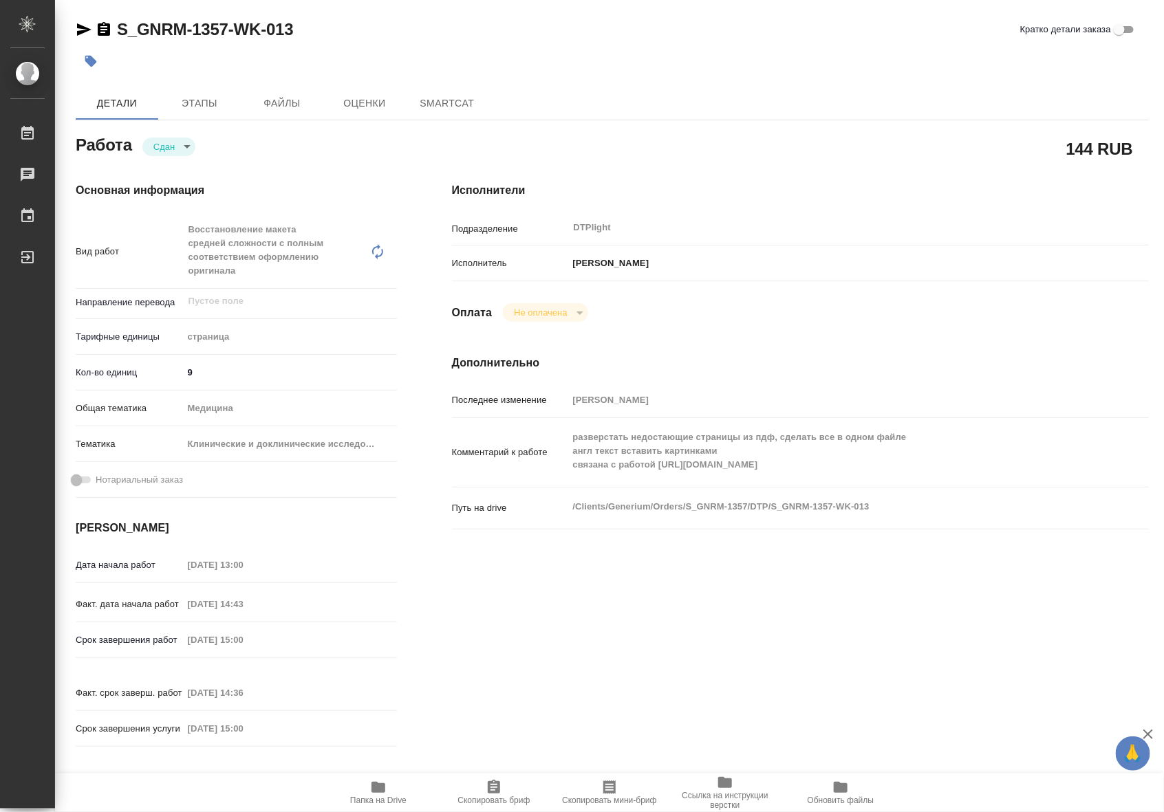
type textarea "x"
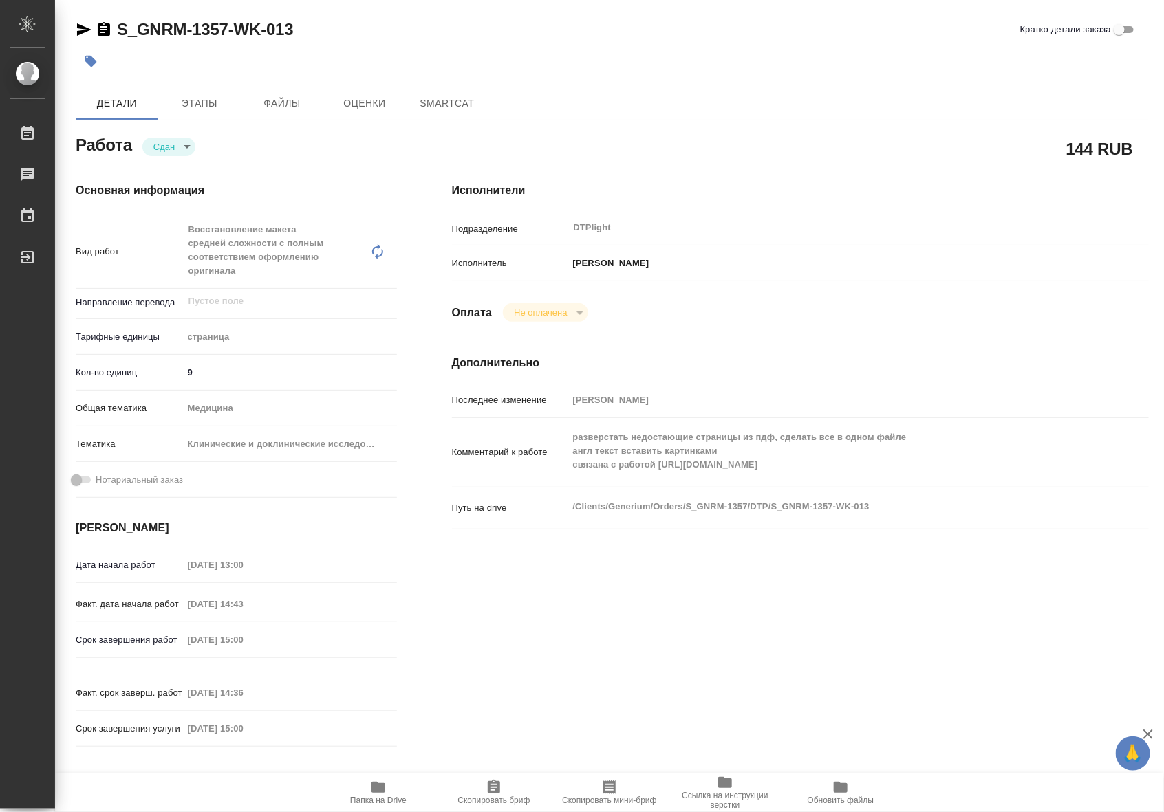
type textarea "x"
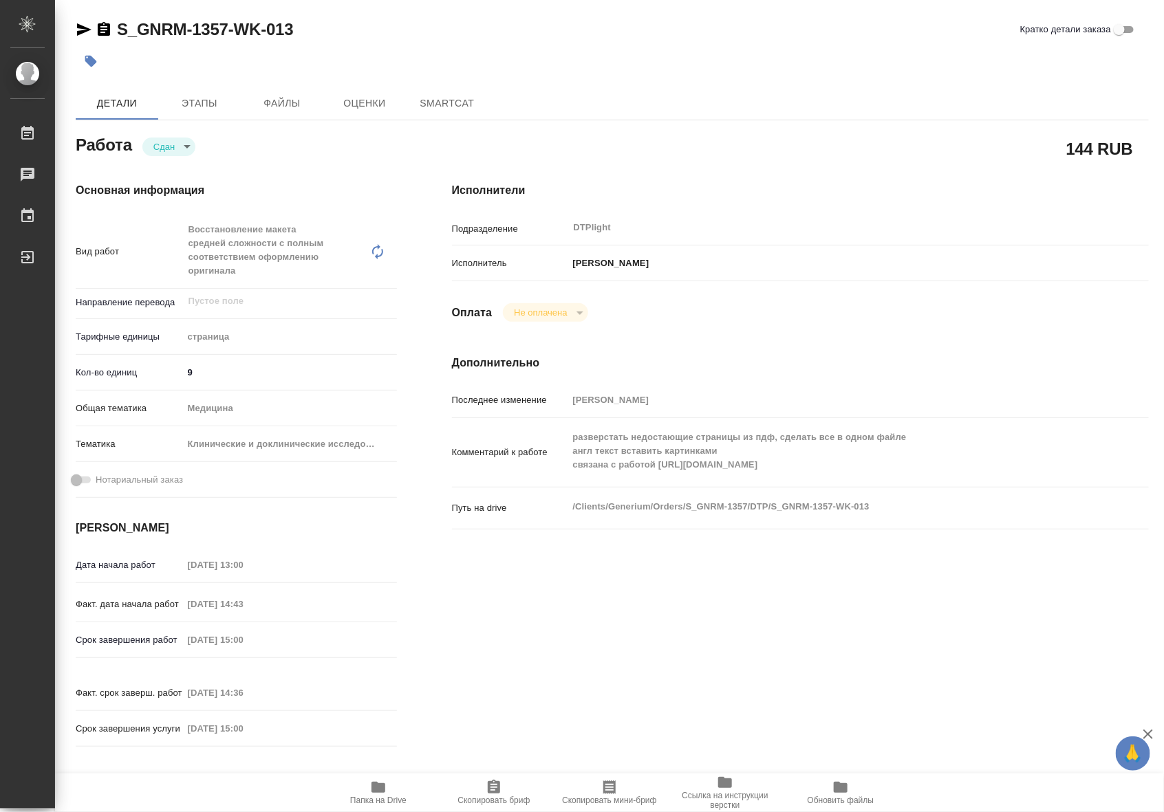
type textarea "x"
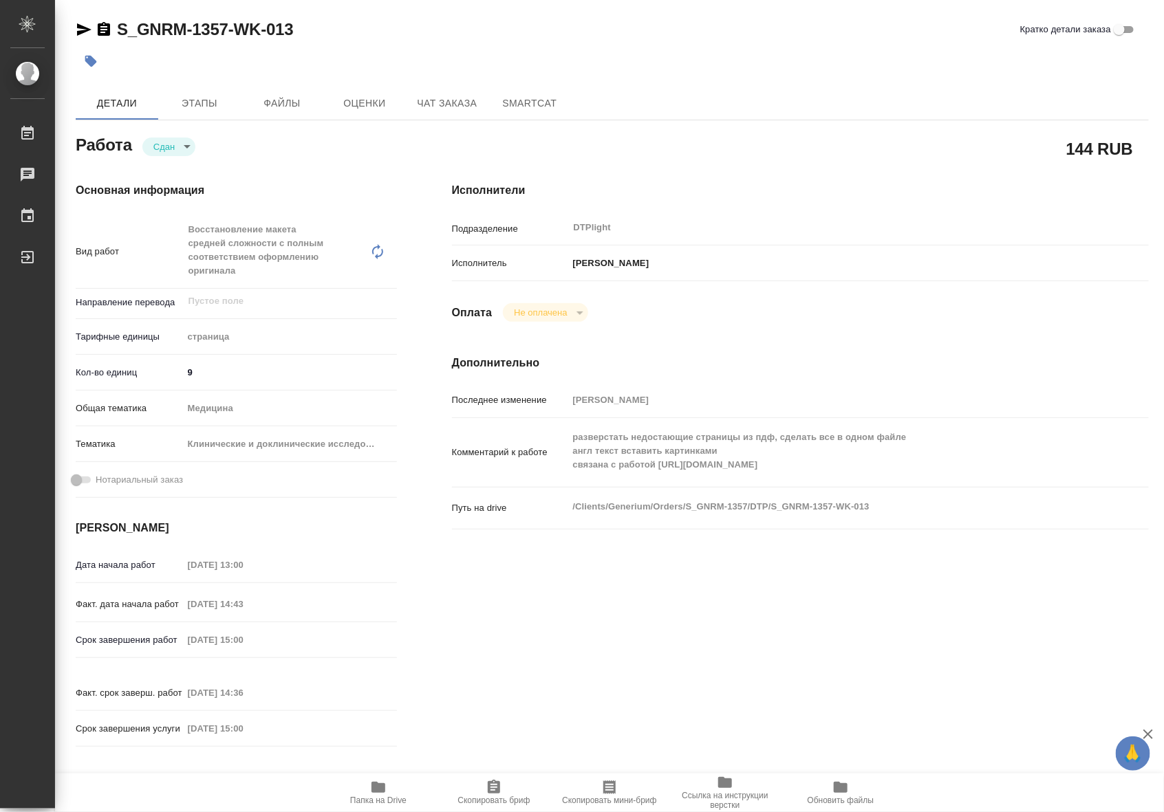
click at [376, 791] on icon "button" at bounding box center [378, 787] width 14 height 11
type textarea "x"
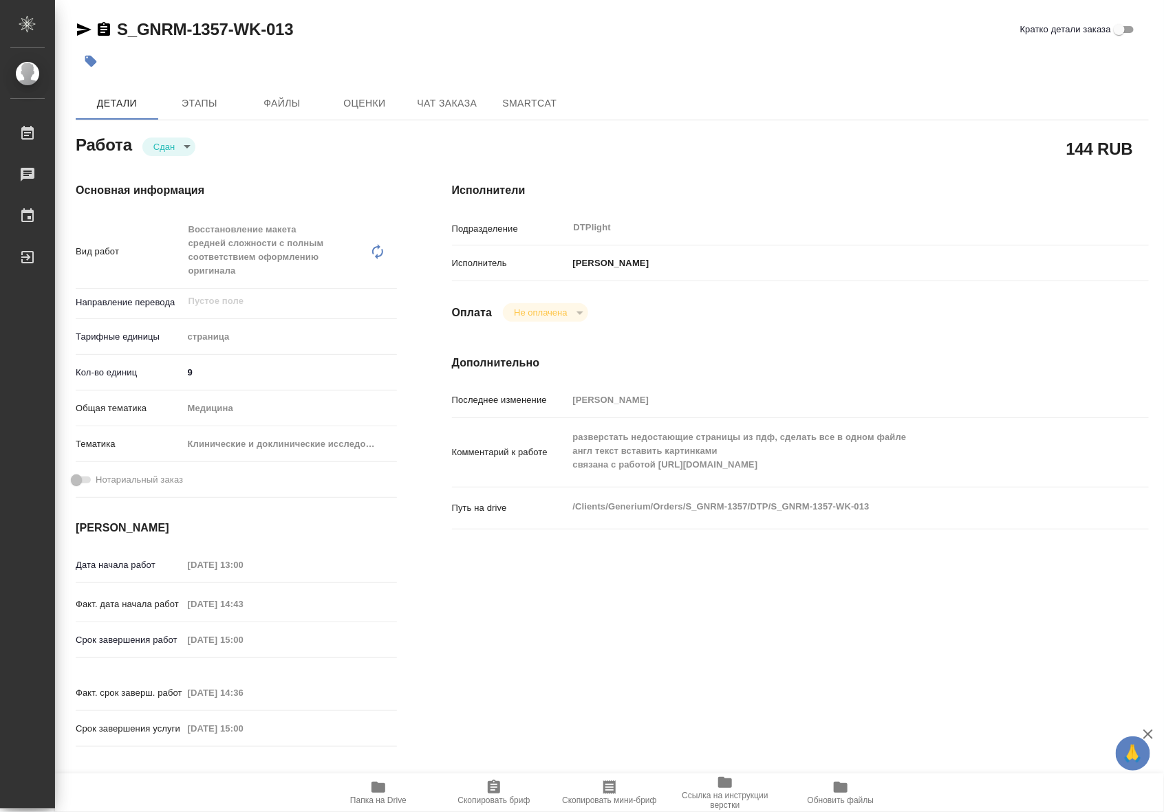
type textarea "x"
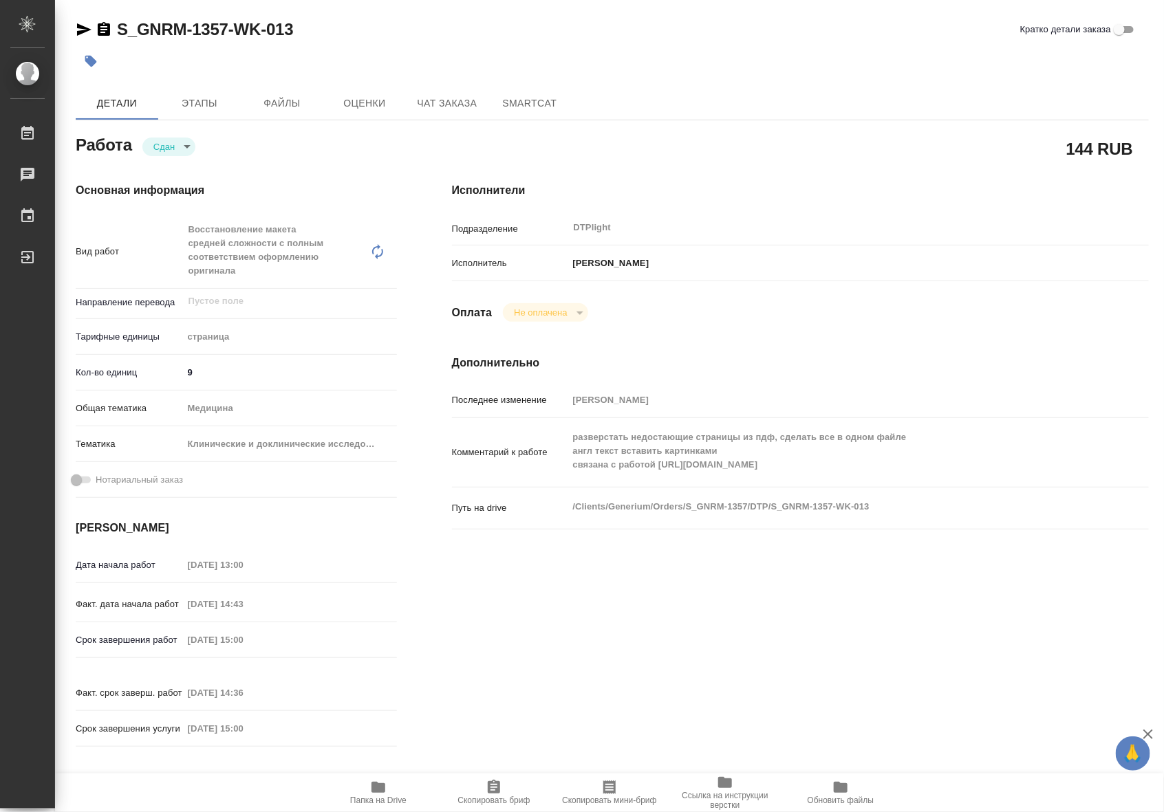
type textarea "x"
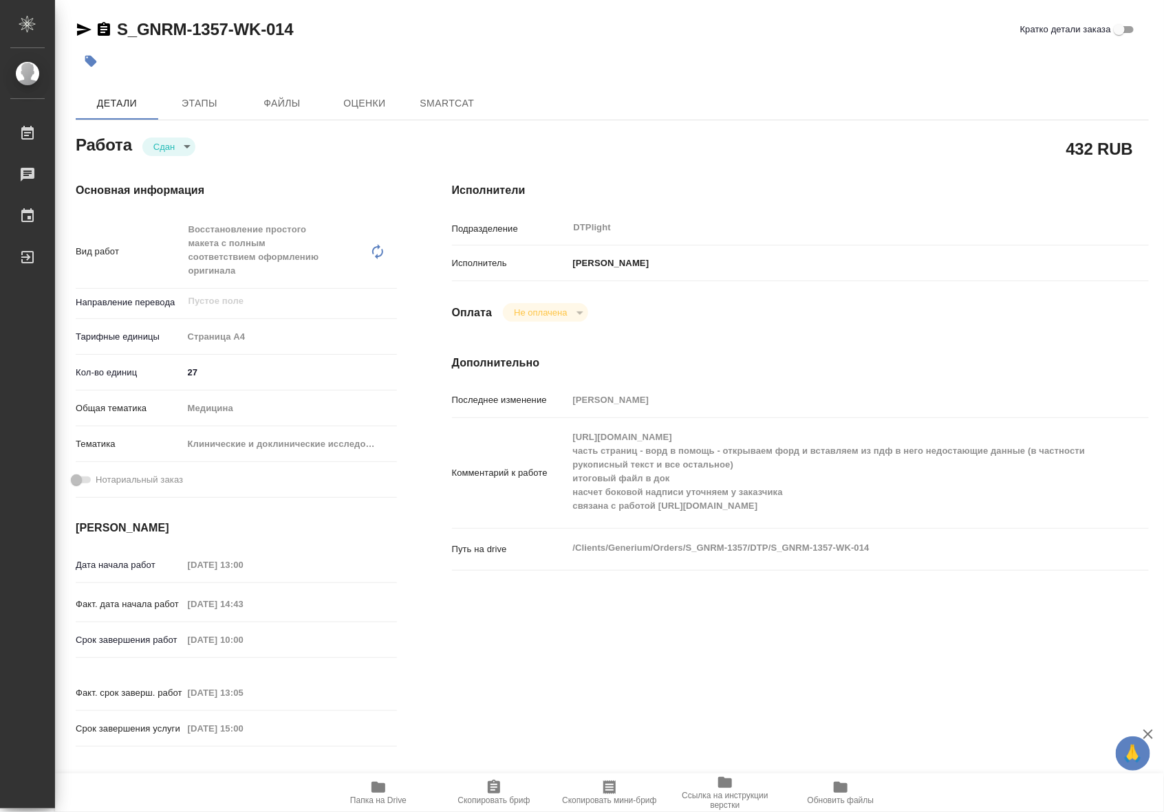
type textarea "x"
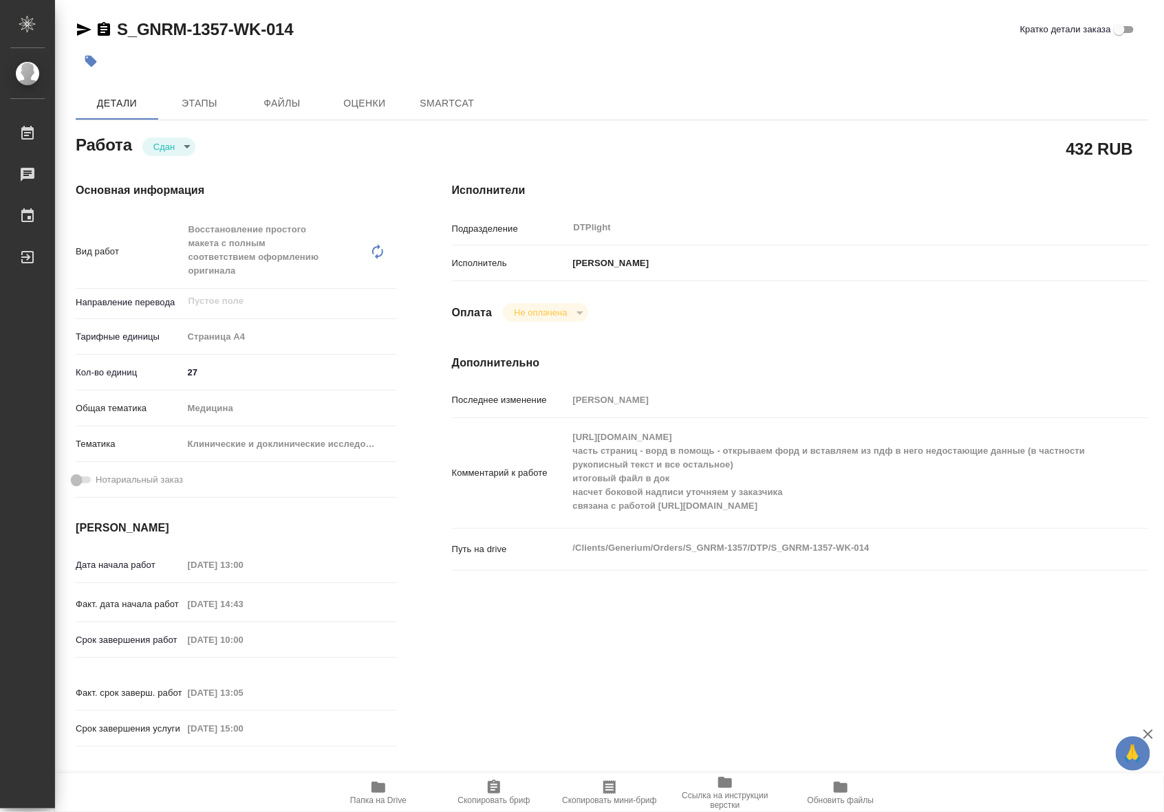
type textarea "x"
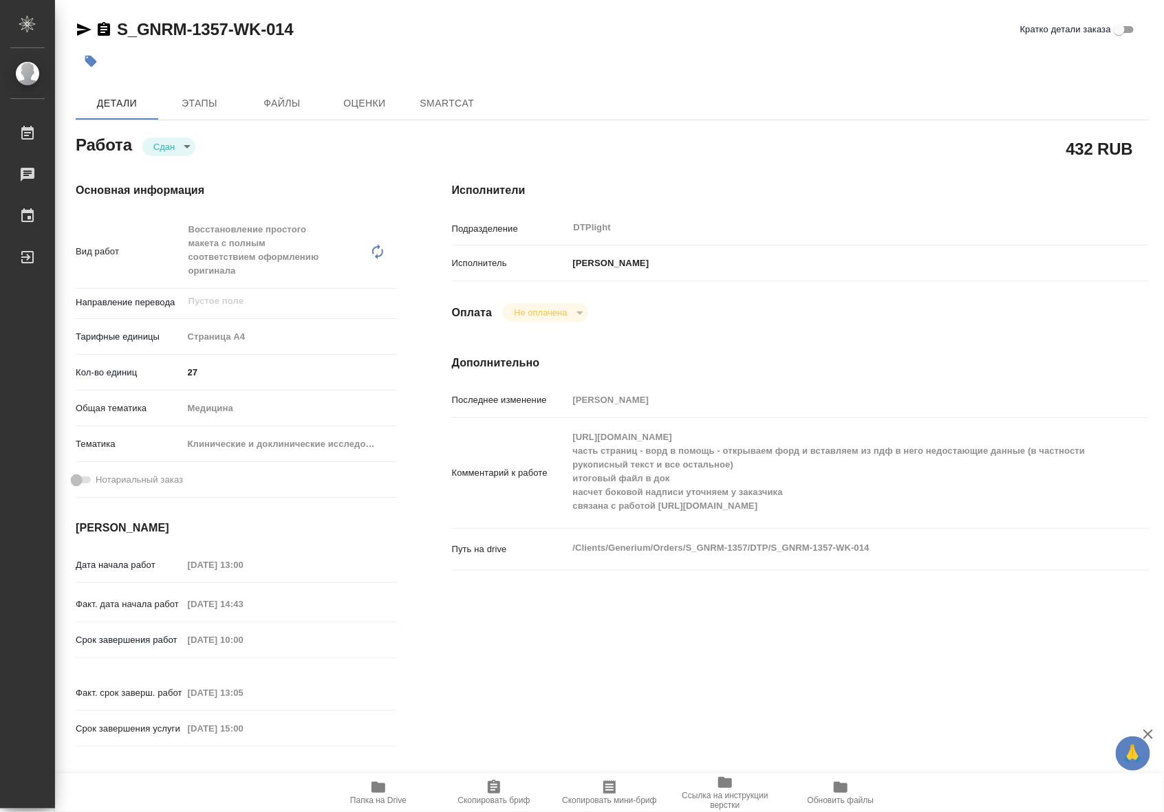
type textarea "x"
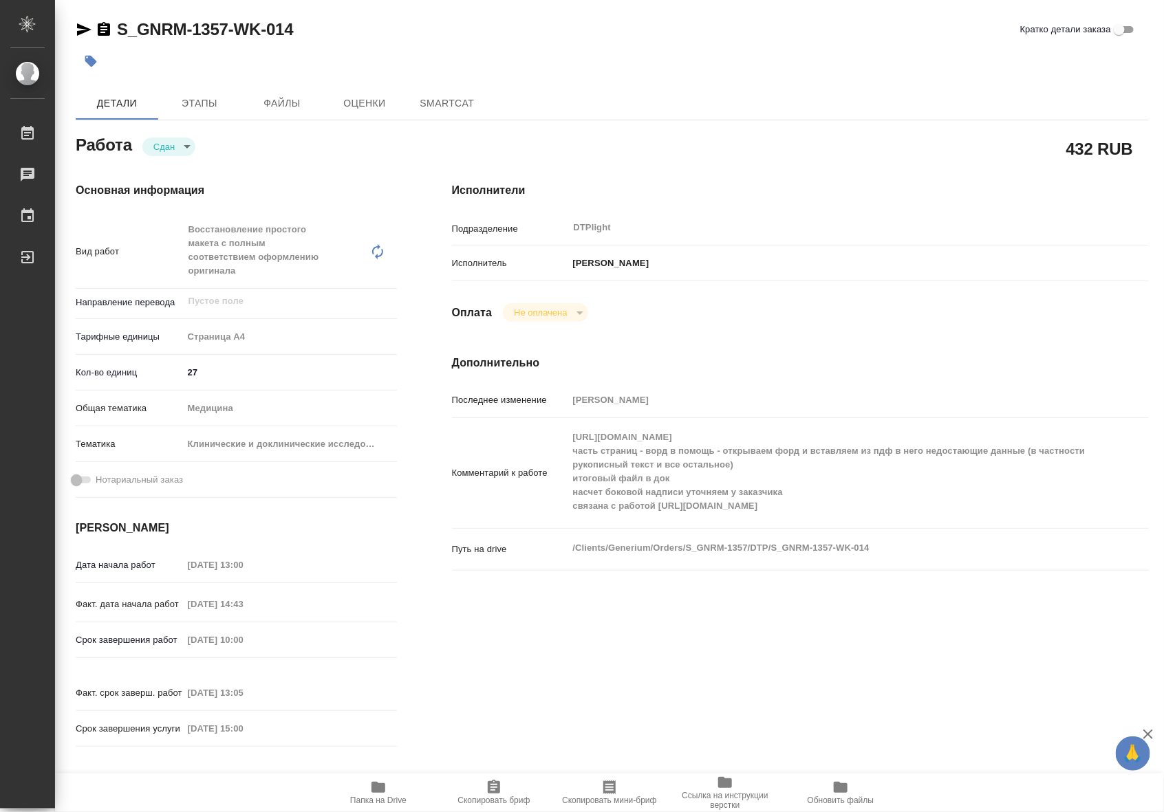
type textarea "x"
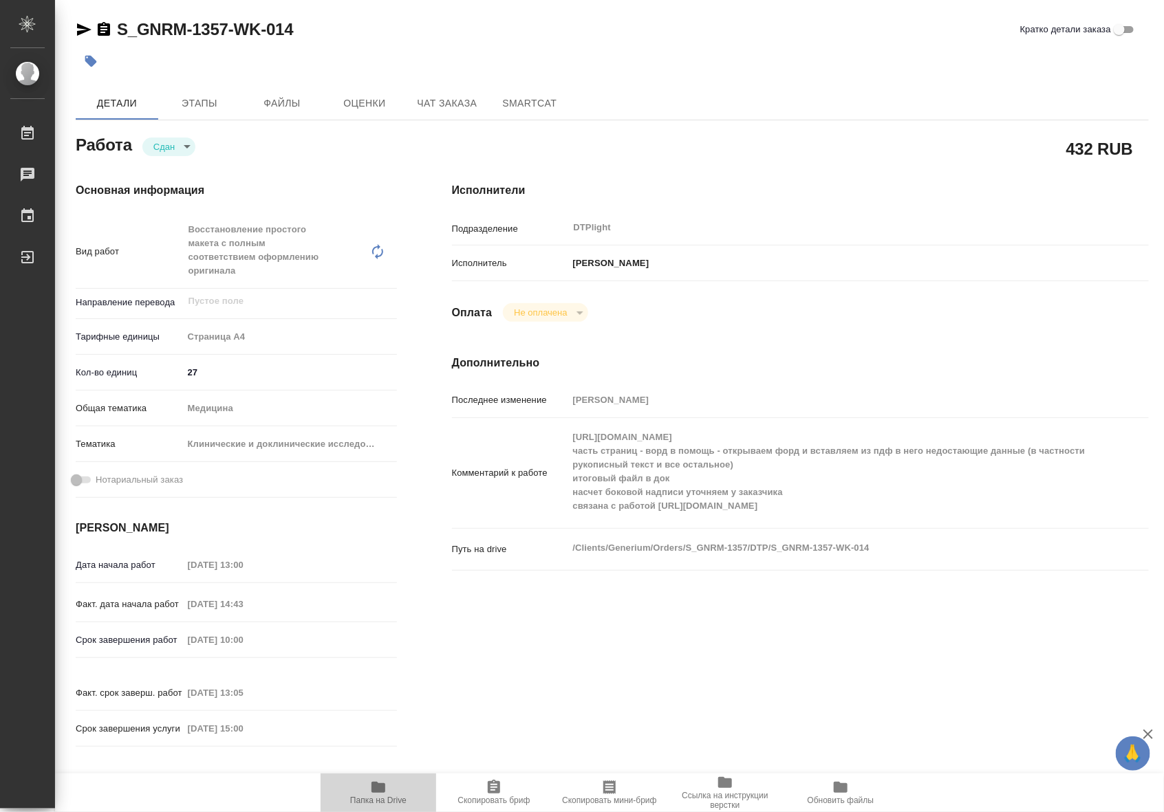
click at [368, 792] on span "Папка на Drive" at bounding box center [378, 792] width 99 height 26
type textarea "x"
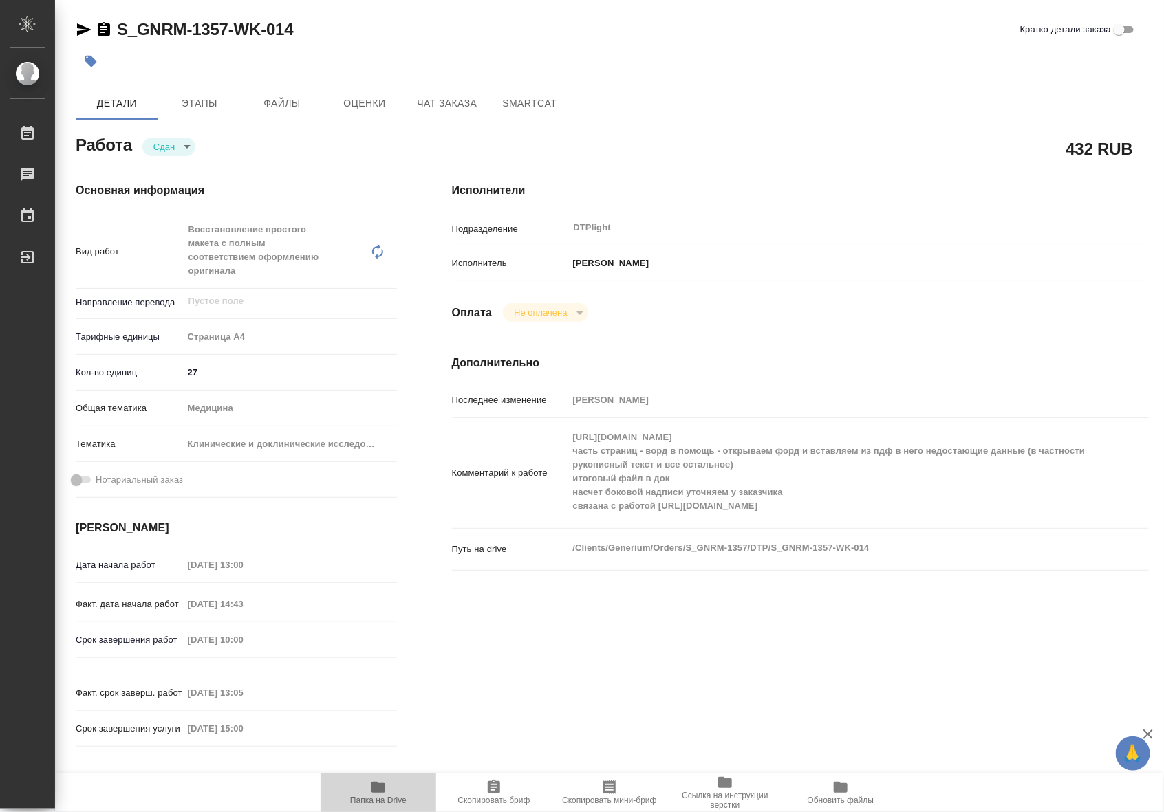
type textarea "x"
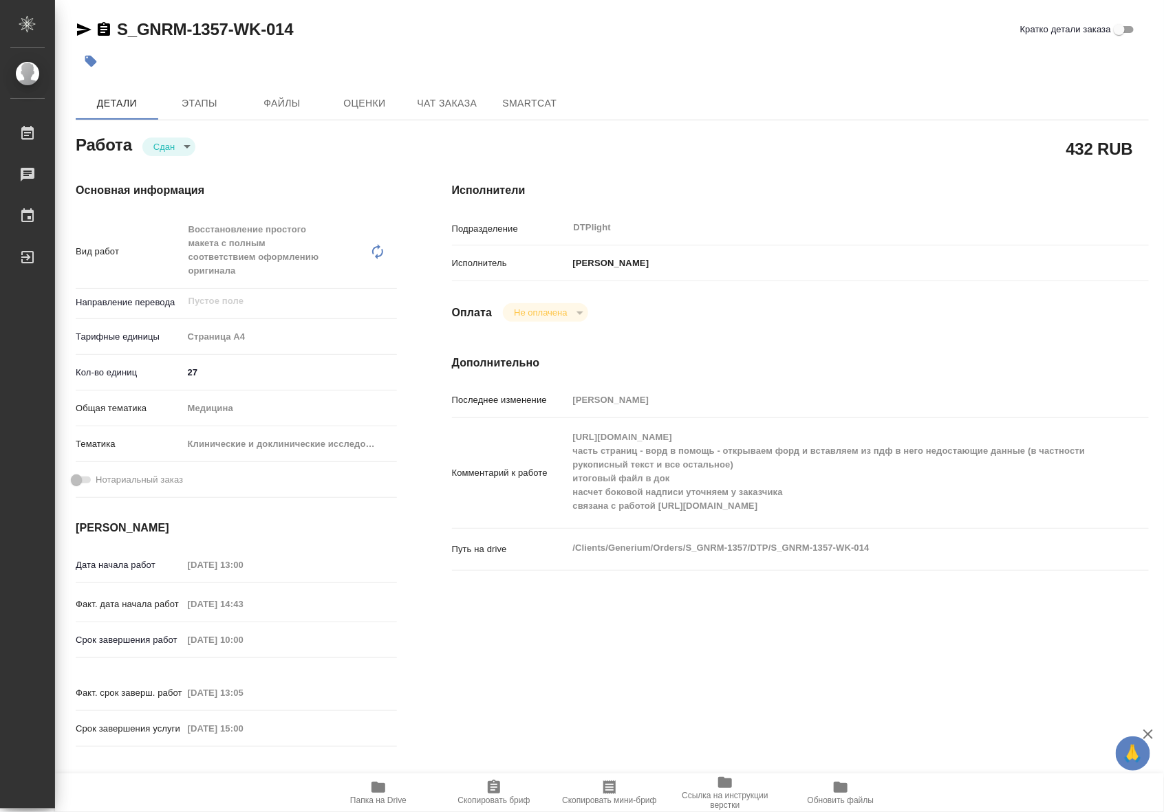
type textarea "x"
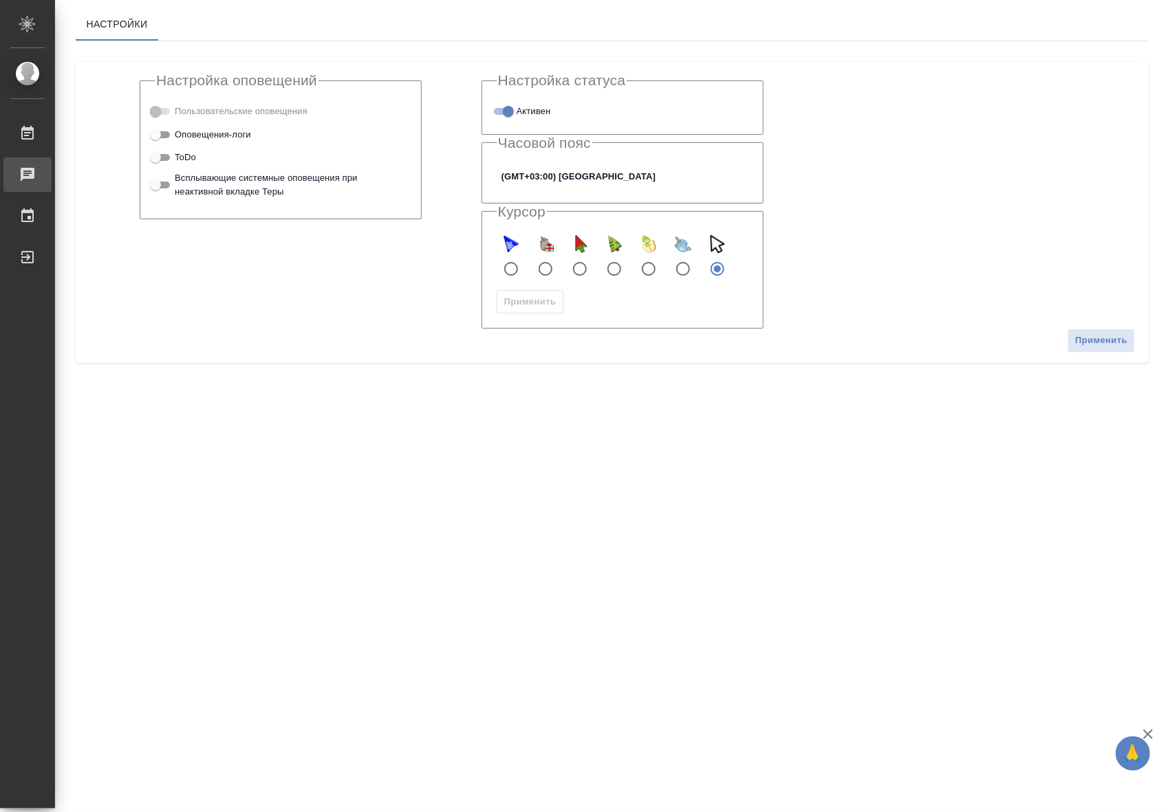
click at [28, 173] on div "Чаты" at bounding box center [10, 174] width 34 height 21
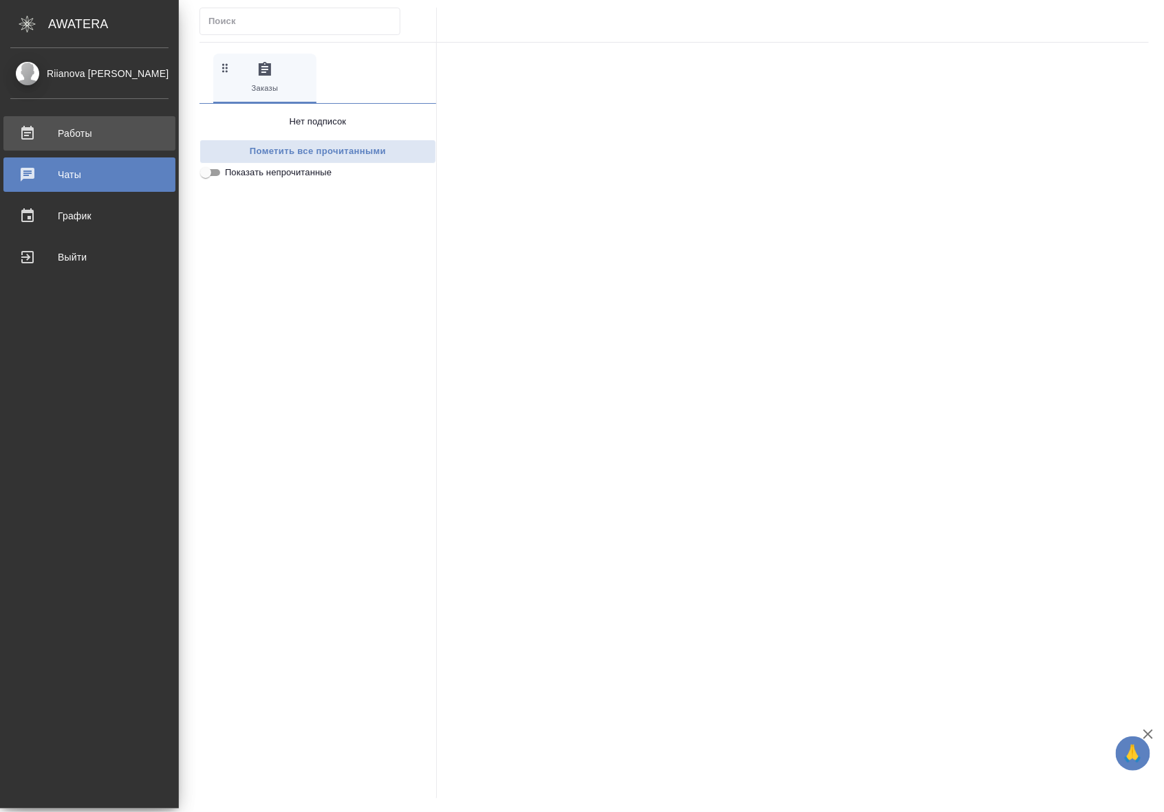
click at [60, 120] on link "Работы" at bounding box center [89, 133] width 172 height 34
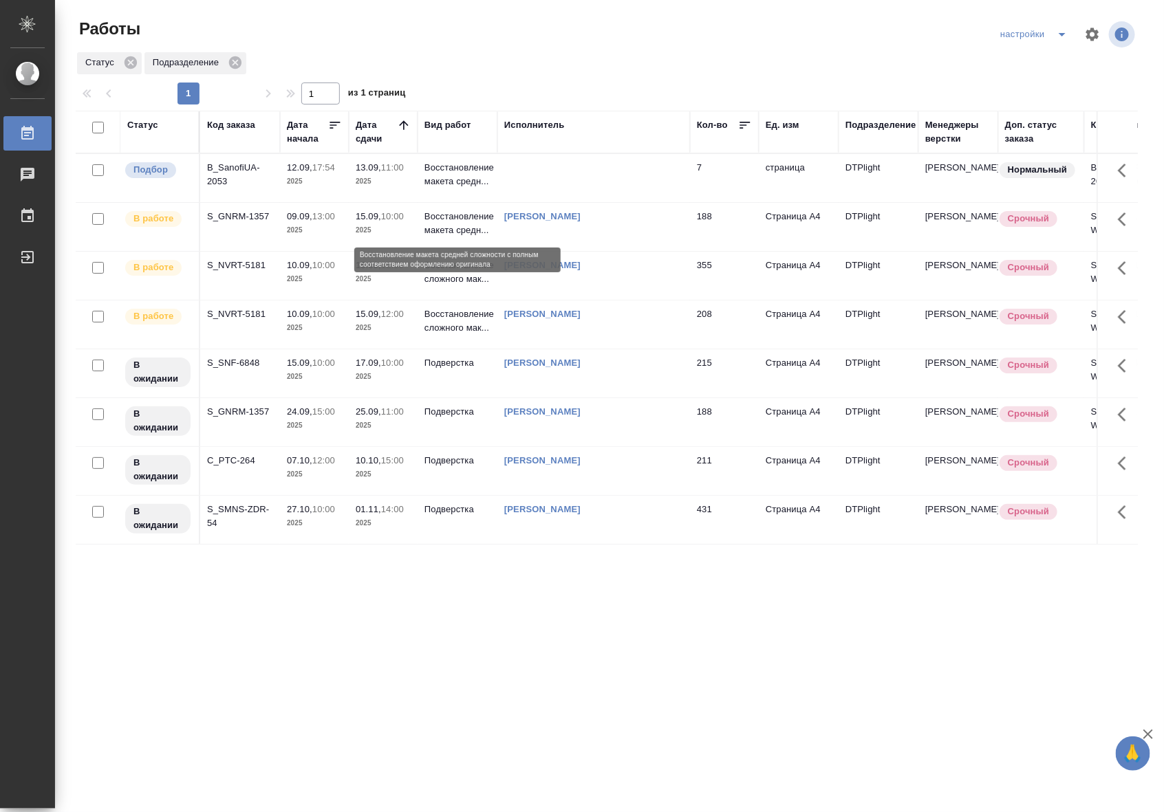
click at [454, 217] on p "Восстановление макета средн..." at bounding box center [457, 224] width 66 height 28
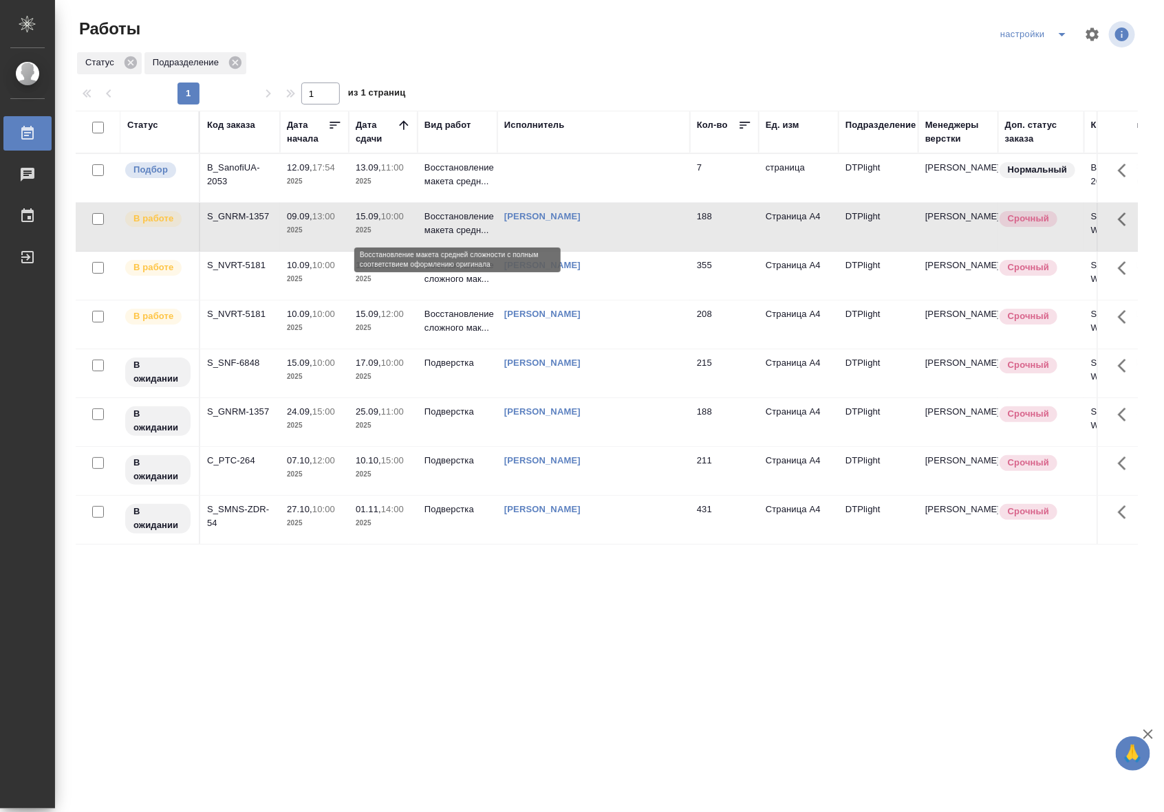
click at [454, 217] on p "Восстановление макета средн..." at bounding box center [457, 224] width 66 height 28
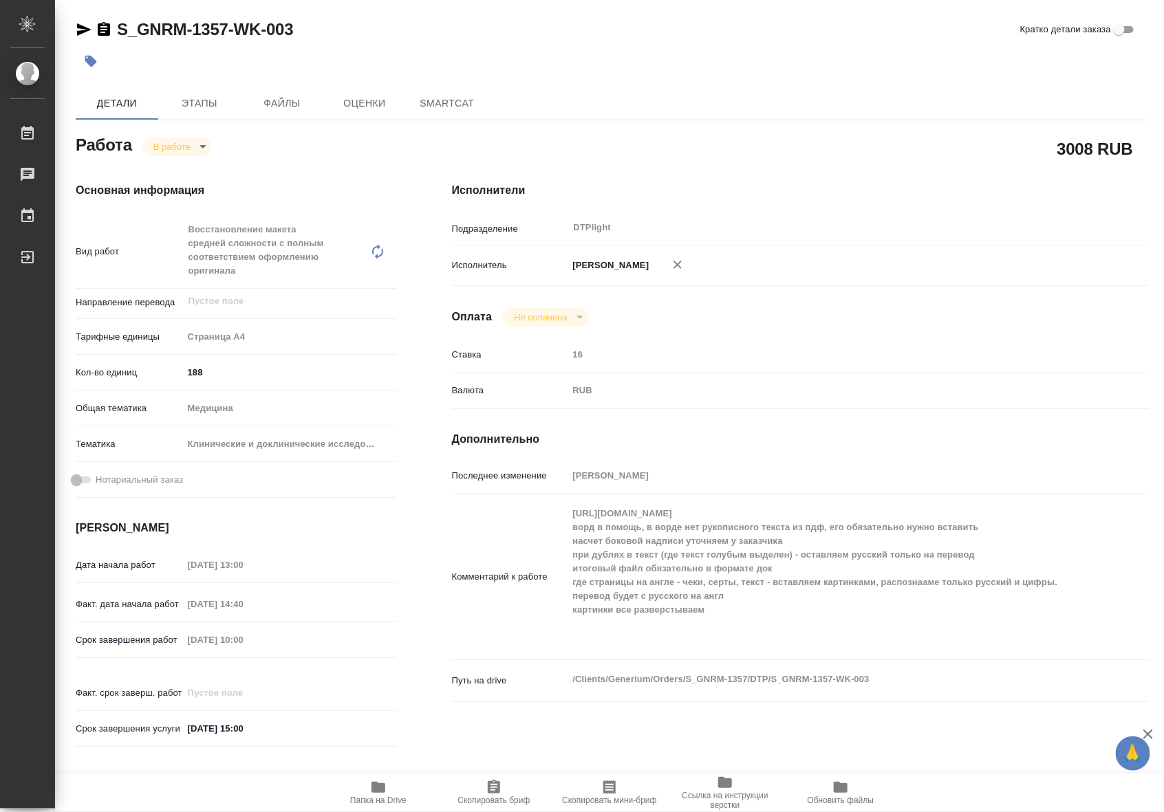
type textarea "x"
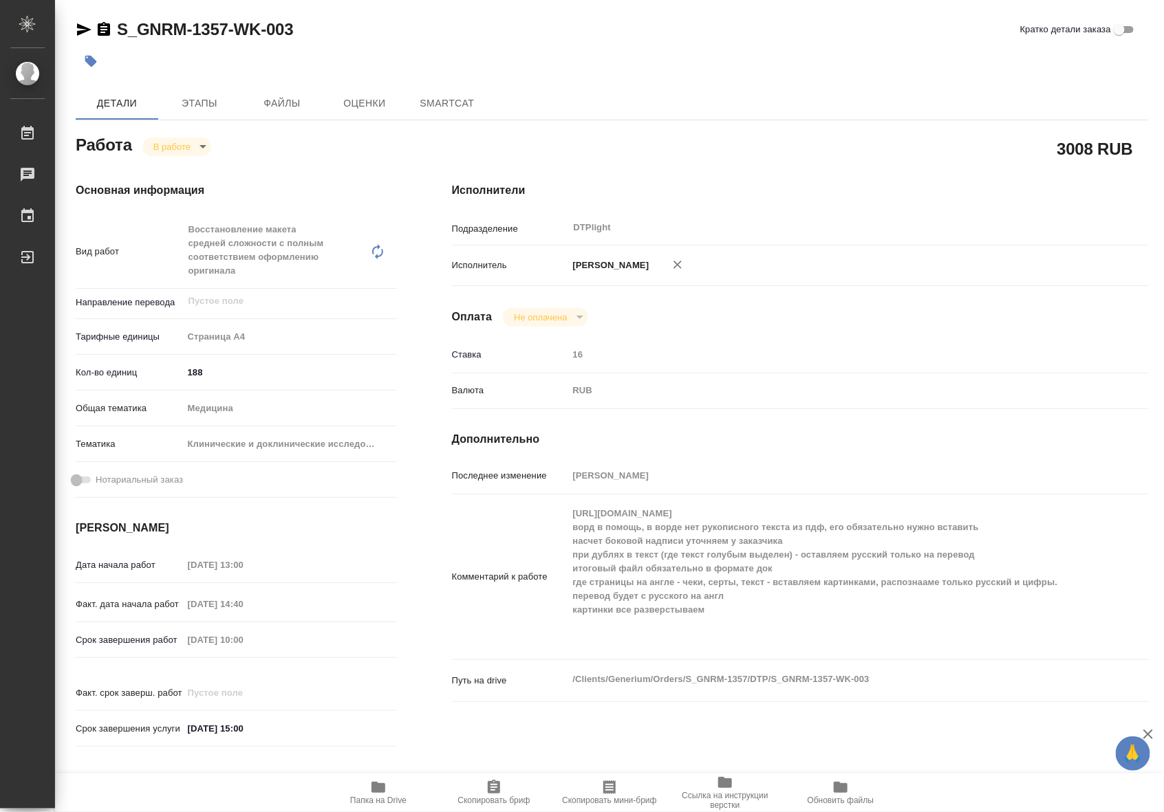
type textarea "x"
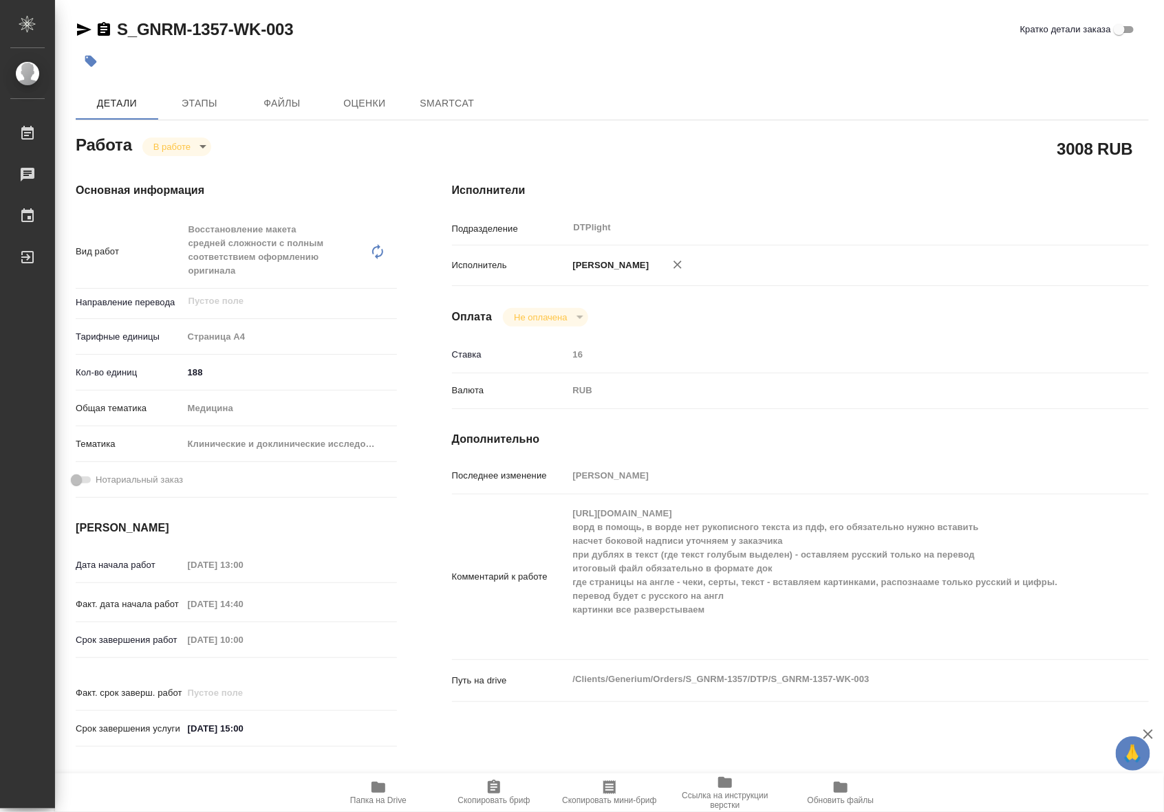
type textarea "x"
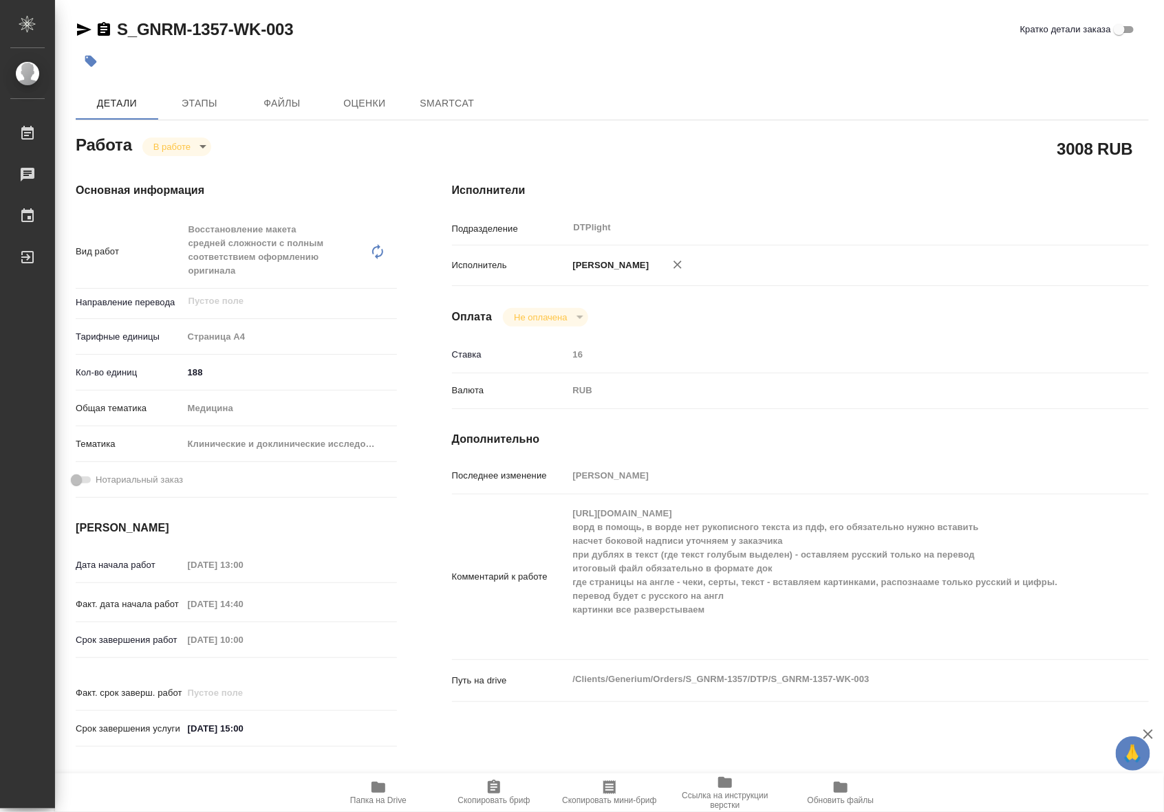
type textarea "x"
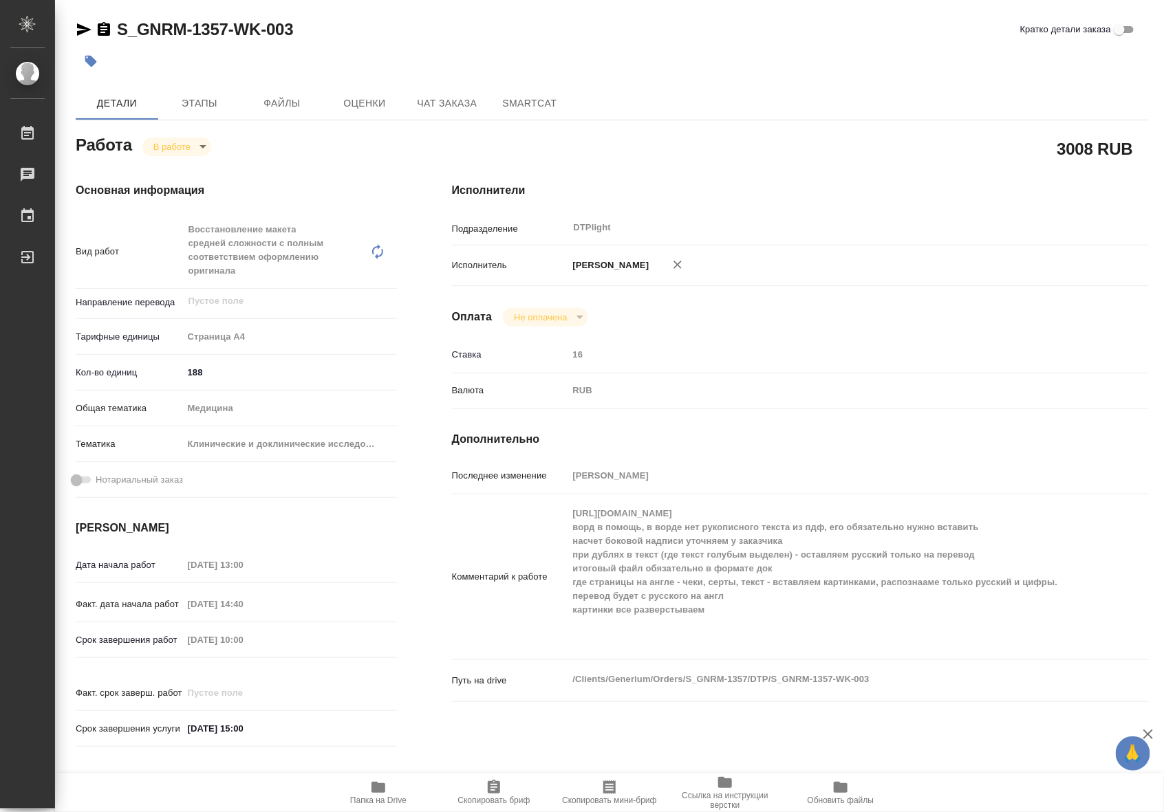
type textarea "x"
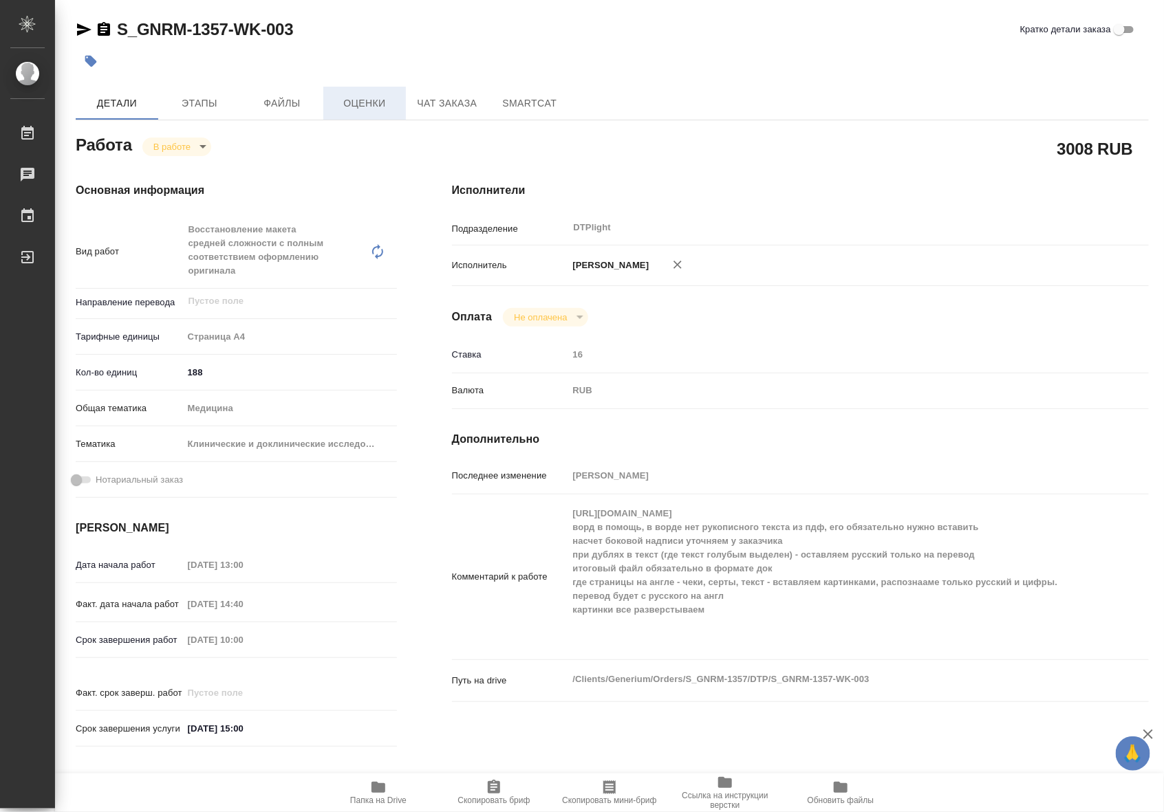
type textarea "x"
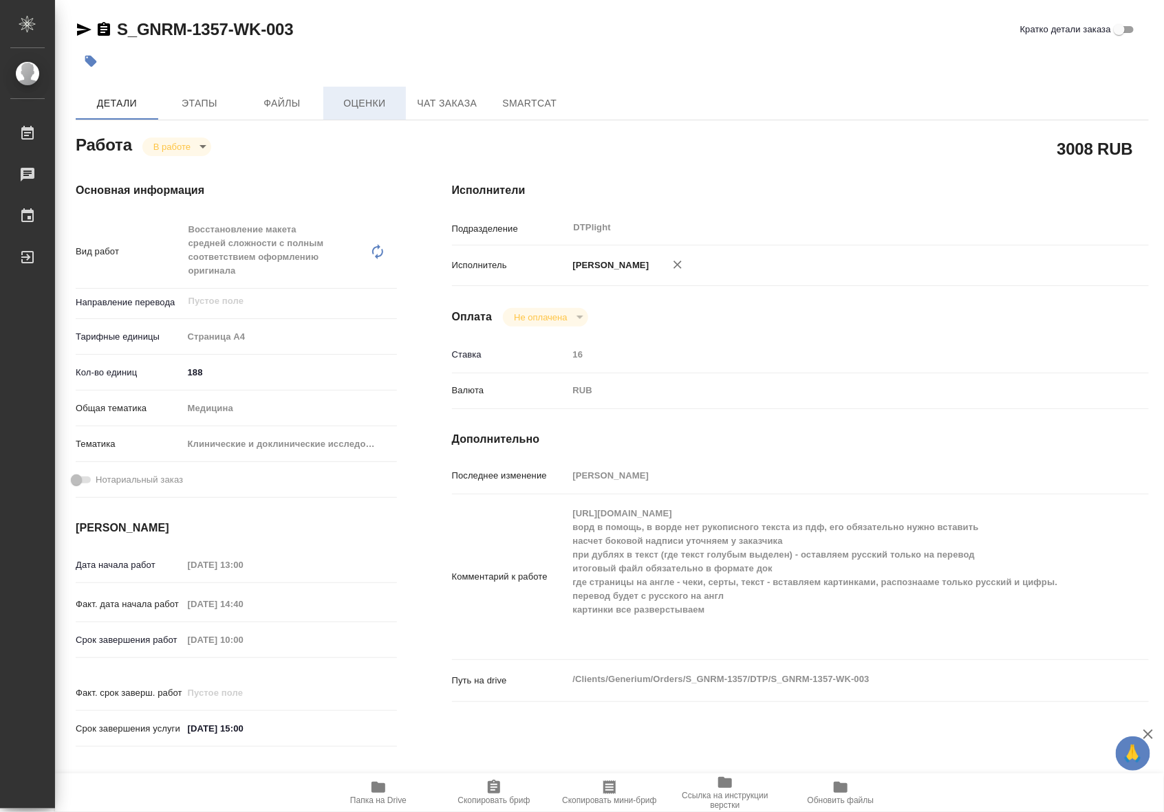
click at [375, 110] on span "Оценки" at bounding box center [364, 103] width 66 height 17
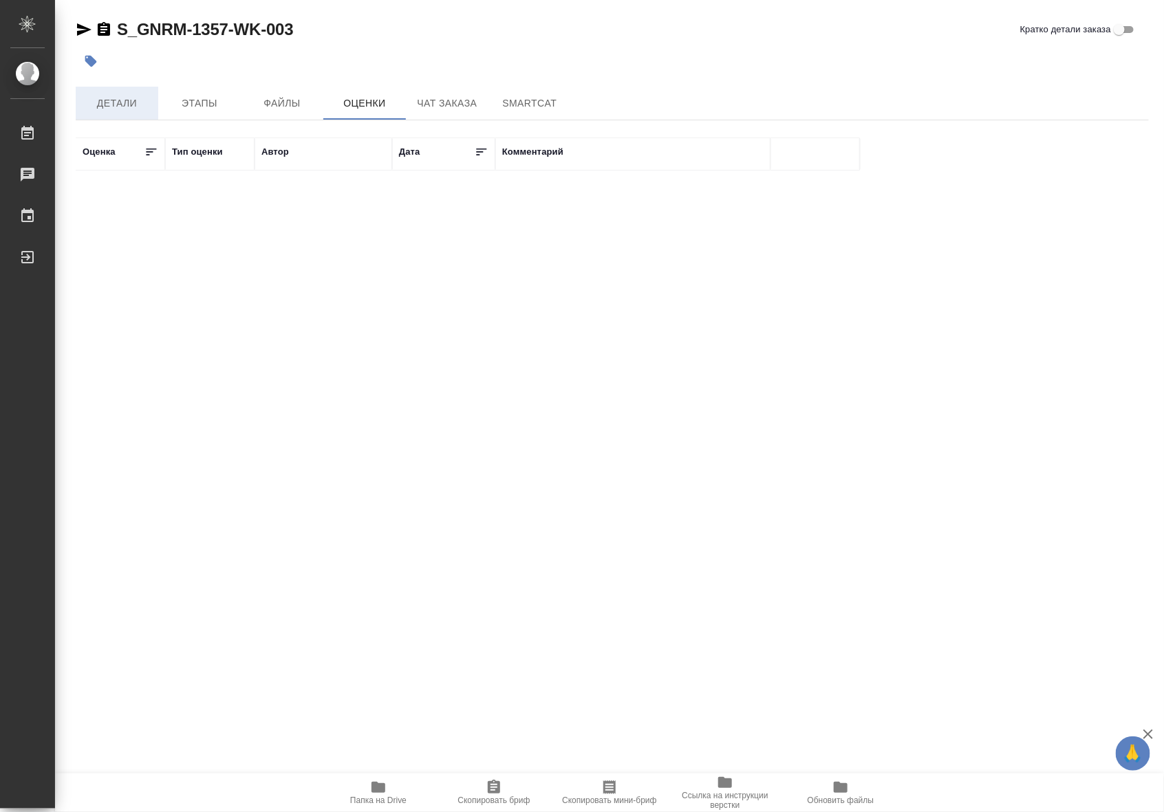
click at [102, 107] on span "Детали" at bounding box center [117, 103] width 66 height 17
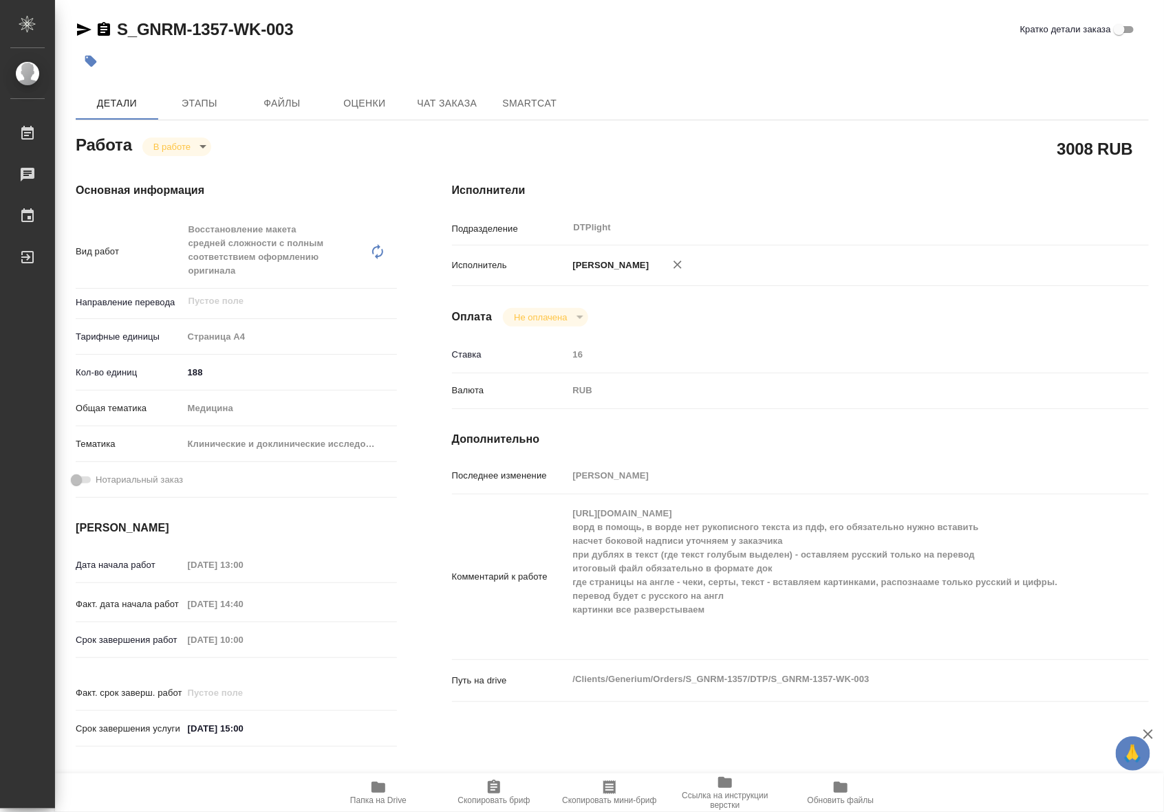
type textarea "x"
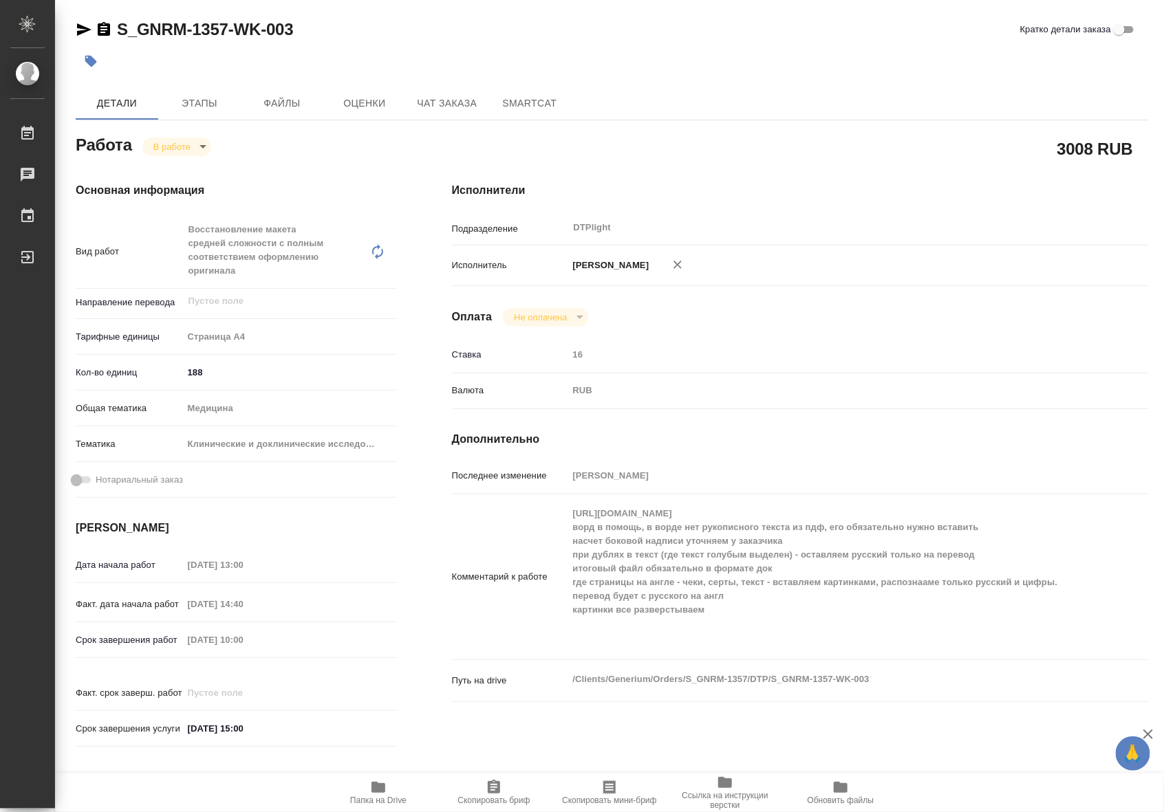
type textarea "x"
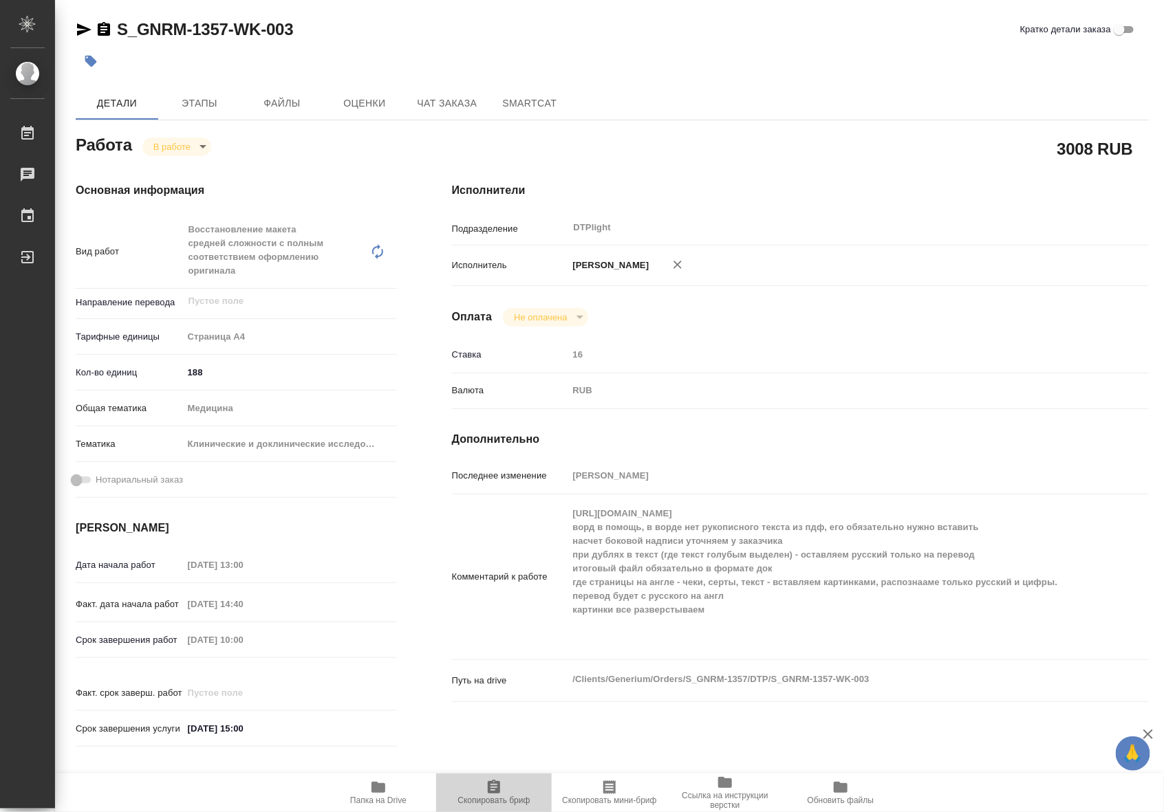
click at [492, 799] on span "Скопировать бриф" at bounding box center [493, 801] width 72 height 10
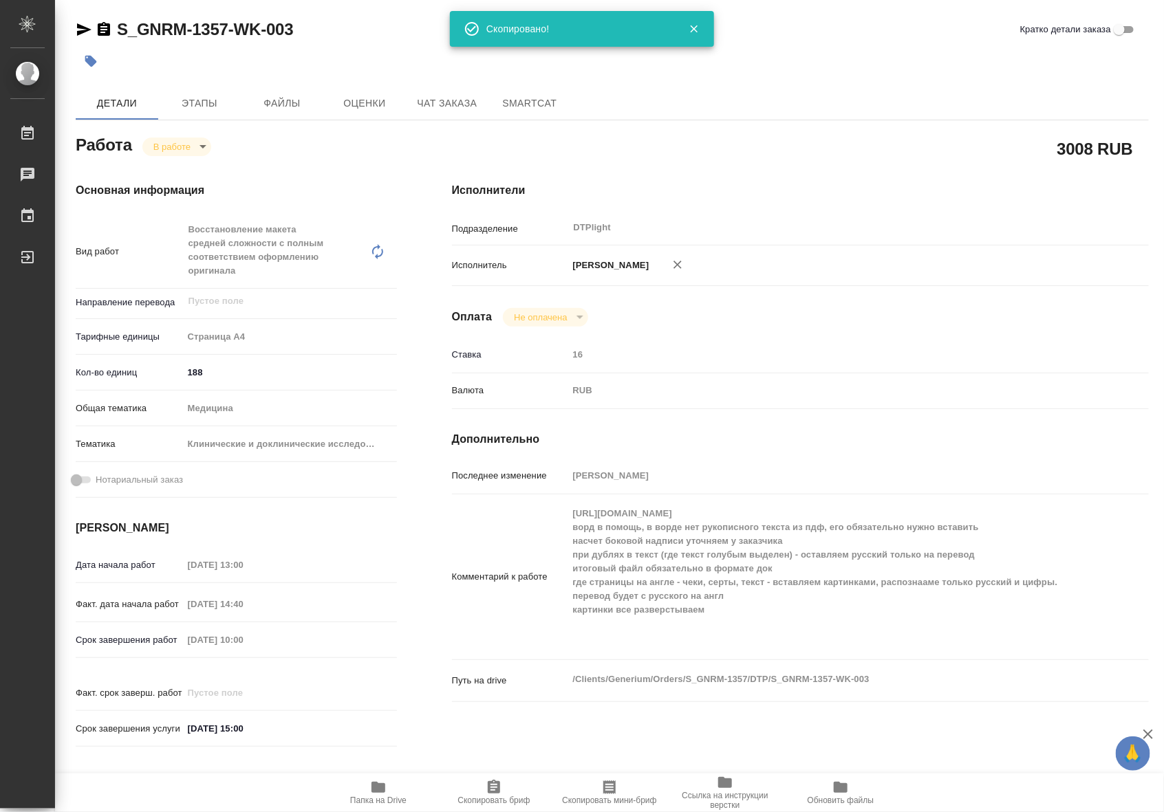
type textarea "x"
